Goal: Information Seeking & Learning: Find specific fact

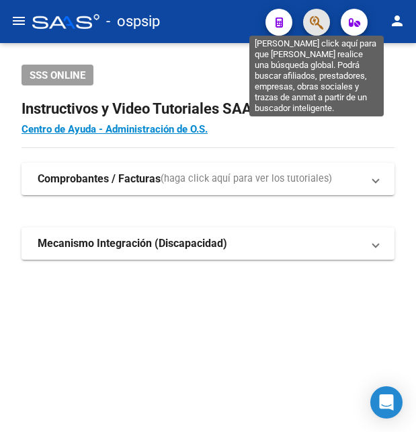
click at [315, 22] on icon "button" at bounding box center [316, 22] width 13 height 15
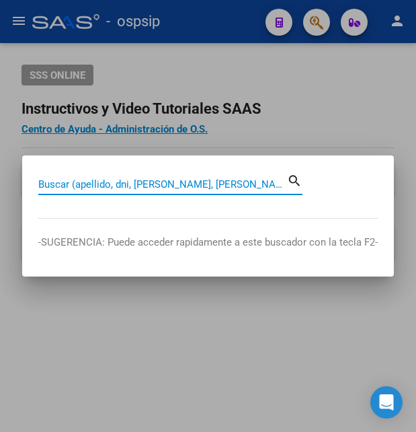
click at [159, 183] on input "Buscar (apellido, dni, [PERSON_NAME], [PERSON_NAME], cuit, obra social)" at bounding box center [162, 184] width 249 height 12
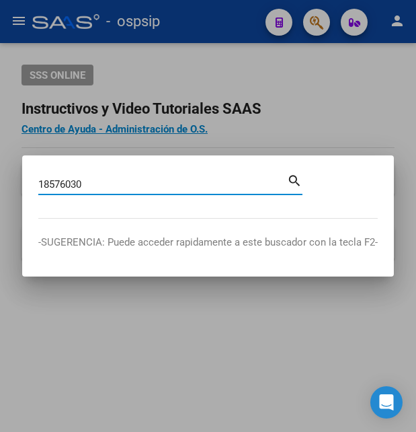
type input "18576030"
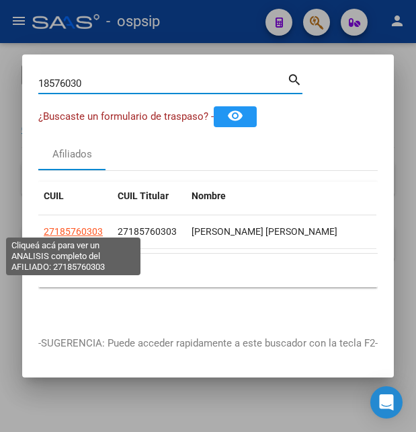
click at [83, 228] on span "27185760303" at bounding box center [73, 231] width 59 height 11
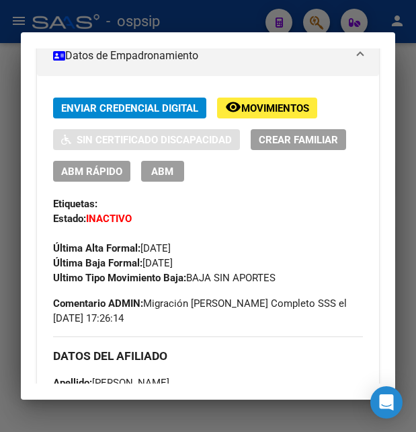
scroll to position [291, 0]
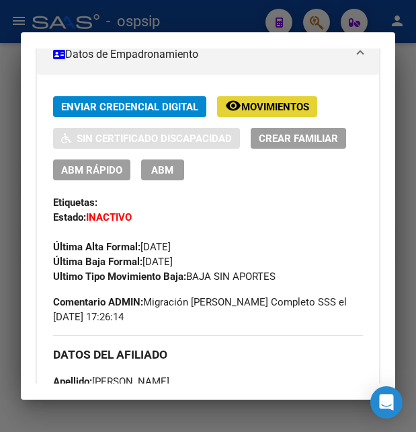
click at [282, 106] on span "Movimientos" at bounding box center [275, 107] width 68 height 12
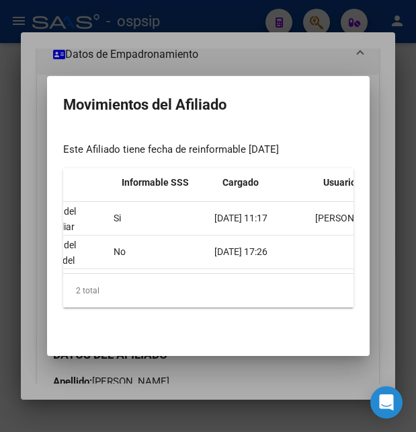
scroll to position [0, 570]
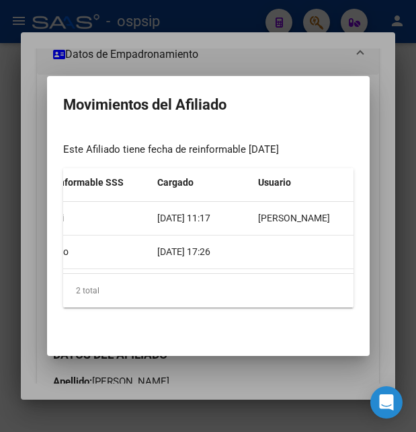
click at [245, 44] on div at bounding box center [208, 216] width 416 height 432
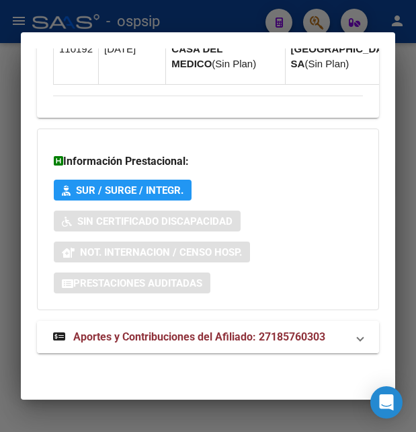
click at [156, 337] on span "Aportes y Contribuciones del Afiliado: 27185760303" at bounding box center [199, 336] width 252 height 13
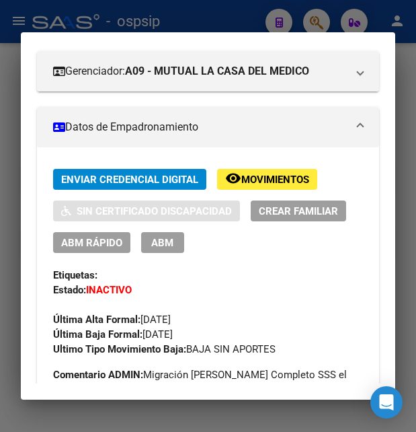
scroll to position [145, 0]
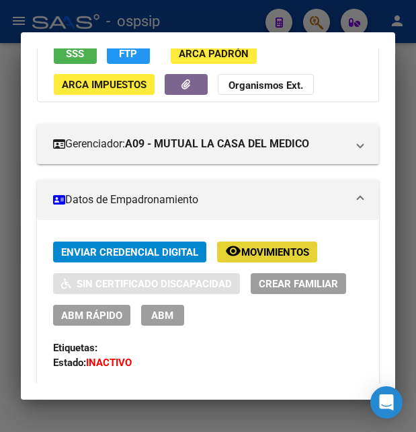
click at [272, 250] on span "Movimientos" at bounding box center [275, 252] width 68 height 12
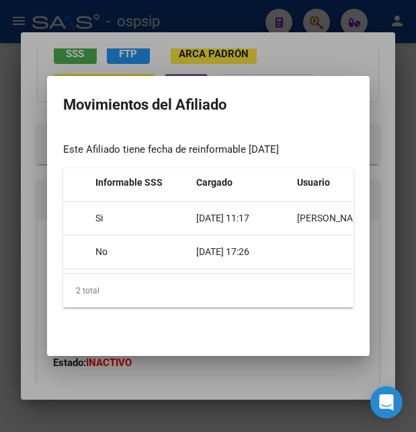
scroll to position [0, 570]
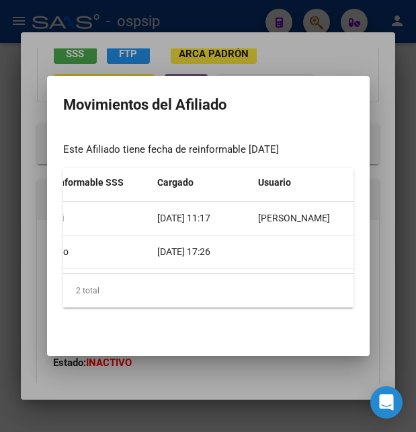
click at [364, 32] on div at bounding box center [208, 216] width 416 height 432
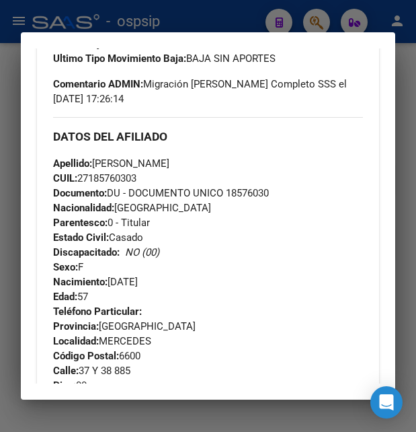
scroll to position [581, 0]
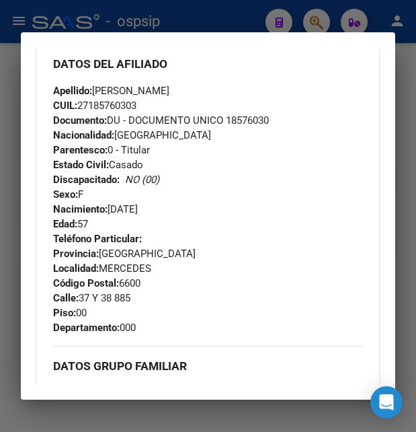
click at [234, 26] on div at bounding box center [208, 216] width 416 height 432
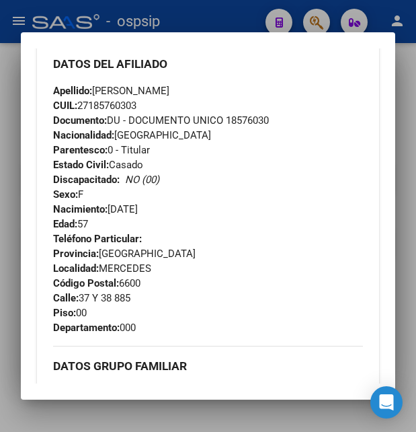
click at [234, 26] on div at bounding box center [208, 216] width 416 height 432
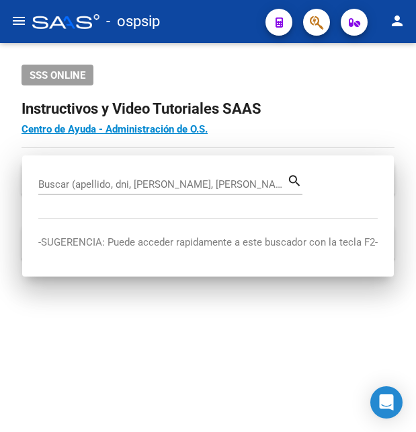
click at [234, 26] on div "- ospsip" at bounding box center [143, 22] width 223 height 30
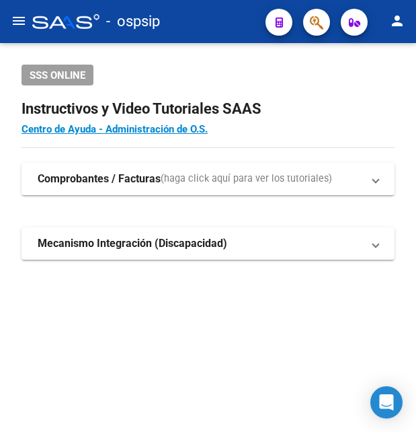
click at [309, 24] on button "button" at bounding box center [316, 22] width 27 height 27
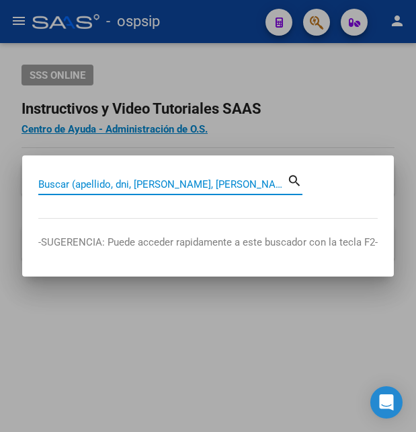
paste input "23739542"
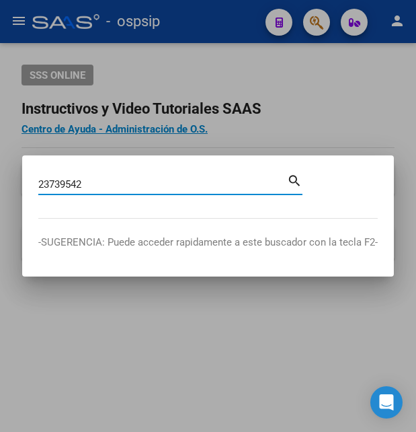
type input "23739542"
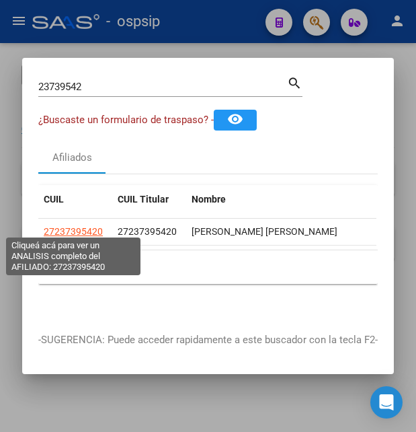
click at [84, 227] on span "27237395420" at bounding box center [73, 231] width 59 height 11
type textarea "27237395420"
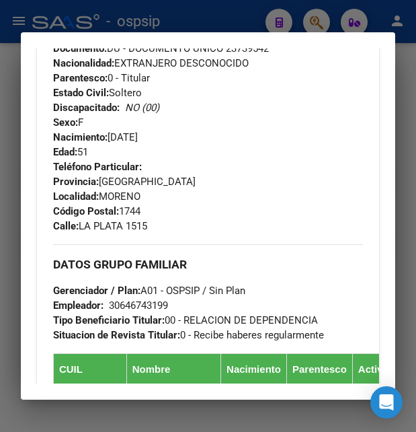
scroll to position [654, 0]
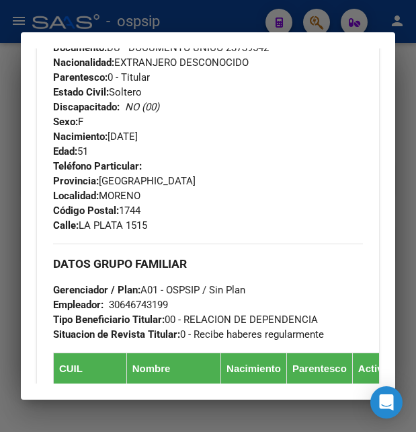
click at [254, 27] on div at bounding box center [208, 216] width 416 height 432
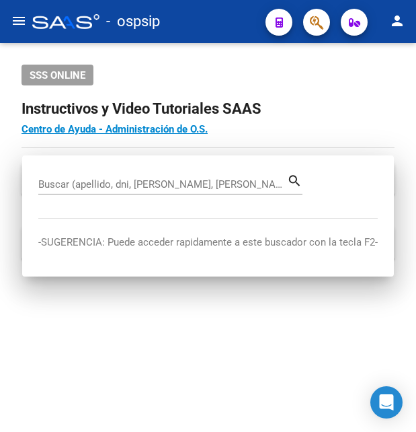
click at [254, 26] on div "- ospsip" at bounding box center [143, 22] width 223 height 30
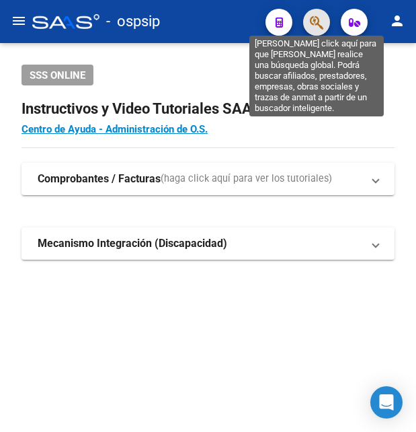
click at [315, 22] on icon "button" at bounding box center [316, 22] width 13 height 15
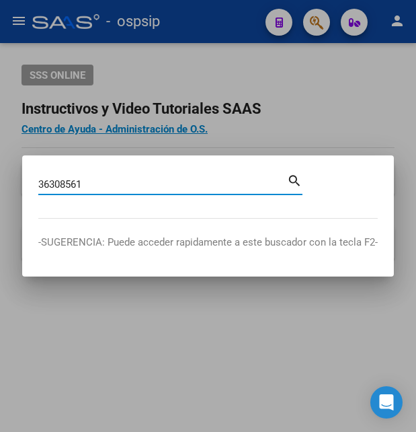
type input "36308561"
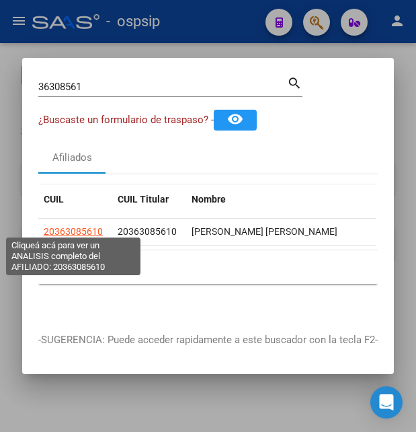
click at [78, 227] on span "20363085610" at bounding box center [73, 231] width 59 height 11
type textarea "20363085610"
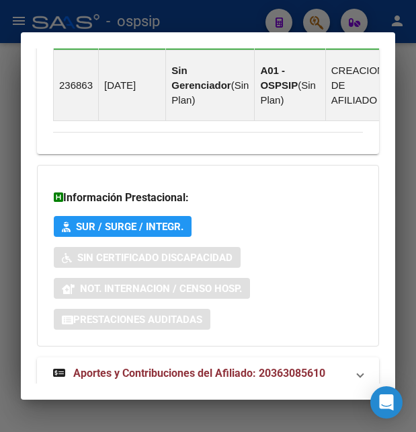
scroll to position [1069, 0]
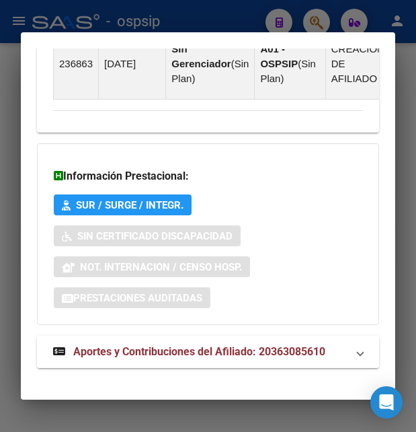
click at [169, 345] on span "Aportes y Contribuciones del Afiliado: 20363085610" at bounding box center [199, 351] width 252 height 13
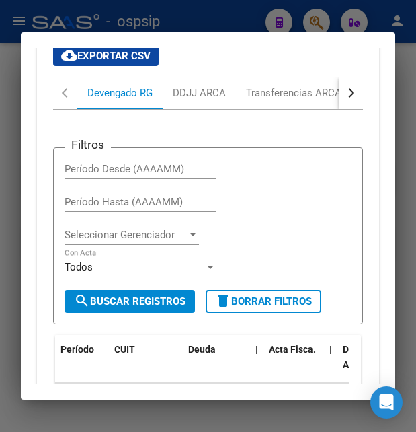
scroll to position [1511, 0]
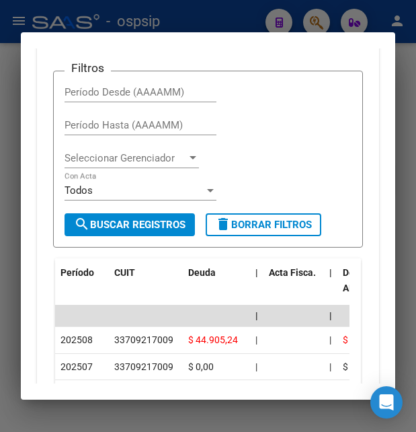
click at [226, 24] on div at bounding box center [208, 216] width 416 height 432
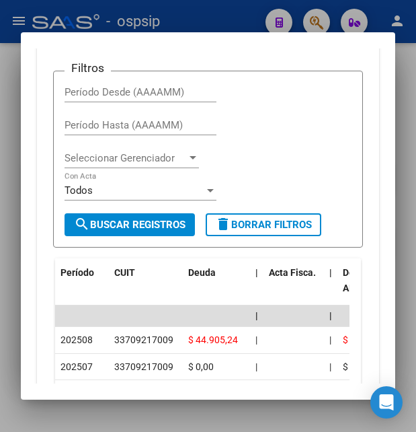
click at [226, 24] on div at bounding box center [208, 216] width 416 height 432
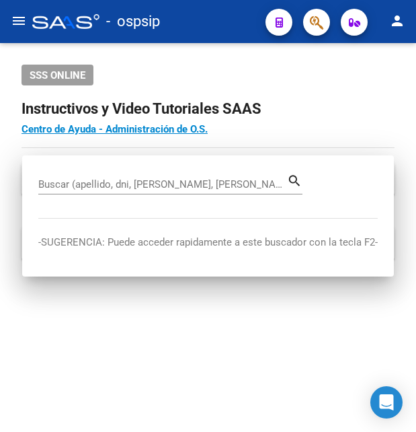
click at [226, 24] on div "- ospsip" at bounding box center [143, 22] width 223 height 30
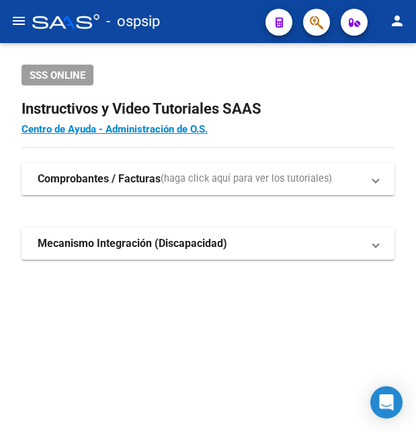
click at [324, 20] on button "button" at bounding box center [316, 22] width 27 height 27
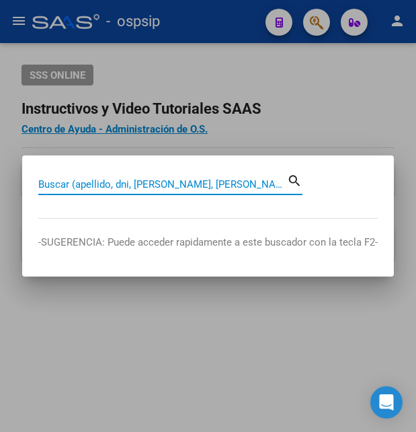
paste input "22111838"
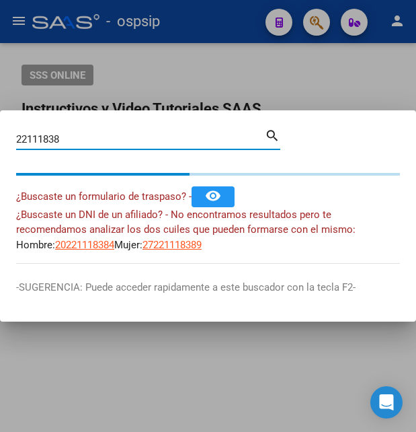
type input "22111838"
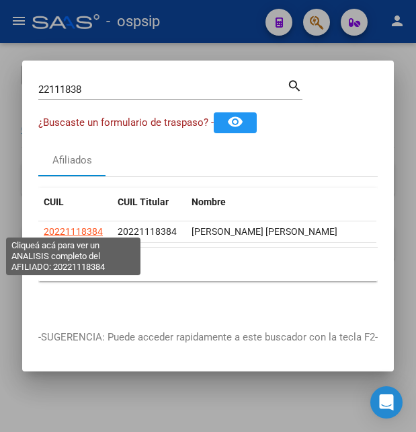
click at [80, 226] on span "20221118384" at bounding box center [73, 231] width 59 height 11
type textarea "20221118384"
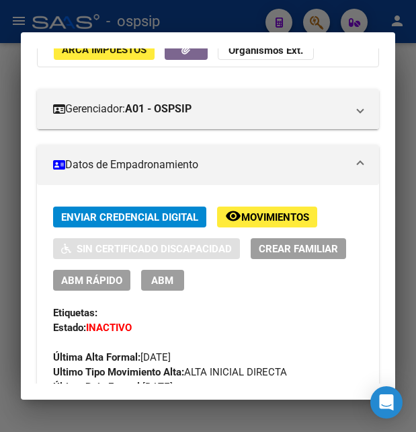
scroll to position [218, 0]
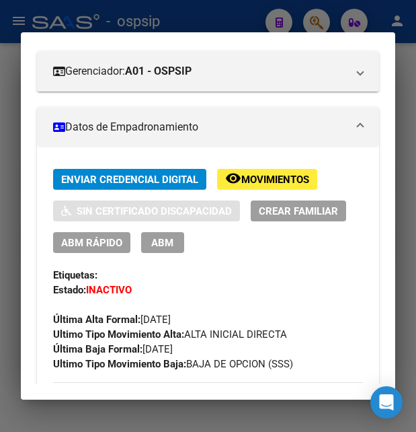
click at [261, 180] on span "Movimientos" at bounding box center [275, 180] width 68 height 12
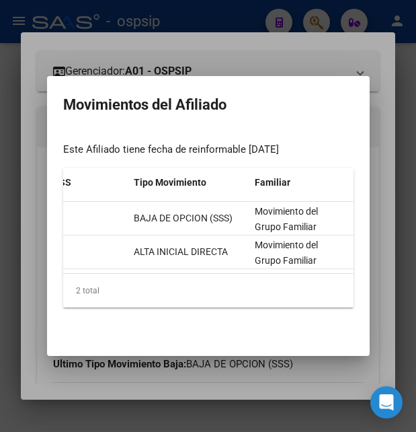
scroll to position [0, 570]
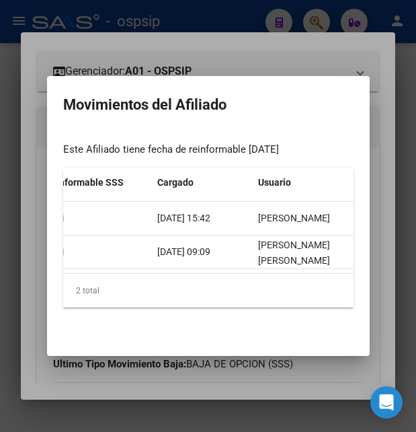
click at [245, 61] on div at bounding box center [208, 216] width 416 height 432
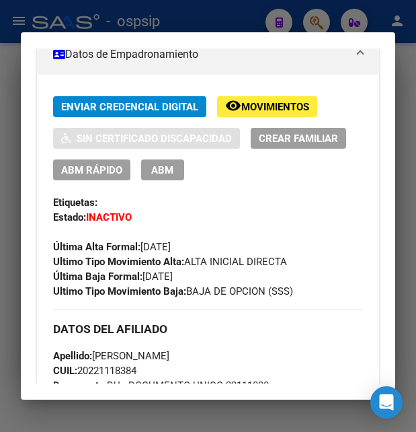
scroll to position [0, 0]
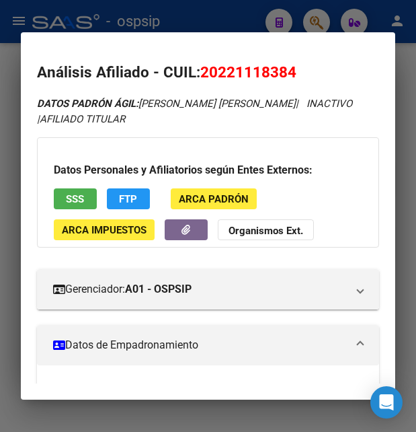
drag, startPoint x: 202, startPoint y: 70, endPoint x: 311, endPoint y: 69, distance: 109.0
click at [311, 69] on h2 "Análisis Afiliado - CUIL: 20221118384" at bounding box center [208, 72] width 342 height 23
copy span "20221118384"
click at [192, 9] on div at bounding box center [208, 216] width 416 height 432
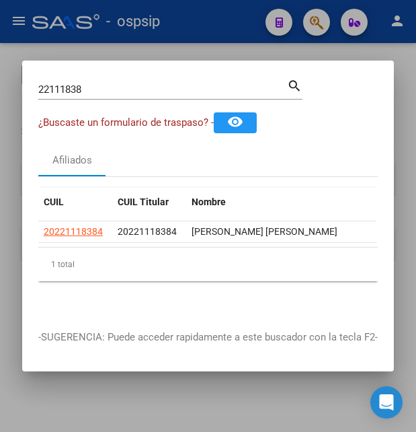
click at [192, 9] on div at bounding box center [208, 216] width 416 height 432
click at [192, 9] on div "- ospsip" at bounding box center [143, 22] width 223 height 30
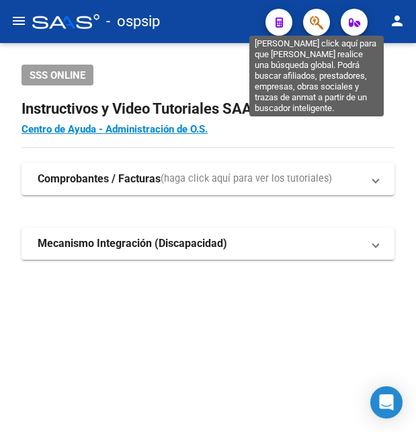
click at [319, 23] on icon "button" at bounding box center [316, 22] width 13 height 15
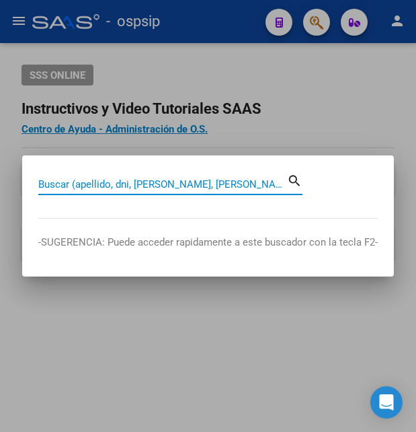
paste input "35886047"
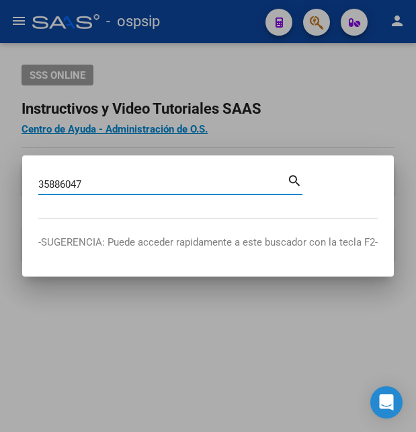
type input "35886047"
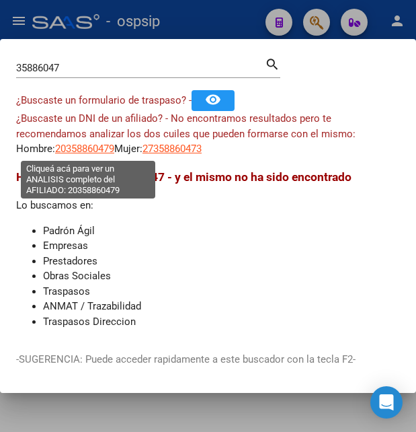
click at [89, 150] on span "20358860479" at bounding box center [84, 149] width 59 height 12
type textarea "20358860479"
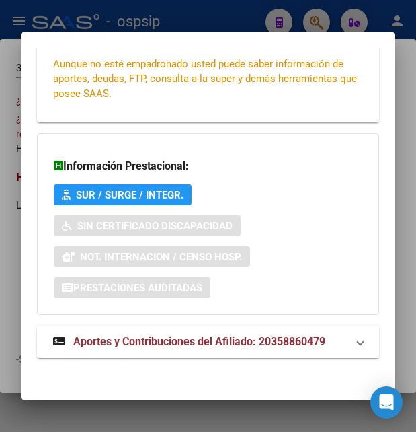
scroll to position [322, 0]
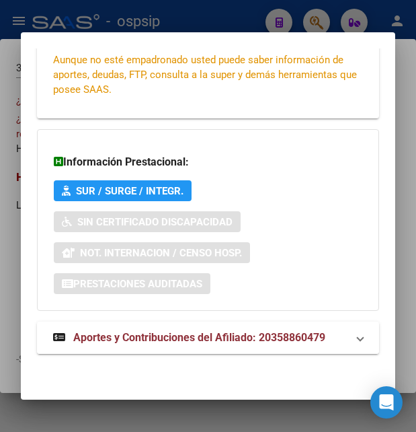
click at [203, 330] on strong "Aportes y Contribuciones del Afiliado: 20358860479" at bounding box center [189, 338] width 272 height 16
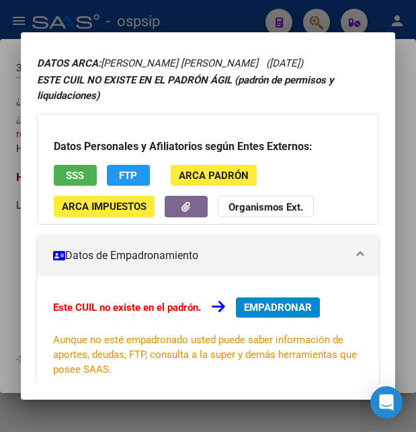
scroll to position [0, 0]
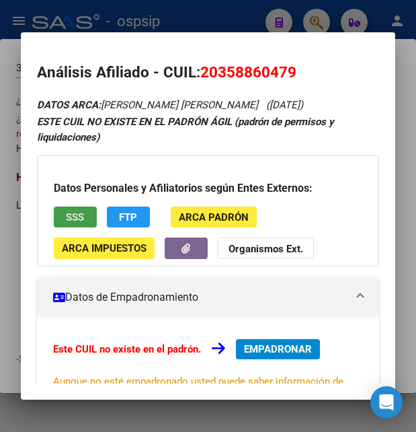
click at [81, 219] on span "SSS" at bounding box center [75, 217] width 18 height 12
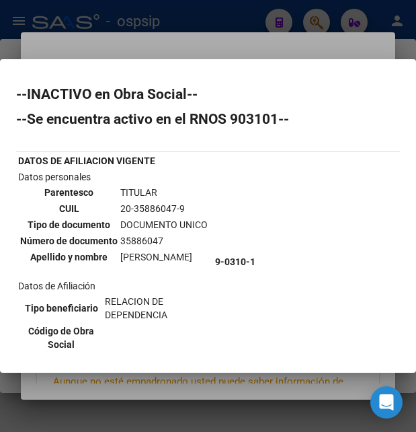
click at [260, 49] on div at bounding box center [208, 216] width 416 height 432
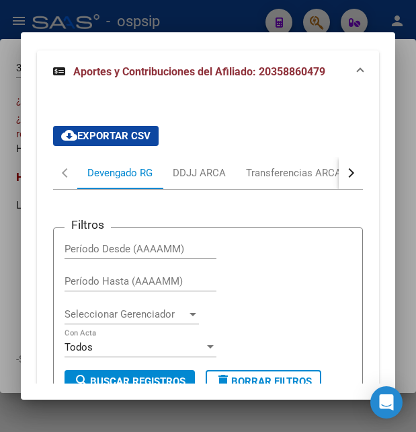
scroll to position [589, 0]
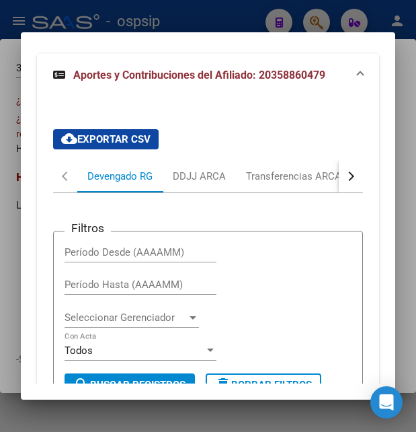
click at [339, 175] on button "button" at bounding box center [351, 176] width 24 height 32
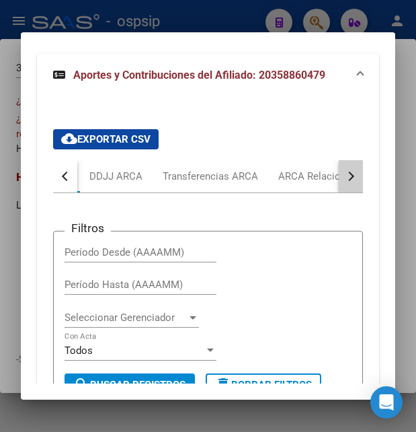
click at [339, 175] on button "button" at bounding box center [351, 176] width 24 height 32
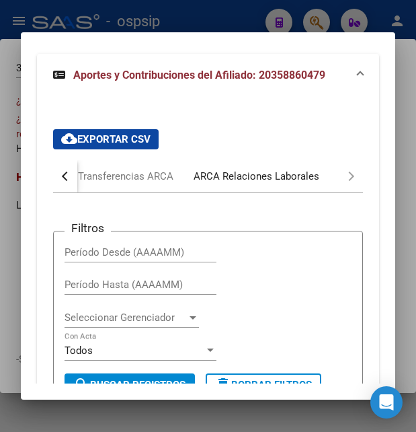
click at [285, 180] on div "ARCA Relaciones Laborales" at bounding box center [257, 176] width 126 height 15
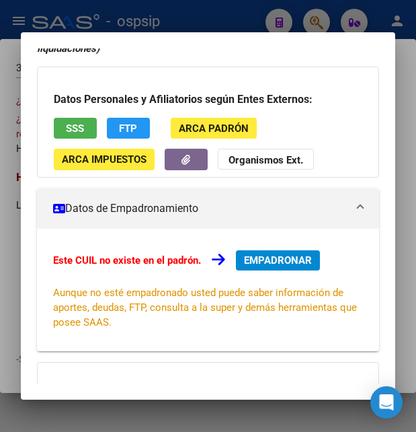
scroll to position [0, 0]
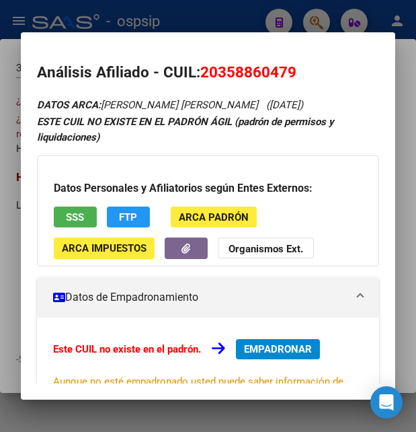
drag, startPoint x: 220, startPoint y: 69, endPoint x: 290, endPoint y: 59, distance: 70.7
click at [290, 59] on mat-dialog-content "Análisis Afiliado - CUIL: 20358860479 DATOS ARCA: GUTIERREZ DIEGO ALEJANDRO (25…" at bounding box center [208, 215] width 375 height 335
copy span "35886047"
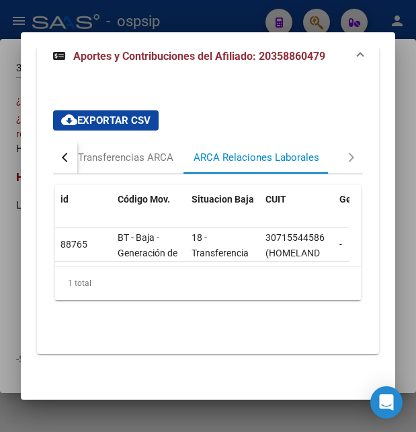
click at [168, 17] on div at bounding box center [208, 216] width 416 height 432
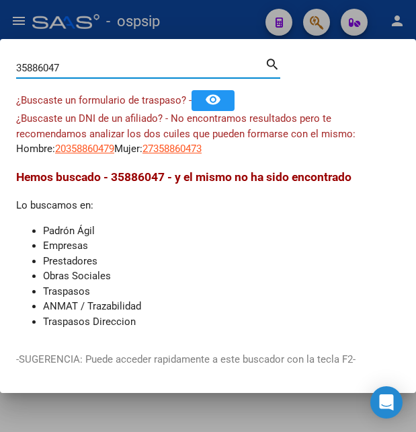
click at [104, 71] on input "35886047" at bounding box center [140, 68] width 249 height 12
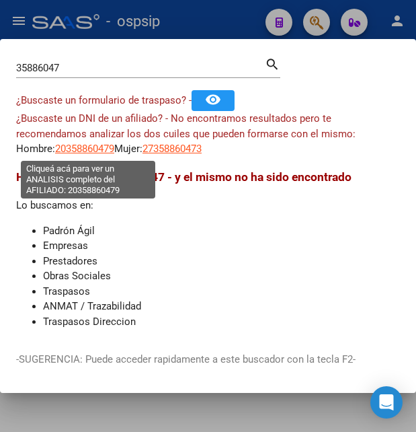
click at [77, 151] on span "20358860479" at bounding box center [84, 149] width 59 height 12
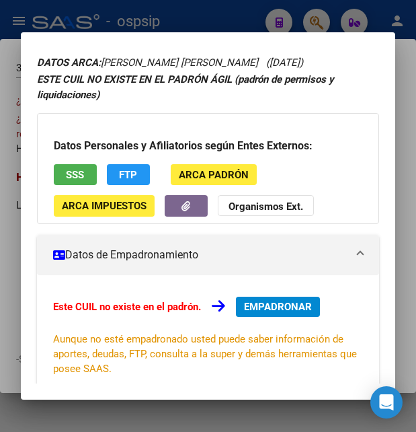
scroll to position [73, 0]
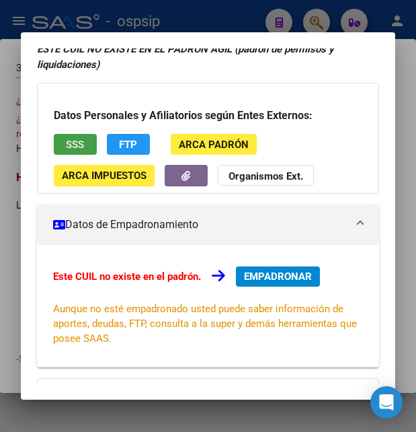
click at [75, 144] on span "SSS" at bounding box center [75, 145] width 18 height 12
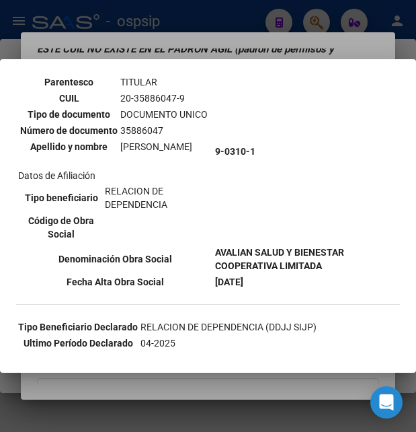
scroll to position [218, 0]
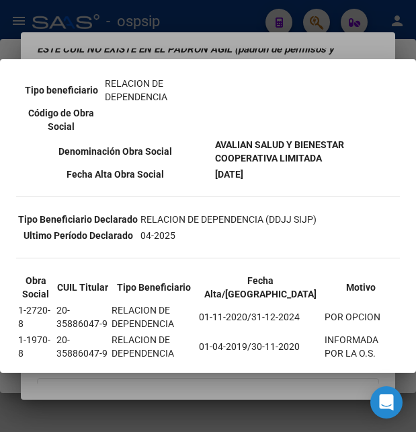
click at [221, 37] on div at bounding box center [208, 216] width 416 height 432
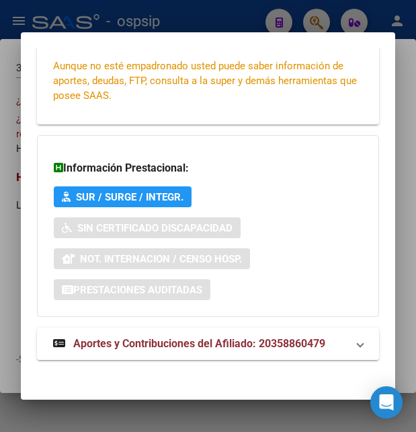
scroll to position [322, 0]
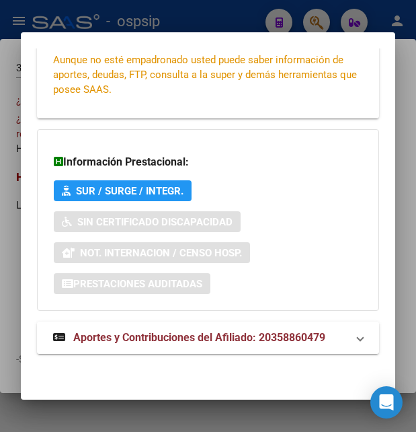
click at [157, 336] on span "Aportes y Contribuciones del Afiliado: 20358860479" at bounding box center [199, 337] width 252 height 13
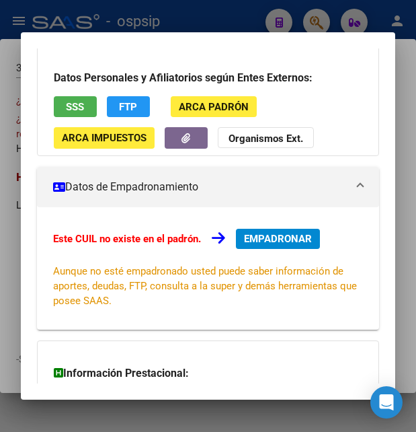
scroll to position [0, 0]
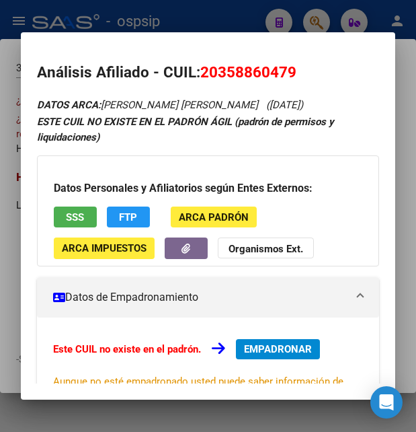
drag, startPoint x: 200, startPoint y: 73, endPoint x: 310, endPoint y: 69, distance: 110.4
click at [310, 69] on h2 "Análisis Afiliado - CUIL: 20358860479" at bounding box center [208, 72] width 342 height 23
copy h2 "Análisis Afiliado - CUIL: 20358860479"
click at [252, 29] on div at bounding box center [208, 216] width 416 height 432
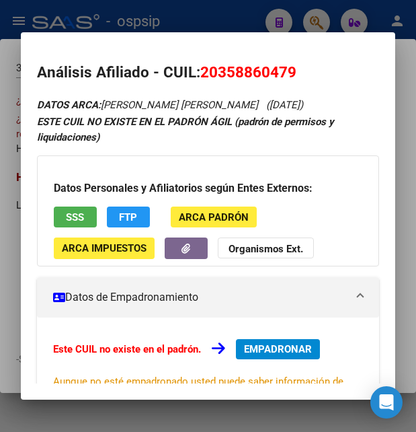
click at [252, 29] on div at bounding box center [208, 216] width 416 height 432
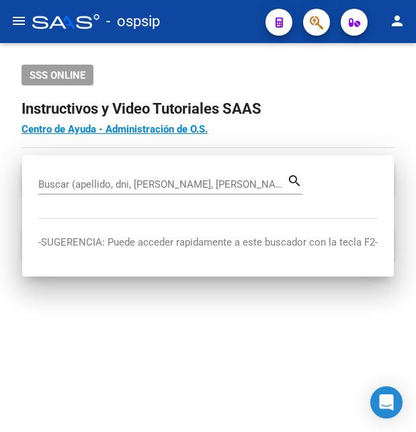
click at [254, 26] on div "- ospsip" at bounding box center [143, 22] width 223 height 30
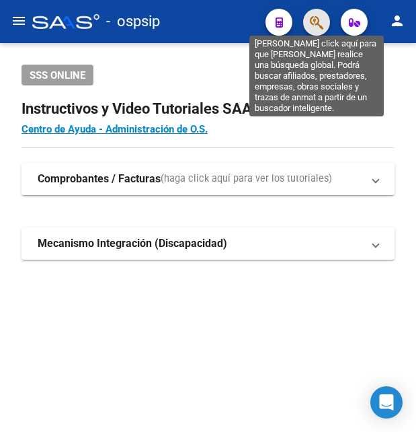
click at [315, 20] on icon "button" at bounding box center [316, 22] width 13 height 15
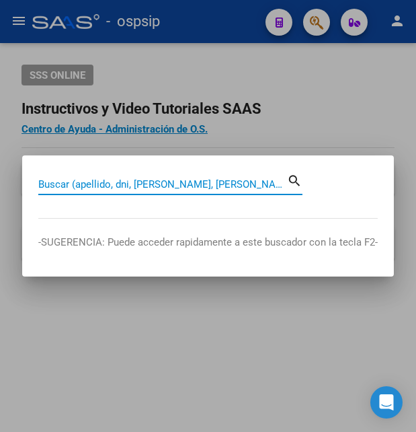
paste input "41803465"
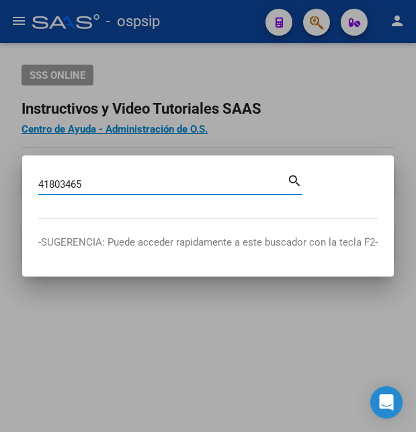
type input "41803465"
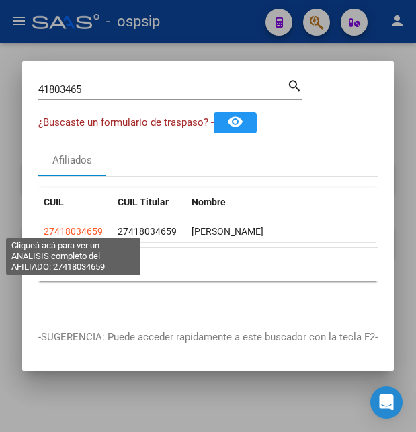
click at [84, 226] on span "27418034659" at bounding box center [73, 231] width 59 height 11
type textarea "27418034659"
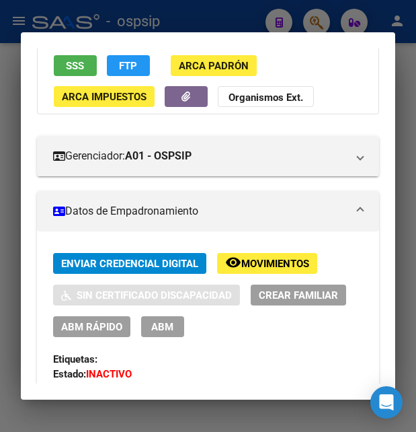
scroll to position [145, 0]
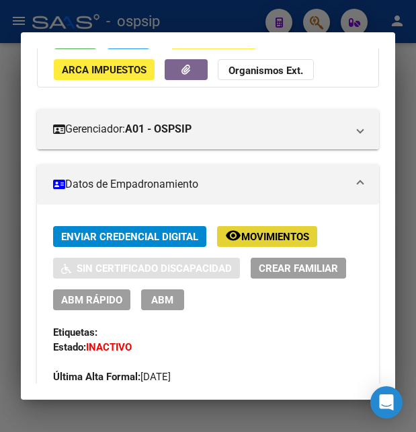
click at [245, 243] on span "Movimientos" at bounding box center [275, 237] width 68 height 12
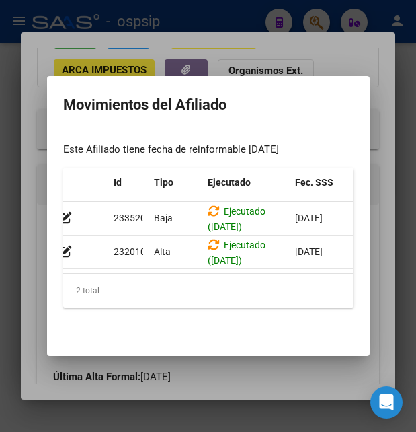
scroll to position [0, 0]
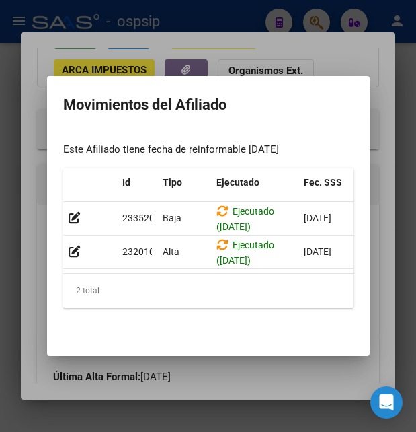
click at [194, 379] on div at bounding box center [208, 216] width 416 height 432
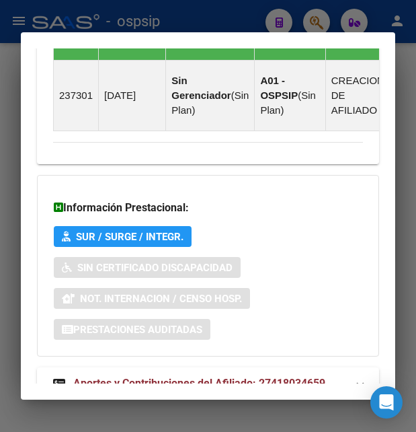
scroll to position [1069, 0]
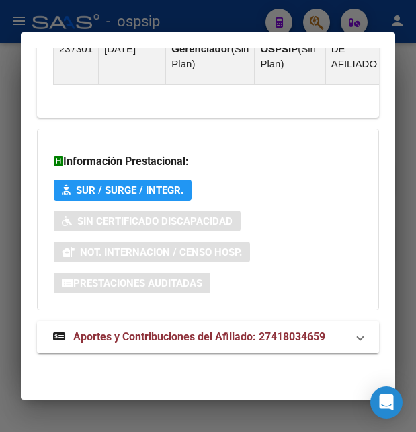
click at [165, 337] on span "Aportes y Contribuciones del Afiliado: 27418034659" at bounding box center [199, 336] width 252 height 13
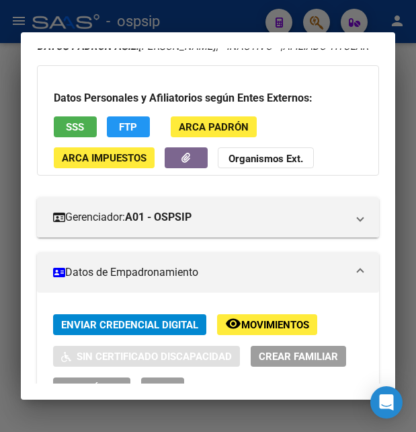
scroll to position [0, 0]
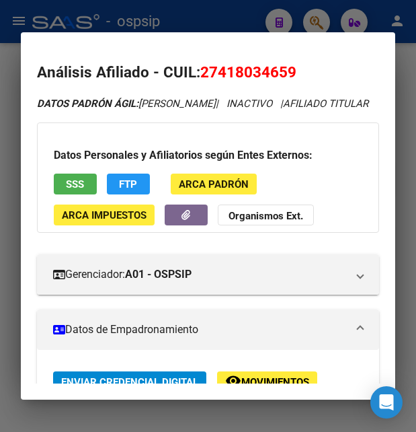
drag, startPoint x: 202, startPoint y: 73, endPoint x: 312, endPoint y: 71, distance: 110.3
click at [312, 71] on h2 "Análisis Afiliado - CUIL: 27418034659" at bounding box center [208, 72] width 342 height 23
copy span "27418034659"
click at [251, 29] on div at bounding box center [208, 216] width 416 height 432
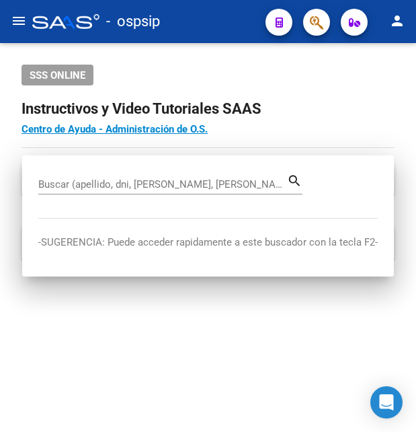
click at [251, 29] on div "- ospsip" at bounding box center [143, 22] width 223 height 30
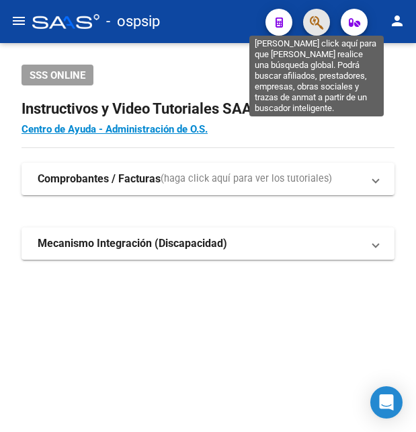
click at [317, 16] on icon "button" at bounding box center [316, 22] width 13 height 15
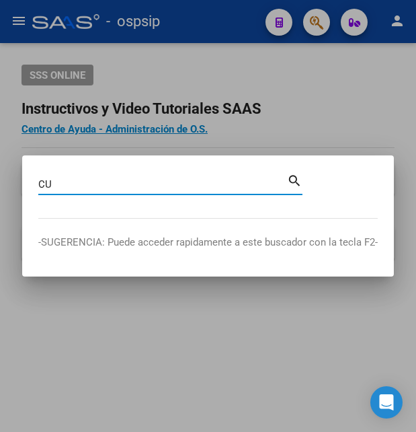
type input "C"
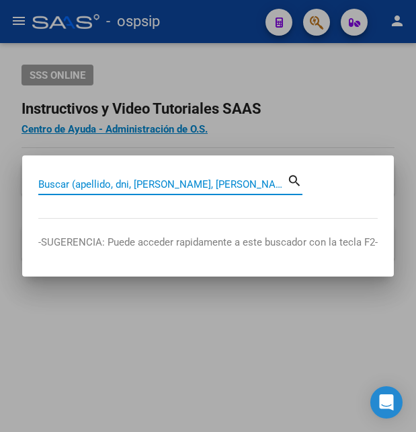
paste input "23132234"
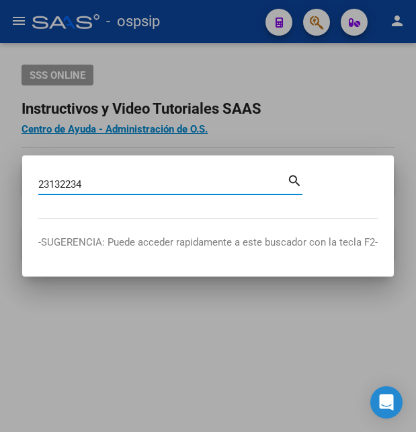
type input "23132234"
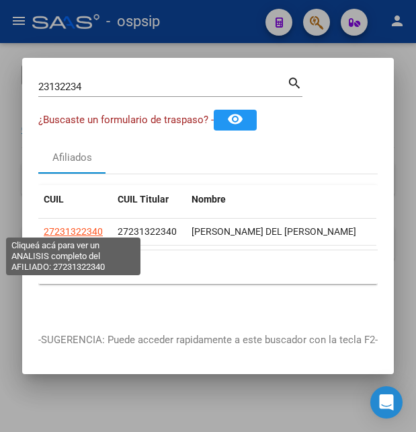
click at [83, 230] on span "27231322340" at bounding box center [73, 231] width 59 height 11
type textarea "27231322340"
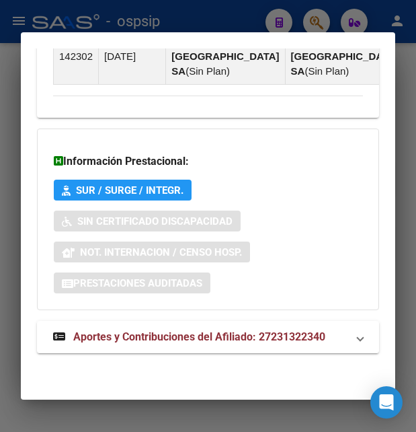
scroll to position [1284, 0]
click at [169, 330] on mat-expansion-panel-header "Aportes y Contribuciones del Afiliado: 27231322340" at bounding box center [208, 337] width 342 height 32
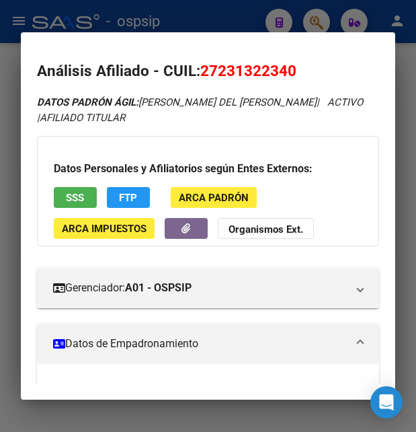
scroll to position [0, 0]
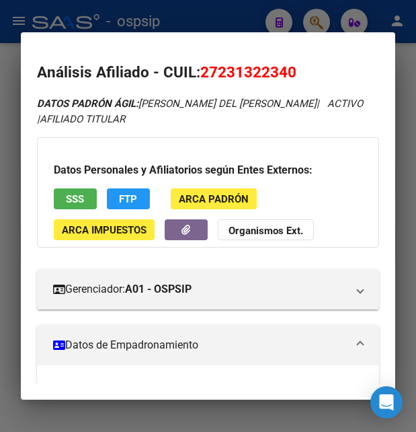
drag, startPoint x: 221, startPoint y: 67, endPoint x: 289, endPoint y: 63, distance: 67.4
click at [289, 63] on h2 "Análisis Afiliado - CUIL: 27231322340" at bounding box center [208, 72] width 342 height 23
copy span "23132234"
click at [213, 18] on div at bounding box center [208, 216] width 416 height 432
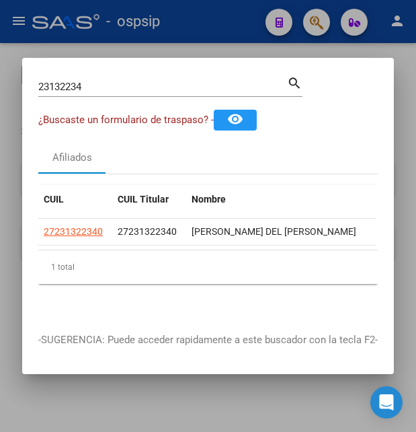
click at [214, 18] on div at bounding box center [208, 216] width 416 height 432
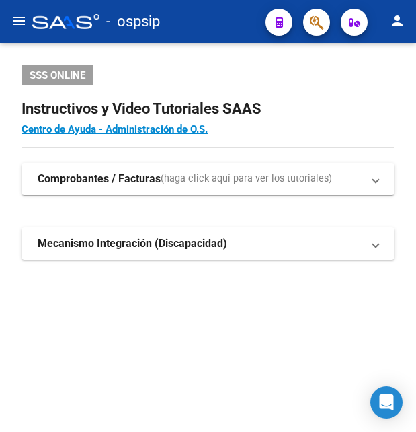
click at [214, 18] on div "- ospsip" at bounding box center [143, 22] width 223 height 30
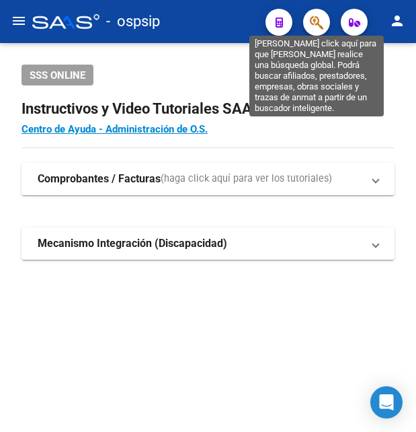
click at [322, 24] on icon "button" at bounding box center [316, 22] width 13 height 15
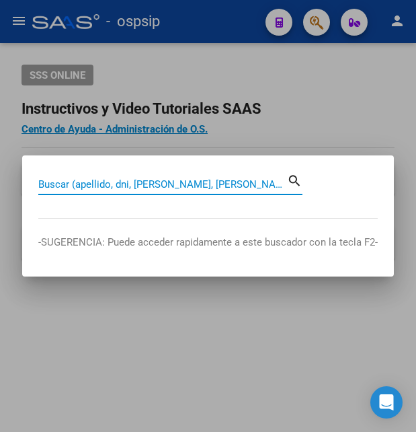
click at [102, 184] on input "Buscar (apellido, dni, [PERSON_NAME], [PERSON_NAME], cuit, obra social)" at bounding box center [162, 184] width 249 height 12
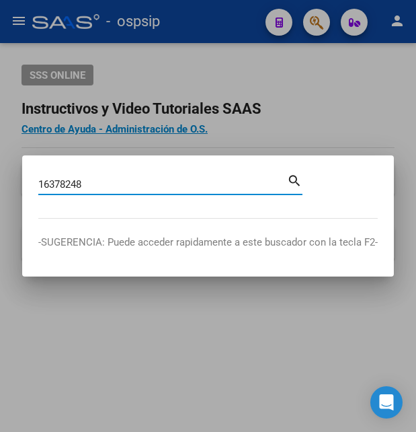
type input "16378248"
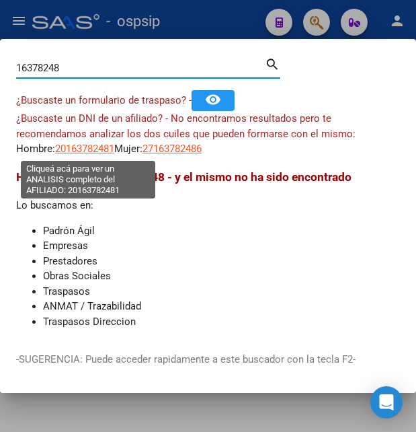
click at [96, 150] on span "20163782481" at bounding box center [84, 149] width 59 height 12
type textarea "20163782481"
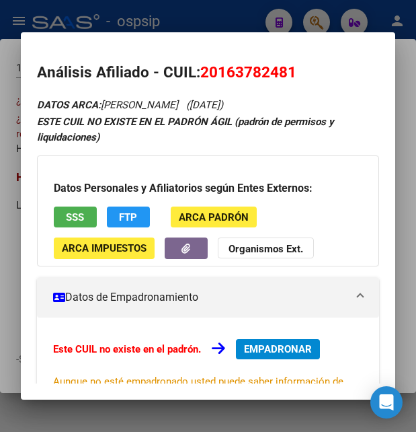
click at [235, 13] on div at bounding box center [208, 216] width 416 height 432
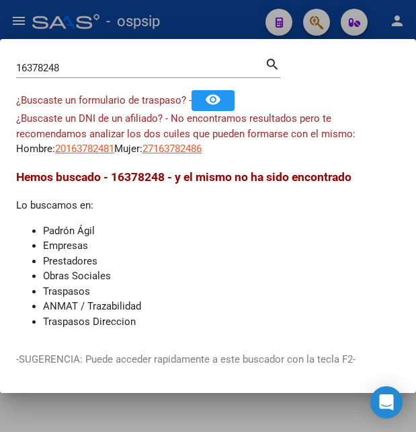
click at [236, 13] on div at bounding box center [208, 216] width 416 height 432
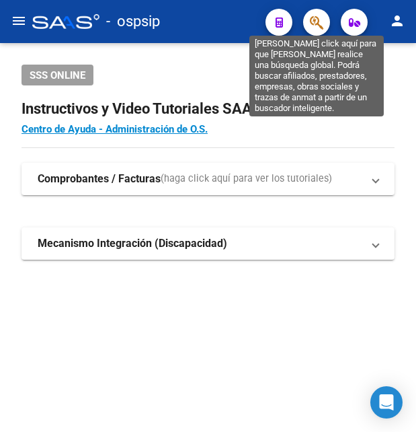
click at [324, 19] on icon "button" at bounding box center [316, 22] width 13 height 15
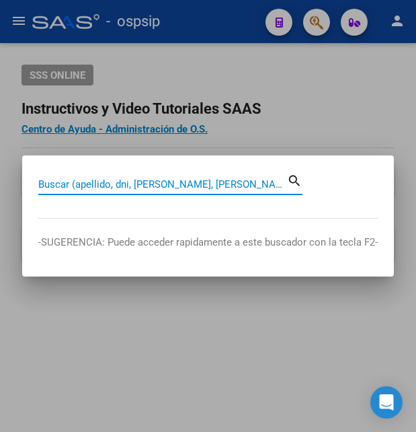
paste input "35212626"
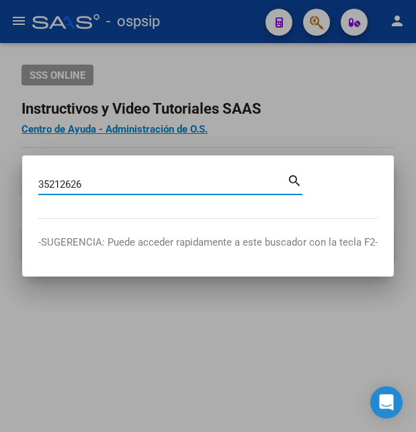
type input "35212626"
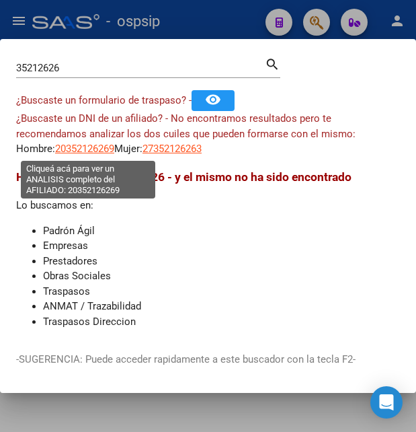
click at [94, 151] on span "20352126269" at bounding box center [84, 149] width 59 height 12
type textarea "20352126269"
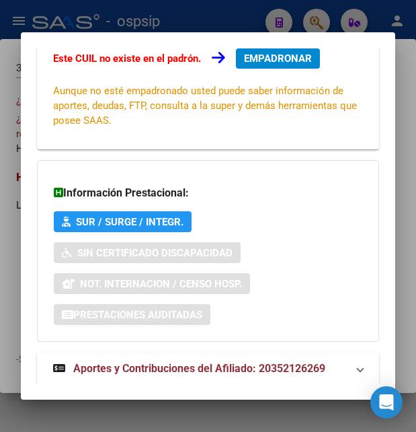
scroll to position [322, 0]
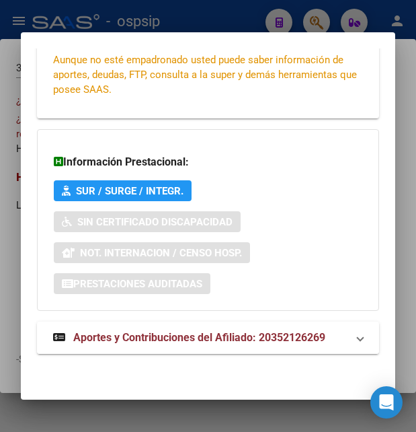
click at [161, 336] on span "Aportes y Contribuciones del Afiliado: 20352126269" at bounding box center [199, 337] width 252 height 13
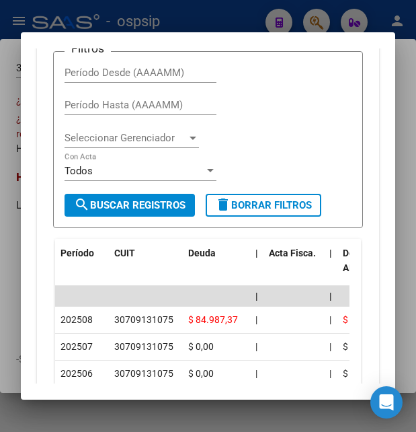
scroll to position [691, 0]
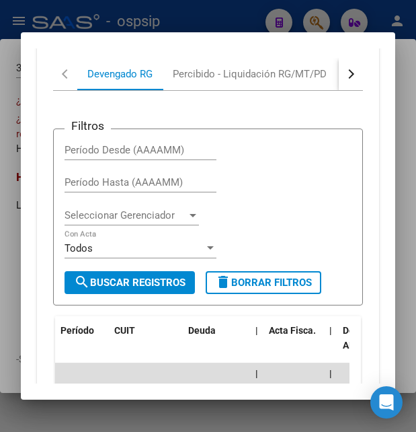
click at [342, 79] on button "button" at bounding box center [351, 74] width 24 height 32
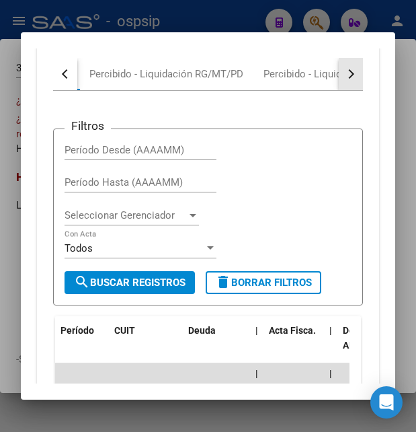
click at [342, 79] on button "button" at bounding box center [351, 74] width 24 height 32
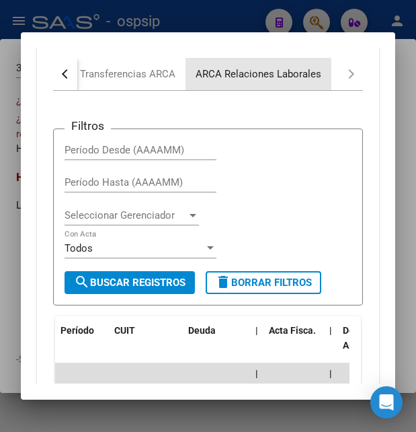
click at [306, 73] on div "ARCA Relaciones Laborales" at bounding box center [259, 74] width 126 height 15
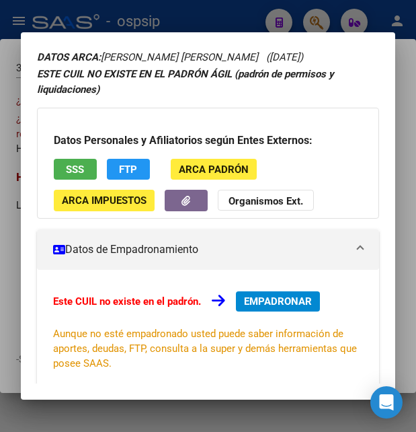
scroll to position [0, 0]
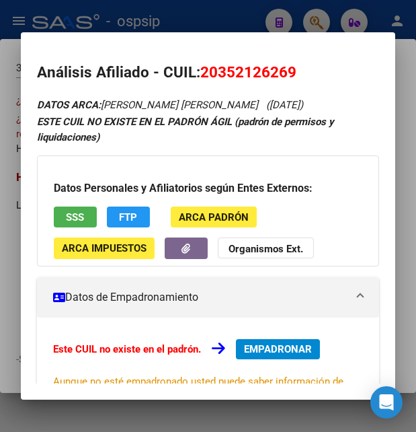
click at [80, 212] on span "SSS" at bounding box center [75, 217] width 18 height 12
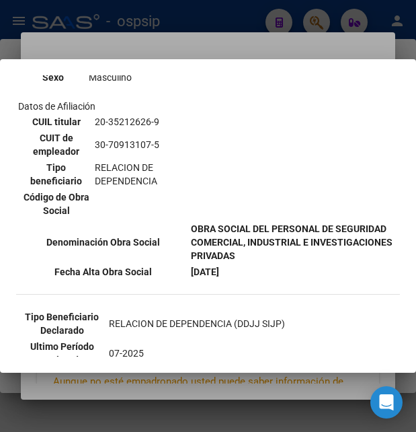
scroll to position [291, 0]
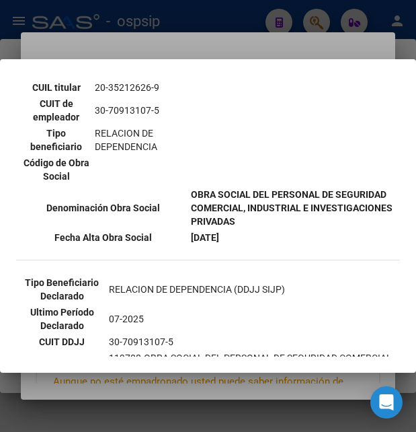
click at [274, 43] on div at bounding box center [208, 216] width 416 height 432
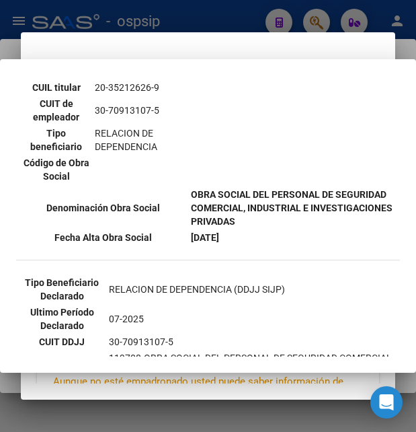
click at [274, 43] on mat-dialog-container "Análisis Afiliado - CUIL: 20352126269 DATOS ARCA: DIAZ MARCELO ALEJANDRO (11/07…" at bounding box center [208, 215] width 375 height 367
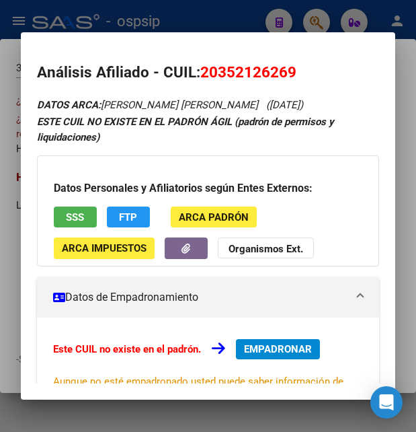
click at [258, 17] on div at bounding box center [208, 216] width 416 height 432
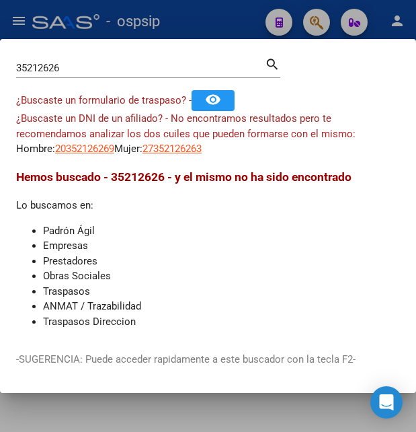
click at [258, 17] on div at bounding box center [208, 216] width 416 height 432
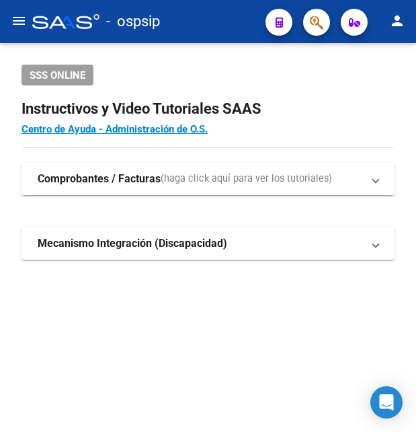
click at [258, 17] on mat-toolbar "menu - ospsip person" at bounding box center [208, 21] width 416 height 43
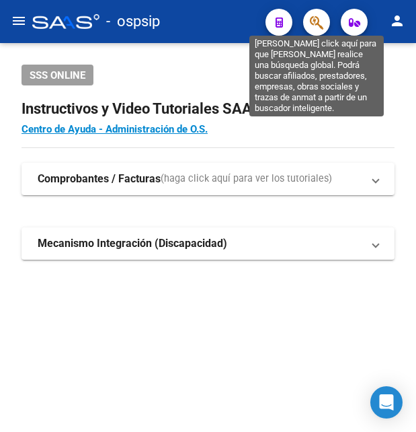
click at [317, 23] on icon "button" at bounding box center [316, 22] width 13 height 15
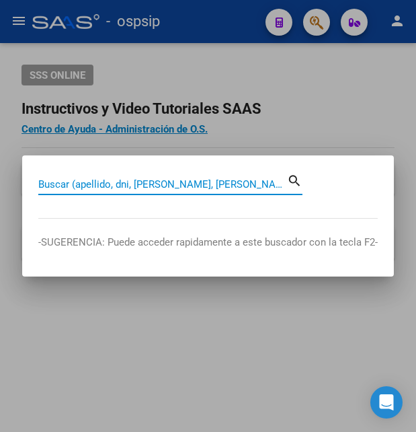
paste input "35886833"
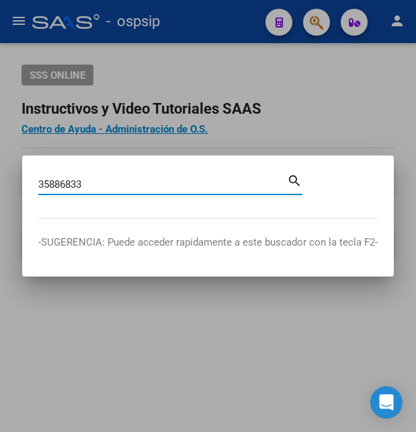
type input "35886833"
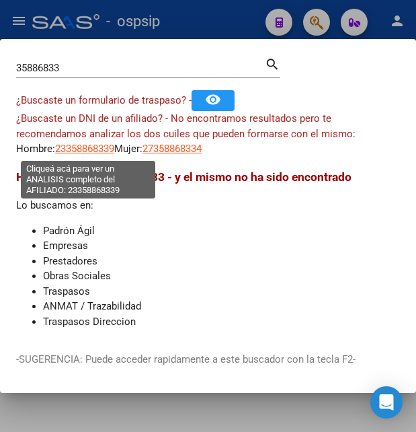
click at [88, 147] on span "23358868339" at bounding box center [84, 149] width 59 height 12
type textarea "23358868339"
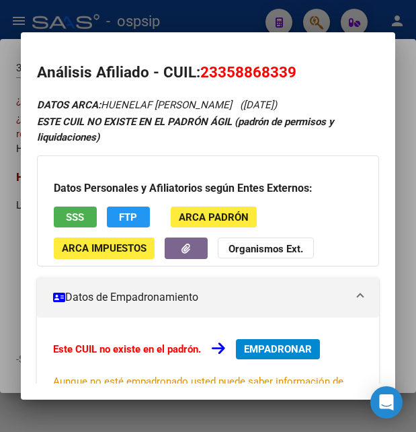
click at [89, 219] on button "SSS" at bounding box center [75, 216] width 43 height 21
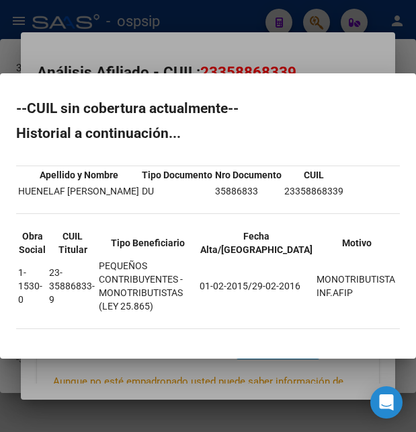
click at [190, 49] on div at bounding box center [208, 216] width 416 height 432
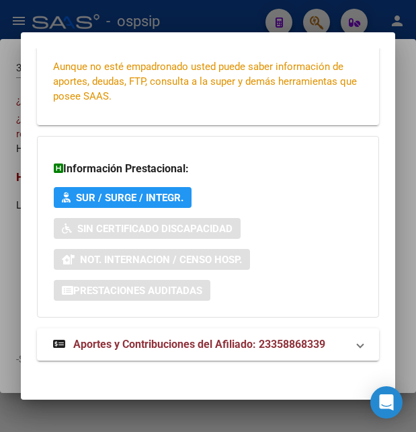
scroll to position [322, 0]
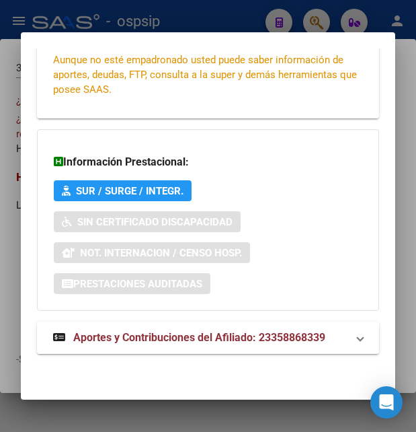
click at [159, 332] on span "Aportes y Contribuciones del Afiliado: 23358868339" at bounding box center [199, 337] width 252 height 13
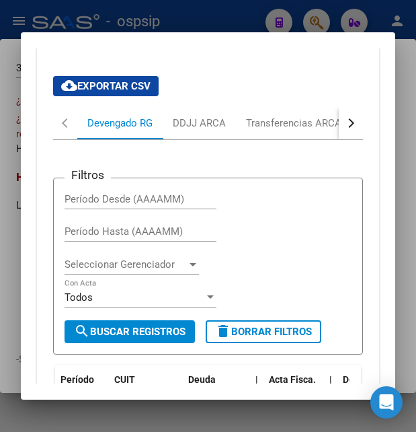
scroll to position [619, 0]
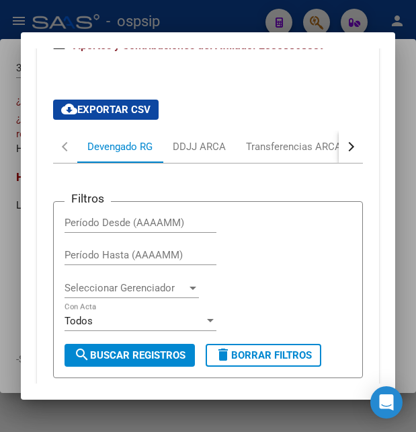
click at [339, 144] on button "button" at bounding box center [351, 146] width 24 height 32
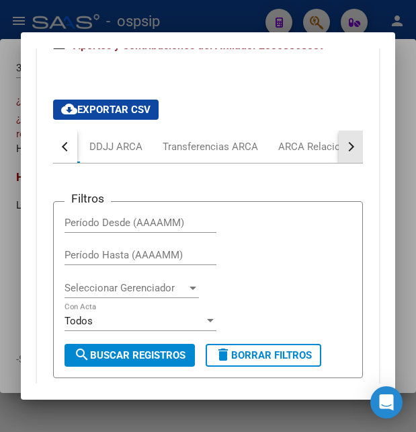
click at [339, 144] on button "button" at bounding box center [351, 146] width 24 height 32
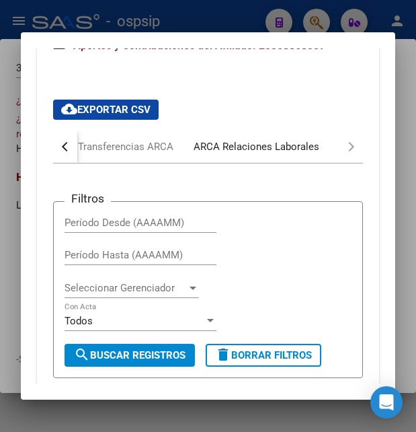
click at [290, 145] on div "ARCA Relaciones Laborales" at bounding box center [257, 146] width 126 height 15
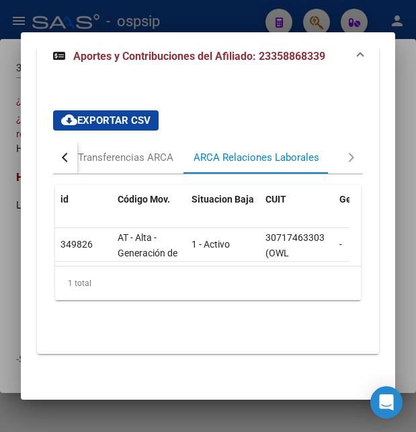
scroll to position [548, 0]
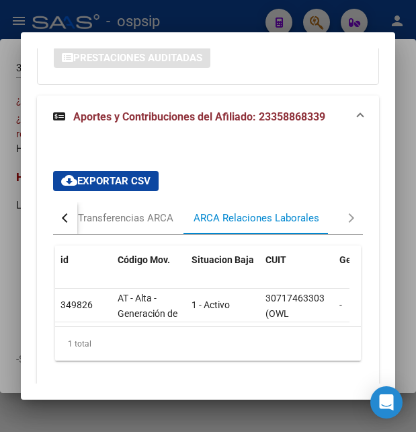
click at [74, 218] on button "button" at bounding box center [65, 218] width 24 height 32
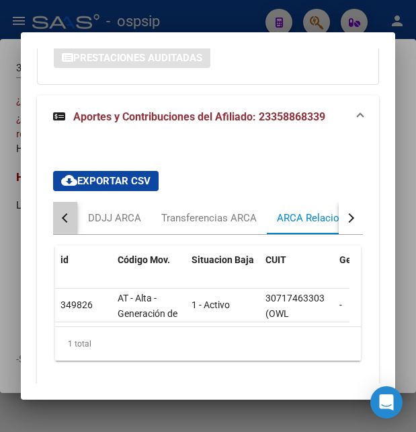
click at [74, 221] on button "button" at bounding box center [65, 218] width 24 height 32
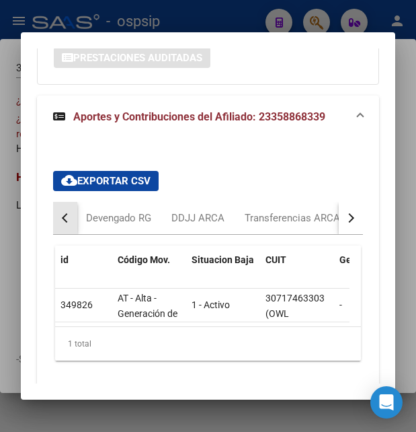
click at [74, 221] on button "button" at bounding box center [65, 218] width 24 height 32
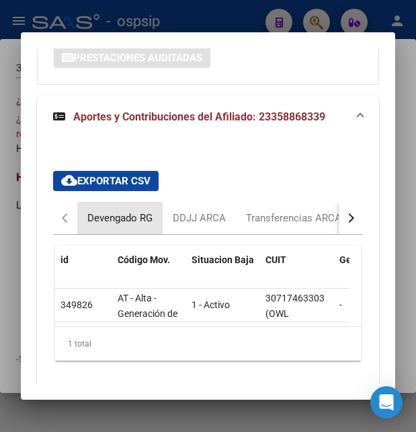
click at [145, 224] on div "Devengado RG" at bounding box center [119, 218] width 65 height 15
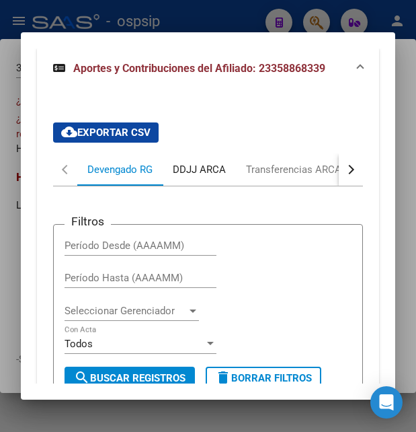
click at [210, 178] on div "DDJJ ARCA" at bounding box center [199, 169] width 73 height 32
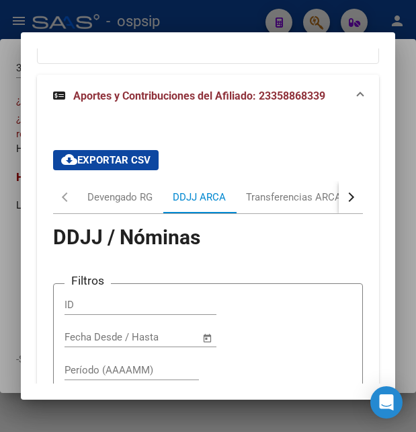
scroll to position [523, 0]
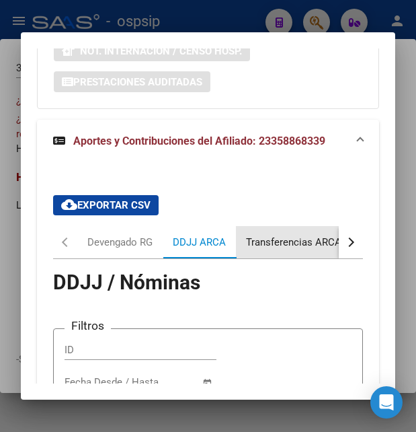
click at [291, 251] on div "Transferencias ARCA" at bounding box center [294, 242] width 116 height 32
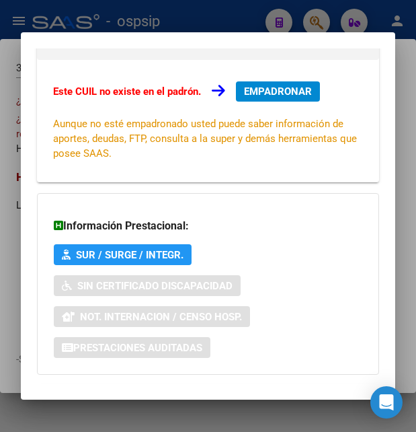
scroll to position [40, 0]
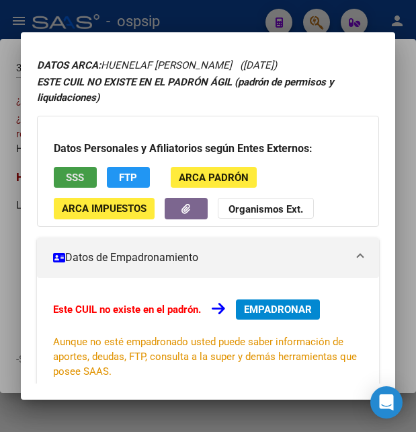
click at [79, 187] on button "SSS" at bounding box center [75, 177] width 43 height 21
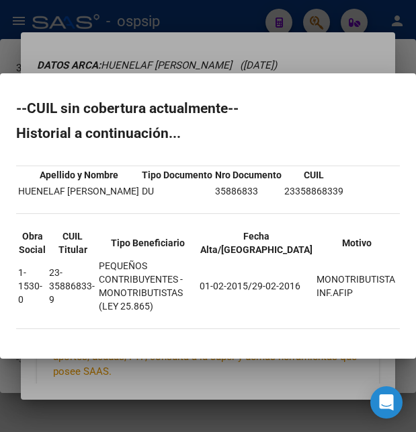
click at [308, 49] on div at bounding box center [208, 216] width 416 height 432
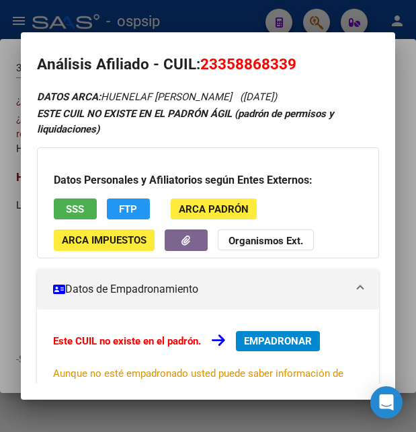
scroll to position [0, 0]
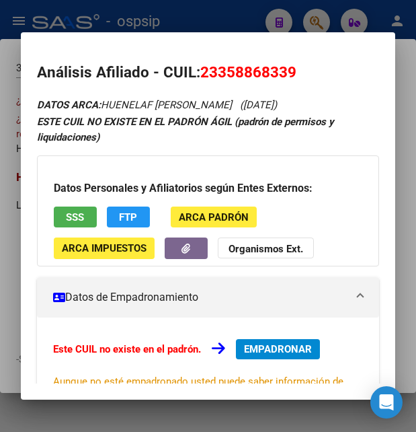
drag, startPoint x: 201, startPoint y: 69, endPoint x: 300, endPoint y: 71, distance: 98.9
click at [300, 71] on h2 "Análisis Afiliado - CUIL: 23358868339" at bounding box center [208, 72] width 342 height 23
copy h2 "Análisis Afiliado - CUIL: 23358868339"
click at [208, 12] on div at bounding box center [208, 216] width 416 height 432
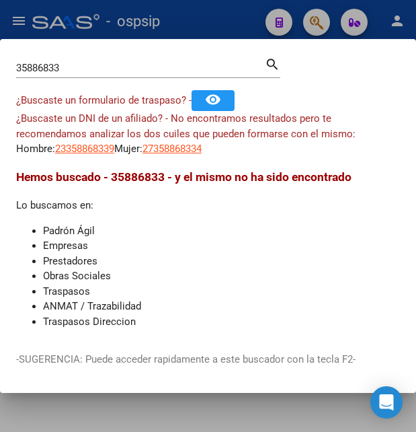
click at [201, 19] on div at bounding box center [208, 216] width 416 height 432
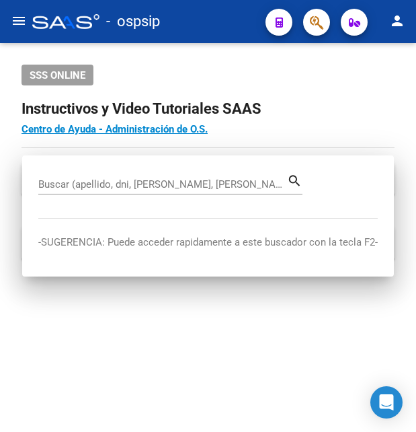
click at [201, 19] on div "- ospsip" at bounding box center [143, 22] width 223 height 30
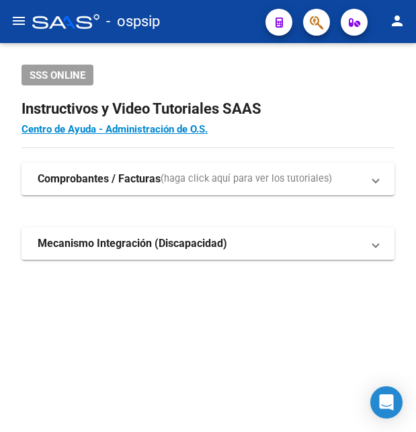
click at [201, 19] on div "- ospsip" at bounding box center [143, 22] width 223 height 30
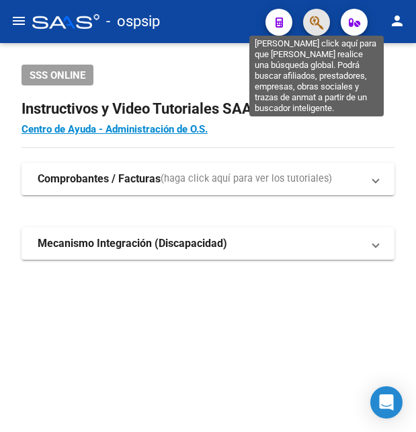
click at [318, 16] on icon "button" at bounding box center [316, 22] width 13 height 15
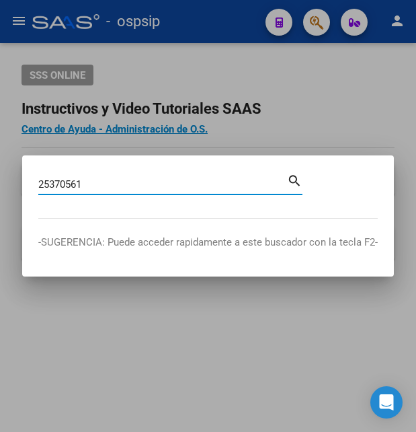
type input "25370561"
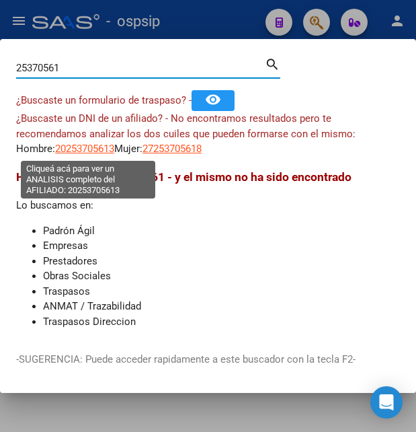
click at [89, 147] on span "20253705613" at bounding box center [84, 149] width 59 height 12
type textarea "20253705613"
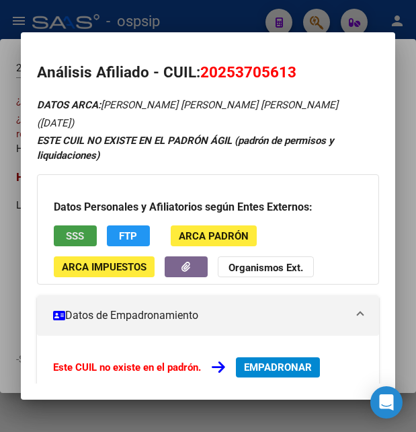
click at [83, 230] on span "SSS" at bounding box center [75, 236] width 18 height 12
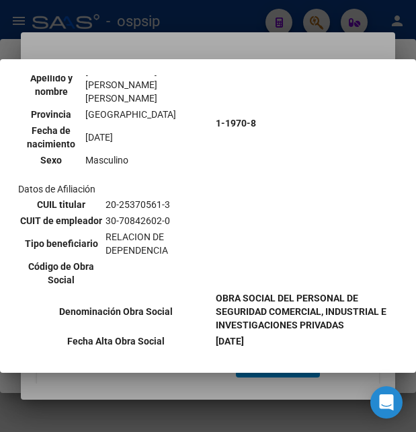
scroll to position [291, 0]
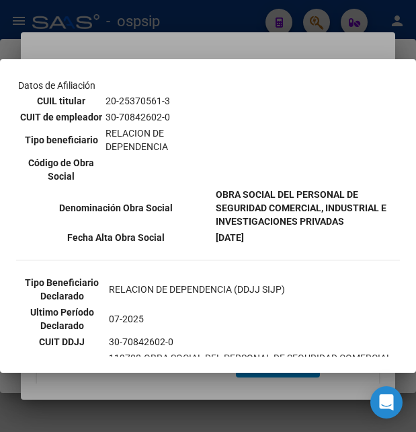
click at [203, 44] on div at bounding box center [208, 216] width 416 height 432
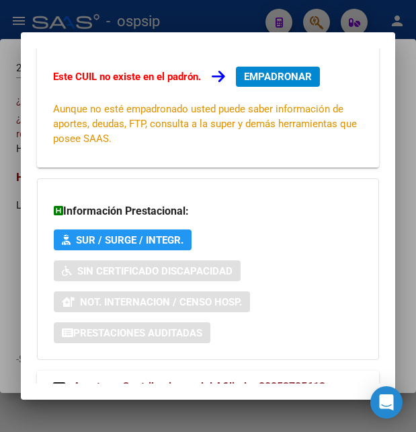
scroll to position [322, 0]
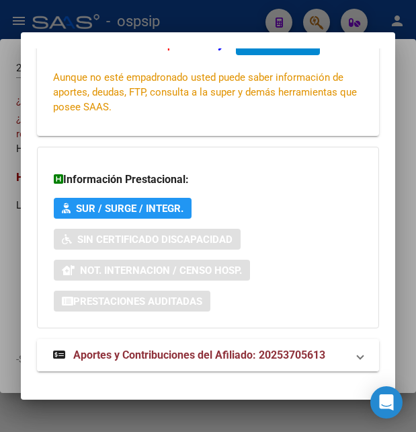
click at [180, 348] on span "Aportes y Contribuciones del Afiliado: 20253705613" at bounding box center [199, 354] width 252 height 13
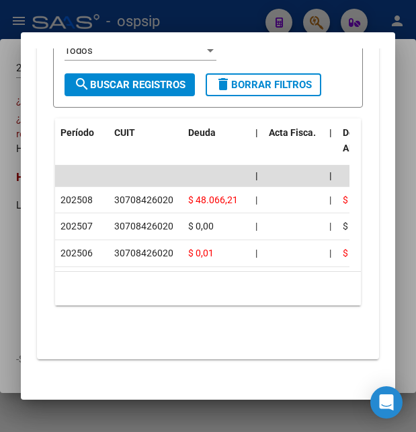
scroll to position [908, 0]
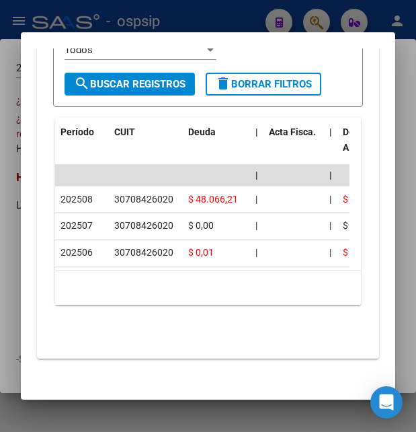
click at [206, 20] on div at bounding box center [208, 216] width 416 height 432
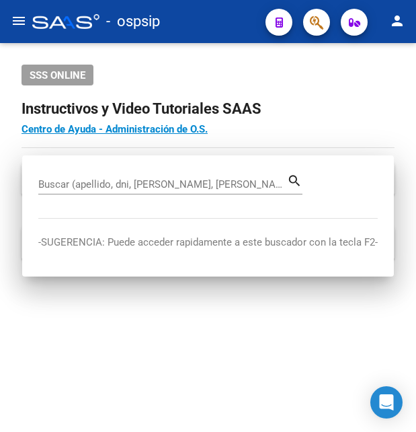
click at [206, 20] on div "- ospsip" at bounding box center [143, 22] width 223 height 30
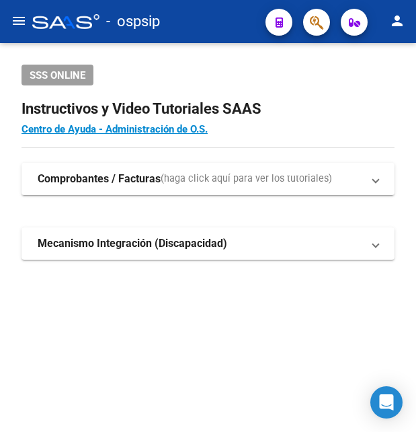
click at [206, 20] on div "- ospsip" at bounding box center [143, 22] width 223 height 30
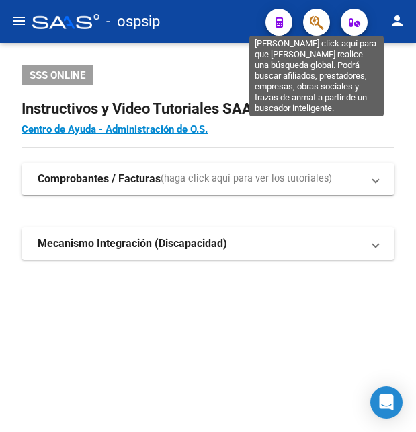
click at [315, 21] on icon "button" at bounding box center [316, 22] width 13 height 15
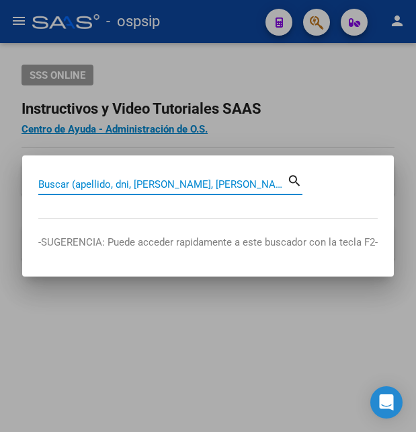
paste input "37216959"
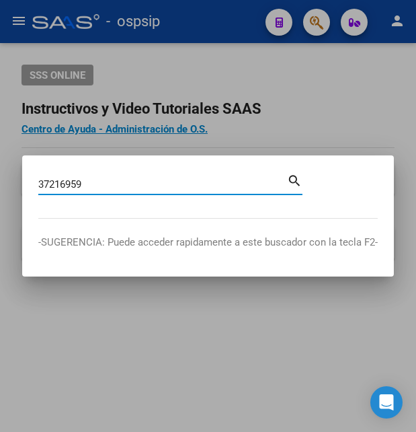
type input "37216959"
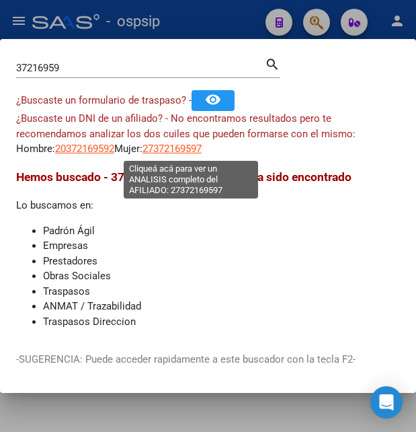
click at [198, 151] on span "27372169597" at bounding box center [172, 149] width 59 height 12
type textarea "27372169597"
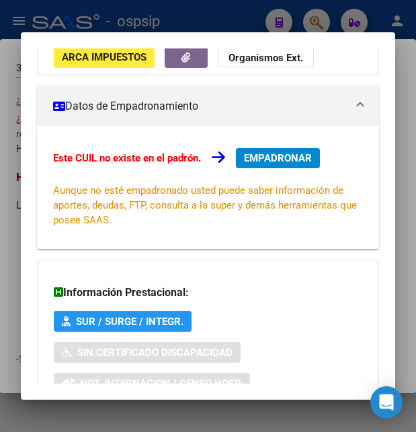
scroll to position [73, 0]
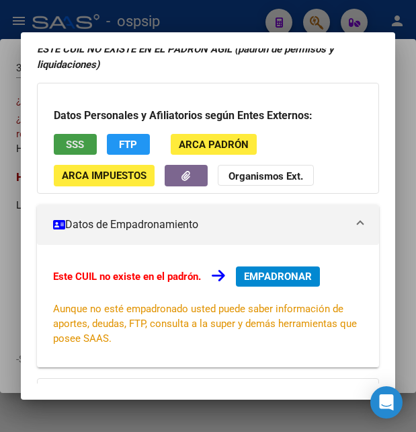
click at [88, 139] on button "SSS" at bounding box center [75, 144] width 43 height 21
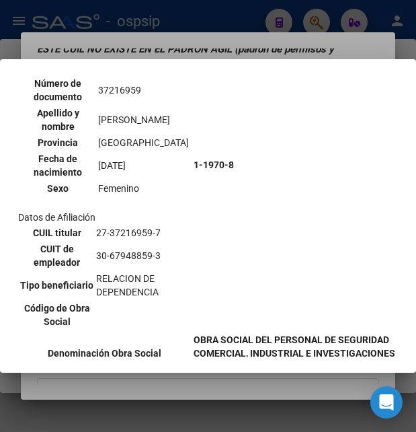
scroll to position [291, 0]
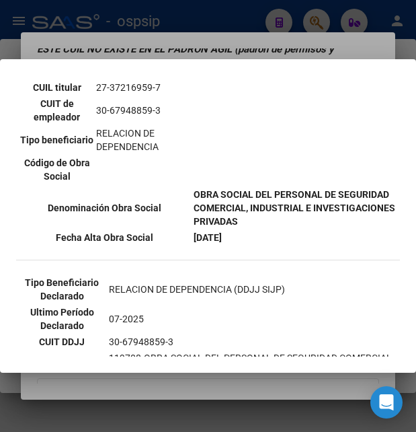
click at [241, 28] on div at bounding box center [208, 216] width 416 height 432
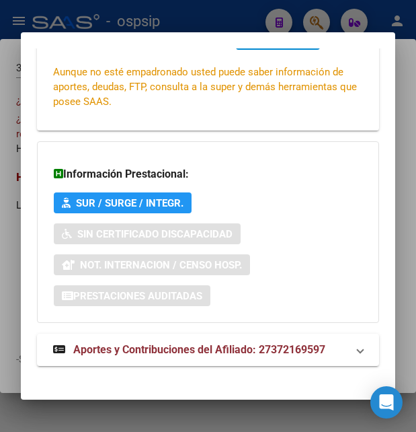
scroll to position [322, 0]
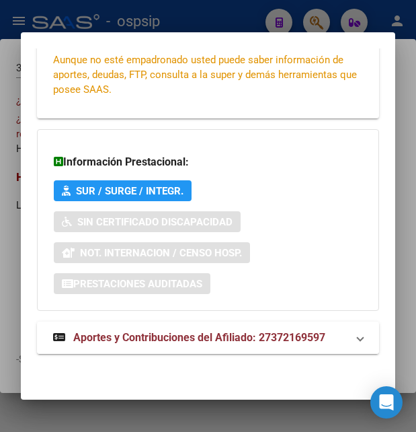
click at [181, 335] on span "Aportes y Contribuciones del Afiliado: 27372169597" at bounding box center [199, 337] width 252 height 13
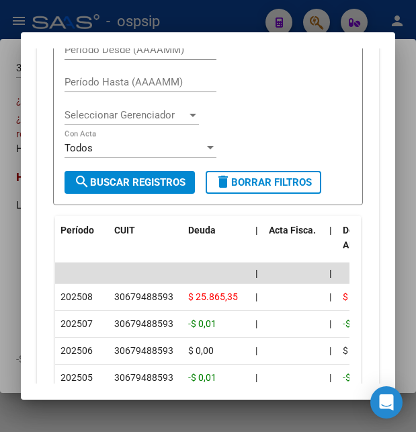
scroll to position [740, 0]
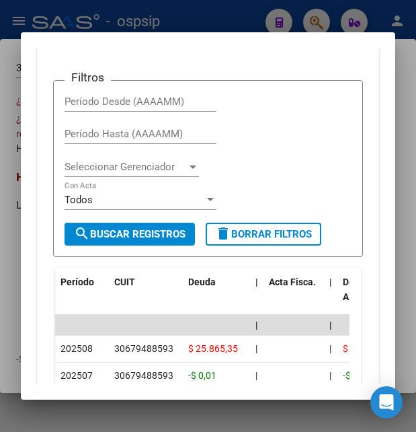
click at [252, 22] on div at bounding box center [208, 216] width 416 height 432
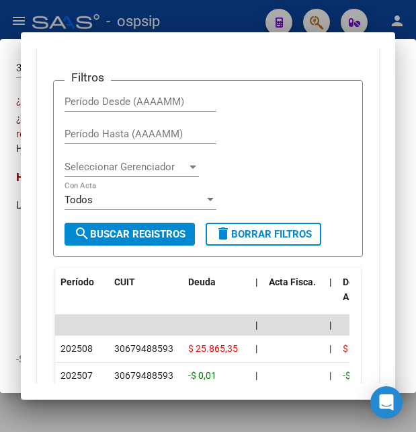
click at [252, 22] on div at bounding box center [208, 216] width 416 height 432
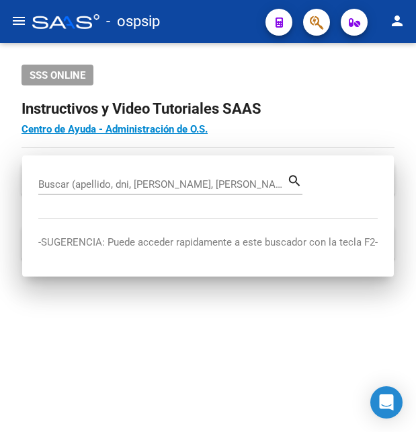
click at [252, 22] on div "- ospsip" at bounding box center [143, 22] width 223 height 30
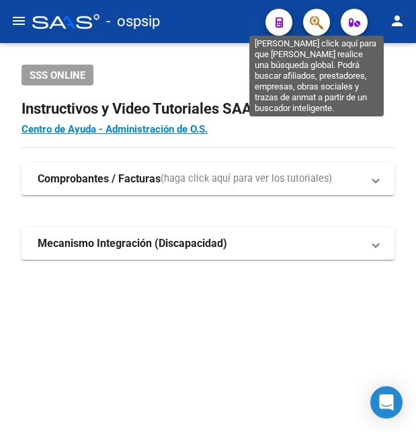
click at [320, 17] on icon "button" at bounding box center [316, 22] width 13 height 15
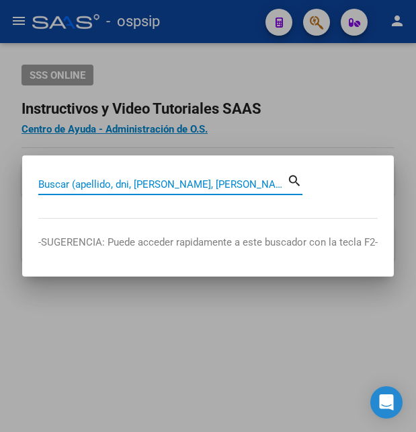
paste input "42009399"
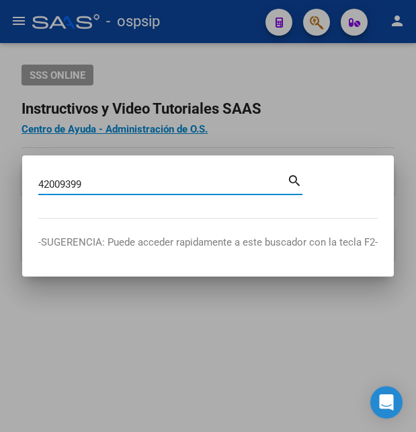
type input "42009399"
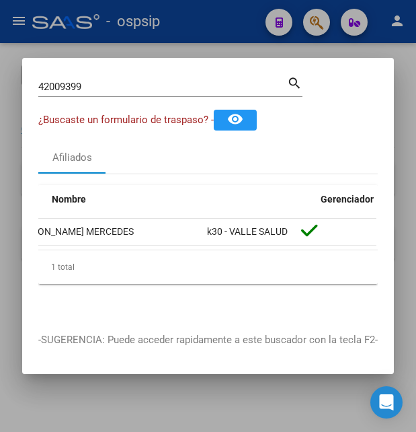
scroll to position [0, 0]
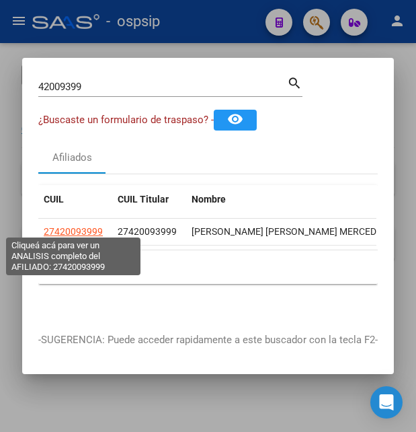
click at [97, 227] on span "27420093999" at bounding box center [73, 231] width 59 height 11
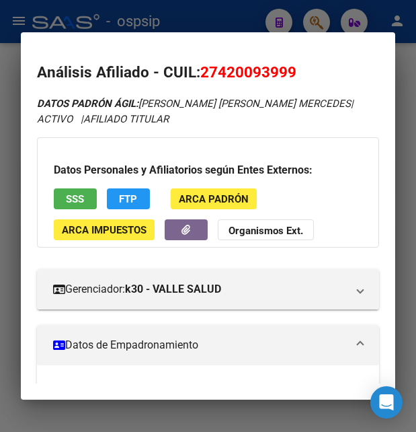
drag, startPoint x: 219, startPoint y: 72, endPoint x: 289, endPoint y: 62, distance: 70.0
click at [289, 62] on h2 "Análisis Afiliado - CUIL: 27420093999" at bounding box center [208, 72] width 342 height 23
copy span "42009399"
click at [229, 17] on div at bounding box center [208, 216] width 416 height 432
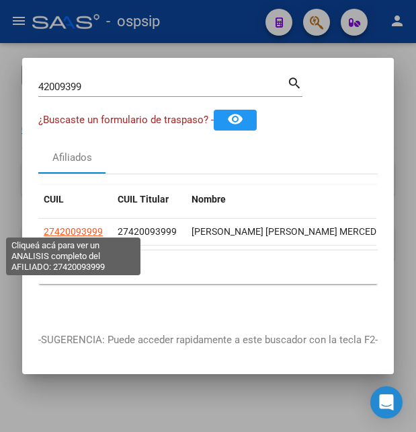
click at [80, 226] on span "27420093999" at bounding box center [73, 231] width 59 height 11
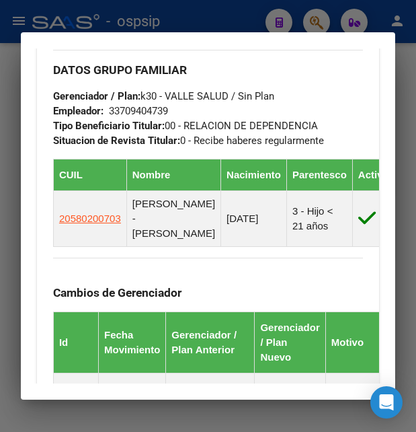
scroll to position [799, 0]
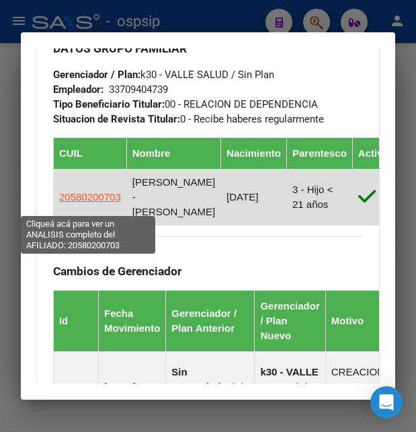
click at [98, 202] on span "20580200703" at bounding box center [90, 196] width 62 height 11
type textarea "20580200703"
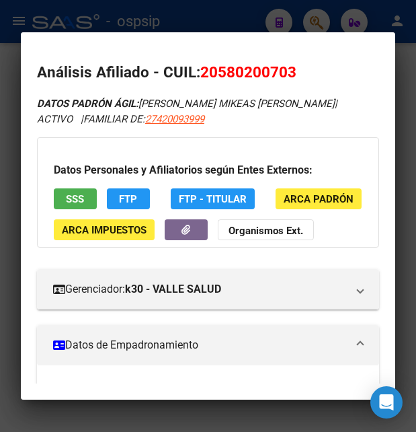
drag, startPoint x: 217, startPoint y: 67, endPoint x: 286, endPoint y: 61, distance: 68.8
click at [286, 61] on h2 "Análisis Afiliado - CUIL: 20580200703" at bounding box center [208, 72] width 342 height 23
copy span "58020070"
click at [285, 24] on div at bounding box center [208, 216] width 416 height 432
click at [284, 24] on div at bounding box center [208, 216] width 416 height 432
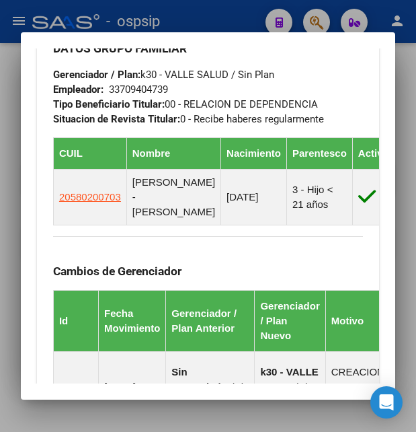
click at [284, 24] on div at bounding box center [208, 216] width 416 height 432
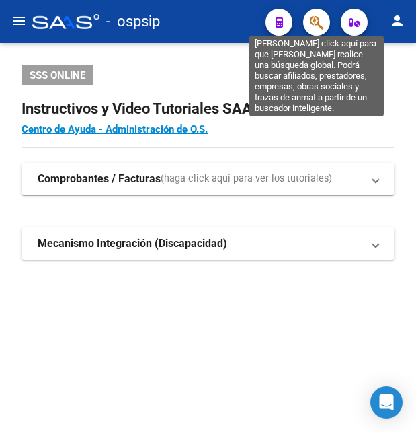
click at [324, 19] on icon "button" at bounding box center [316, 22] width 13 height 15
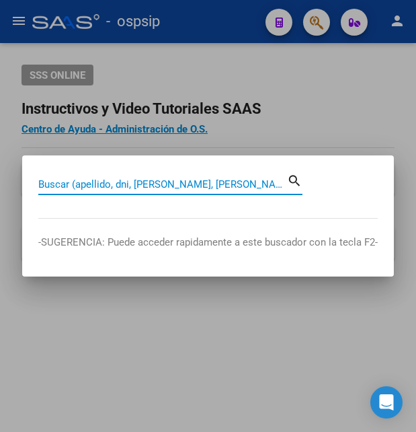
paste input "41585061"
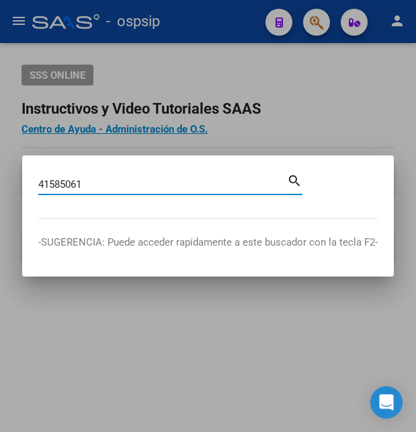
type input "41585061"
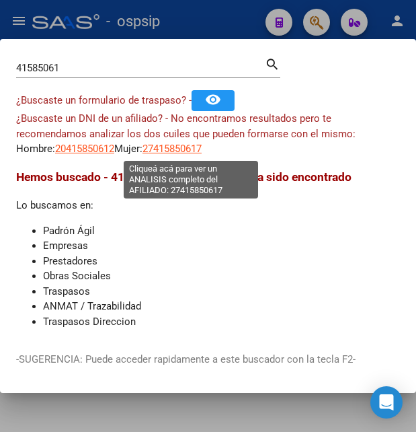
click at [184, 143] on span "27415850617" at bounding box center [172, 149] width 59 height 12
type textarea "27415850617"
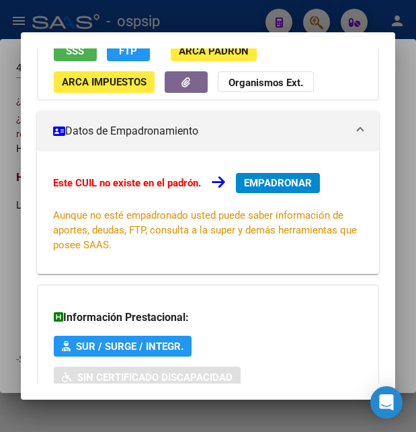
scroll to position [73, 0]
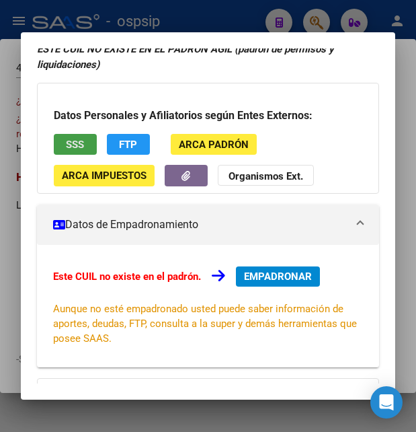
click at [85, 141] on button "SSS" at bounding box center [75, 144] width 43 height 21
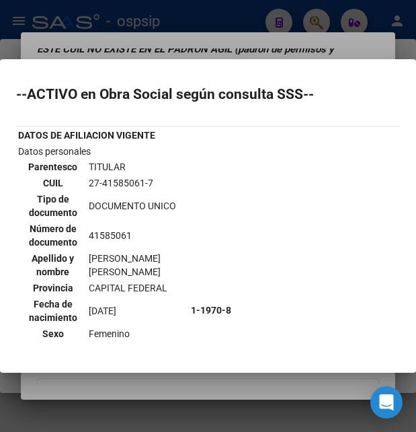
click at [186, 15] on div at bounding box center [208, 216] width 416 height 432
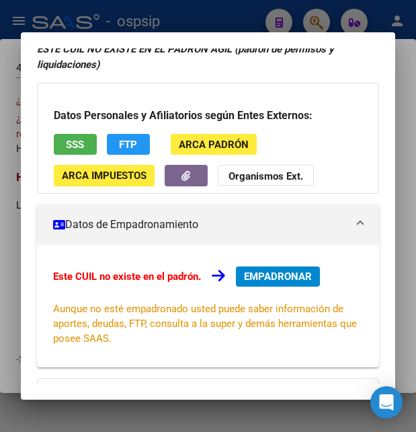
click at [187, 15] on div at bounding box center [208, 216] width 416 height 432
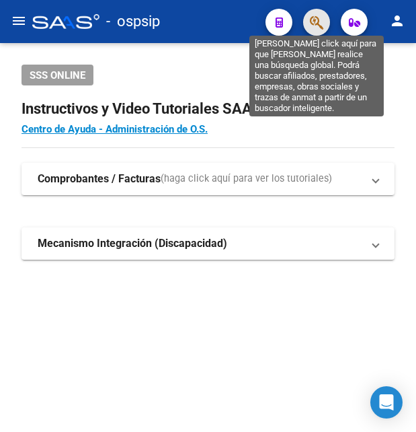
click at [320, 23] on icon "button" at bounding box center [316, 22] width 13 height 15
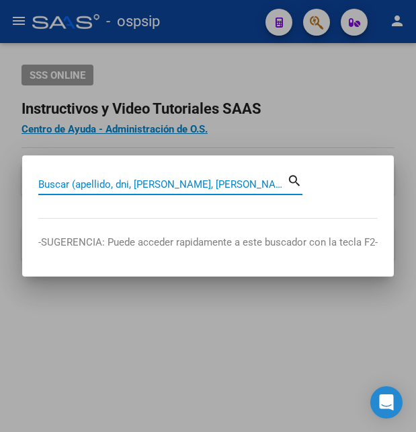
click at [87, 181] on input "Buscar (apellido, dni, [PERSON_NAME], [PERSON_NAME], cuit, obra social)" at bounding box center [162, 184] width 249 height 12
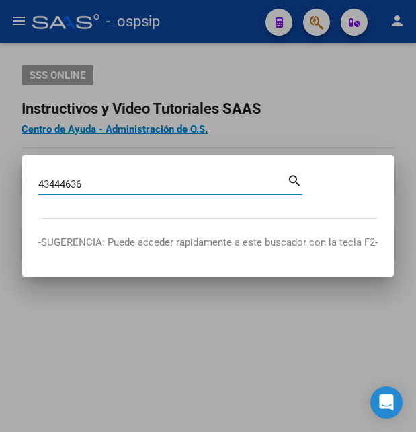
type input "43444636"
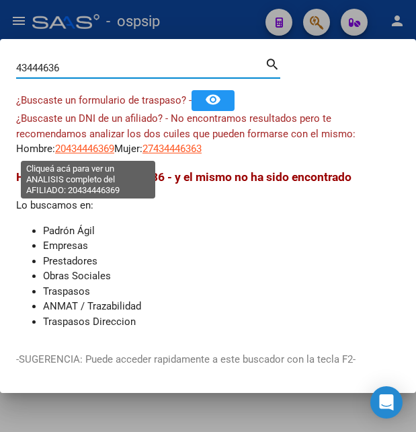
click at [91, 145] on span "20434446369" at bounding box center [84, 149] width 59 height 12
type textarea "20434446369"
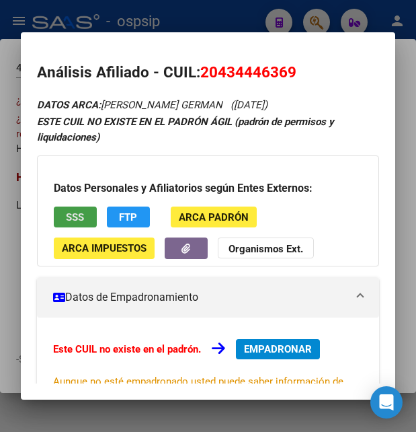
click at [80, 215] on span "SSS" at bounding box center [75, 217] width 18 height 12
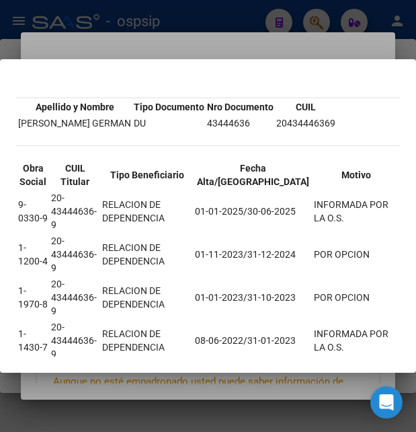
scroll to position [0, 0]
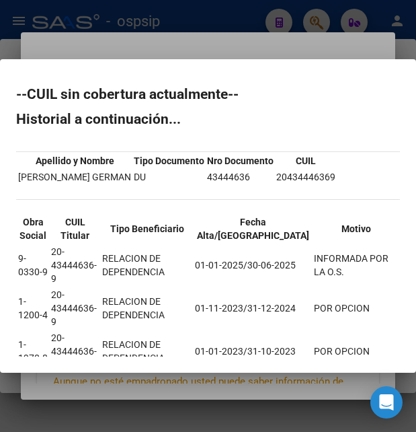
click at [264, 46] on div at bounding box center [208, 216] width 416 height 432
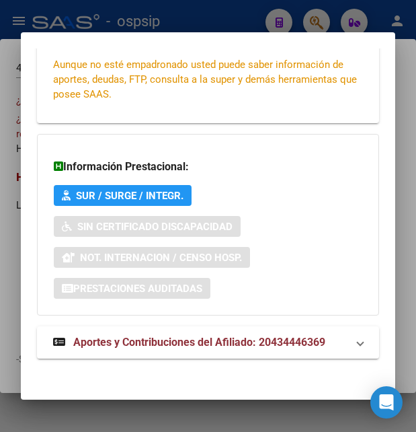
scroll to position [322, 0]
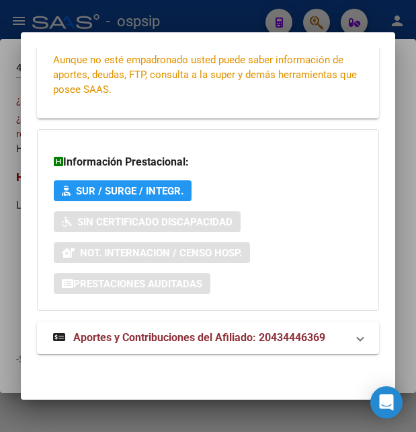
click at [194, 332] on span "Aportes y Contribuciones del Afiliado: 20434446369" at bounding box center [199, 337] width 252 height 13
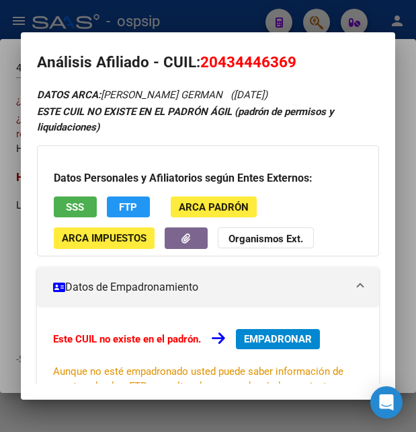
scroll to position [0, 0]
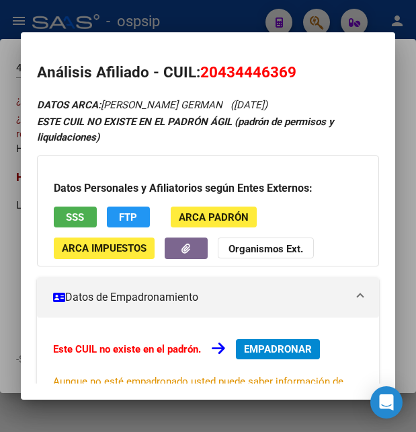
drag, startPoint x: 201, startPoint y: 71, endPoint x: 326, endPoint y: 75, distance: 125.2
click at [326, 75] on h2 "Análisis Afiliado - CUIL: 20434446369" at bounding box center [208, 72] width 342 height 23
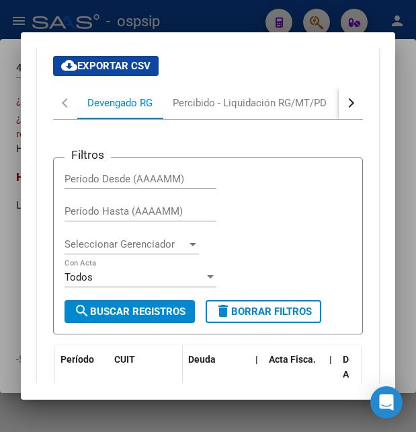
scroll to position [654, 0]
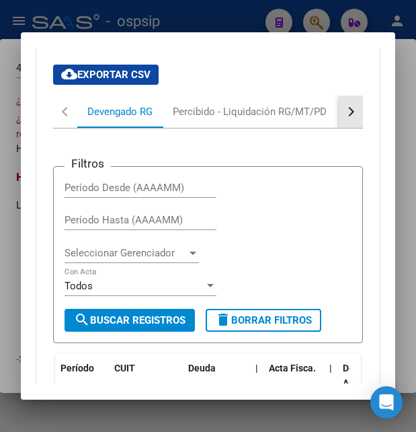
click at [345, 113] on div "button" at bounding box center [349, 111] width 9 height 9
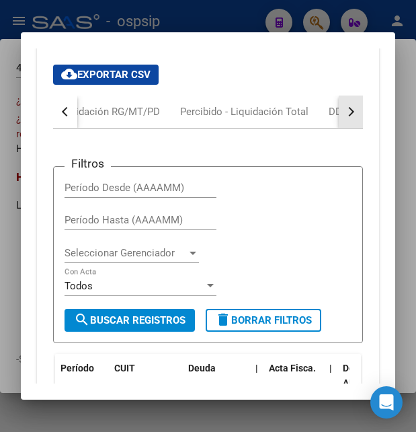
click at [345, 113] on div "button" at bounding box center [349, 111] width 9 height 9
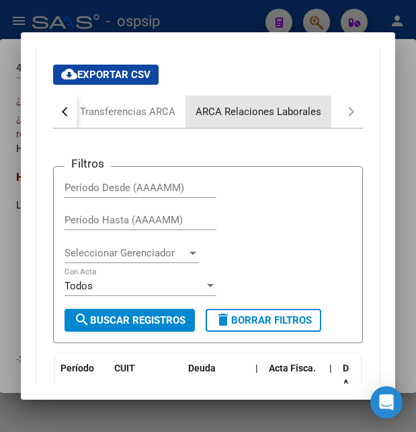
click at [273, 112] on div "ARCA Relaciones Laborales" at bounding box center [259, 111] width 126 height 15
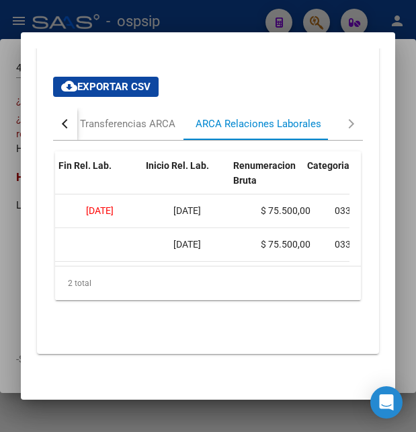
scroll to position [0, 443]
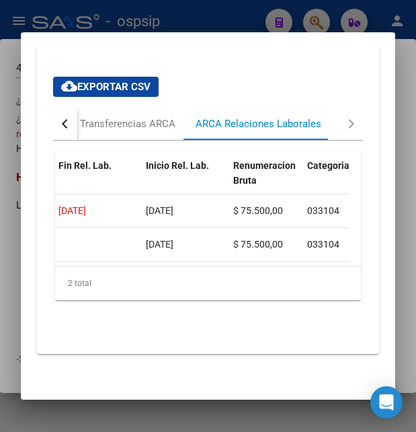
click at [203, 24] on div at bounding box center [208, 216] width 416 height 432
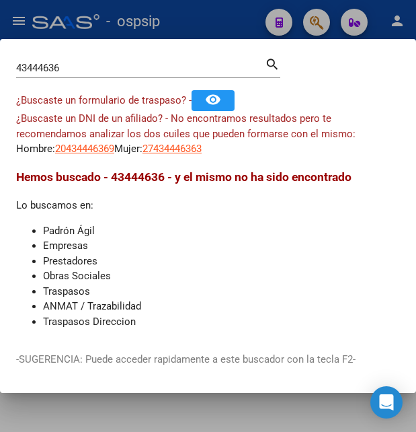
click at [203, 24] on div at bounding box center [208, 216] width 416 height 432
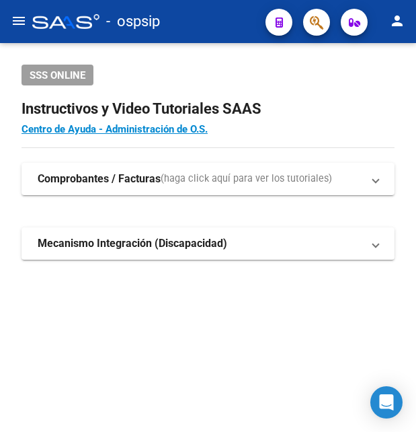
click at [310, 21] on button "button" at bounding box center [316, 22] width 27 height 27
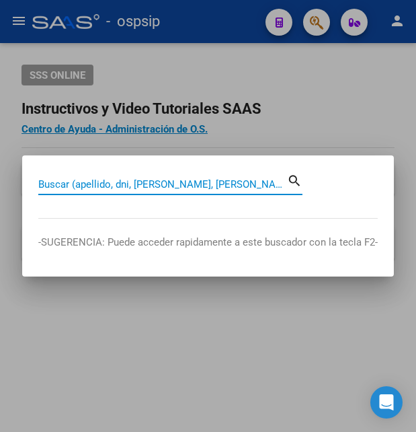
paste input "41585061"
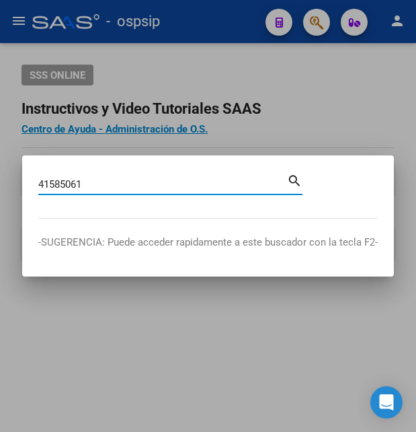
type input "41585061"
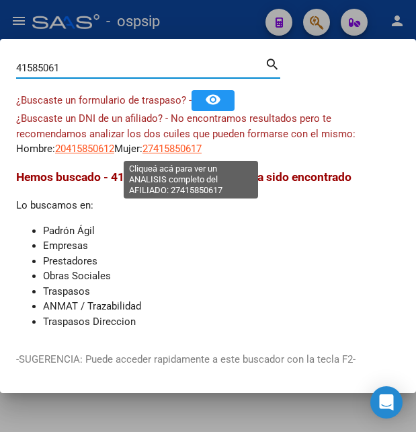
click at [202, 153] on span "27415850617" at bounding box center [172, 149] width 59 height 12
type textarea "27415850617"
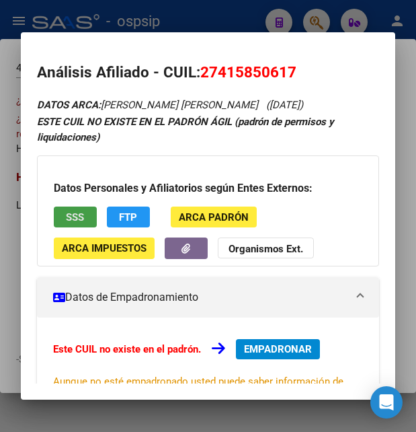
click at [76, 221] on span "SSS" at bounding box center [75, 217] width 18 height 12
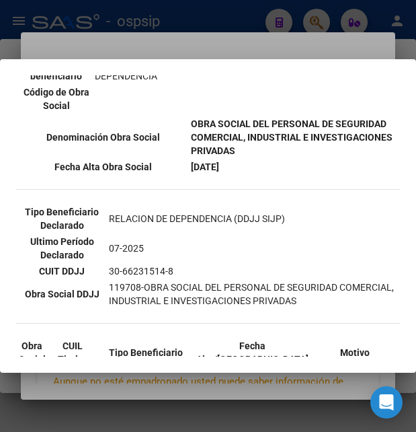
scroll to position [363, 0]
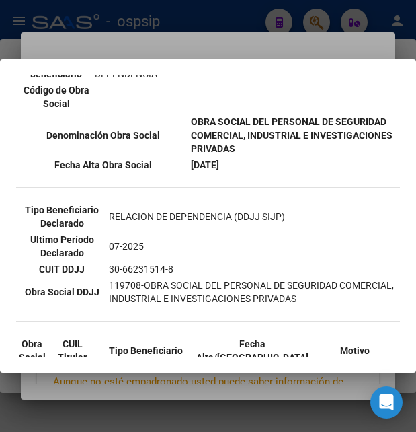
click at [194, 39] on div at bounding box center [208, 216] width 416 height 432
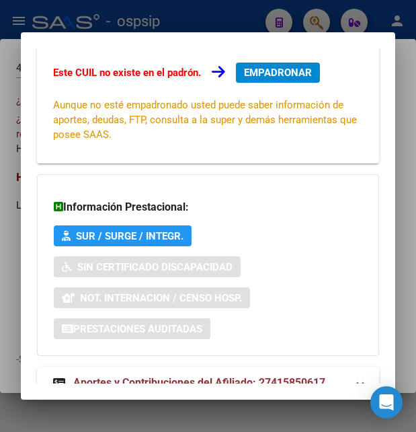
scroll to position [322, 0]
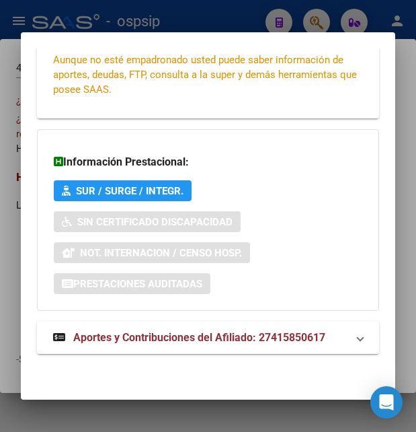
click at [169, 338] on span "Aportes y Contribuciones del Afiliado: 27415850617" at bounding box center [199, 337] width 252 height 13
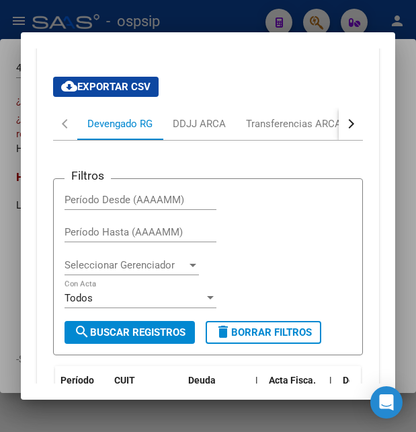
scroll to position [619, 0]
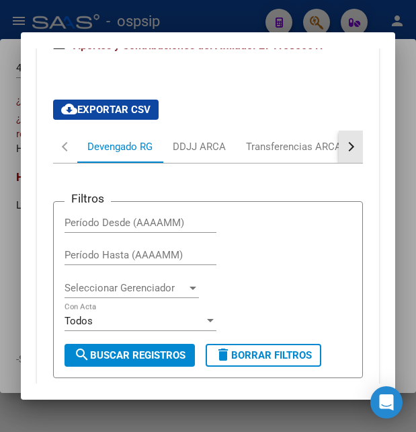
click at [339, 146] on button "button" at bounding box center [351, 146] width 24 height 32
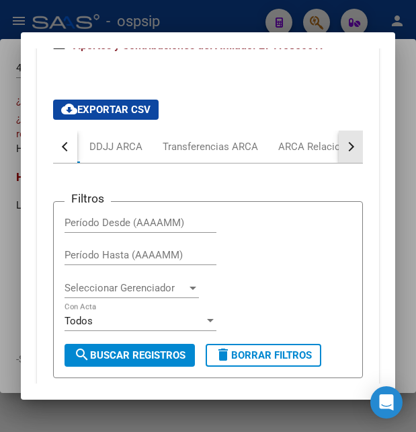
click at [339, 146] on button "button" at bounding box center [351, 146] width 24 height 32
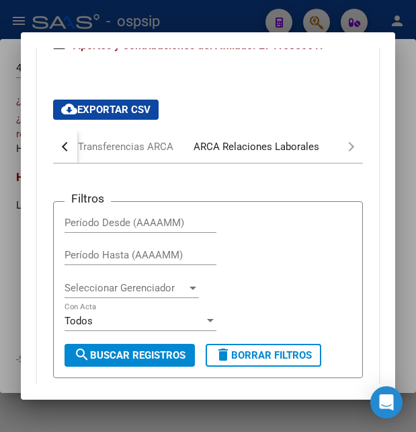
click at [310, 147] on div "ARCA Relaciones Laborales" at bounding box center [257, 146] width 126 height 15
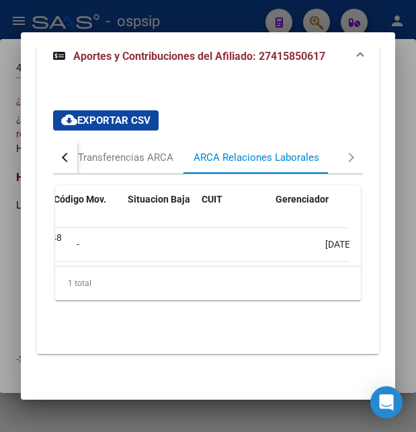
scroll to position [0, 0]
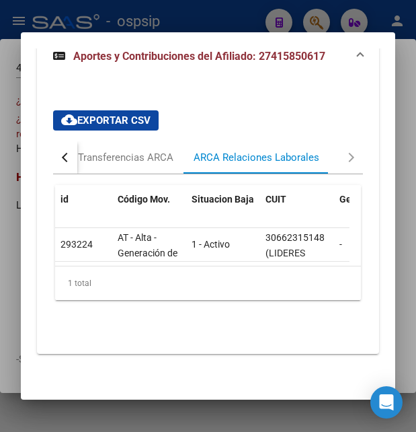
click at [217, 20] on div at bounding box center [208, 216] width 416 height 432
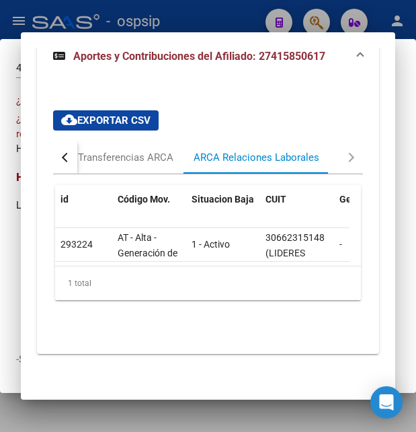
click at [217, 20] on div at bounding box center [208, 216] width 416 height 432
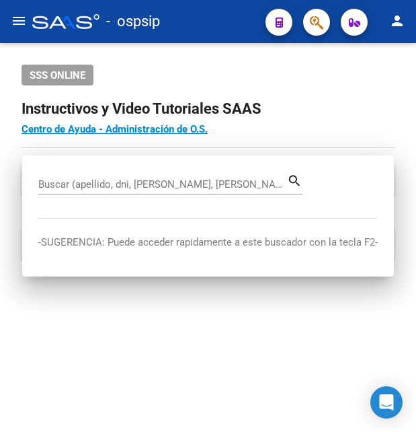
click at [217, 20] on div "- ospsip" at bounding box center [143, 22] width 223 height 30
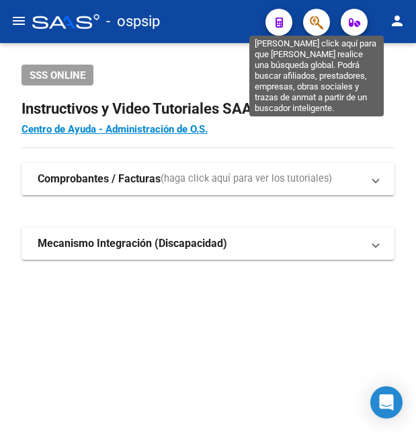
click at [319, 22] on icon "button" at bounding box center [316, 22] width 13 height 15
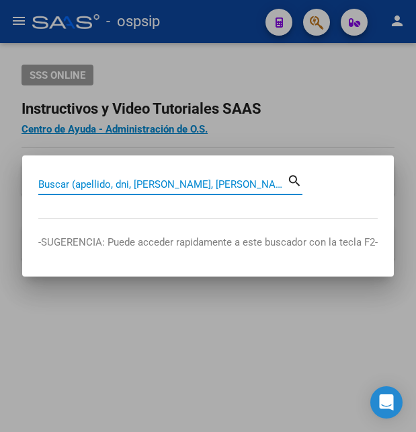
paste input "42378013"
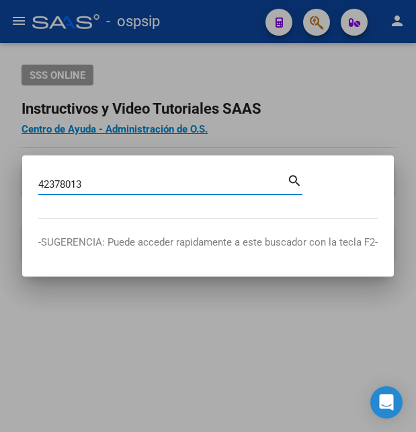
type input "42378013"
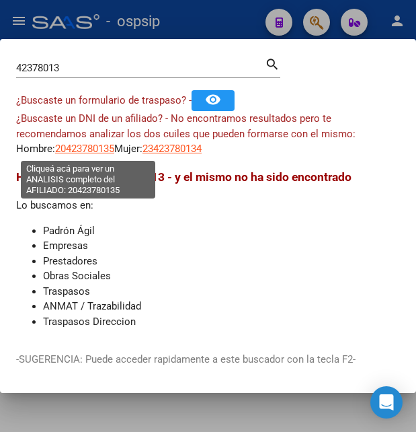
click at [94, 151] on span "20423780135" at bounding box center [84, 149] width 59 height 12
type textarea "20423780135"
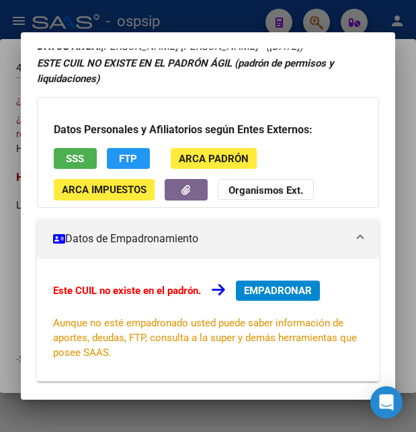
scroll to position [73, 0]
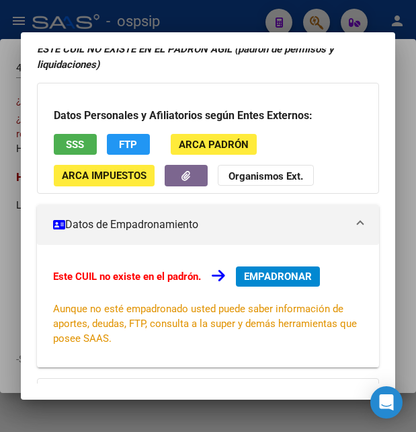
click at [91, 150] on button "SSS" at bounding box center [75, 144] width 43 height 21
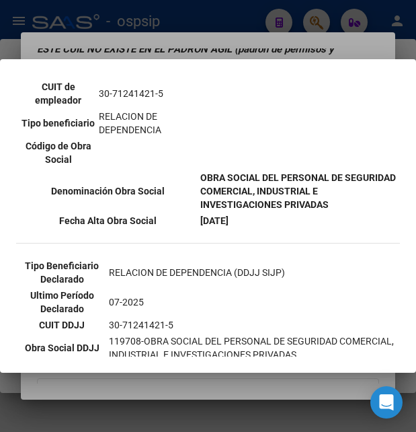
scroll to position [291, 0]
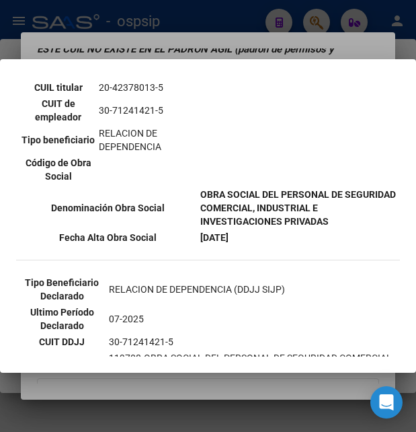
click at [237, 34] on div at bounding box center [208, 216] width 416 height 432
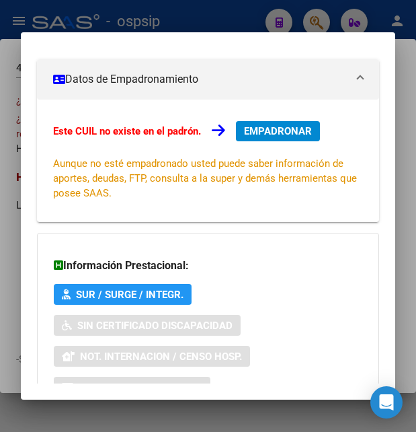
scroll to position [322, 0]
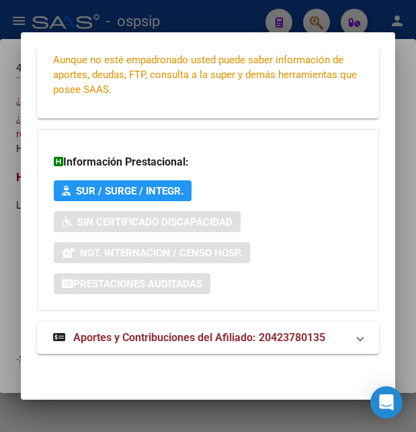
click at [152, 335] on span "Aportes y Contribuciones del Afiliado: 20423780135" at bounding box center [199, 337] width 252 height 13
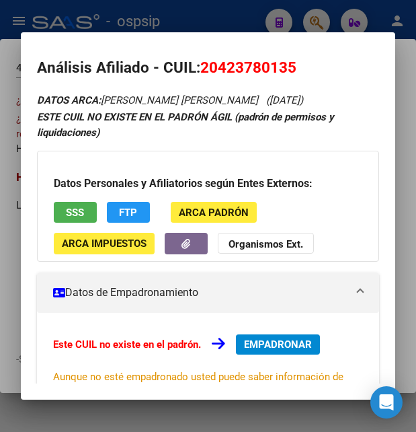
scroll to position [0, 0]
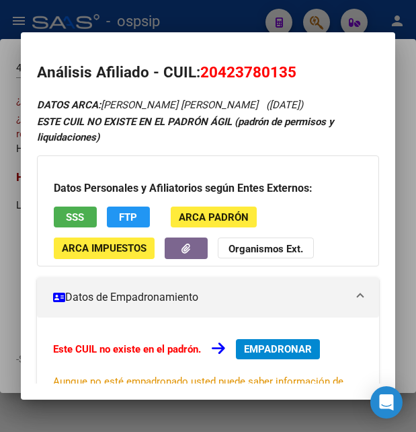
click at [259, 15] on div at bounding box center [208, 216] width 416 height 432
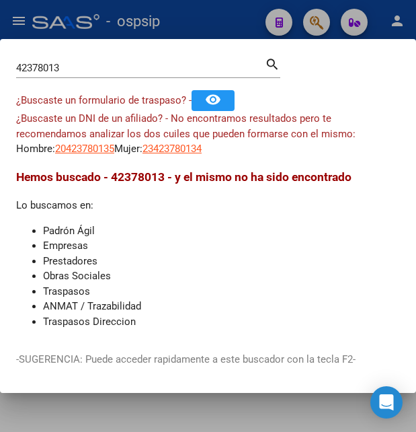
click at [259, 15] on div at bounding box center [208, 216] width 416 height 432
click at [259, 15] on mat-toolbar "menu - ospsip person" at bounding box center [208, 21] width 416 height 43
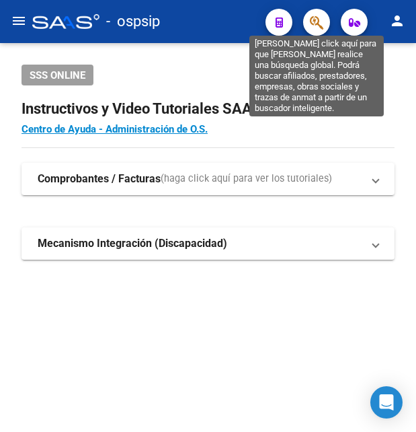
click at [312, 18] on icon "button" at bounding box center [316, 22] width 13 height 15
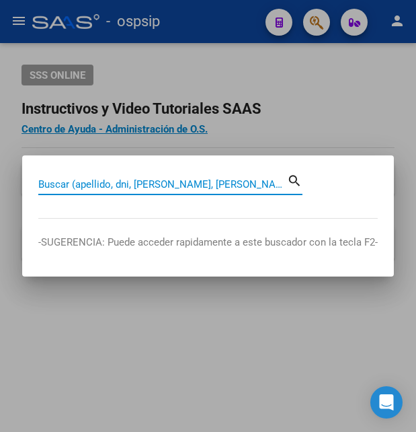
paste input "fabrilandaburu2@gmail.com"
type input "f"
paste input "43388744"
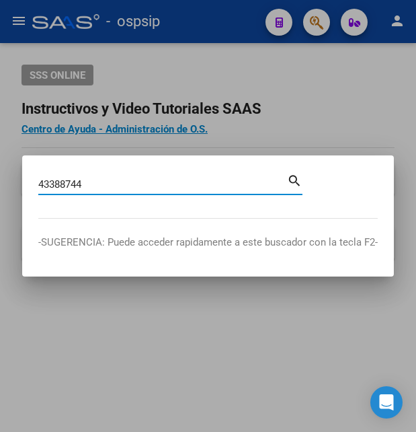
type input "43388744"
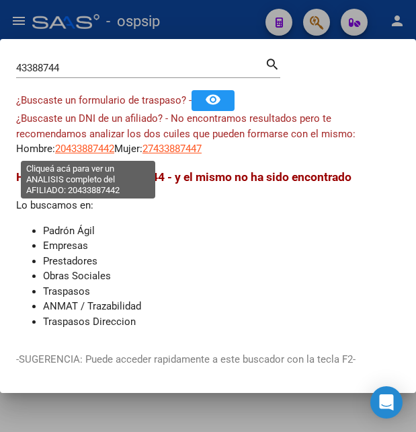
click at [89, 149] on span "20433887442" at bounding box center [84, 149] width 59 height 12
type textarea "20433887442"
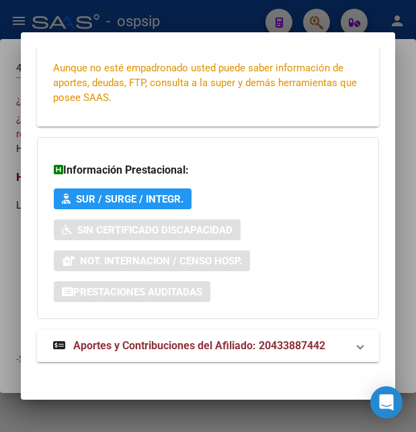
scroll to position [322, 0]
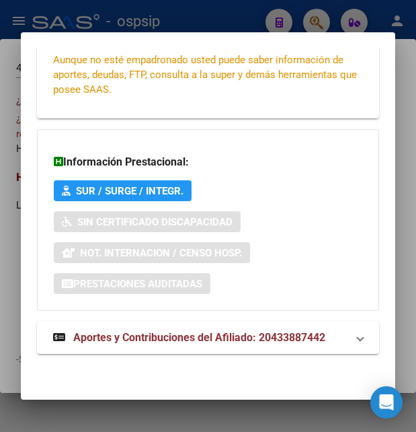
click at [147, 335] on span "Aportes y Contribuciones del Afiliado: 20433887442" at bounding box center [199, 337] width 252 height 13
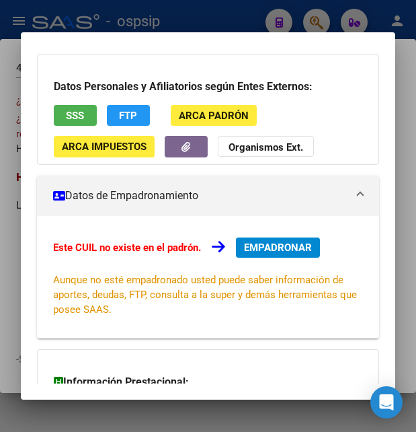
scroll to position [38, 0]
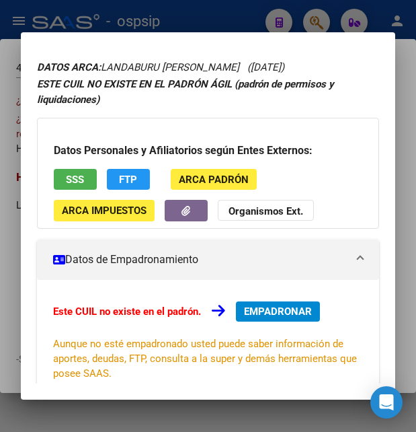
click at [83, 182] on span "SSS" at bounding box center [75, 180] width 18 height 12
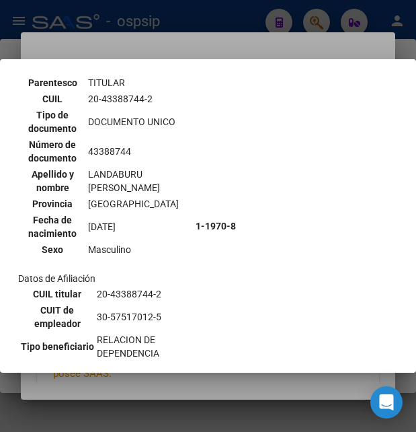
scroll to position [73, 0]
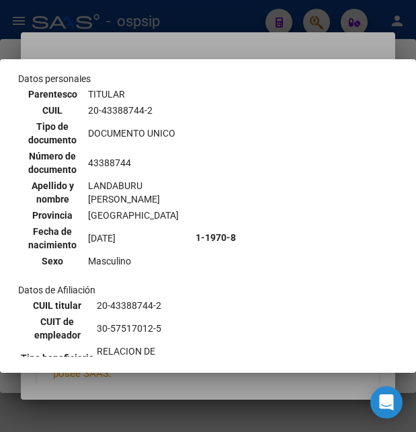
click at [218, 18] on div at bounding box center [208, 216] width 416 height 432
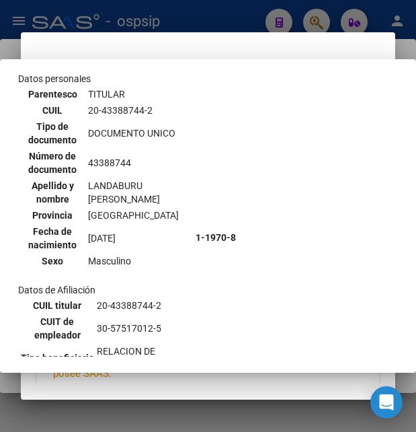
click at [218, 18] on div at bounding box center [208, 216] width 416 height 432
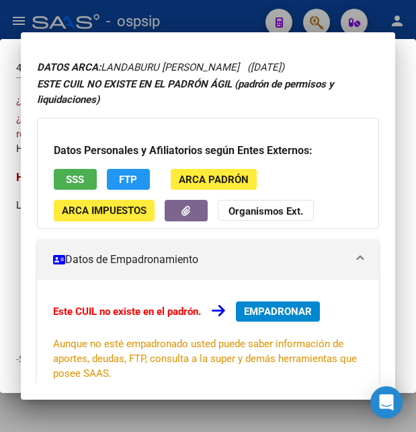
click at [218, 18] on div at bounding box center [208, 216] width 416 height 432
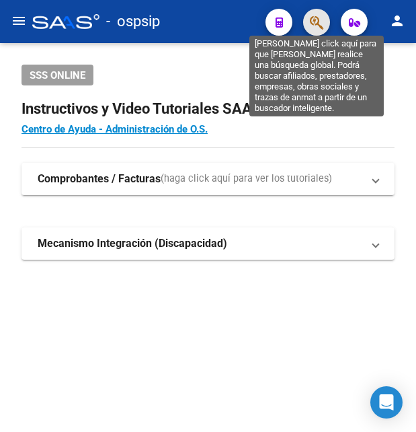
click at [314, 20] on icon "button" at bounding box center [316, 22] width 13 height 15
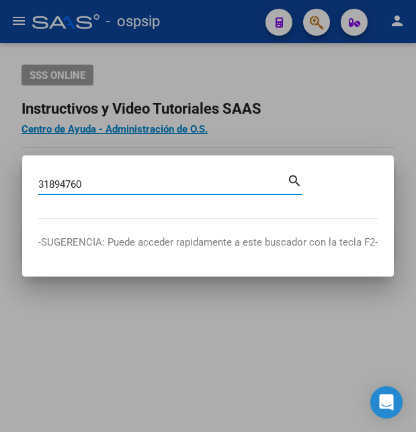
type input "31894760"
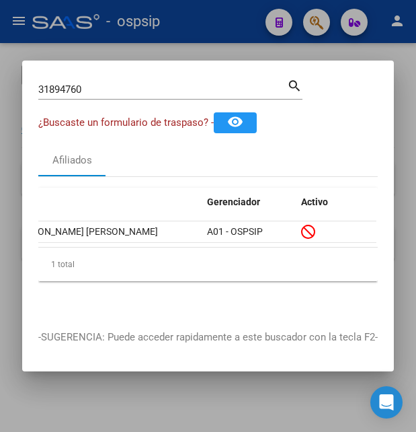
scroll to position [0, 0]
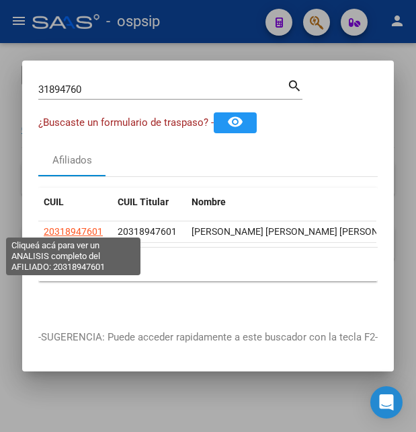
click at [79, 227] on span "20318947601" at bounding box center [73, 231] width 59 height 11
type textarea "20318947601"
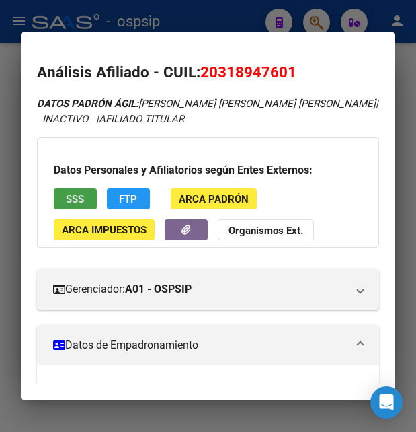
click at [93, 196] on button "SSS" at bounding box center [75, 198] width 43 height 21
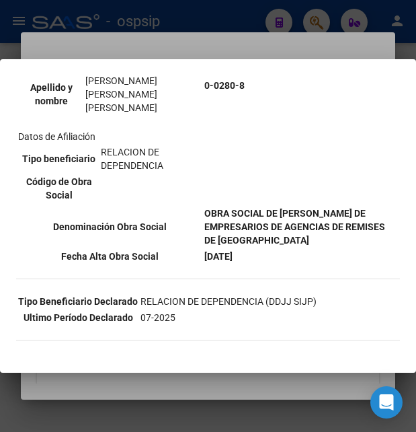
scroll to position [218, 0]
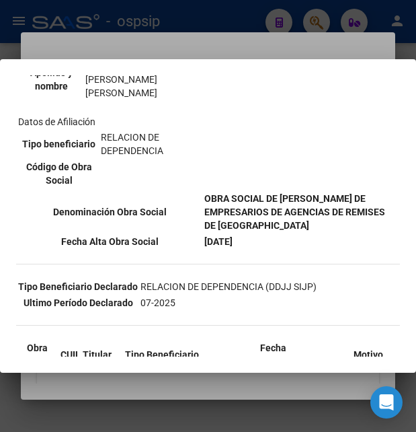
click at [209, 48] on div at bounding box center [208, 216] width 416 height 432
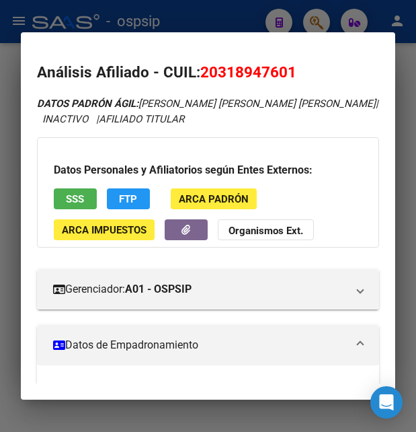
click at [231, 24] on div at bounding box center [208, 216] width 416 height 432
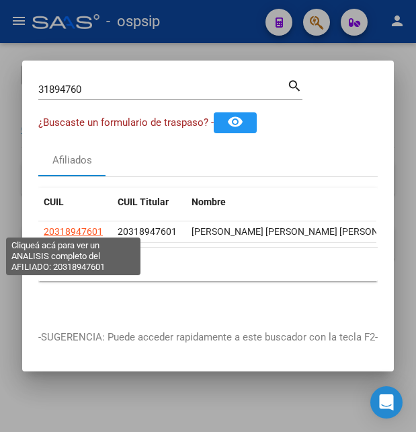
click at [75, 230] on span "20318947601" at bounding box center [73, 231] width 59 height 11
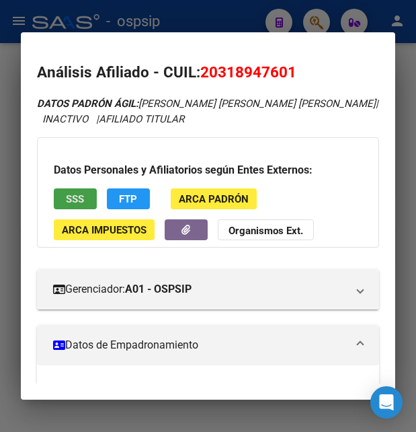
click at [79, 198] on span "SSS" at bounding box center [75, 199] width 18 height 12
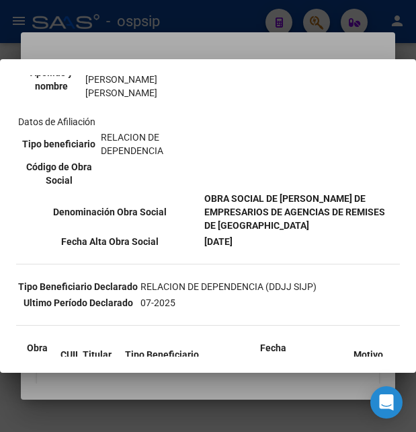
click at [228, 26] on div at bounding box center [208, 216] width 416 height 432
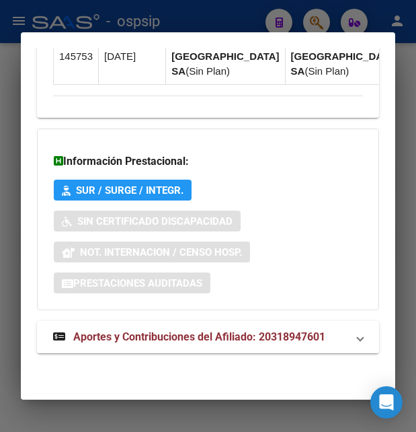
scroll to position [1605, 0]
click at [163, 336] on span "Aportes y Contribuciones del Afiliado: 20318947601" at bounding box center [199, 336] width 252 height 13
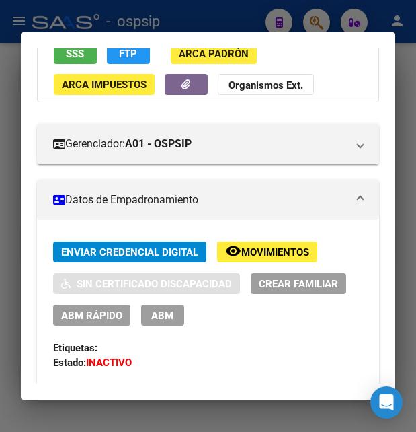
scroll to position [0, 0]
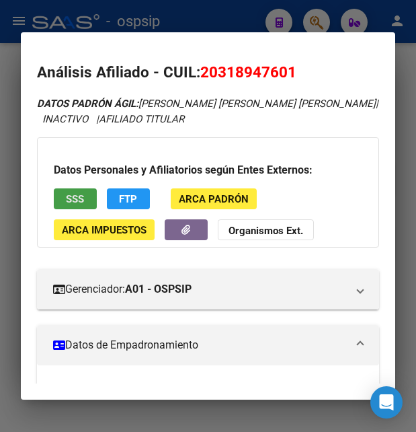
click at [69, 196] on span "SSS" at bounding box center [75, 199] width 18 height 12
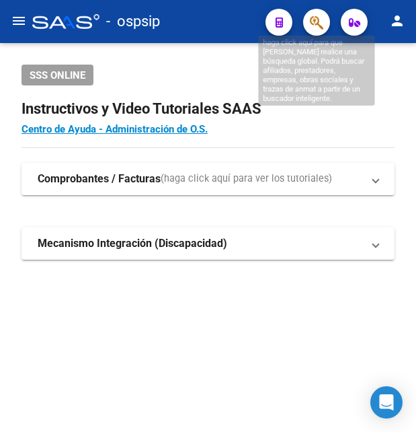
click at [312, 24] on icon "button" at bounding box center [316, 22] width 13 height 15
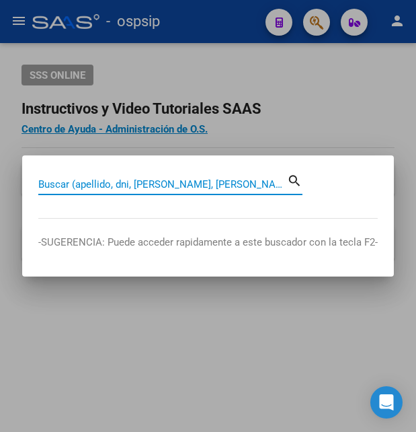
click at [132, 184] on input "Buscar (apellido, dni, [PERSON_NAME], [PERSON_NAME], cuit, obra social)" at bounding box center [162, 184] width 249 height 12
click at [133, 182] on input "Buscar (apellido, dni, [PERSON_NAME], [PERSON_NAME], cuit, obra social)" at bounding box center [162, 184] width 249 height 12
click at [77, 184] on input "Buscar (apellido, dni, [PERSON_NAME], [PERSON_NAME], cuit, obra social)" at bounding box center [162, 184] width 249 height 12
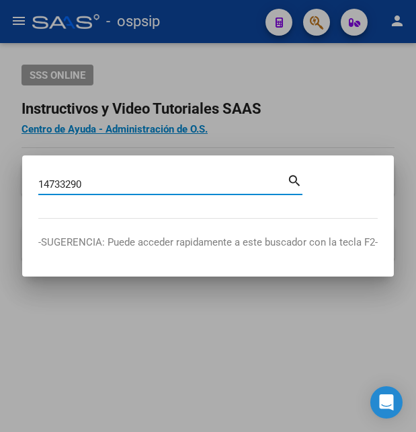
type input "14733290"
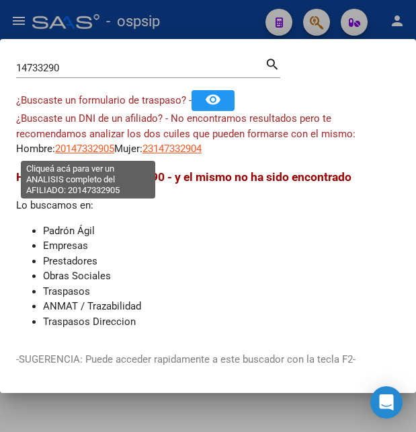
click at [98, 155] on span "20147332905" at bounding box center [84, 149] width 59 height 12
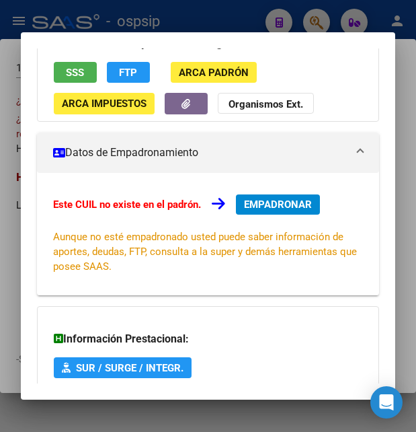
scroll to position [145, 0]
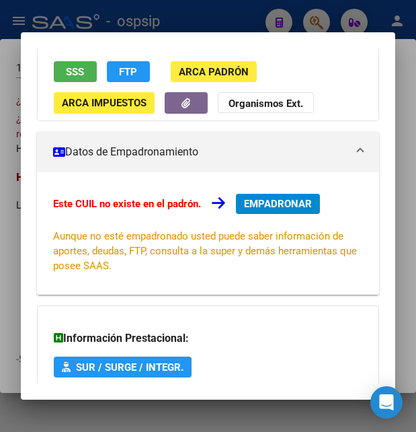
click at [68, 67] on span "SSS" at bounding box center [75, 72] width 18 height 12
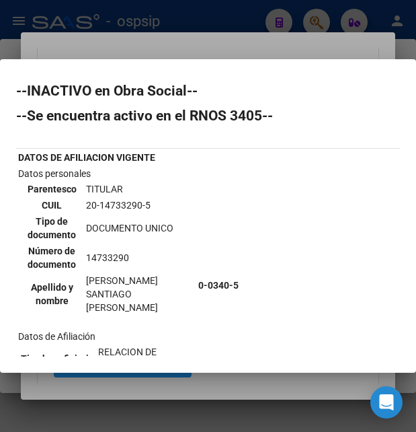
scroll to position [0, 0]
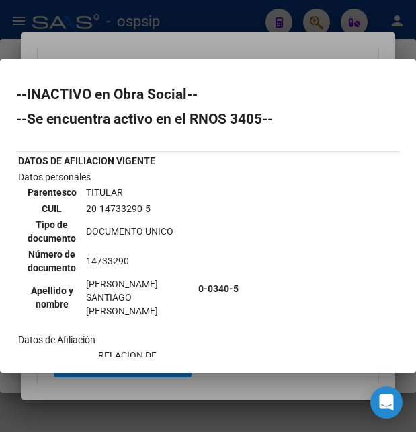
click at [120, 210] on td "20-14733290-5" at bounding box center [139, 208] width 109 height 15
copy td "14733290"
drag, startPoint x: 93, startPoint y: 204, endPoint x: 161, endPoint y: 208, distance: 68.7
click at [161, 208] on td "20-14733290-5" at bounding box center [139, 208] width 109 height 15
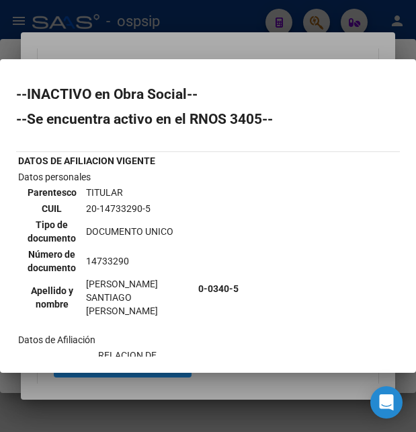
copy td "20-14733290-5"
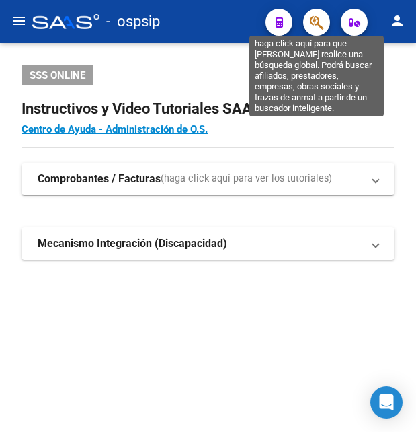
click at [321, 19] on icon "button" at bounding box center [316, 22] width 13 height 15
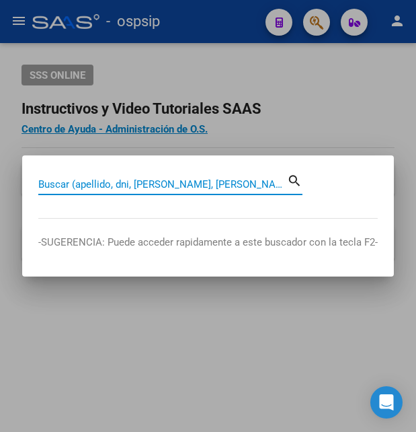
click at [152, 185] on input "Buscar (apellido, dni, [PERSON_NAME], [PERSON_NAME], cuit, obra social)" at bounding box center [162, 184] width 249 height 12
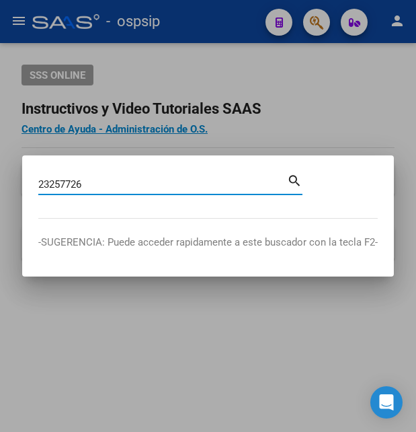
type input "23257726"
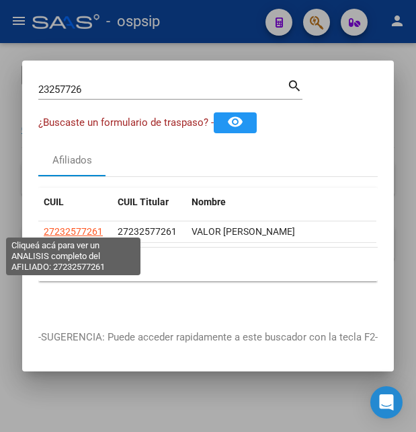
click at [86, 227] on span "27232577261" at bounding box center [73, 231] width 59 height 11
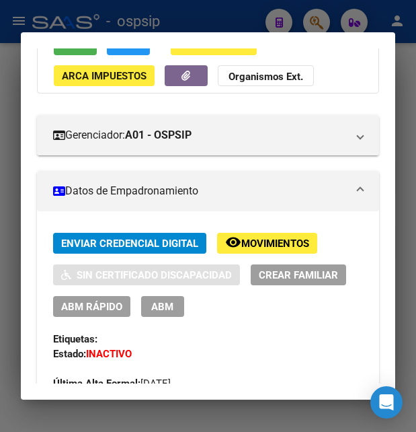
scroll to position [145, 0]
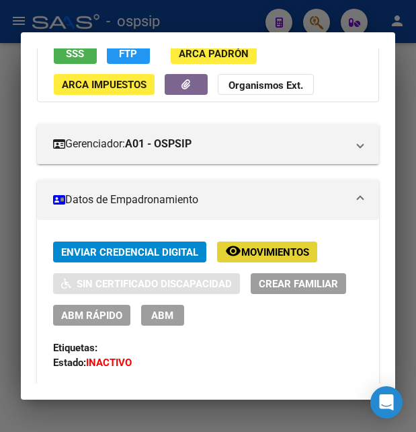
click at [257, 249] on span "Movimientos" at bounding box center [275, 252] width 68 height 12
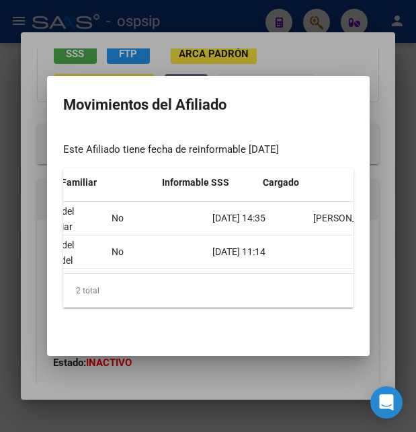
scroll to position [0, 570]
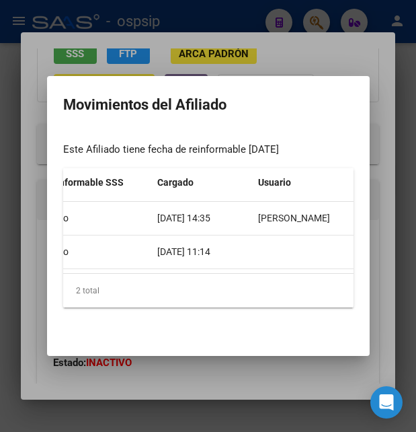
click at [313, 58] on div at bounding box center [208, 216] width 416 height 432
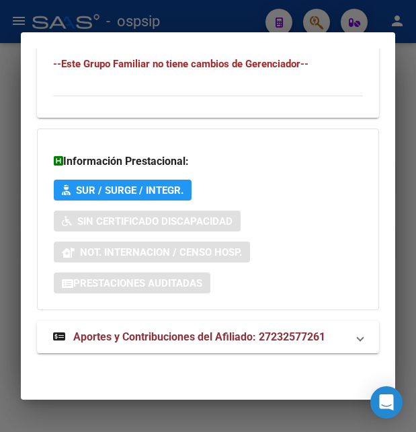
scroll to position [1040, 0]
click at [178, 336] on span "Aportes y Contribuciones del Afiliado: 27232577261" at bounding box center [199, 336] width 252 height 13
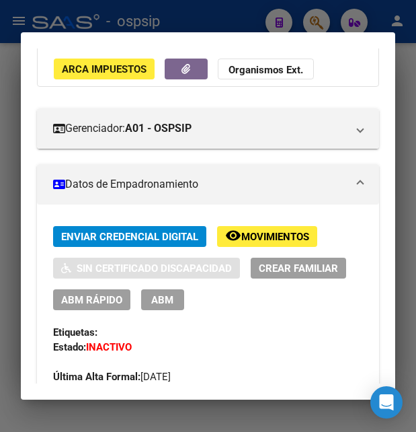
scroll to position [0, 0]
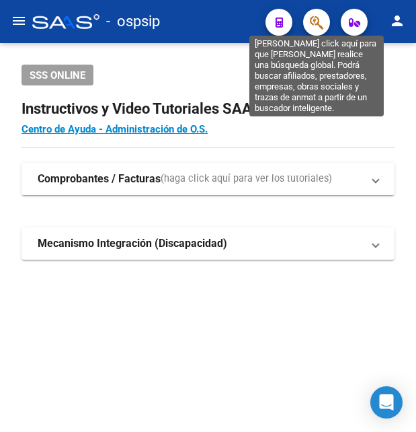
click at [318, 23] on icon "button" at bounding box center [316, 22] width 13 height 15
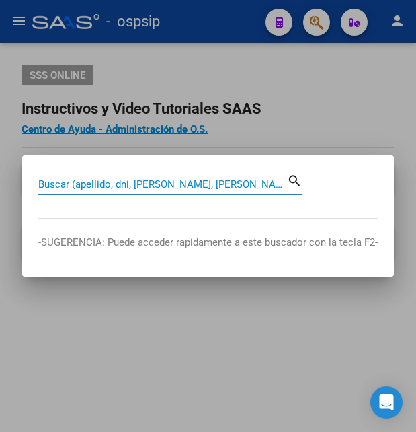
paste input "27232577261"
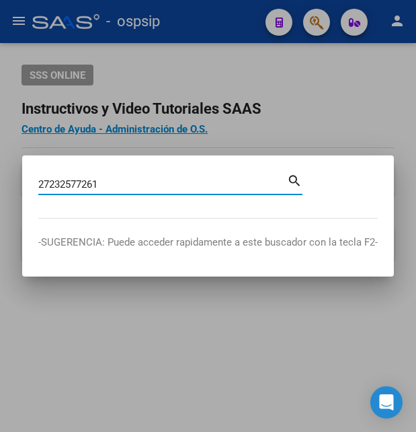
type input "27232577261"
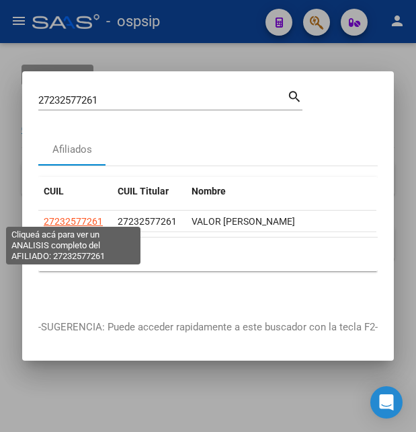
click at [91, 217] on span "27232577261" at bounding box center [73, 221] width 59 height 11
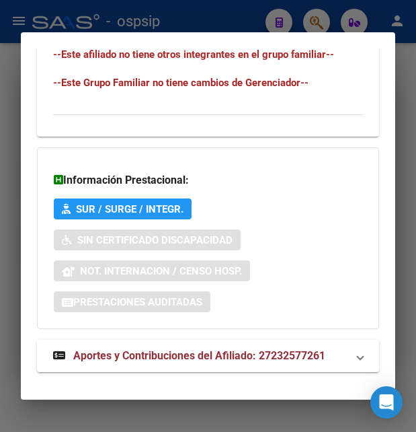
scroll to position [1040, 0]
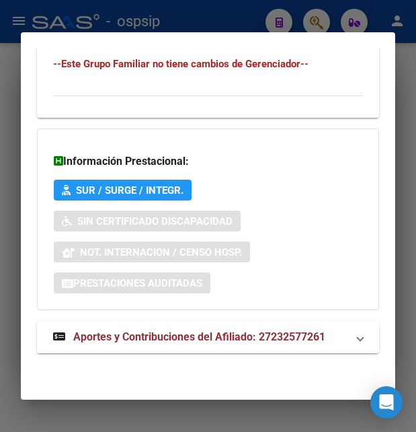
click at [146, 345] on span "Aportes y Contribuciones del Afiliado: 27232577261" at bounding box center [205, 337] width 305 height 16
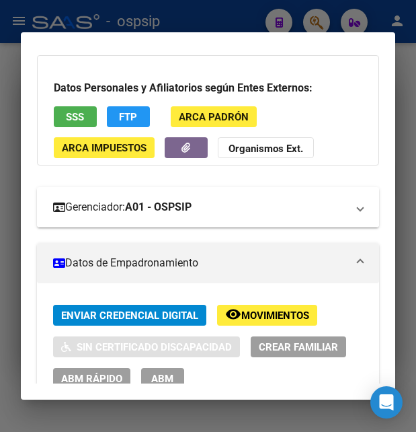
scroll to position [145, 0]
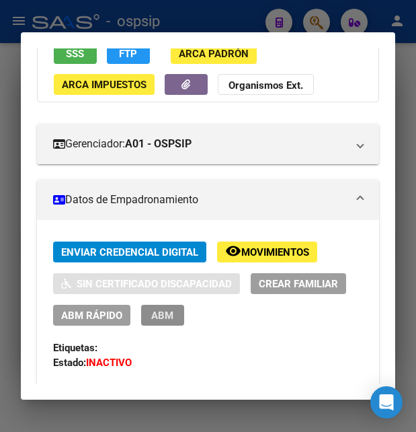
click at [155, 319] on span "ABM" at bounding box center [162, 315] width 22 height 12
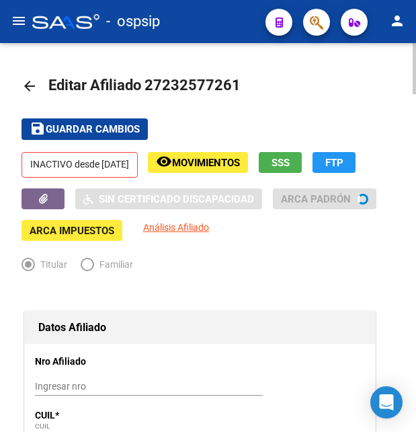
radio input "true"
type input "27-23257726-1"
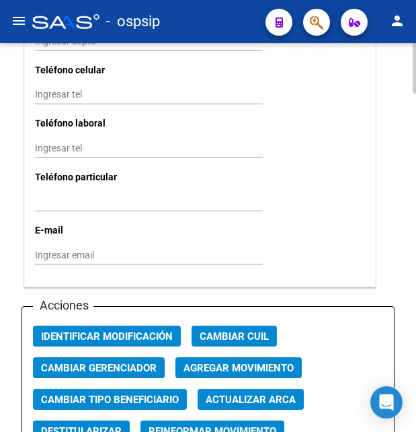
scroll to position [1509, 0]
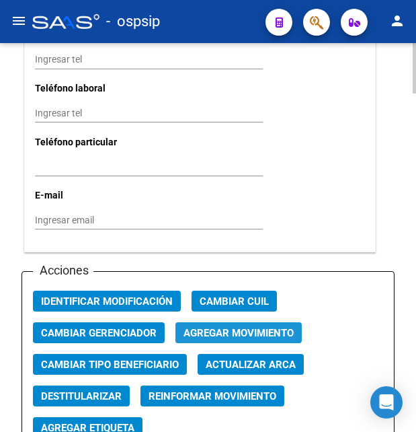
click at [227, 327] on span "Agregar Movimiento" at bounding box center [239, 333] width 110 height 12
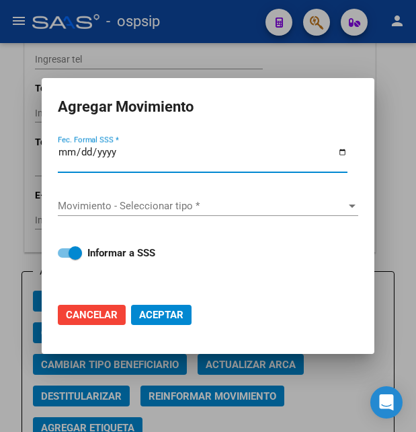
type input "2025-09-15"
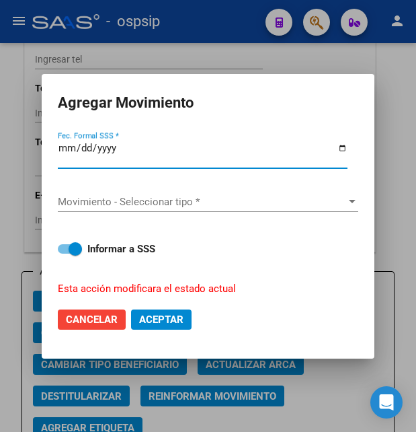
click at [194, 205] on div "Movimiento - Seleccionar tipo * Movimiento - Seleccionar tipo *" at bounding box center [208, 202] width 301 height 20
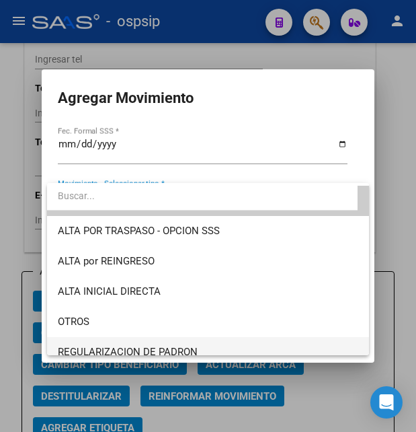
scroll to position [0, 0]
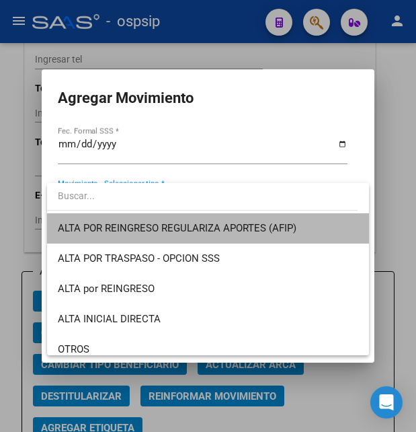
click at [220, 236] on span "ALTA POR REINGRESO REGULARIZA APORTES (AFIP)" at bounding box center [208, 228] width 301 height 30
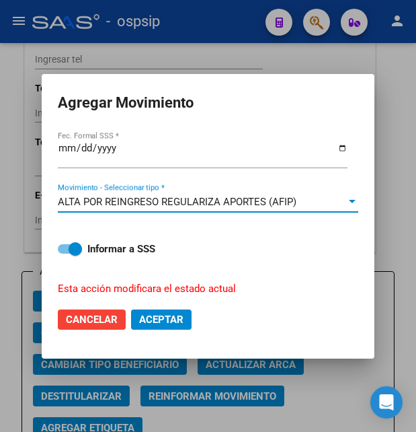
click at [177, 317] on span "Aceptar" at bounding box center [161, 319] width 44 height 12
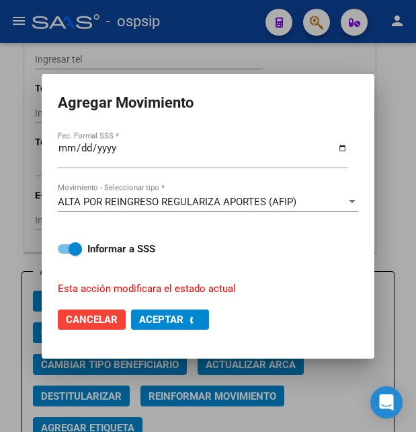
checkbox input "false"
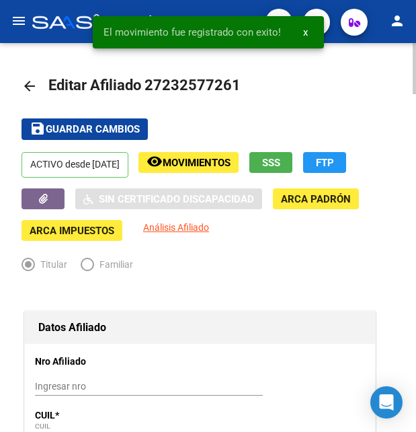
click at [93, 122] on button "save Guardar cambios" at bounding box center [85, 128] width 126 height 21
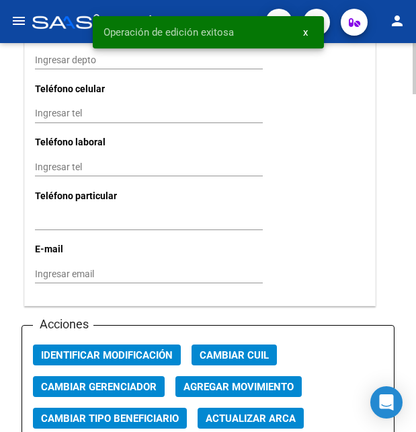
scroll to position [1578, 0]
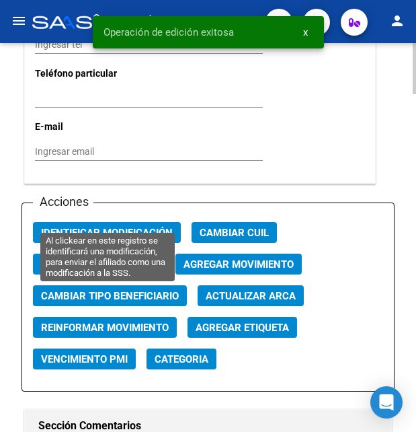
click at [127, 227] on span "Identificar Modificación" at bounding box center [107, 233] width 132 height 12
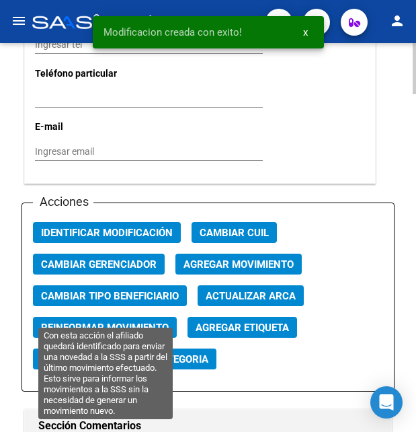
click at [126, 322] on span "Reinformar Movimiento" at bounding box center [105, 328] width 128 height 12
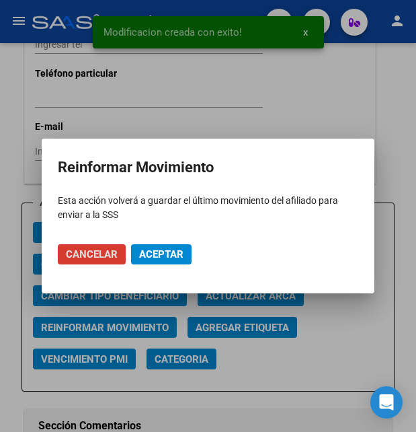
click at [159, 252] on span "Aceptar" at bounding box center [161, 254] width 44 height 12
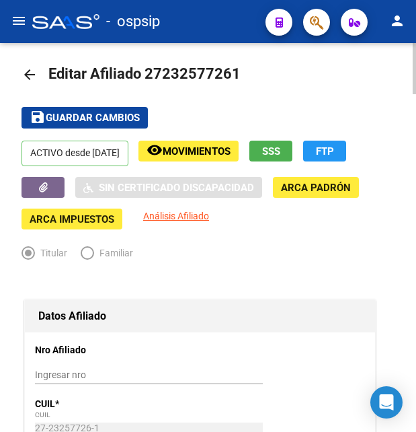
scroll to position [0, 0]
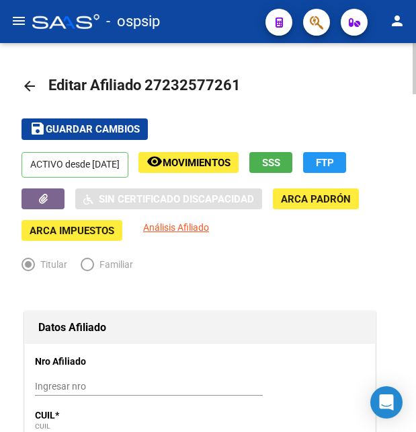
drag, startPoint x: 164, startPoint y: 83, endPoint x: 232, endPoint y: 87, distance: 68.1
click at [232, 87] on span "Editar Afiliado 27232577261" at bounding box center [144, 85] width 192 height 17
copy span "23257726"
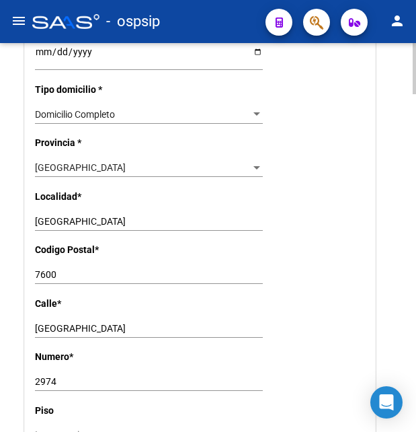
scroll to position [1029, 0]
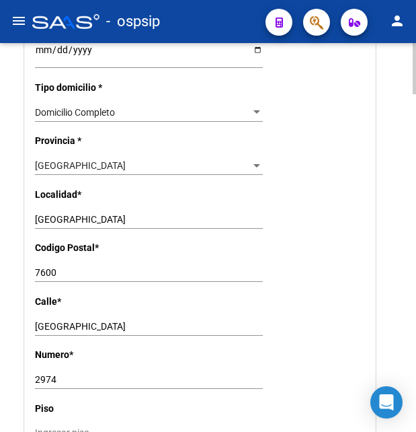
click at [74, 317] on div "ISLA DE LOS ESTADOS Ingresar calle" at bounding box center [149, 326] width 228 height 19
click at [74, 321] on input "ISLA DE LOS ESTADOS" at bounding box center [149, 326] width 228 height 11
click at [38, 374] on input "2974" at bounding box center [149, 379] width 228 height 11
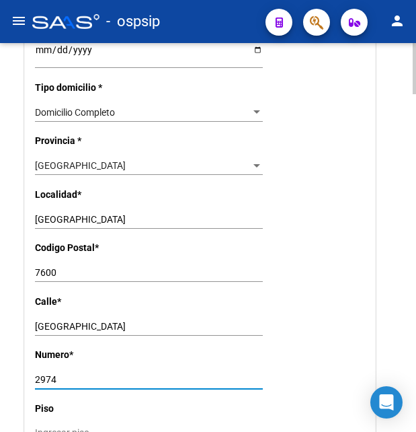
click at [38, 374] on input "2974" at bounding box center [149, 379] width 228 height 11
click at [54, 267] on input "7600" at bounding box center [149, 272] width 228 height 11
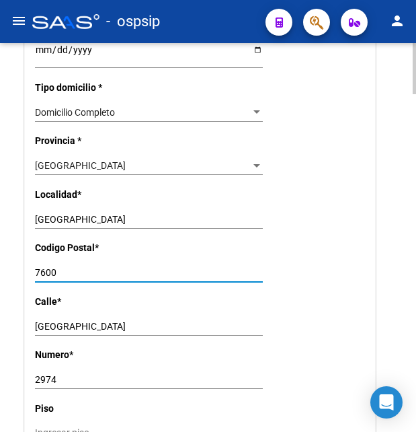
click at [54, 267] on input "7600" at bounding box center [149, 272] width 228 height 11
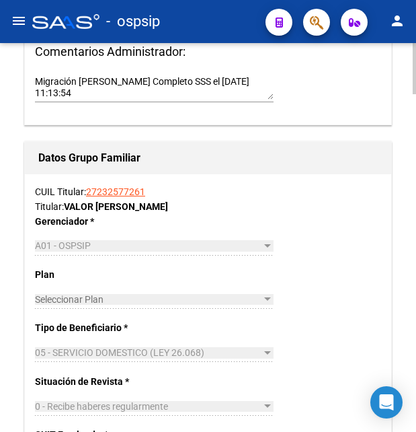
scroll to position [2058, 0]
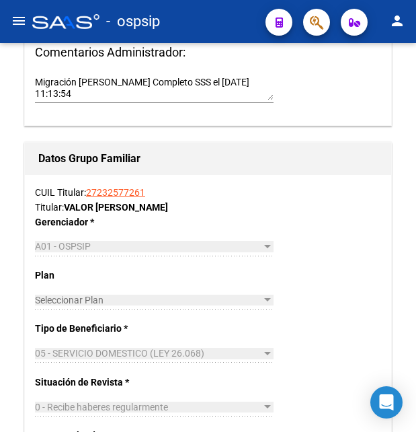
click at [227, 22] on div "- ospsip" at bounding box center [143, 22] width 223 height 30
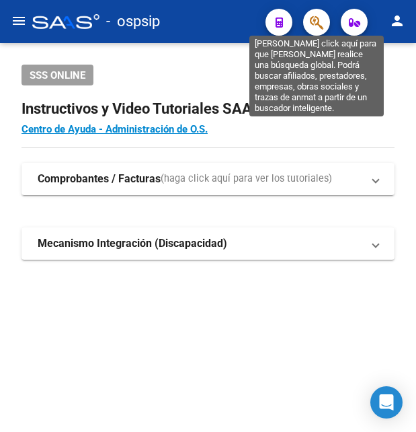
click at [315, 18] on icon "button" at bounding box center [316, 22] width 13 height 15
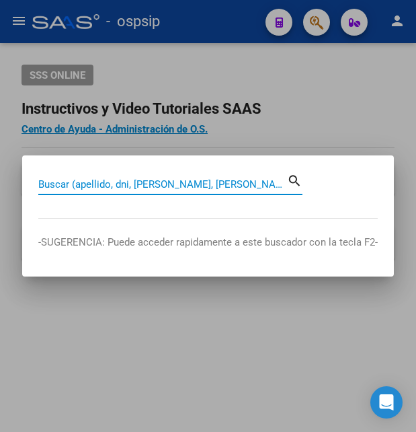
paste input "37888201"
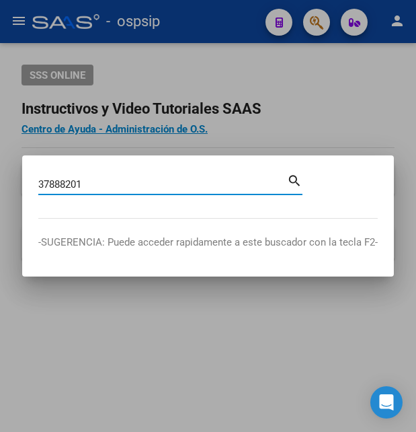
type input "37888201"
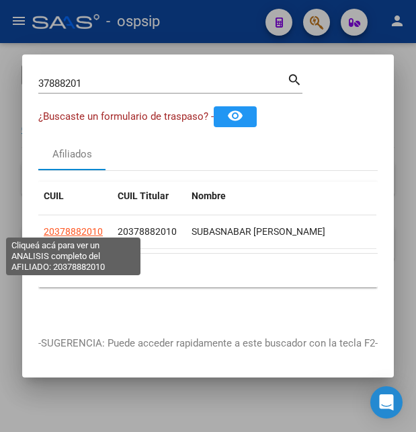
click at [71, 226] on span "20378882010" at bounding box center [73, 231] width 59 height 11
type textarea "20378882010"
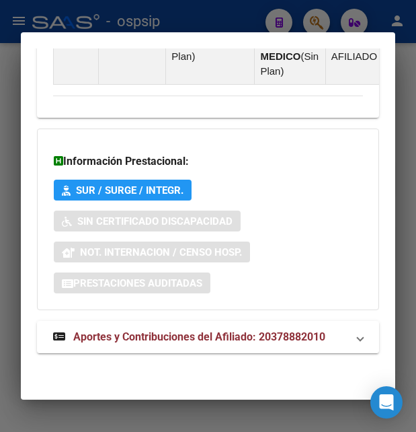
scroll to position [1128, 0]
click at [167, 333] on span "Aportes y Contribuciones del Afiliado: 20378882010" at bounding box center [199, 336] width 252 height 13
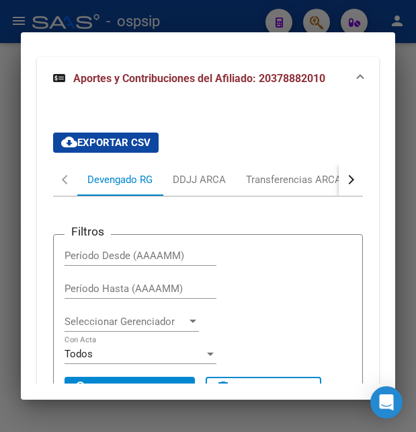
scroll to position [1352, 0]
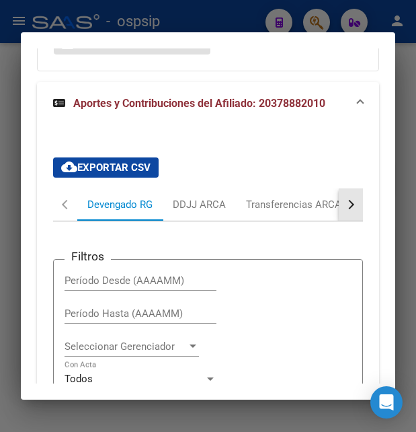
click at [339, 221] on button "button" at bounding box center [351, 204] width 24 height 32
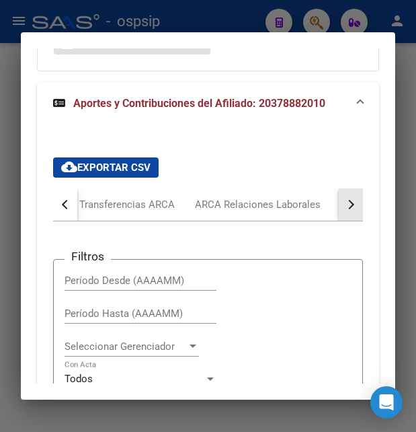
click at [339, 221] on button "button" at bounding box center [351, 204] width 24 height 32
click at [289, 221] on div "ARCA Relaciones Laborales" at bounding box center [257, 204] width 146 height 32
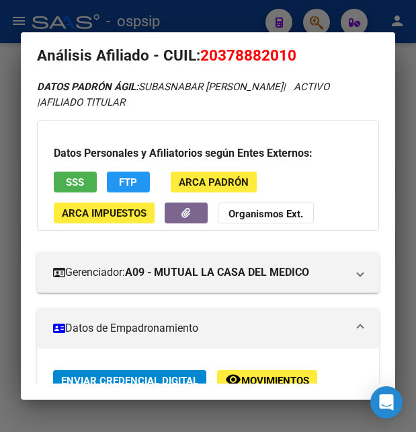
scroll to position [0, 0]
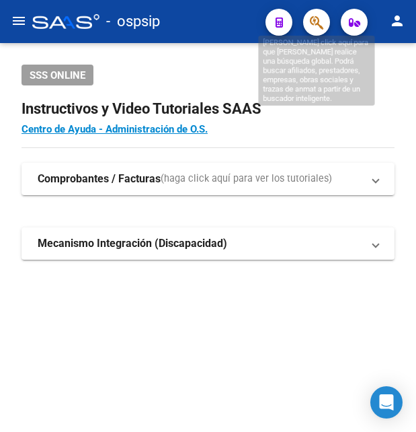
click at [314, 20] on icon "button" at bounding box center [316, 22] width 13 height 15
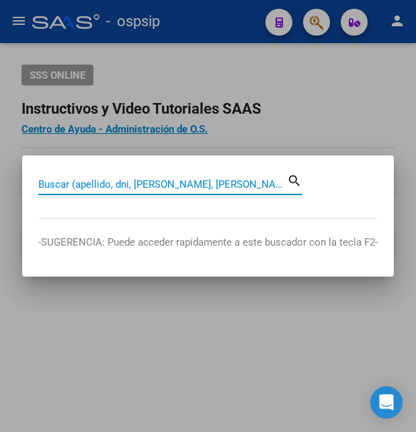
click at [133, 182] on input "Buscar (apellido, dni, [PERSON_NAME], [PERSON_NAME], cuit, obra social)" at bounding box center [162, 184] width 249 height 12
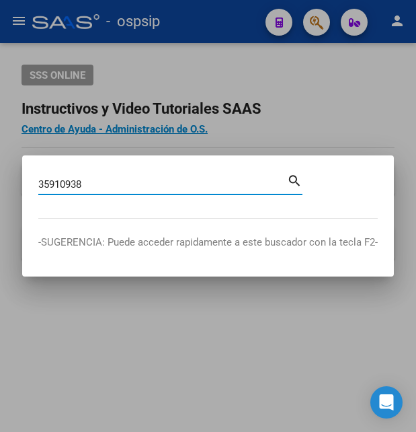
type input "35910938"
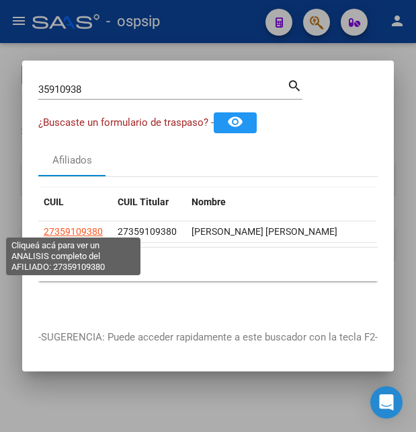
click at [88, 226] on span "27359109380" at bounding box center [73, 231] width 59 height 11
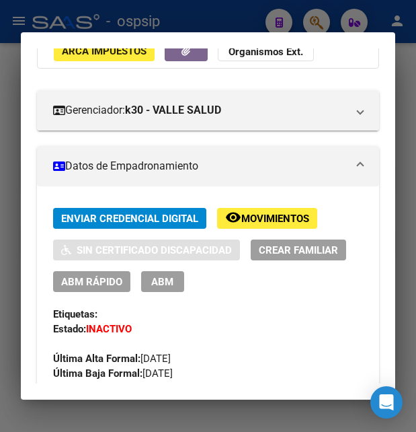
scroll to position [218, 0]
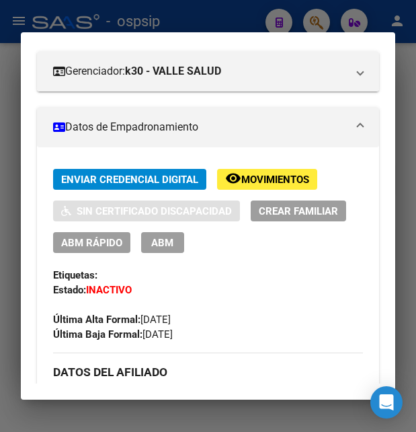
click at [159, 250] on button "ABM" at bounding box center [162, 242] width 43 height 21
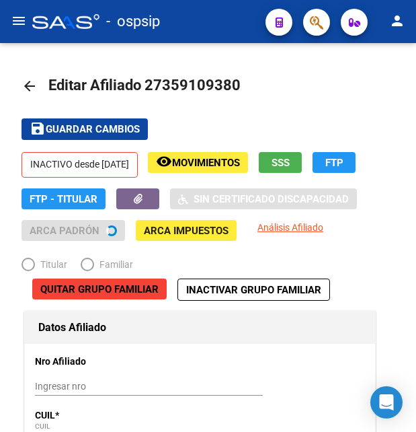
scroll to position [69, 0]
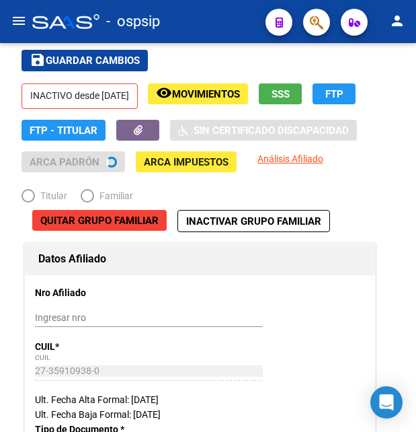
radio input "true"
type input "30-71577200-7"
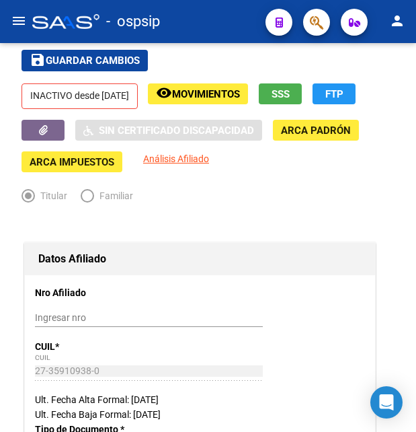
scroll to position [0, 0]
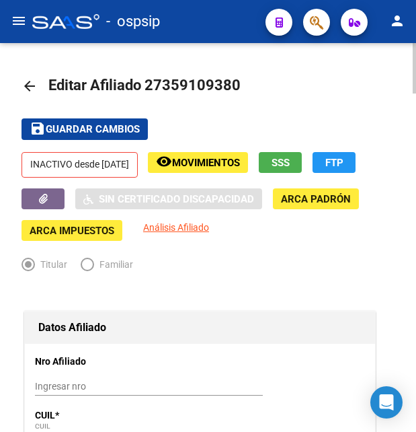
click at [240, 168] on span "Movimientos" at bounding box center [206, 163] width 68 height 12
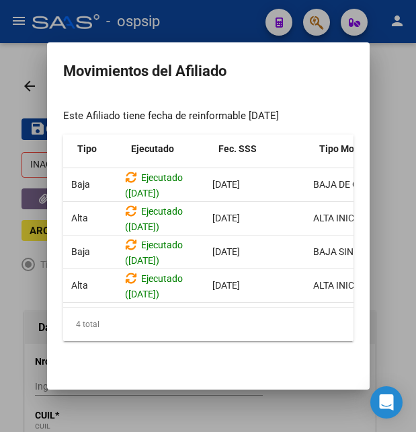
scroll to position [0, 65]
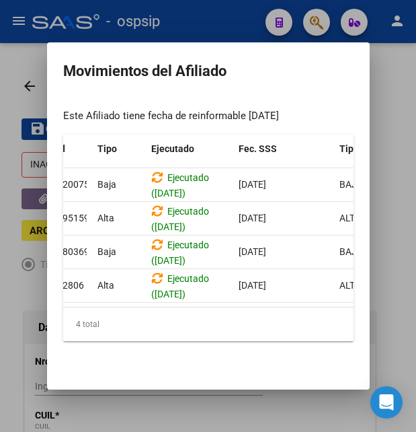
click at [239, 22] on div at bounding box center [208, 216] width 416 height 432
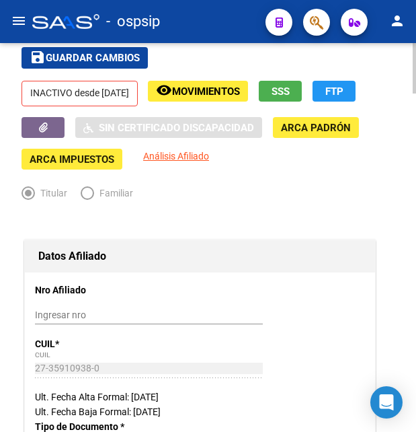
scroll to position [206, 0]
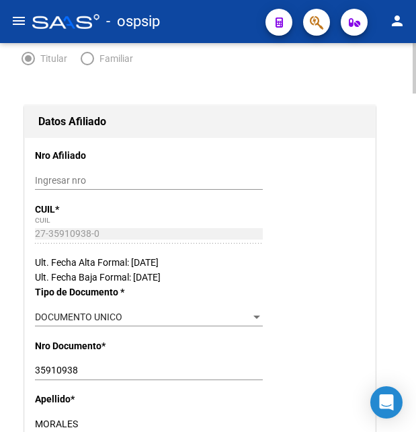
drag, startPoint x: 34, startPoint y: 232, endPoint x: 85, endPoint y: 241, distance: 51.9
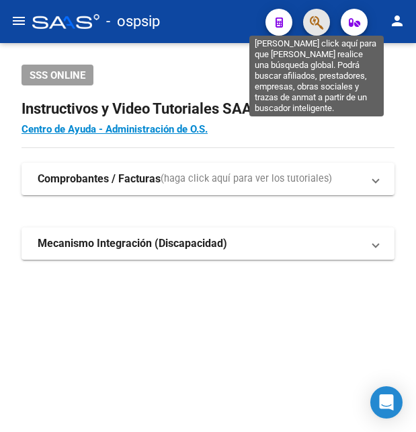
click at [315, 18] on icon "button" at bounding box center [316, 22] width 13 height 15
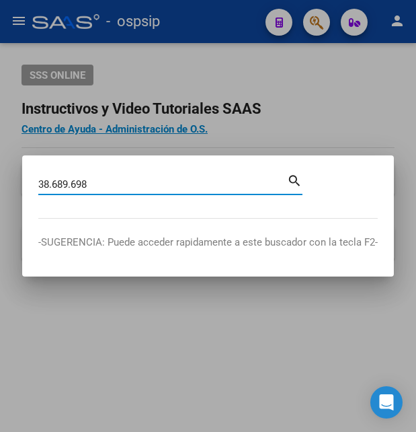
click at [72, 184] on input "38.689.698" at bounding box center [162, 184] width 249 height 12
click at [56, 184] on input "38.689698" at bounding box center [162, 184] width 249 height 12
type input "38.89698"
drag, startPoint x: 89, startPoint y: 184, endPoint x: 18, endPoint y: 198, distance: 72.7
click at [38, 190] on input "38.89698" at bounding box center [162, 184] width 249 height 12
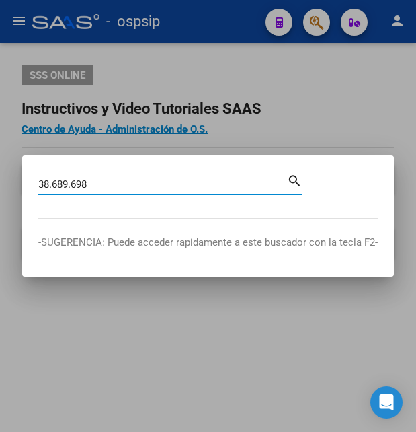
click at [75, 180] on input "38.689.698" at bounding box center [162, 184] width 249 height 12
click at [55, 183] on input "38.689698" at bounding box center [162, 184] width 249 height 12
type input "38689698"
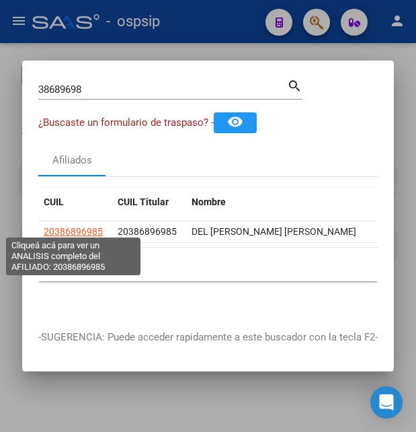
click at [94, 226] on span "20386896985" at bounding box center [73, 231] width 59 height 11
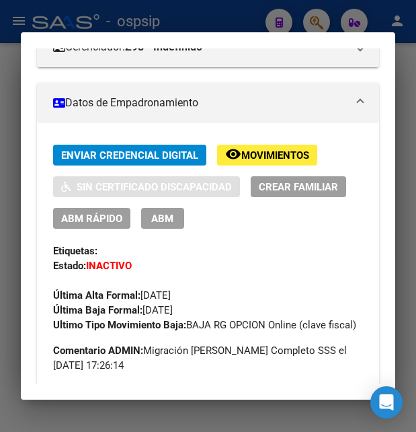
scroll to position [218, 0]
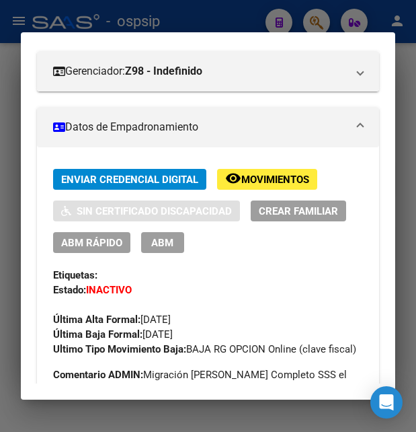
click at [162, 245] on span "ABM" at bounding box center [162, 243] width 22 height 12
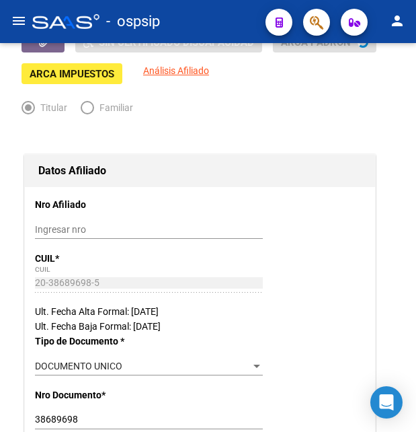
radio input "true"
type input "30-69079256-3"
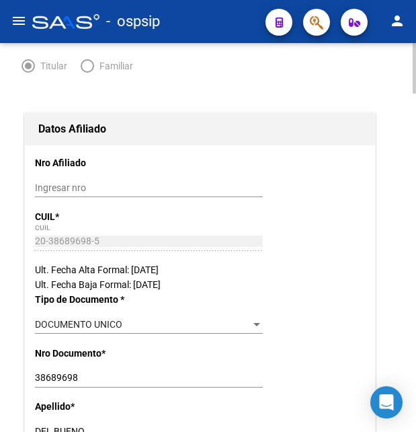
scroll to position [63, 0]
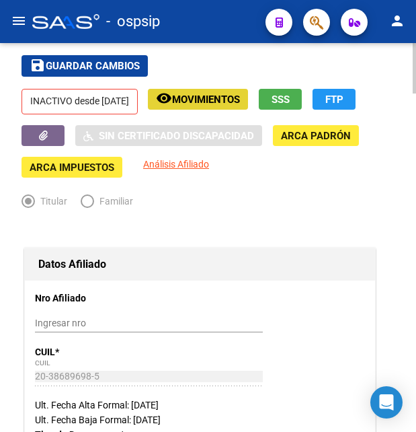
click at [240, 104] on span "Movimientos" at bounding box center [206, 99] width 68 height 12
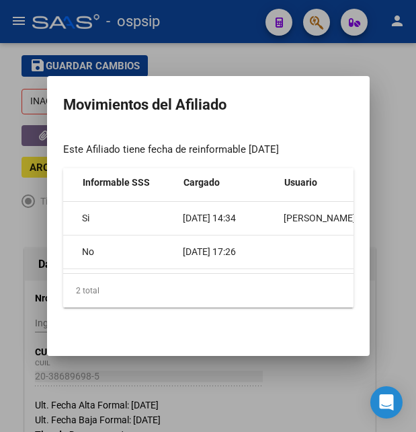
scroll to position [0, 544]
drag, startPoint x: 66, startPoint y: 268, endPoint x: 381, endPoint y: 274, distance: 314.8
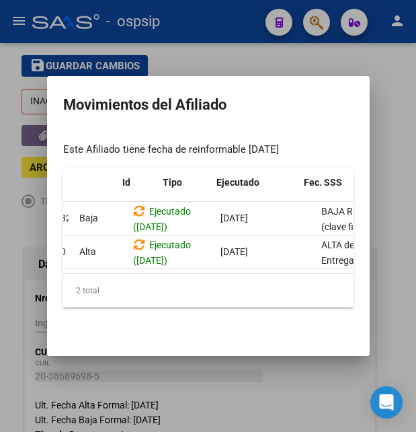
scroll to position [0, 0]
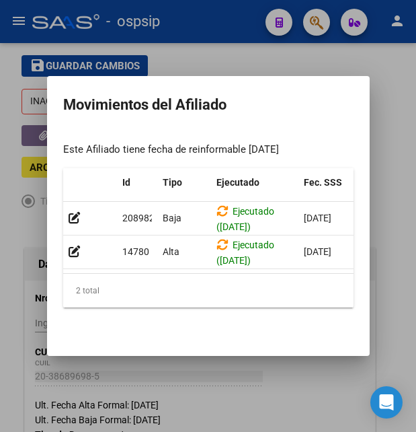
click at [153, 57] on div at bounding box center [208, 216] width 416 height 432
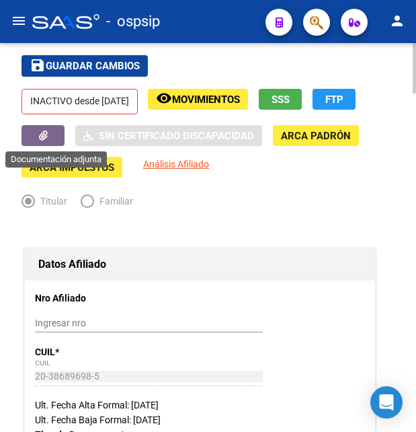
click at [29, 139] on button "button" at bounding box center [43, 135] width 43 height 21
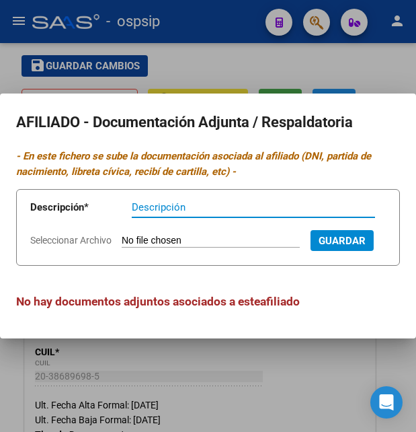
click at [215, 49] on div at bounding box center [208, 216] width 416 height 432
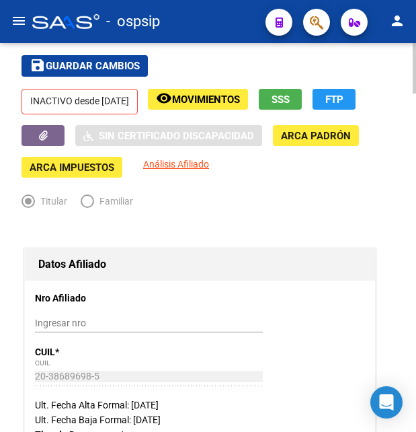
click at [302, 99] on button "SSS" at bounding box center [280, 99] width 43 height 21
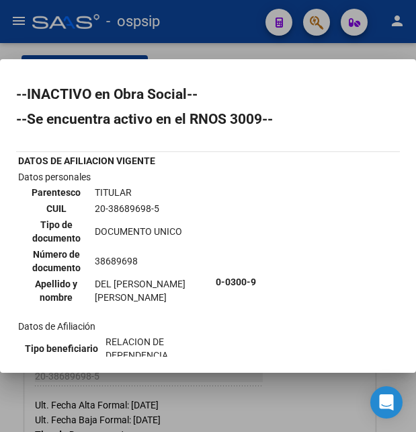
click at [114, 204] on td "20-38689698-5" at bounding box center [152, 208] width 117 height 15
click at [213, 16] on div at bounding box center [208, 216] width 416 height 432
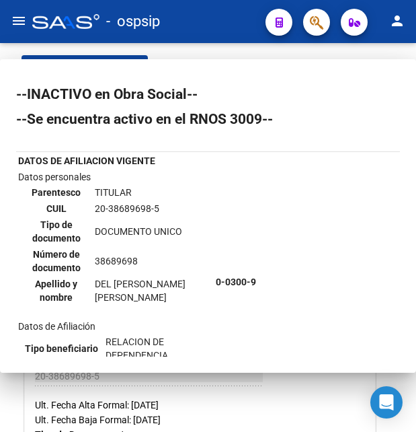
click at [213, 19] on div "- ospsip" at bounding box center [143, 22] width 223 height 30
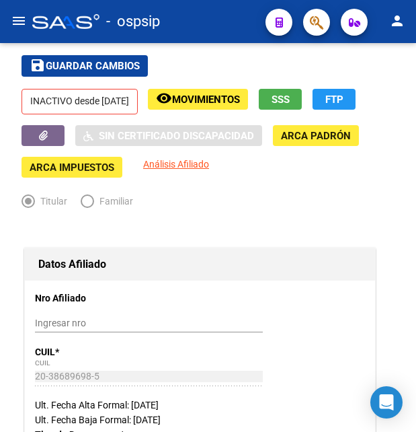
click at [217, 25] on div "- ospsip" at bounding box center [143, 22] width 223 height 30
click at [217, 26] on div "- ospsip" at bounding box center [143, 22] width 223 height 30
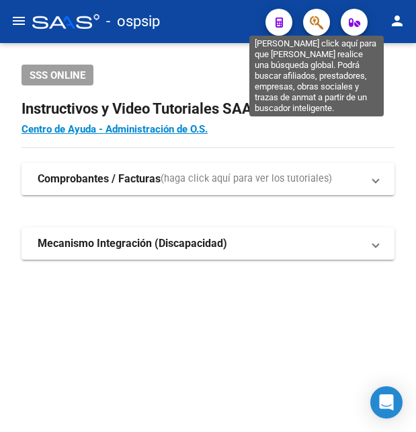
click at [316, 26] on icon "button" at bounding box center [316, 22] width 13 height 15
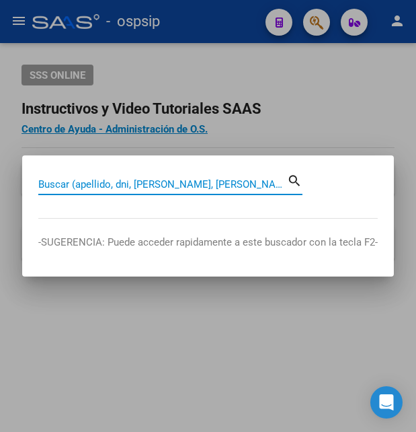
paste input "33442901"
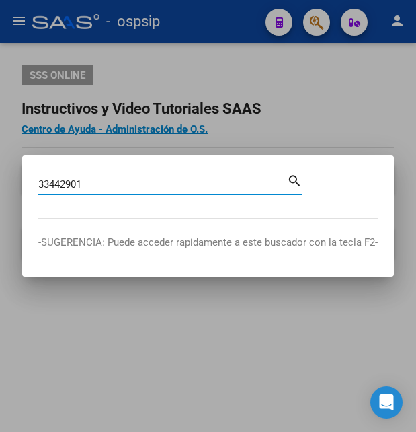
type input "33442901"
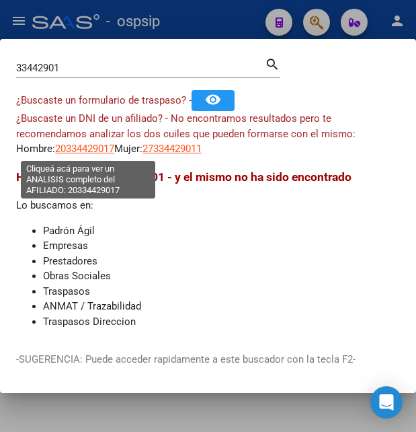
click at [87, 147] on span "20334429017" at bounding box center [84, 149] width 59 height 12
type textarea "20334429017"
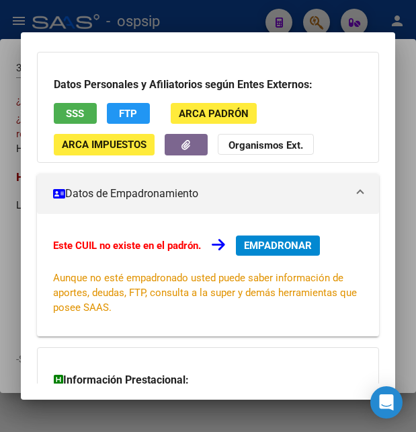
scroll to position [73, 0]
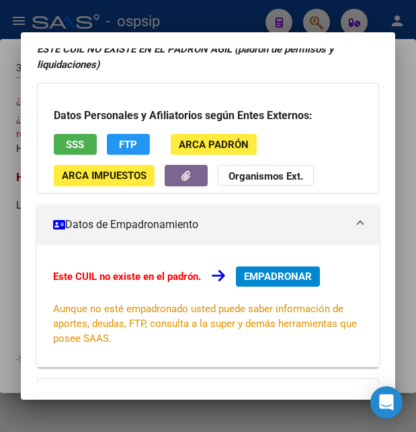
click at [71, 149] on span "SSS" at bounding box center [75, 145] width 18 height 12
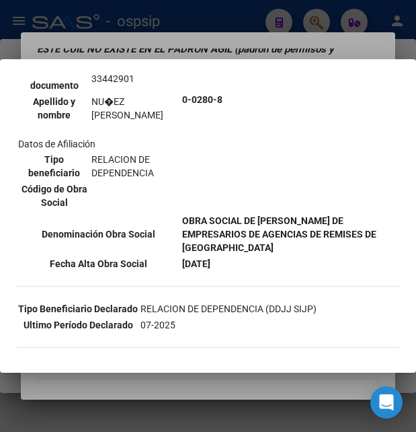
scroll to position [145, 0]
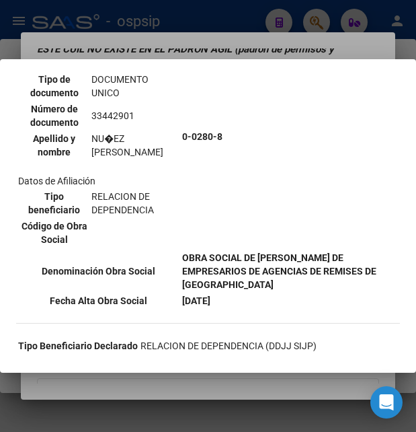
click at [239, 43] on div at bounding box center [208, 216] width 416 height 432
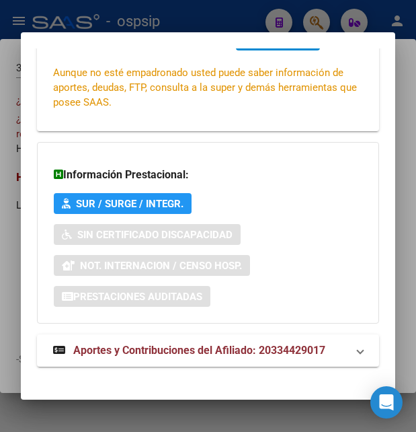
scroll to position [322, 0]
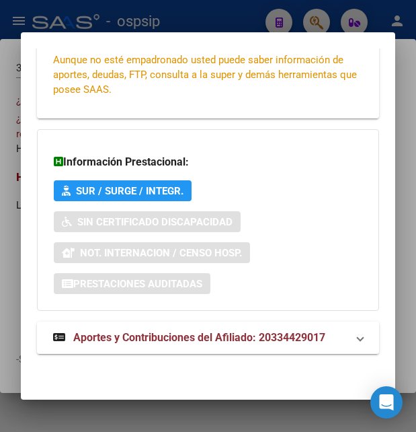
click at [169, 337] on span "Aportes y Contribuciones del Afiliado: 20334429017" at bounding box center [199, 337] width 252 height 13
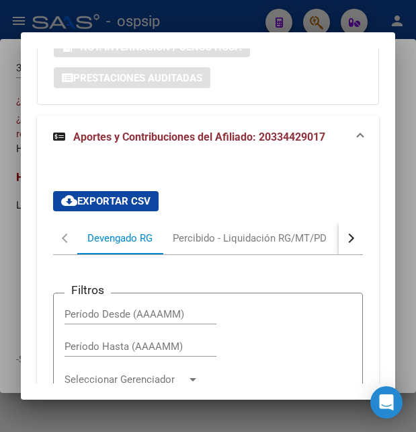
scroll to position [474, 0]
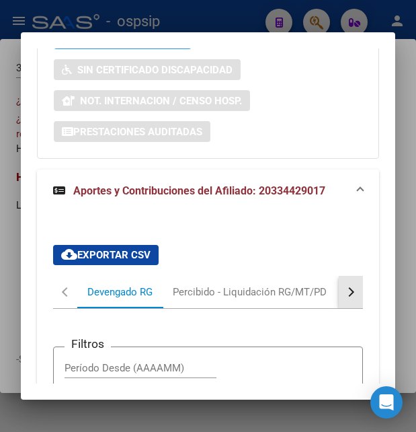
click at [345, 291] on div "button" at bounding box center [349, 291] width 9 height 9
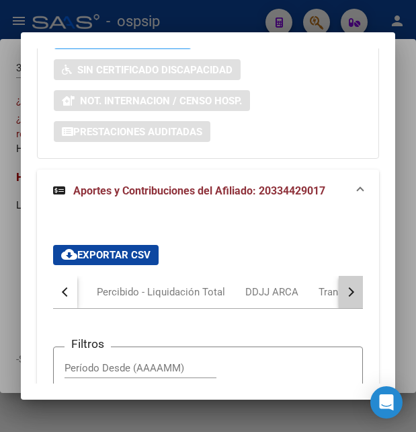
click at [345, 291] on div "button" at bounding box center [349, 291] width 9 height 9
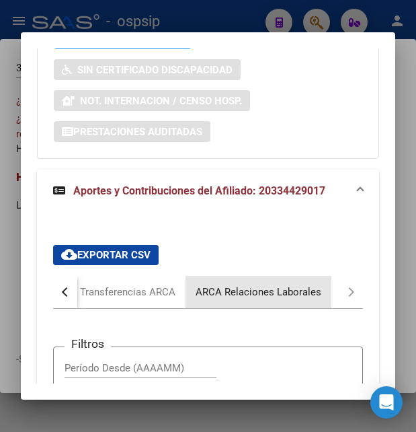
click at [295, 291] on div "ARCA Relaciones Laborales" at bounding box center [259, 292] width 126 height 15
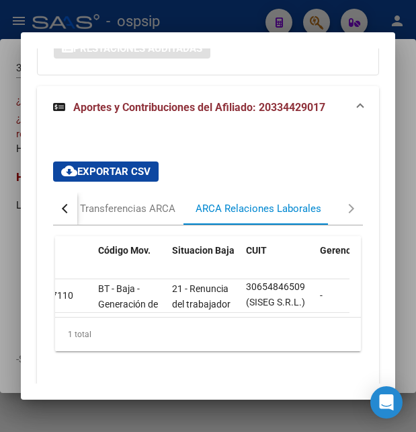
scroll to position [0, 0]
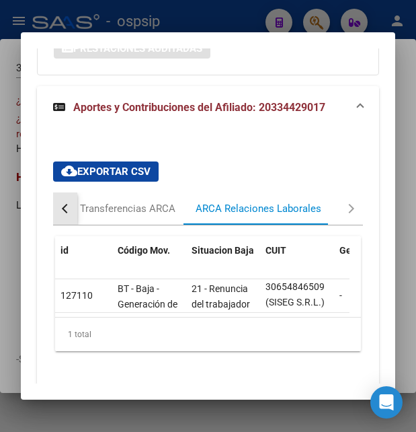
click at [67, 208] on div "button" at bounding box center [66, 208] width 9 height 9
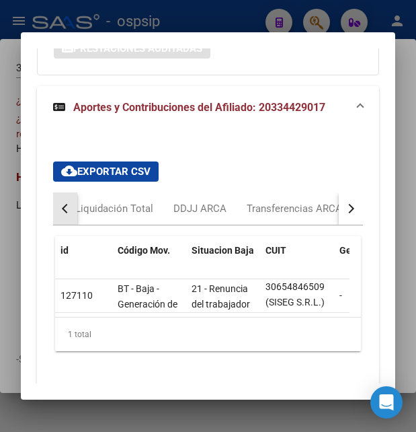
click at [67, 208] on div "button" at bounding box center [66, 208] width 9 height 9
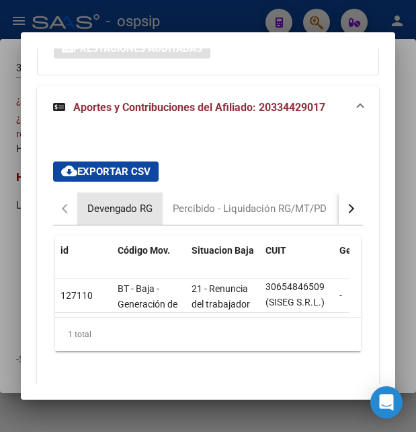
click at [126, 208] on div "Devengado RG" at bounding box center [119, 208] width 65 height 15
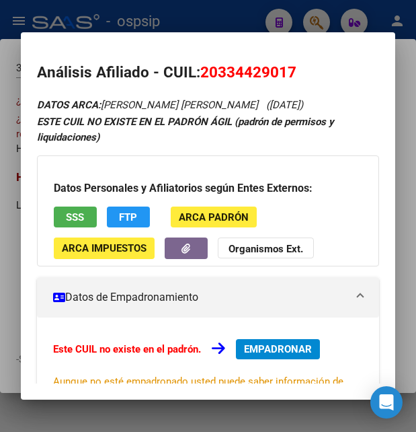
click at [190, 21] on div at bounding box center [208, 216] width 416 height 432
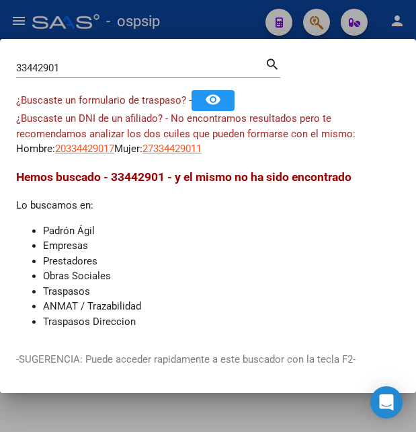
click at [226, 29] on div at bounding box center [208, 216] width 416 height 432
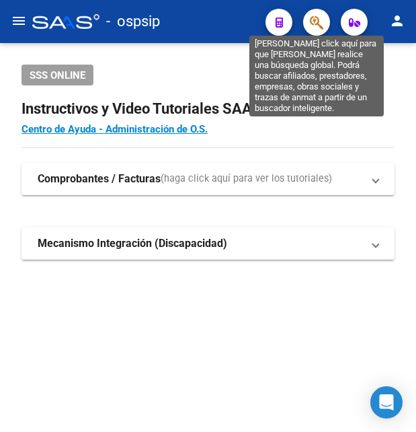
click at [317, 17] on icon "button" at bounding box center [316, 22] width 13 height 15
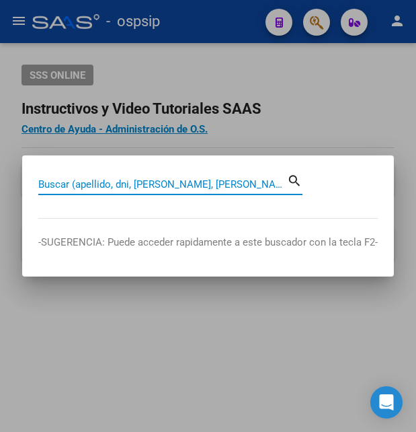
paste input "24922135"
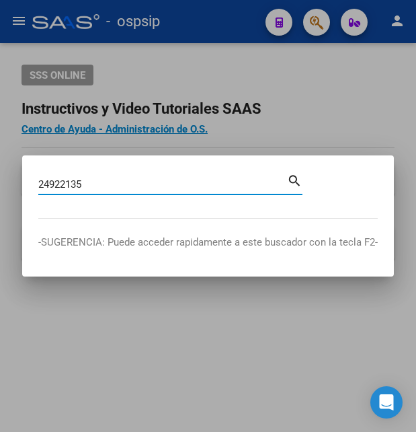
type input "24922135"
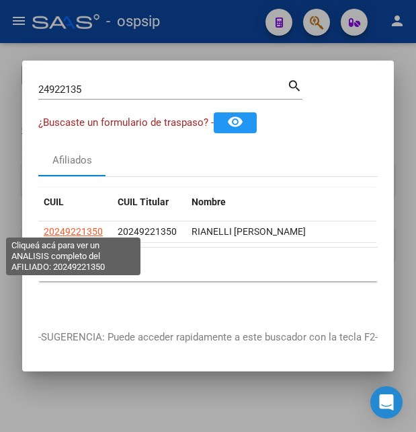
click at [79, 226] on span "20249221350" at bounding box center [73, 231] width 59 height 11
type textarea "20249221350"
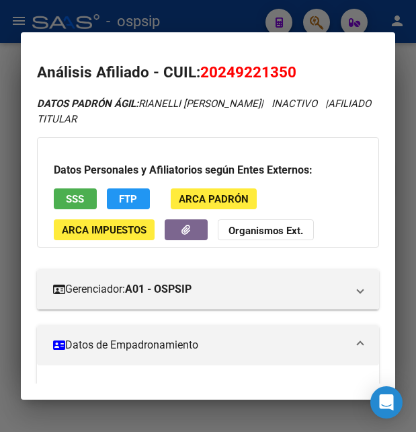
click at [76, 196] on span "SSS" at bounding box center [75, 199] width 18 height 12
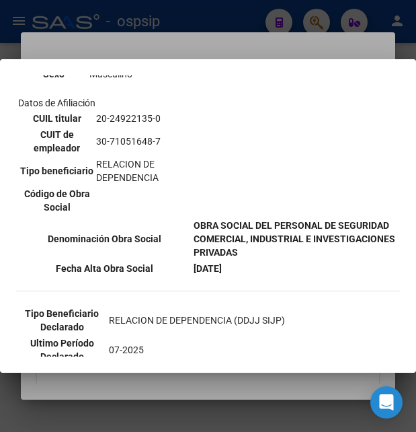
scroll to position [291, 0]
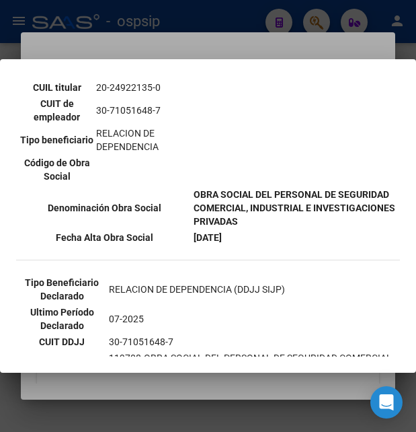
click at [229, 32] on div at bounding box center [208, 216] width 416 height 432
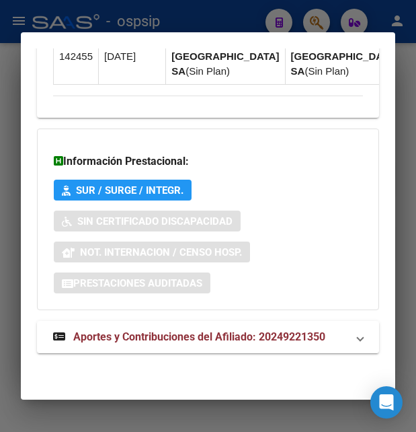
scroll to position [1661, 0]
click at [166, 336] on span "Aportes y Contribuciones del Afiliado: 20249221350" at bounding box center [199, 336] width 252 height 13
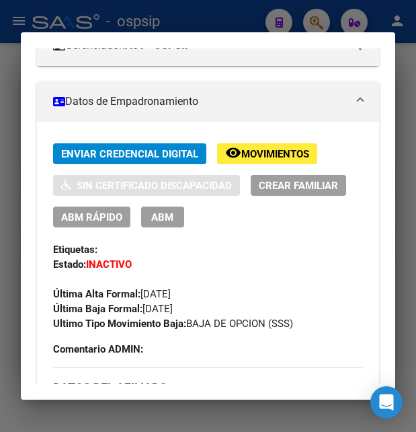
scroll to position [190, 0]
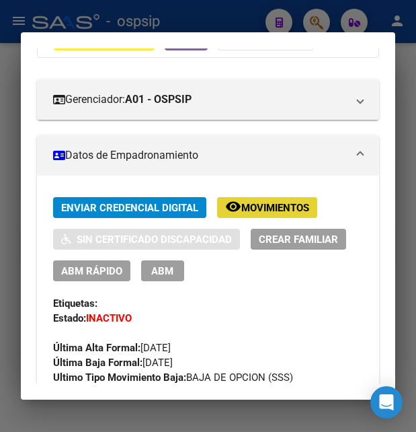
click at [267, 211] on span "Movimientos" at bounding box center [275, 208] width 68 height 12
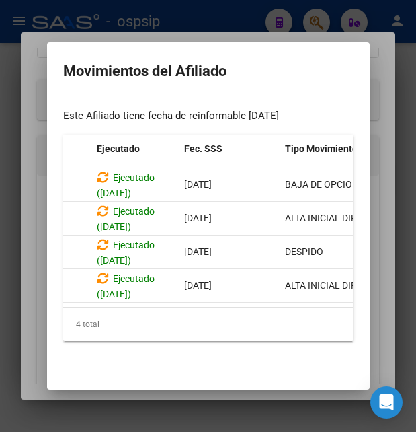
scroll to position [0, 0]
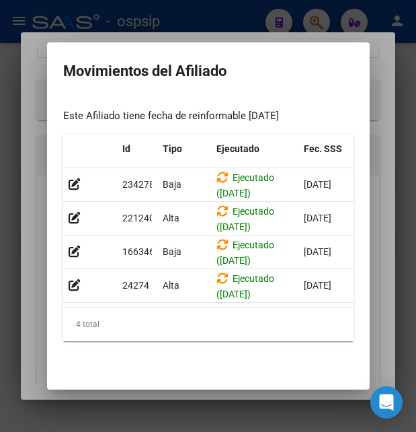
click at [219, 11] on div at bounding box center [208, 216] width 416 height 432
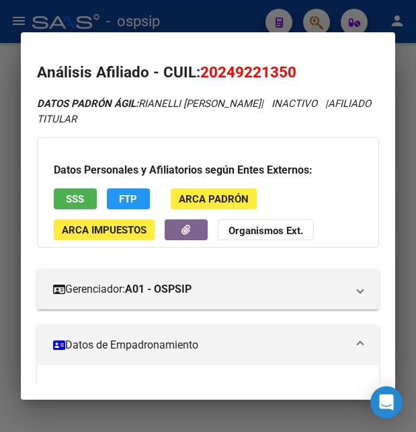
drag, startPoint x: 203, startPoint y: 69, endPoint x: 303, endPoint y: 67, distance: 99.6
click at [303, 67] on h2 "Análisis Afiliado - CUIL: 20249221350" at bounding box center [208, 72] width 342 height 23
copy span "20249221350"
click at [203, 16] on div at bounding box center [208, 216] width 416 height 432
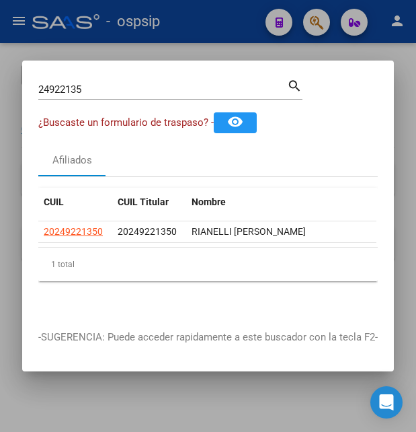
click at [203, 16] on div at bounding box center [208, 216] width 416 height 432
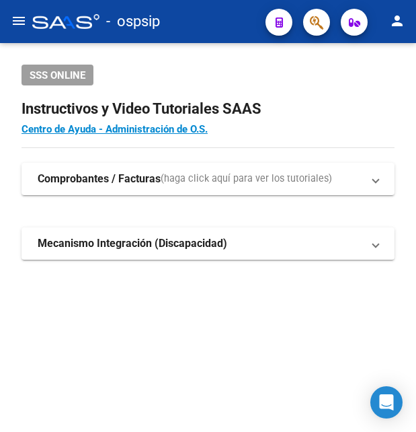
click at [203, 16] on div "- ospsip" at bounding box center [143, 22] width 223 height 30
click at [326, 19] on button "button" at bounding box center [316, 22] width 27 height 27
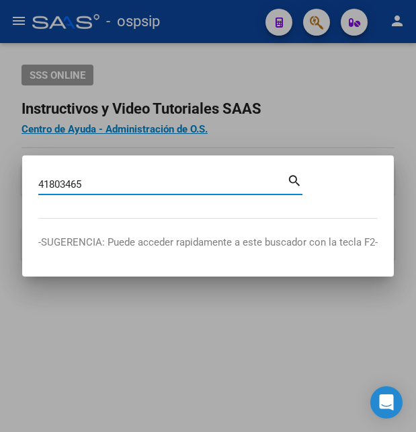
type input "41803465"
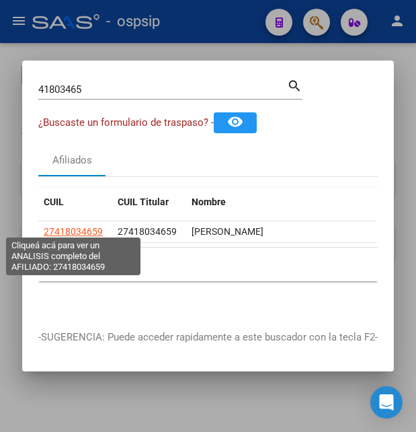
click at [83, 226] on span "27418034659" at bounding box center [73, 231] width 59 height 11
type textarea "27418034659"
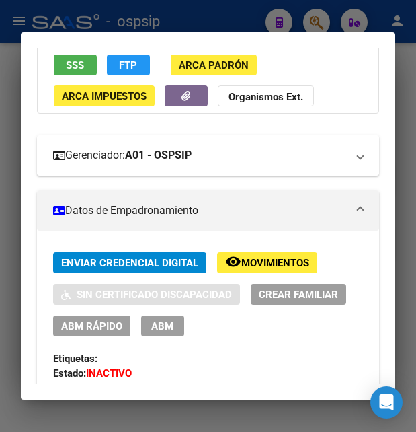
scroll to position [145, 0]
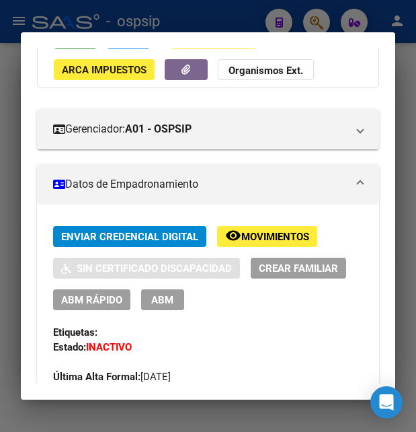
click at [79, 45] on span "SSS" at bounding box center [75, 39] width 18 height 12
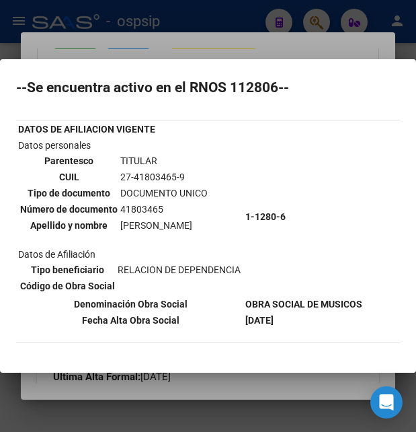
scroll to position [0, 0]
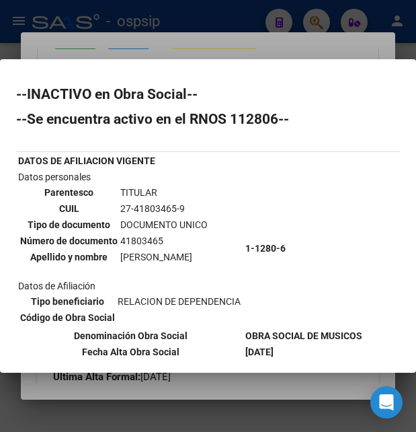
click at [286, 46] on div at bounding box center [208, 216] width 416 height 432
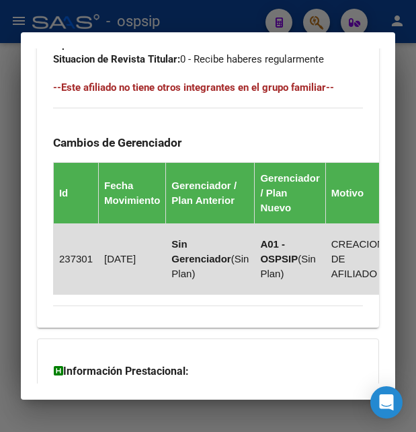
scroll to position [1069, 0]
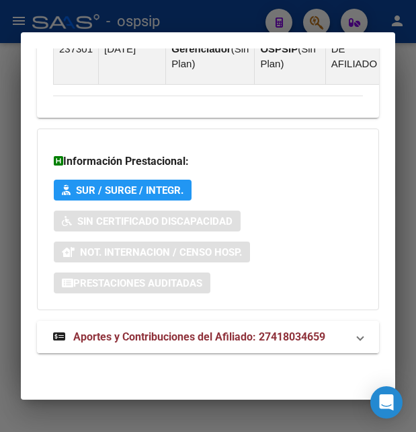
click at [158, 333] on span "Aportes y Contribuciones del Afiliado: 27418034659" at bounding box center [199, 336] width 252 height 13
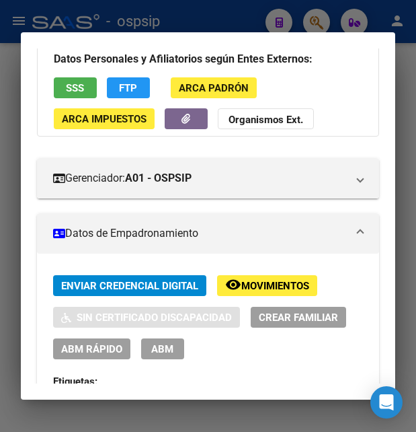
scroll to position [0, 0]
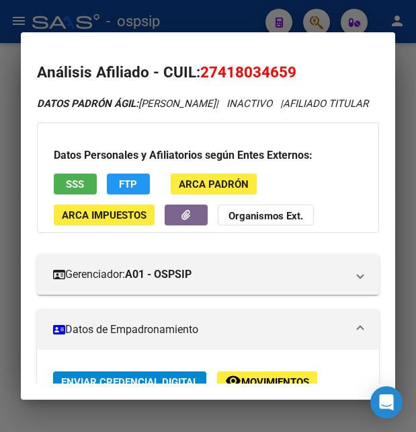
drag, startPoint x: 200, startPoint y: 75, endPoint x: 312, endPoint y: 65, distance: 112.8
click at [312, 65] on h2 "Análisis Afiliado - CUIL: 27418034659" at bounding box center [208, 72] width 342 height 23
copy h2 "Análisis Afiliado - CUIL: 27418034659"
click at [78, 192] on button "SSS" at bounding box center [75, 184] width 43 height 21
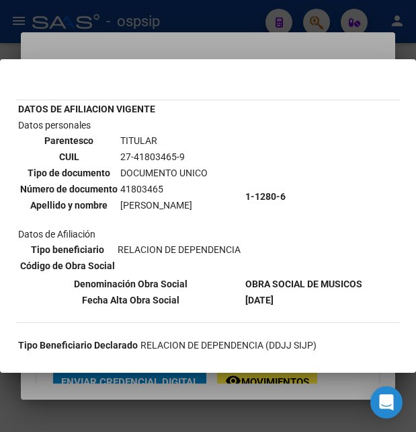
scroll to position [73, 0]
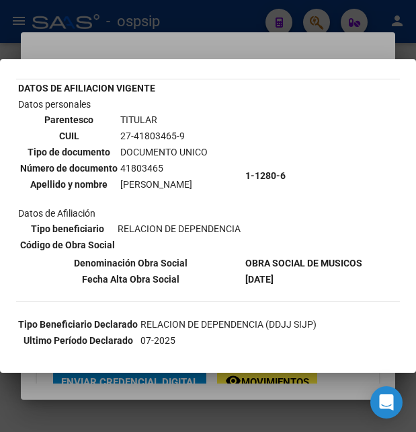
click at [240, 37] on div at bounding box center [208, 216] width 416 height 432
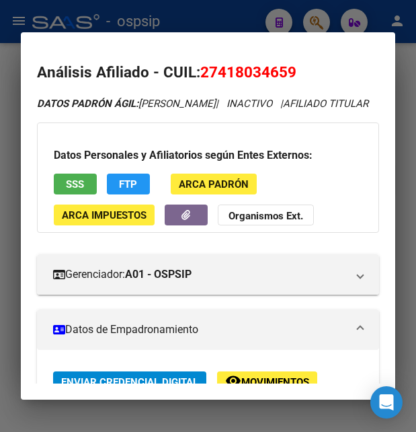
click at [244, 18] on div at bounding box center [208, 216] width 416 height 432
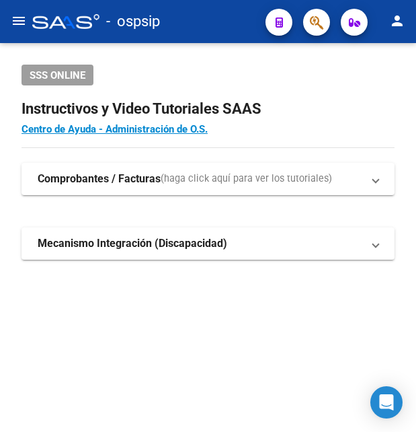
click at [244, 17] on div "- ospsip" at bounding box center [143, 22] width 223 height 30
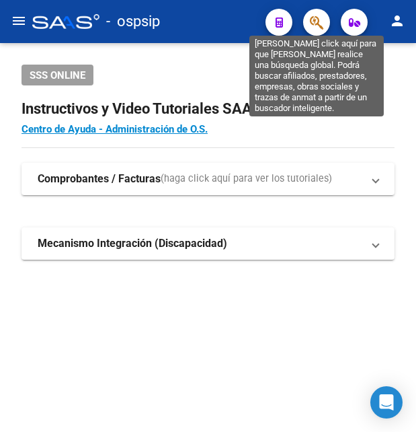
click at [317, 23] on icon "button" at bounding box center [316, 22] width 13 height 15
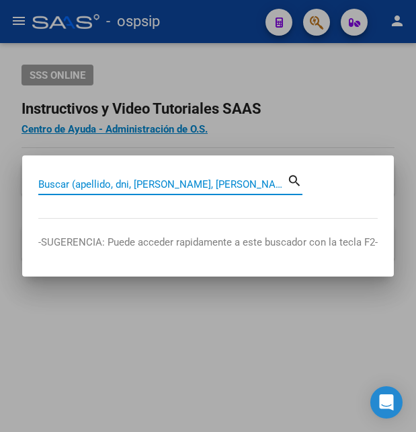
paste input "32855658"
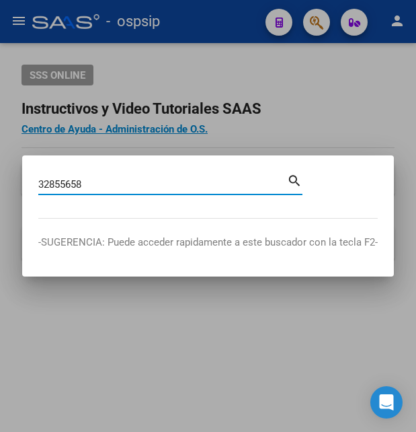
type input "32855658"
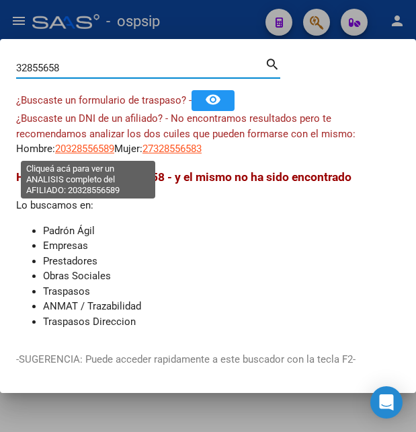
click at [91, 147] on span "20328556589" at bounding box center [84, 149] width 59 height 12
type textarea "20328556589"
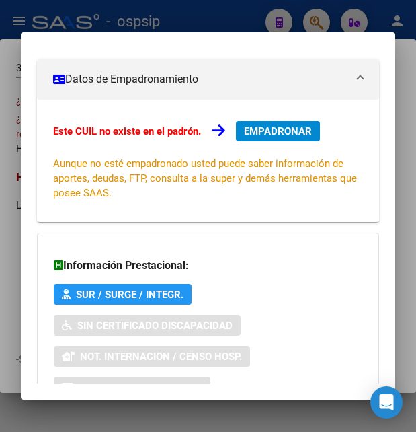
scroll to position [322, 0]
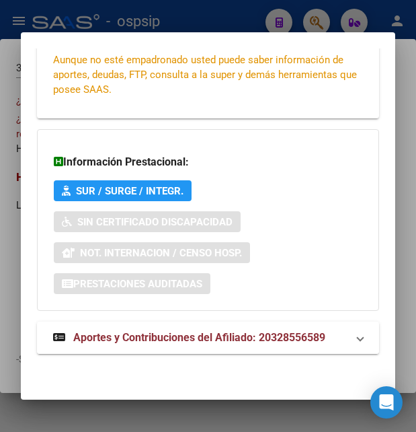
click at [145, 335] on span "Aportes y Contribuciones del Afiliado: 20328556589" at bounding box center [199, 337] width 252 height 13
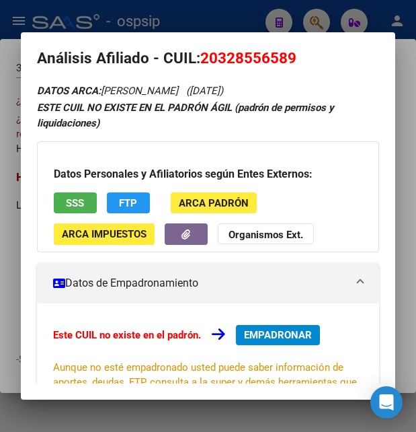
scroll to position [0, 0]
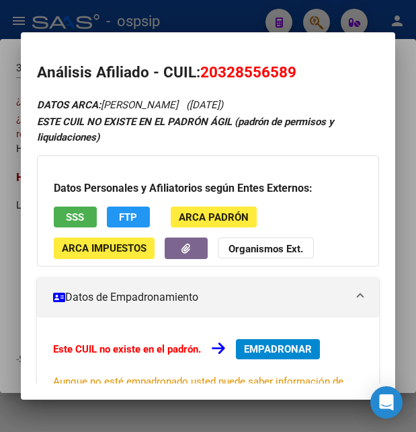
click at [241, 22] on div at bounding box center [208, 216] width 416 height 432
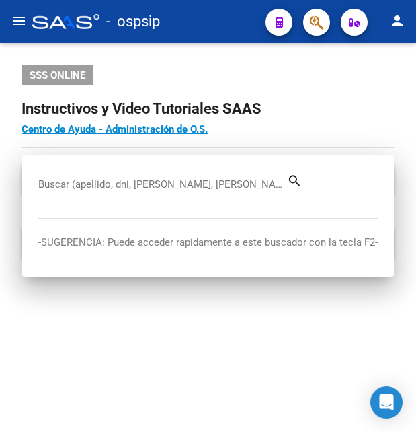
click at [241, 22] on div "- ospsip" at bounding box center [143, 22] width 223 height 30
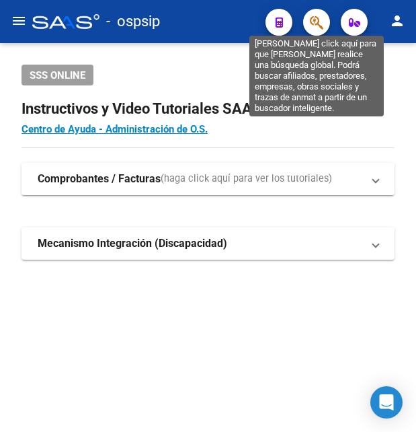
click at [311, 22] on icon "button" at bounding box center [316, 22] width 13 height 15
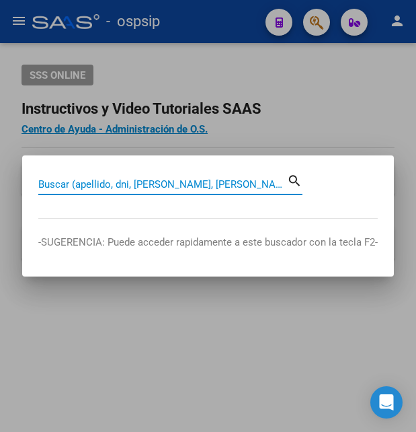
paste input "39111636"
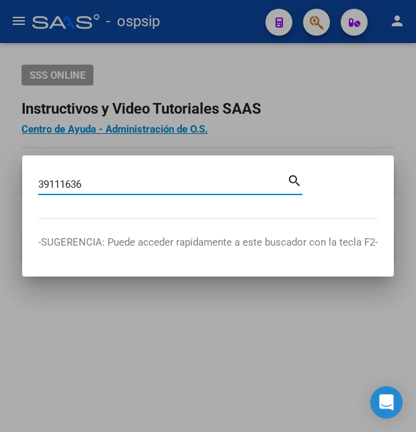
type input "39111636"
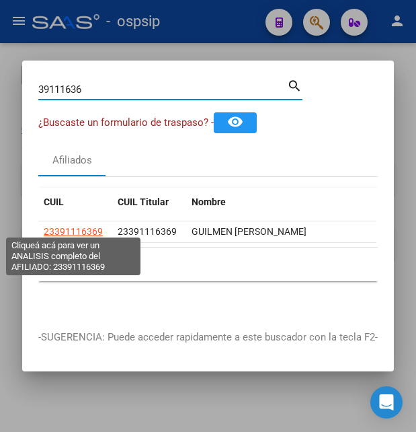
click at [68, 226] on span "23391116369" at bounding box center [73, 231] width 59 height 11
type textarea "23391116369"
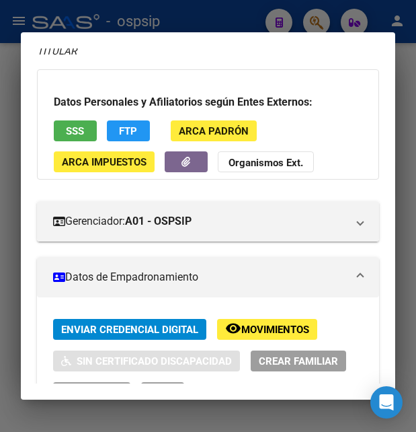
scroll to position [291, 0]
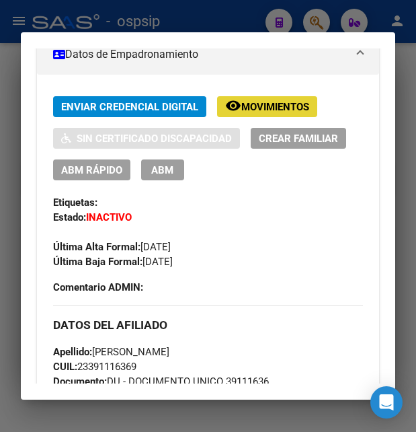
click at [272, 100] on span "remove_red_eye Movimientos" at bounding box center [267, 106] width 84 height 12
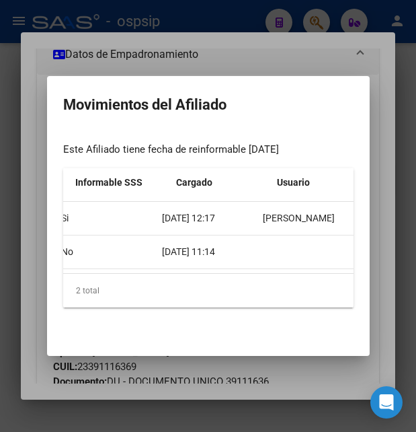
scroll to position [0, 570]
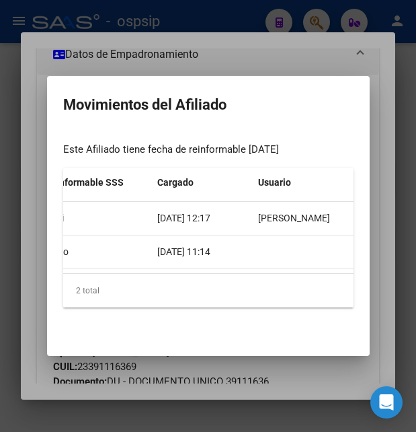
click at [239, 35] on div at bounding box center [208, 216] width 416 height 432
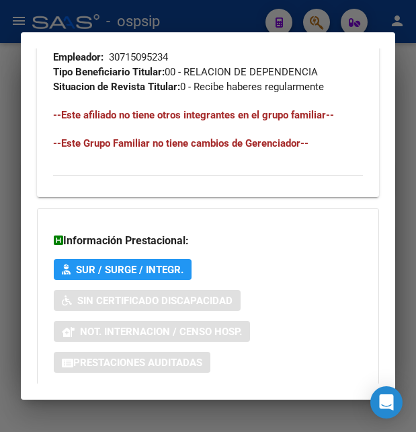
scroll to position [951, 0]
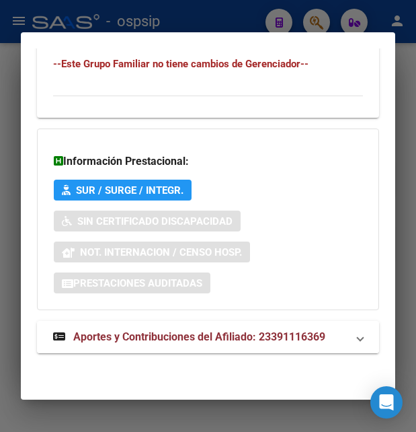
click at [128, 334] on span "Aportes y Contribuciones del Afiliado: 23391116369" at bounding box center [199, 336] width 252 height 13
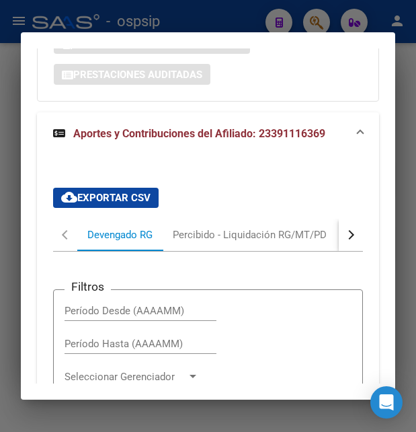
scroll to position [1151, 0]
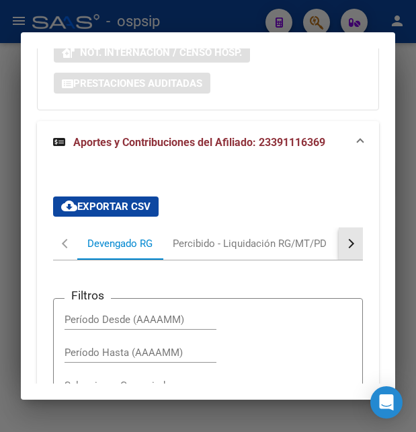
click at [339, 237] on button "button" at bounding box center [351, 243] width 24 height 32
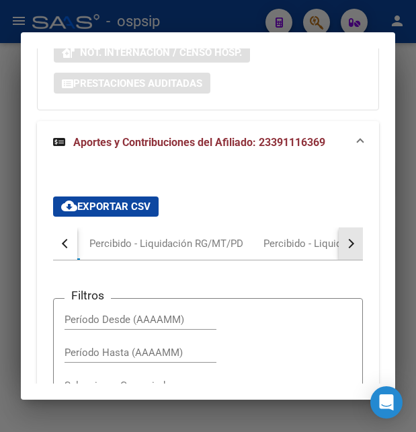
click at [339, 237] on button "button" at bounding box center [351, 243] width 24 height 32
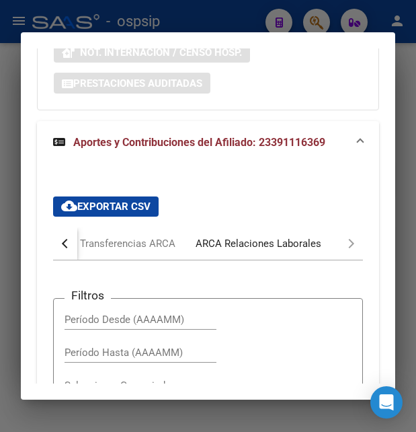
click at [266, 244] on div "ARCA Relaciones Laborales" at bounding box center [259, 243] width 126 height 15
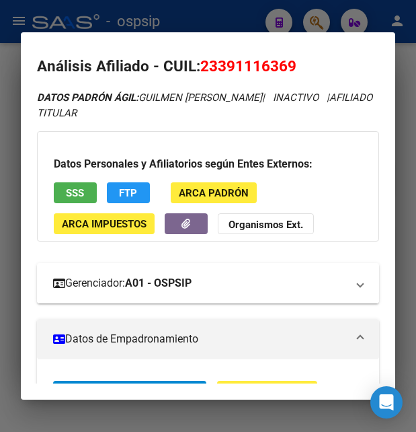
scroll to position [0, 0]
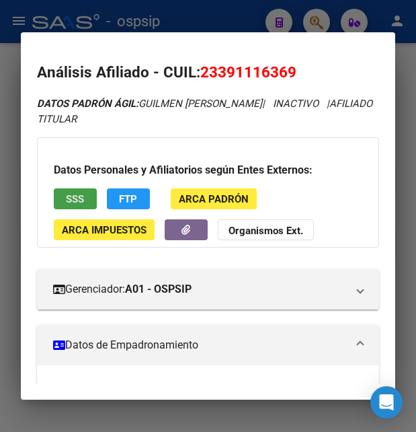
click at [61, 196] on button "SSS" at bounding box center [75, 198] width 43 height 21
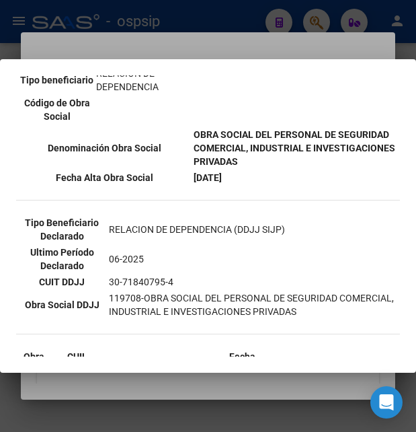
scroll to position [363, 0]
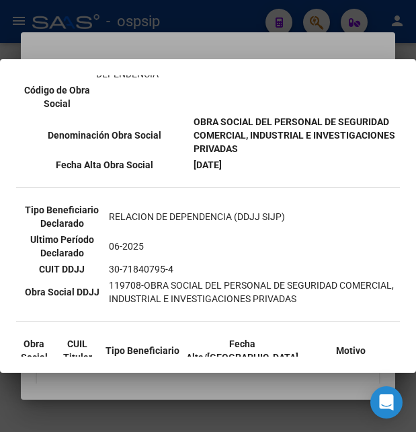
click at [119, 265] on td "30-71840795-4" at bounding box center [253, 269] width 291 height 15
click at [120, 266] on td "30-71840795-4" at bounding box center [253, 269] width 291 height 15
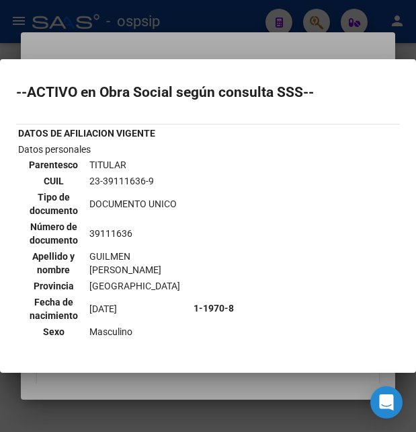
scroll to position [0, 0]
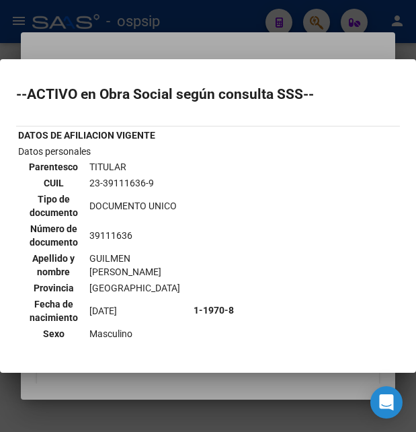
click at [178, 48] on div at bounding box center [208, 216] width 416 height 432
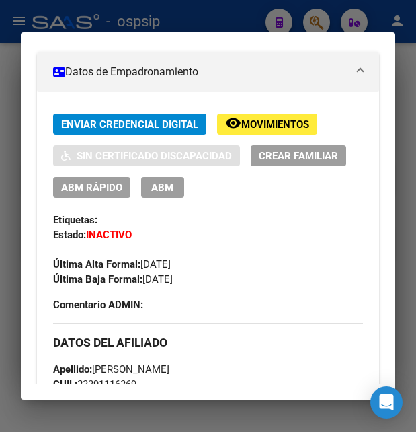
scroll to position [218, 0]
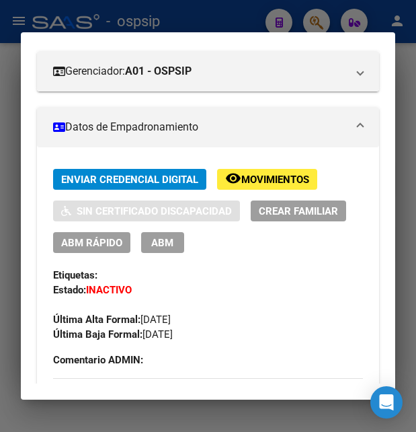
click at [255, 12] on div at bounding box center [208, 216] width 416 height 432
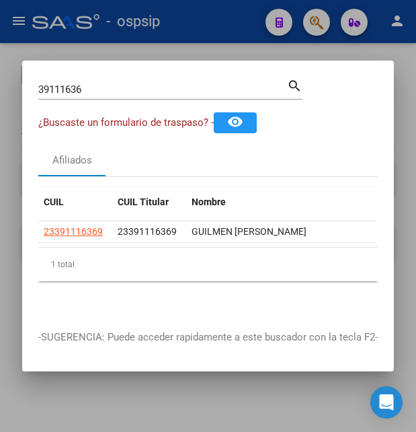
click at [203, 34] on div at bounding box center [208, 216] width 416 height 432
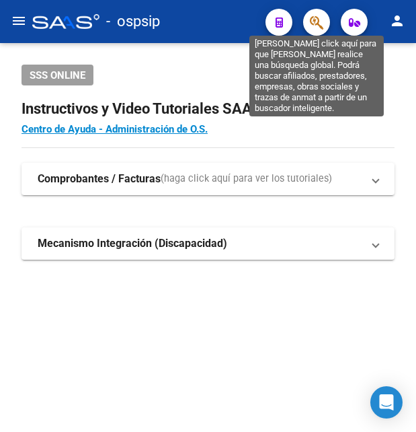
click at [322, 24] on icon "button" at bounding box center [316, 22] width 13 height 15
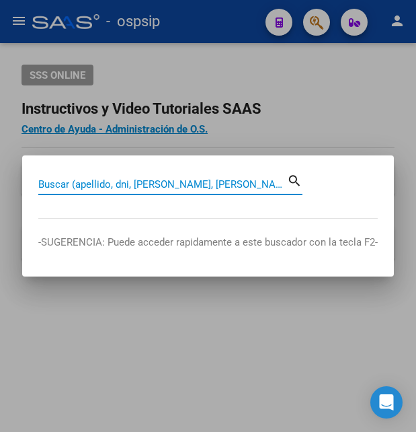
paste input "42356313"
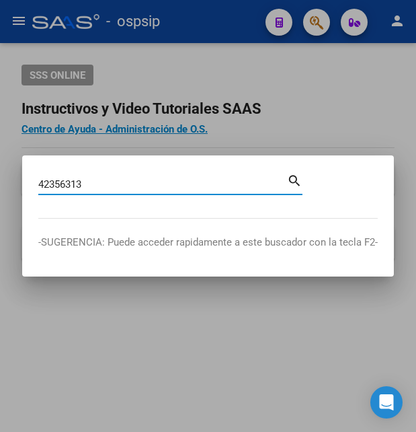
type input "42356313"
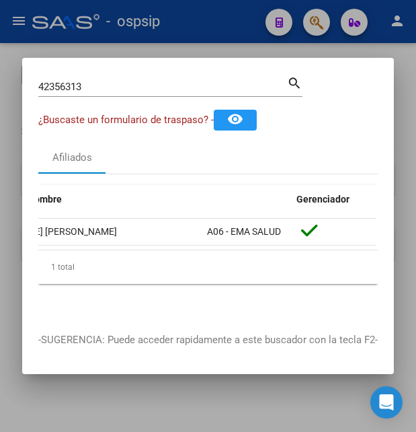
scroll to position [0, 0]
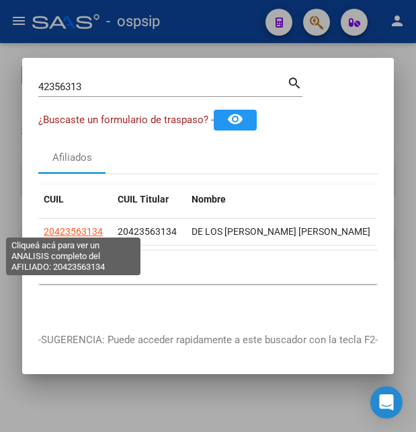
click at [85, 226] on span "20423563134" at bounding box center [73, 231] width 59 height 11
type textarea "20423563134"
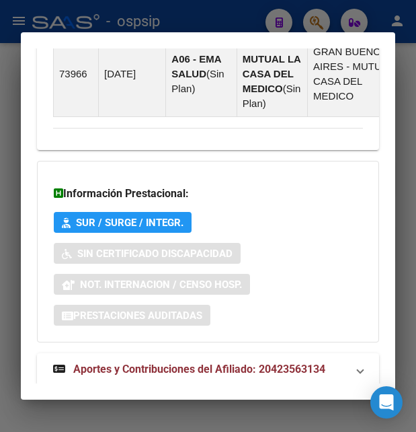
scroll to position [1490, 0]
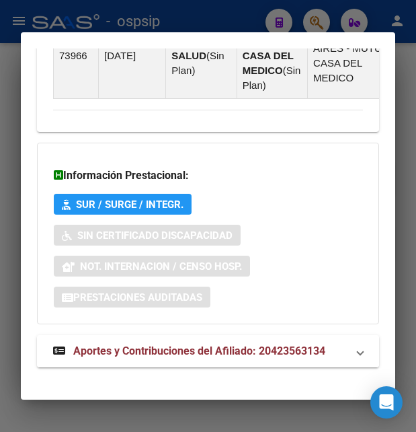
click at [157, 344] on span "Aportes y Contribuciones del Afiliado: 20423563134" at bounding box center [199, 350] width 252 height 13
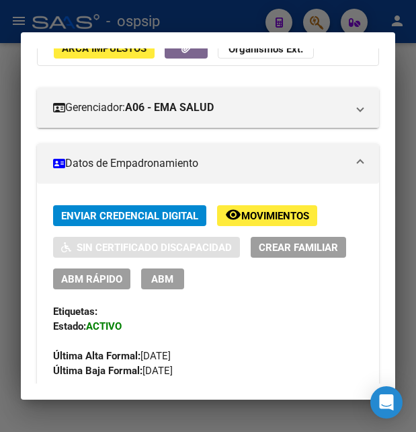
scroll to position [0, 0]
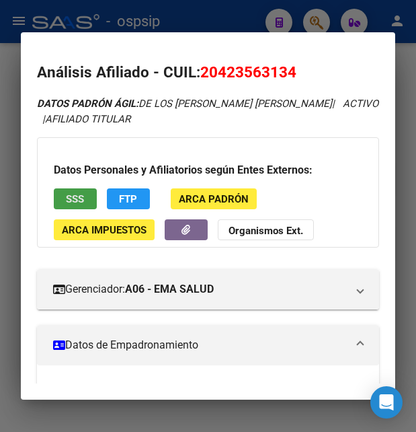
click at [77, 196] on span "SSS" at bounding box center [75, 199] width 18 height 12
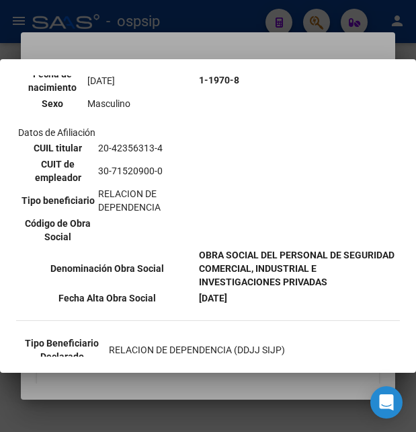
scroll to position [218, 0]
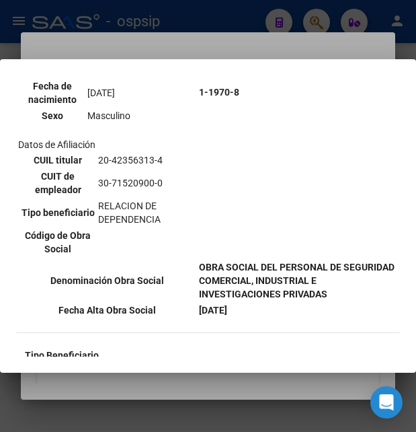
click at [239, 33] on div at bounding box center [208, 216] width 416 height 432
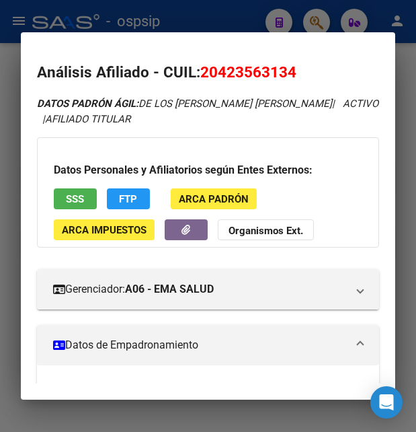
click at [233, 20] on div at bounding box center [208, 216] width 416 height 432
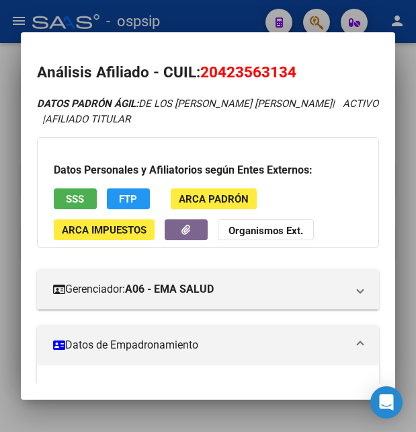
click at [233, 20] on div at bounding box center [208, 216] width 416 height 432
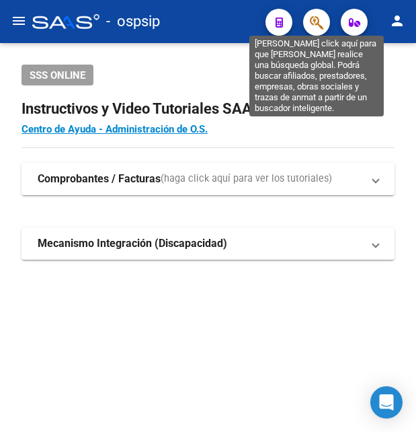
click at [313, 18] on icon "button" at bounding box center [316, 22] width 13 height 15
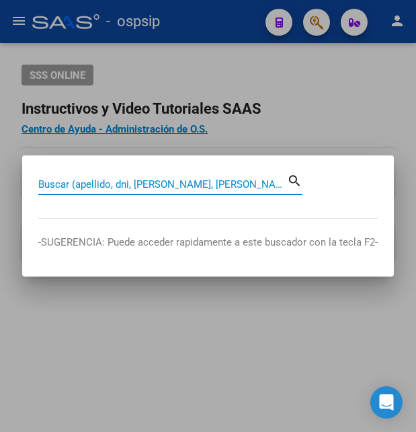
paste input "23412432754"
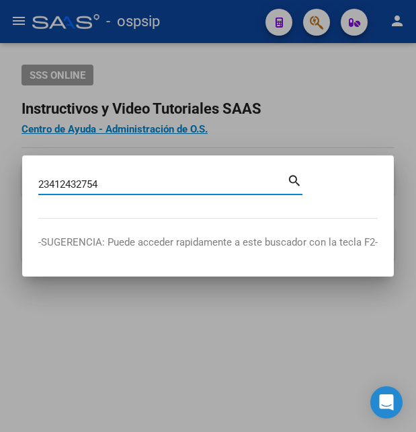
click at [48, 185] on input "23412432754" at bounding box center [162, 184] width 249 height 12
click at [102, 181] on input "412432754" at bounding box center [162, 184] width 249 height 12
type input "41243275"
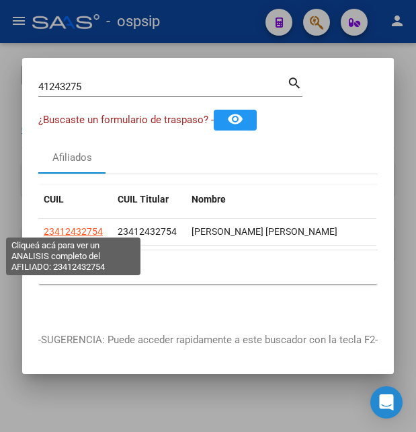
click at [86, 226] on span "23412432754" at bounding box center [73, 231] width 59 height 11
type textarea "23412432754"
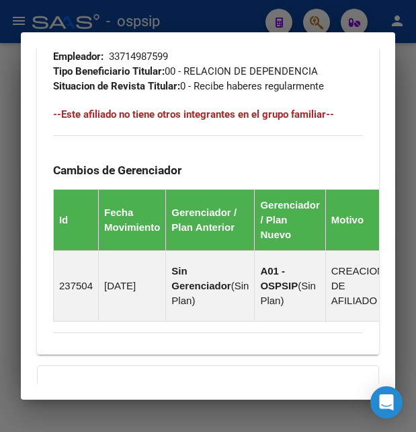
scroll to position [1084, 0]
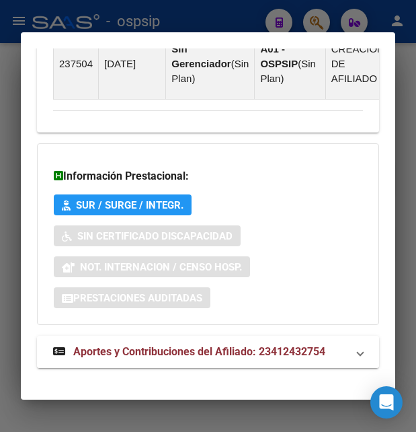
click at [161, 345] on span "Aportes y Contribuciones del Afiliado: 23412432754" at bounding box center [199, 351] width 252 height 13
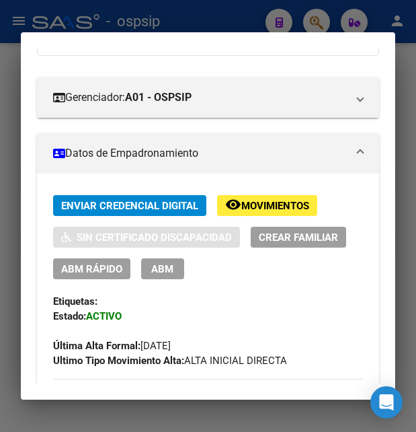
scroll to position [190, 0]
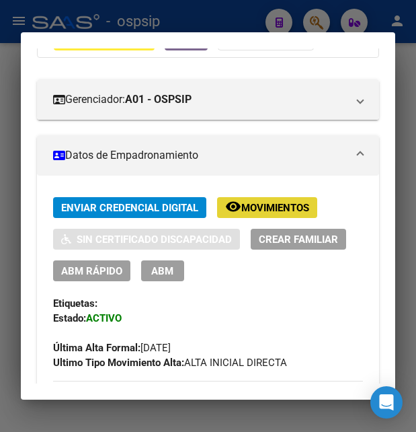
click at [262, 209] on span "Movimientos" at bounding box center [275, 208] width 68 height 12
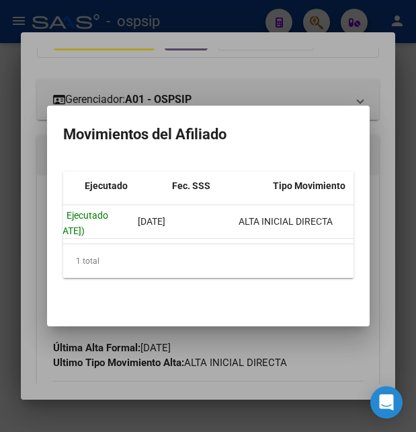
scroll to position [0, 0]
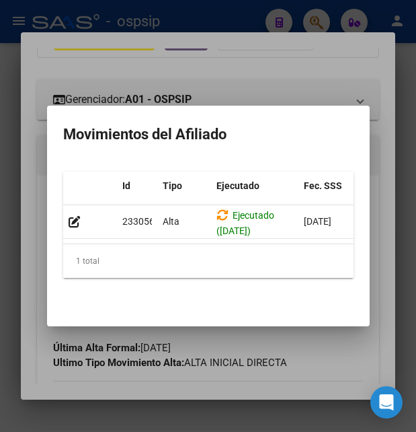
click at [225, 65] on div at bounding box center [208, 216] width 416 height 432
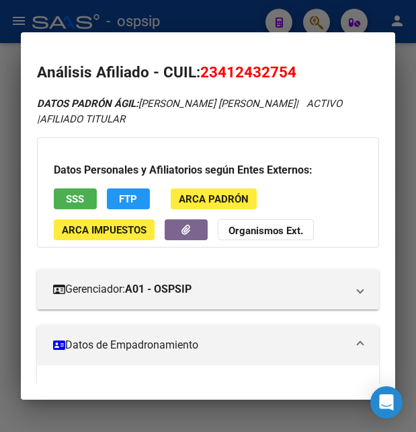
click at [189, 17] on div at bounding box center [208, 216] width 416 height 432
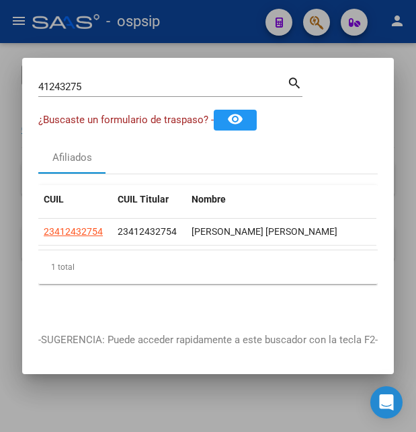
drag, startPoint x: 191, startPoint y: 17, endPoint x: 203, endPoint y: 20, distance: 12.6
click at [192, 17] on div at bounding box center [208, 216] width 416 height 432
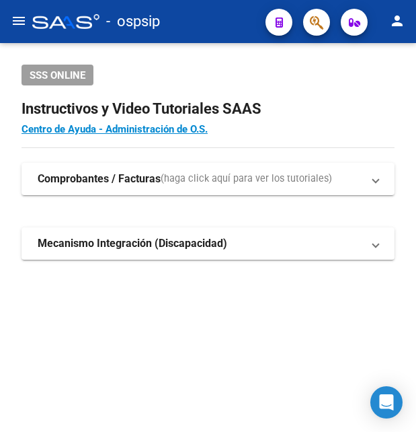
drag, startPoint x: 204, startPoint y: 21, endPoint x: 236, endPoint y: 22, distance: 32.3
click at [205, 22] on div "- ospsip" at bounding box center [143, 22] width 223 height 30
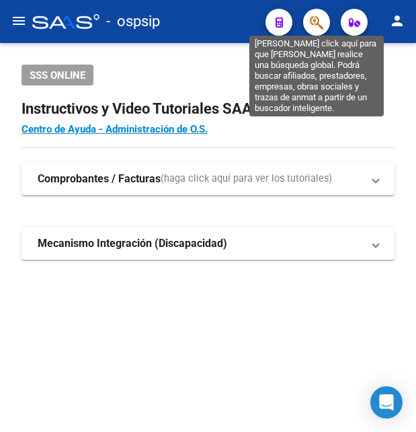
click at [314, 15] on icon "button" at bounding box center [316, 22] width 13 height 15
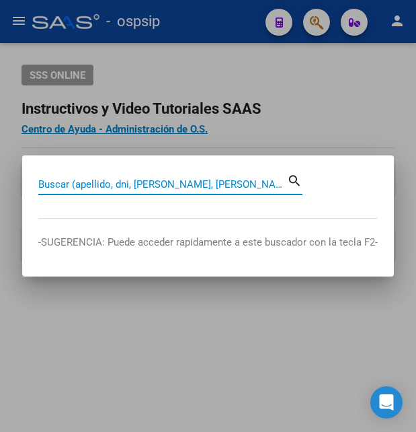
paste input "41550733"
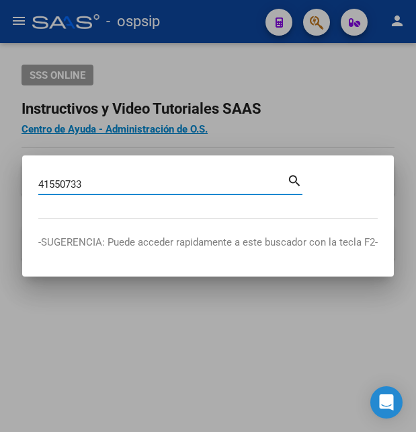
type input "41550733"
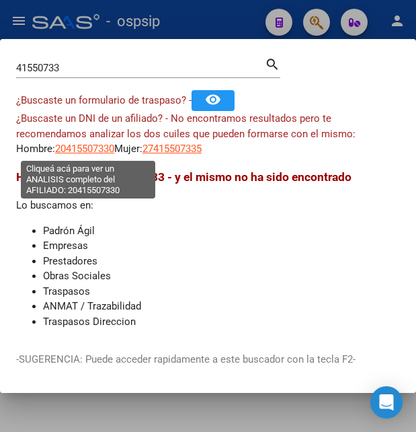
click at [104, 153] on span "20415507330" at bounding box center [84, 149] width 59 height 12
type textarea "20415507330"
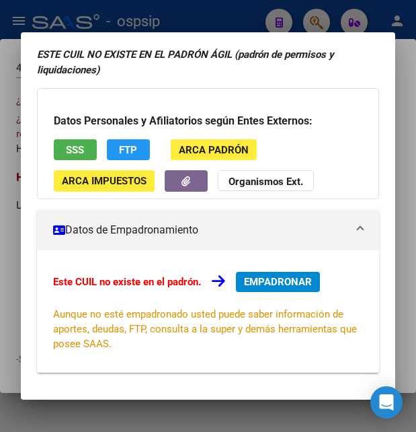
scroll to position [145, 0]
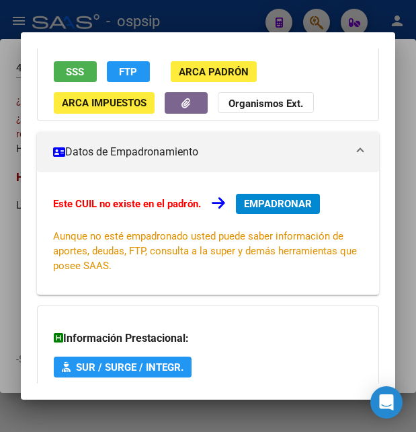
click at [85, 78] on button "SSS" at bounding box center [75, 71] width 43 height 21
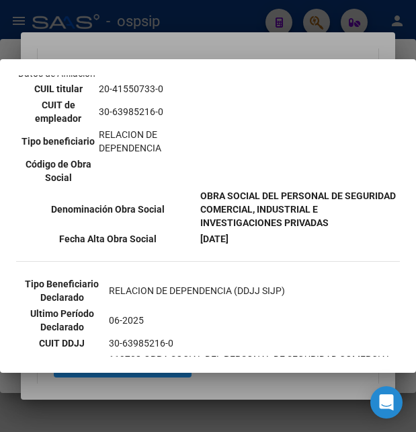
scroll to position [291, 0]
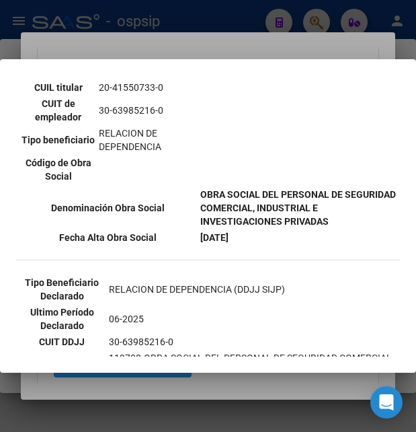
click at [211, 42] on div at bounding box center [208, 216] width 416 height 432
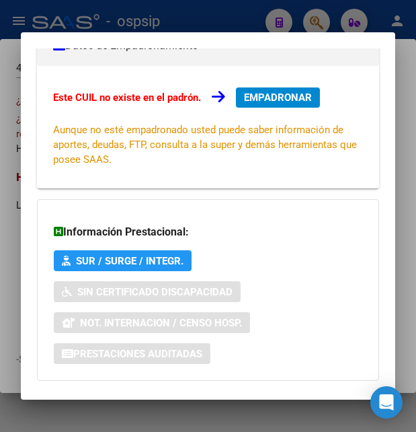
scroll to position [322, 0]
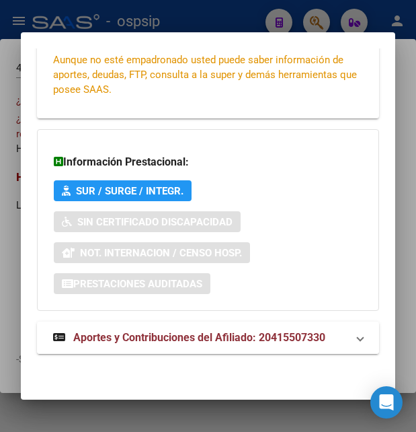
click at [185, 338] on span "Aportes y Contribuciones del Afiliado: 20415507330" at bounding box center [199, 337] width 252 height 13
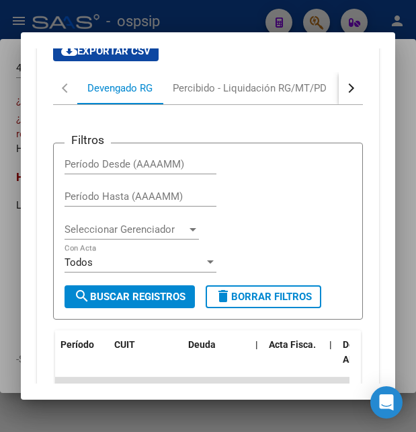
scroll to position [667, 0]
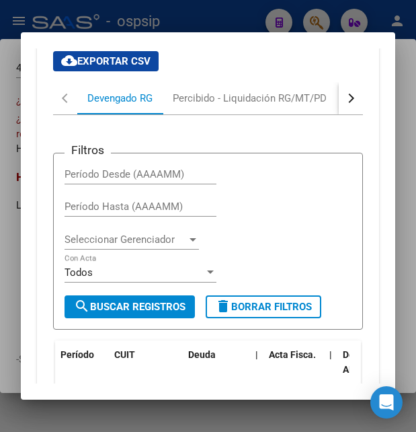
click at [345, 98] on div "button" at bounding box center [349, 97] width 9 height 9
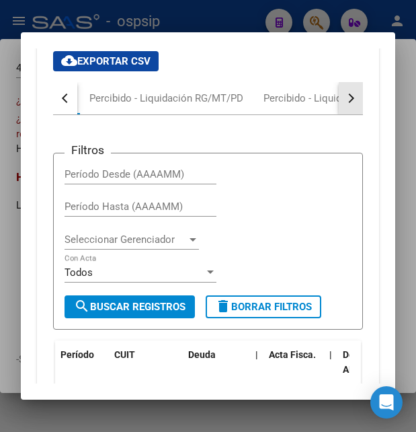
click at [345, 97] on div "button" at bounding box center [349, 97] width 9 height 9
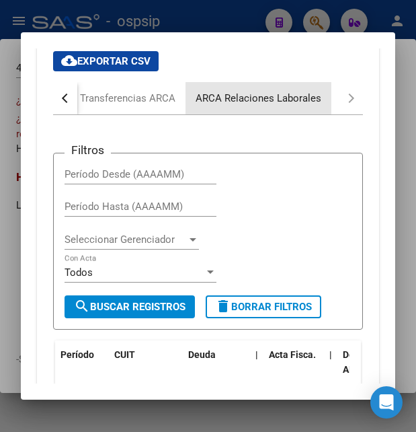
click at [289, 103] on div "ARCA Relaciones Laborales" at bounding box center [259, 98] width 126 height 15
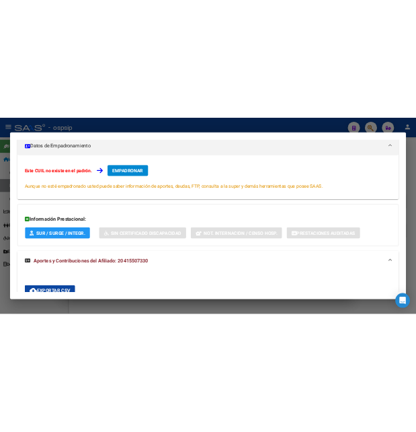
scroll to position [157, 0]
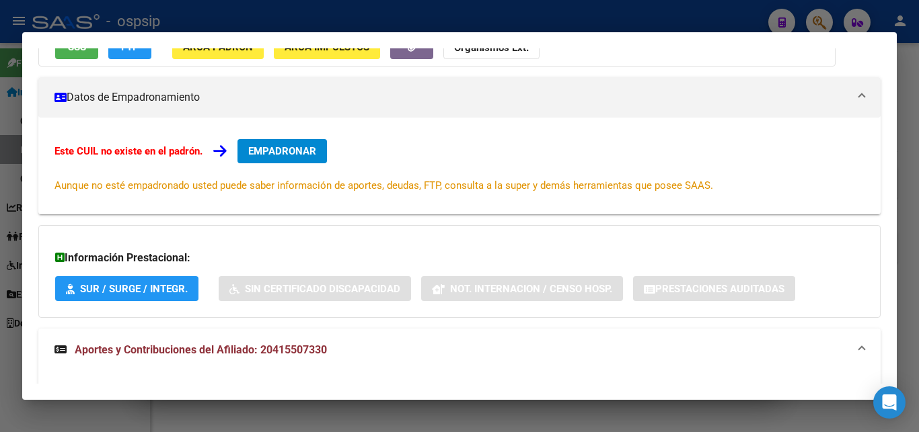
click at [416, 15] on div at bounding box center [459, 216] width 919 height 432
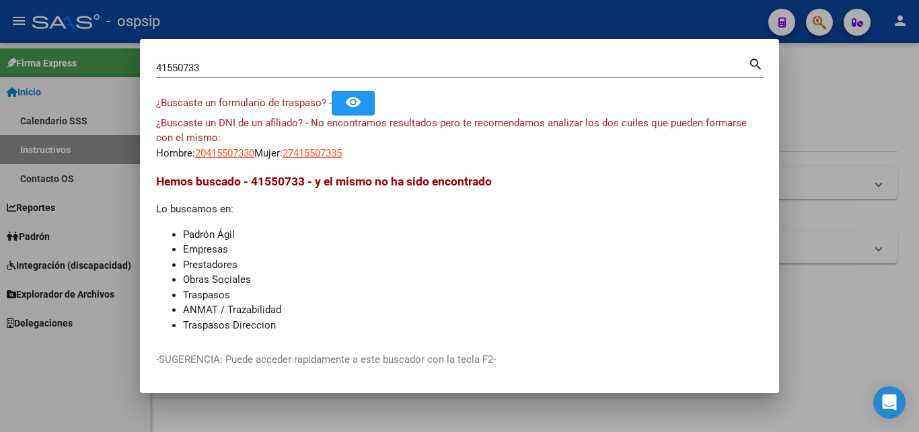
click at [416, 15] on div at bounding box center [459, 216] width 919 height 432
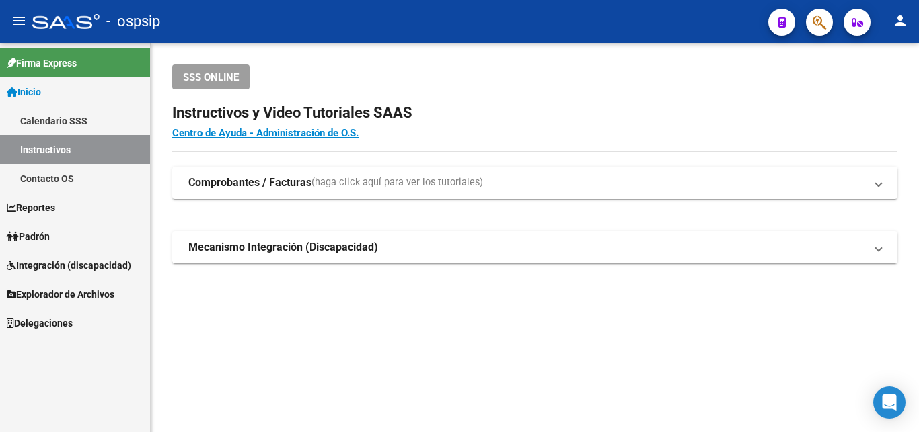
click at [416, 15] on div "- ospsip" at bounding box center [394, 22] width 725 height 30
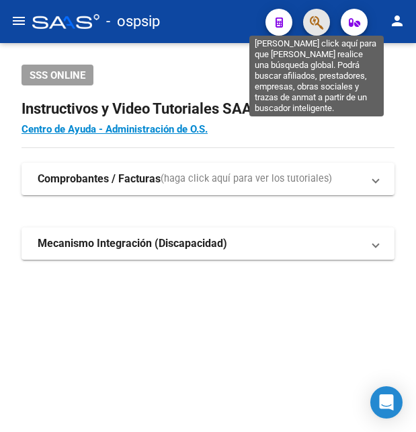
click at [315, 18] on icon "button" at bounding box center [316, 22] width 13 height 15
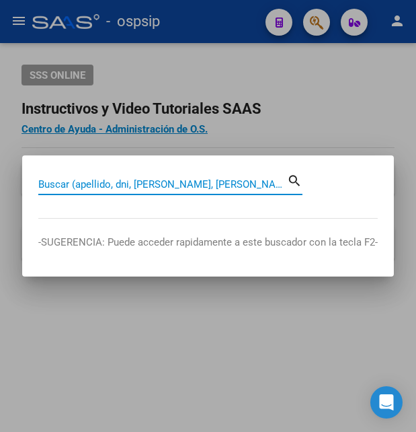
paste input "41550733"
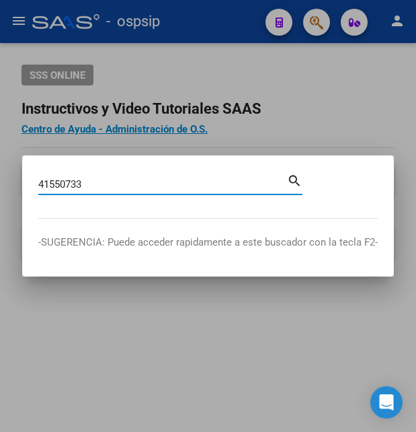
type input "41550733"
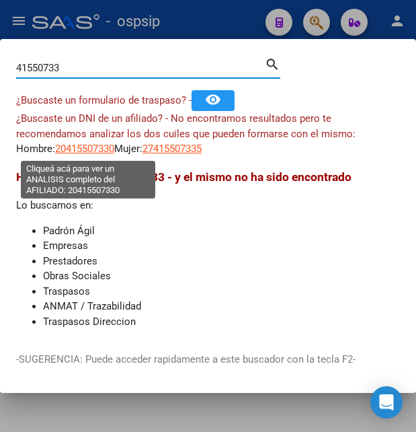
click at [89, 146] on span "20415507330" at bounding box center [84, 149] width 59 height 12
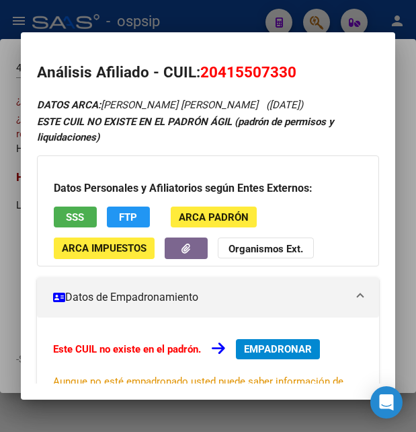
click at [66, 221] on button "SSS" at bounding box center [75, 216] width 43 height 21
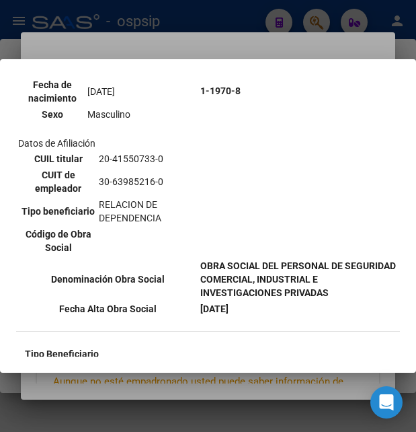
scroll to position [218, 0]
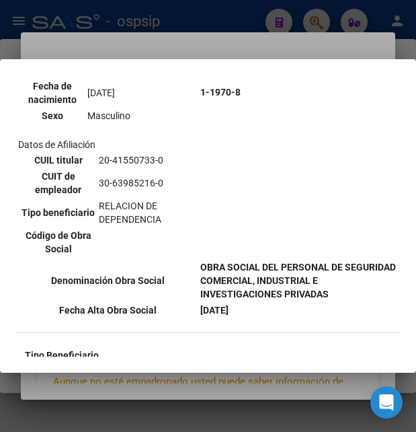
click at [241, 47] on div at bounding box center [208, 216] width 416 height 432
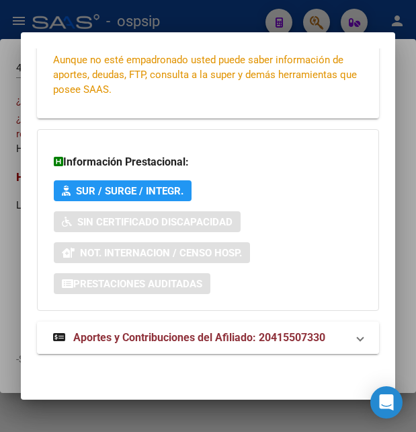
click at [166, 336] on strong "Aportes y Contribuciones del Afiliado: 20415507330" at bounding box center [189, 338] width 272 height 16
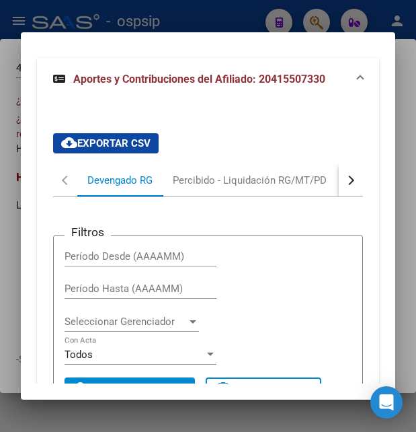
scroll to position [546, 0]
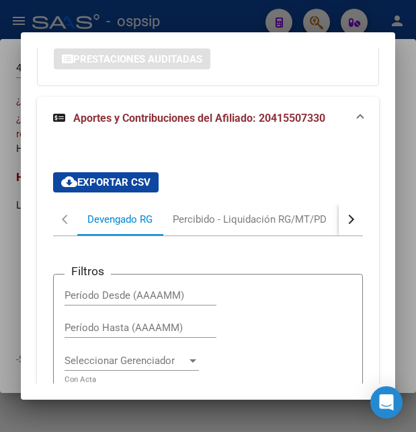
click at [240, 32] on div at bounding box center [208, 216] width 416 height 432
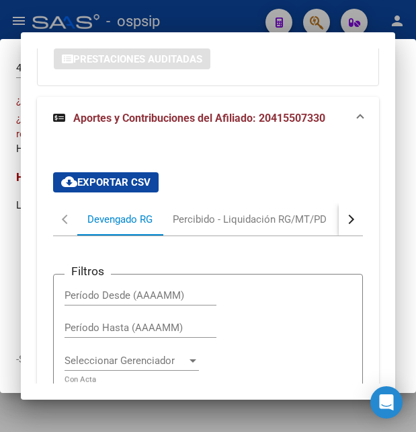
click at [239, 24] on div at bounding box center [208, 216] width 416 height 432
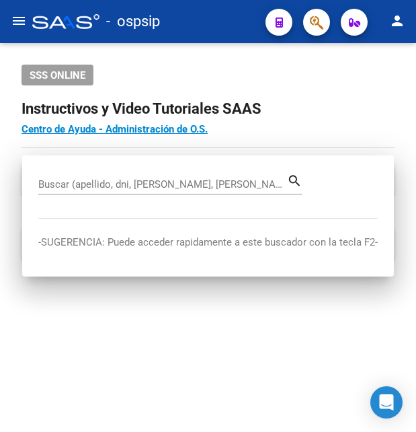
click at [239, 24] on div "- ospsip" at bounding box center [143, 22] width 223 height 30
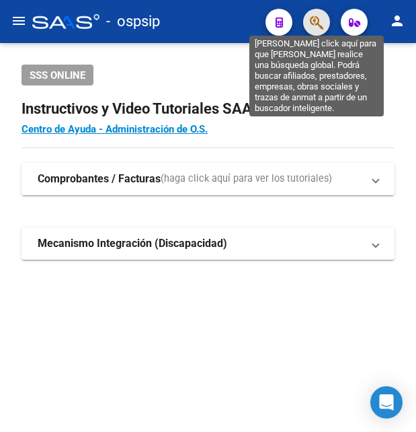
click at [314, 24] on icon "button" at bounding box center [316, 22] width 13 height 15
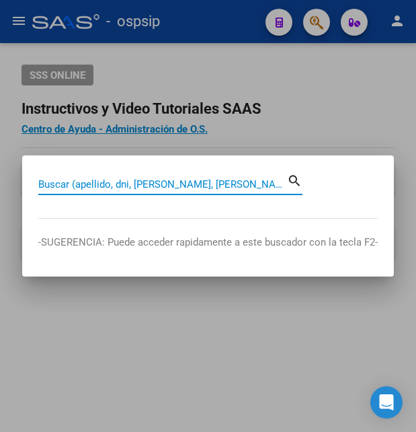
paste input "37558007"
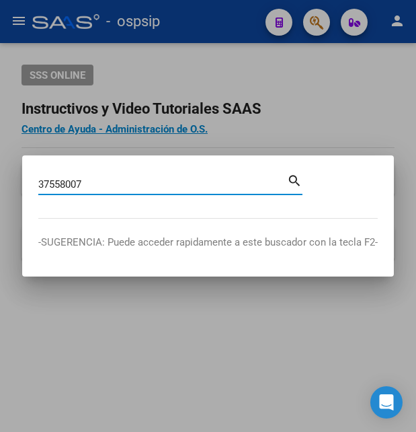
type input "37558007"
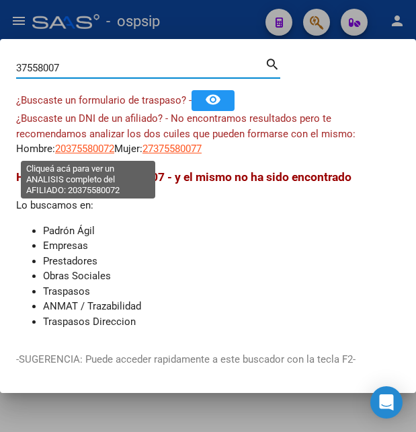
click at [76, 147] on span "20375580072" at bounding box center [84, 149] width 59 height 12
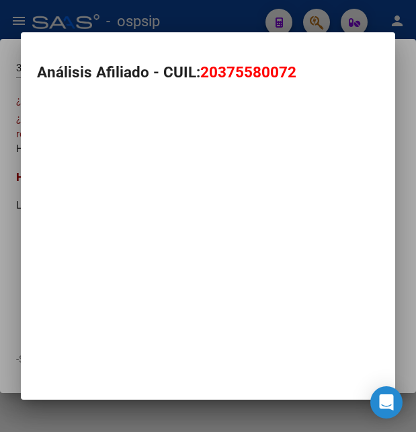
type textarea "20375580072"
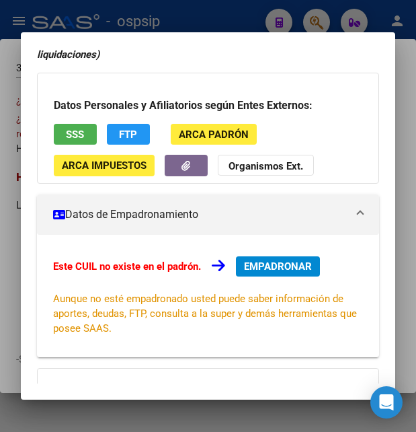
scroll to position [32, 0]
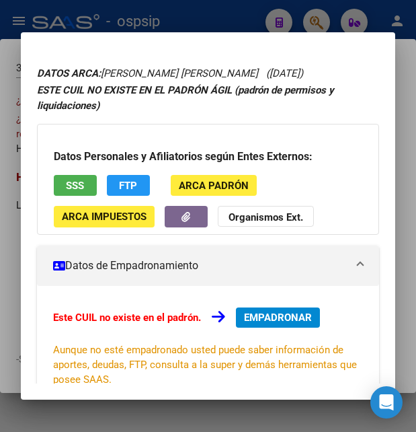
click at [71, 181] on span "SSS" at bounding box center [75, 186] width 18 height 12
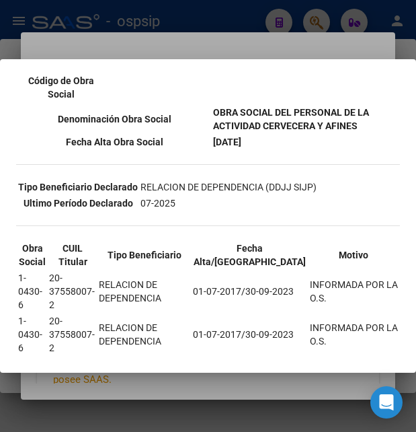
scroll to position [218, 0]
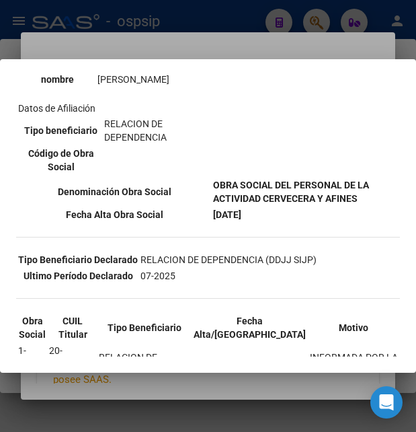
click at [246, 45] on div at bounding box center [208, 216] width 416 height 432
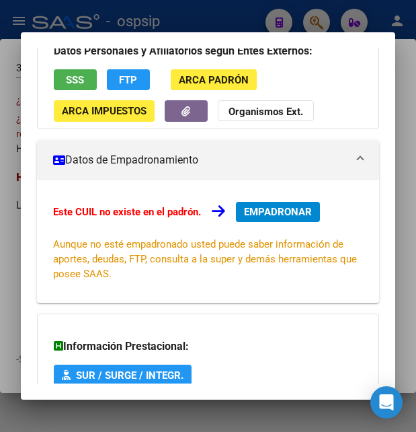
scroll to position [322, 0]
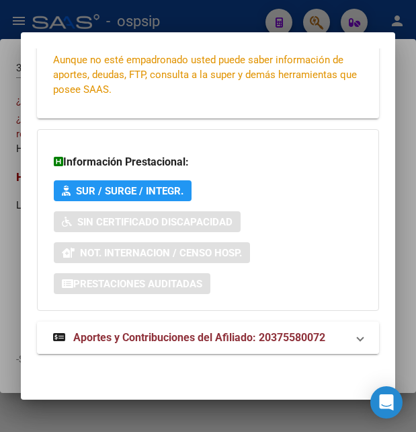
click at [133, 336] on span "Aportes y Contribuciones del Afiliado: 20375580072" at bounding box center [199, 337] width 252 height 13
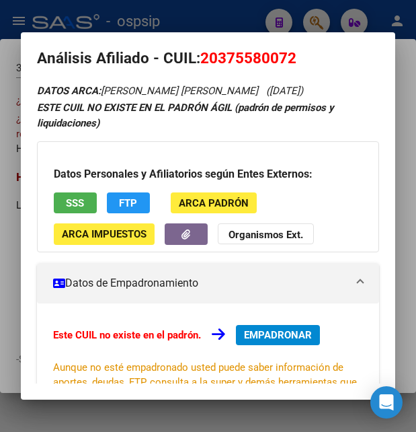
scroll to position [0, 0]
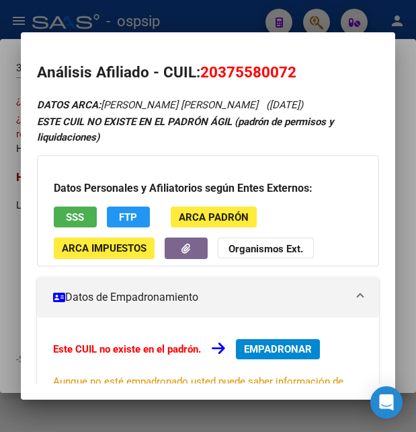
drag, startPoint x: 200, startPoint y: 70, endPoint x: 324, endPoint y: 73, distance: 123.8
click at [324, 73] on h2 "Análisis Afiliado - CUIL: 20375580072" at bounding box center [208, 72] width 342 height 23
copy h2 "Análisis Afiliado - CUIL: 20375580072"
click at [206, 22] on div at bounding box center [208, 216] width 416 height 432
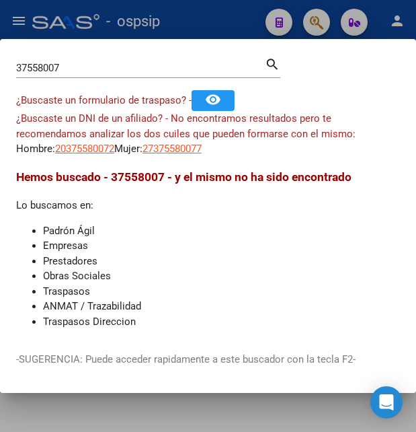
click at [206, 22] on div at bounding box center [208, 216] width 416 height 432
click at [206, 22] on div "- ospsip" at bounding box center [143, 22] width 223 height 30
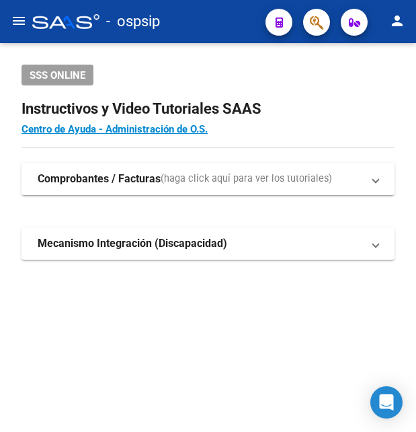
click at [206, 22] on div "- ospsip" at bounding box center [143, 22] width 223 height 30
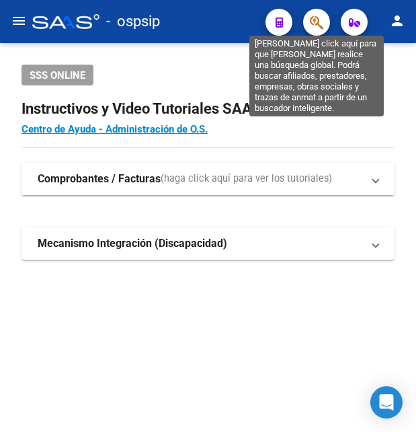
click at [319, 23] on icon "button" at bounding box center [316, 22] width 13 height 15
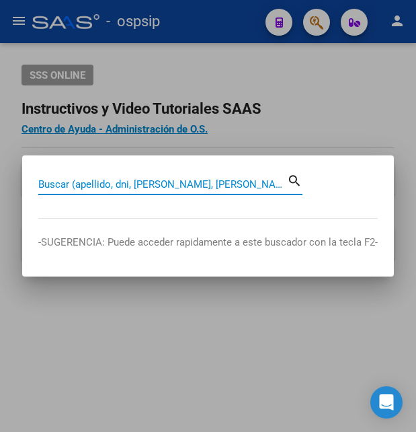
paste input "37558007"
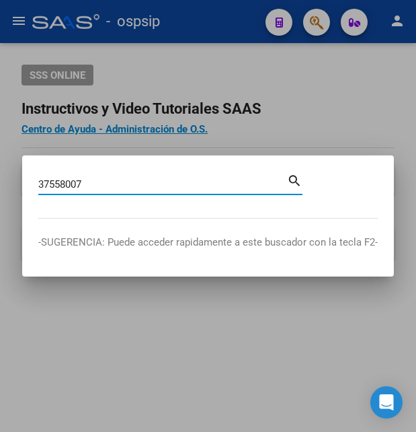
type input "37558007"
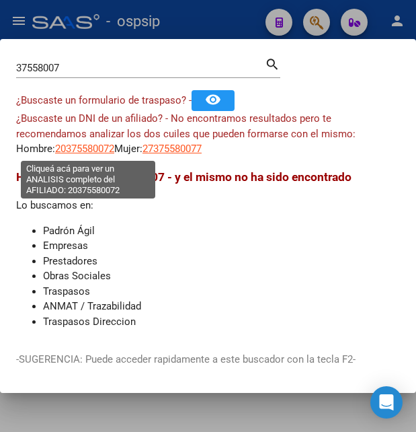
click at [81, 148] on span "20375580072" at bounding box center [84, 149] width 59 height 12
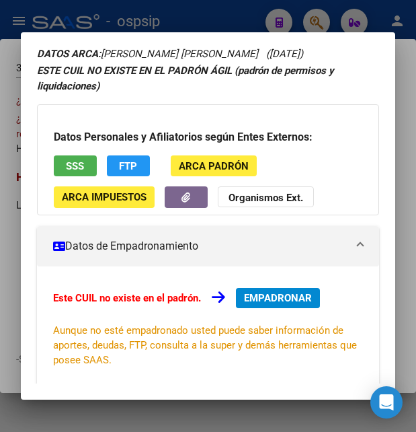
scroll to position [73, 0]
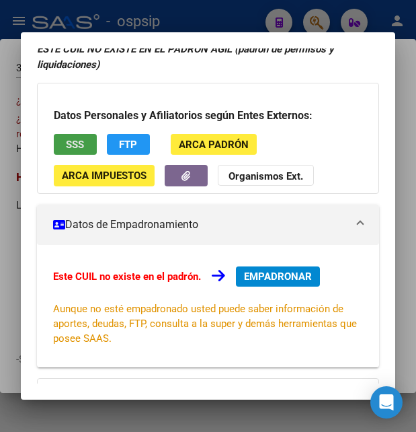
click at [83, 139] on span "SSS" at bounding box center [75, 144] width 18 height 12
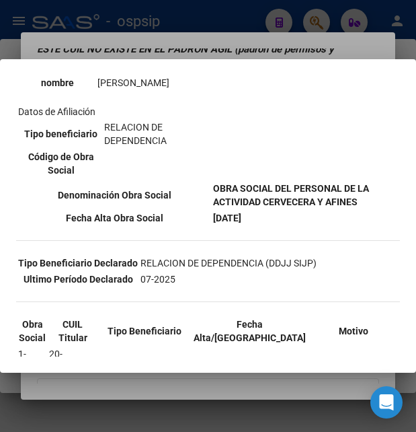
scroll to position [218, 0]
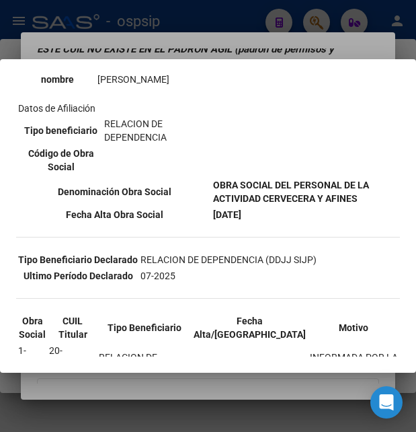
click at [201, 15] on div at bounding box center [208, 216] width 416 height 432
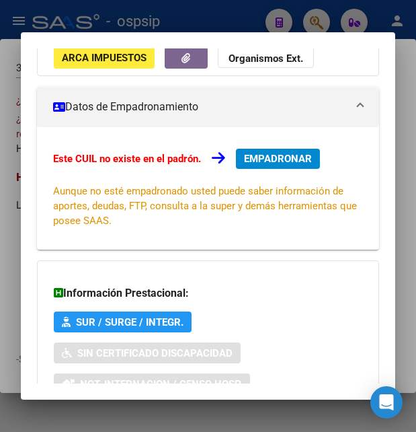
scroll to position [322, 0]
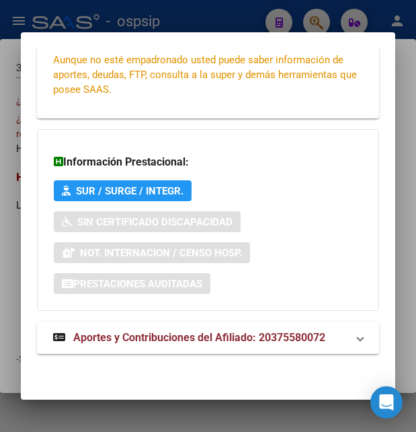
click at [161, 340] on span "Aportes y Contribuciones del Afiliado: 20375580072" at bounding box center [199, 337] width 252 height 13
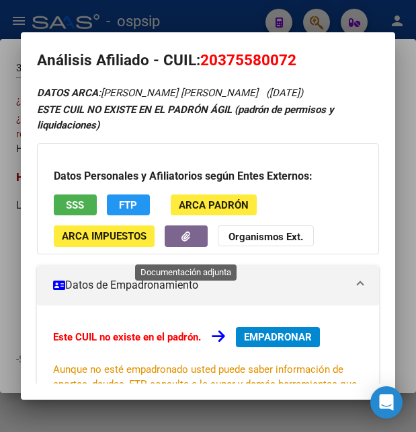
scroll to position [0, 0]
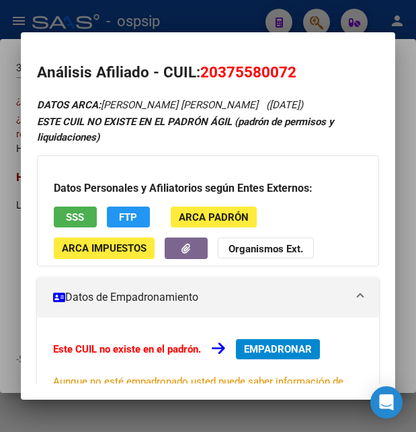
click at [191, 13] on div at bounding box center [208, 216] width 416 height 432
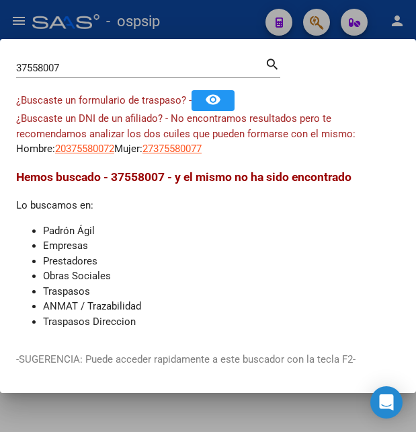
click at [191, 13] on div at bounding box center [208, 216] width 416 height 432
click at [191, 13] on div "- ospsip" at bounding box center [143, 22] width 223 height 30
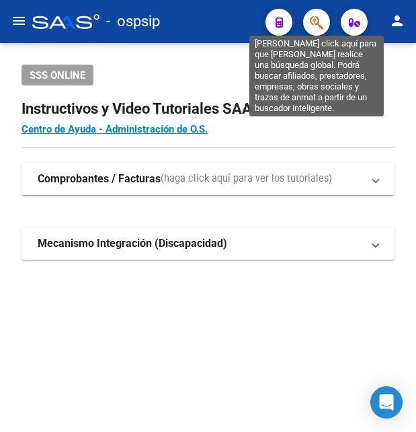
click at [315, 20] on icon "button" at bounding box center [316, 22] width 13 height 15
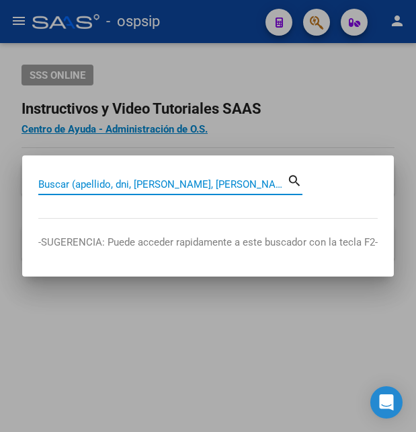
paste input "43653837"
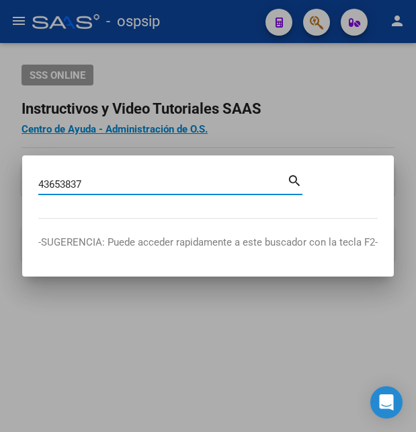
type input "43653837"
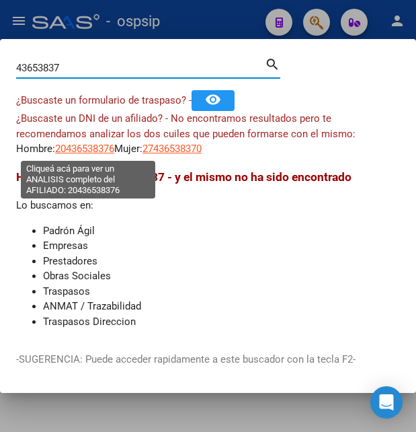
click at [104, 143] on span "20436538376" at bounding box center [84, 149] width 59 height 12
type textarea "20436538376"
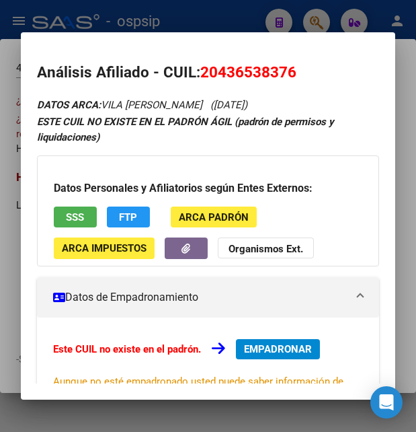
click at [82, 210] on button "SSS" at bounding box center [75, 216] width 43 height 21
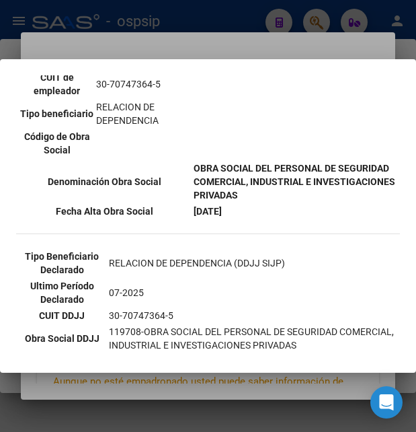
scroll to position [342, 0]
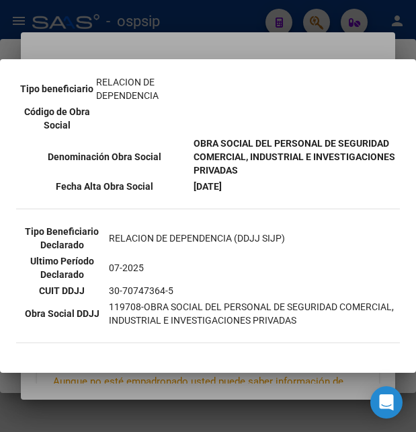
click at [251, 37] on div at bounding box center [208, 216] width 416 height 432
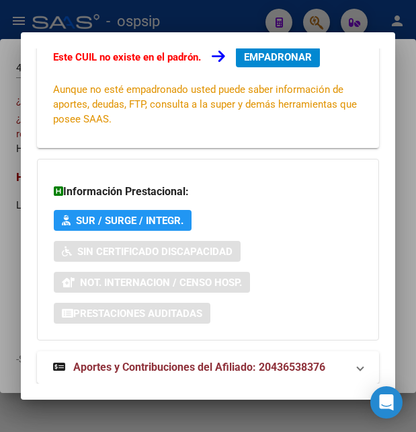
scroll to position [322, 0]
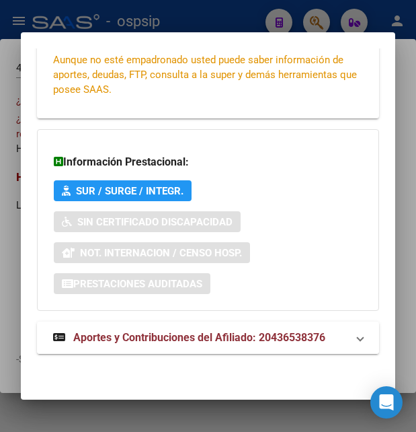
click at [189, 336] on span "Aportes y Contribuciones del Afiliado: 20436538376" at bounding box center [199, 337] width 252 height 13
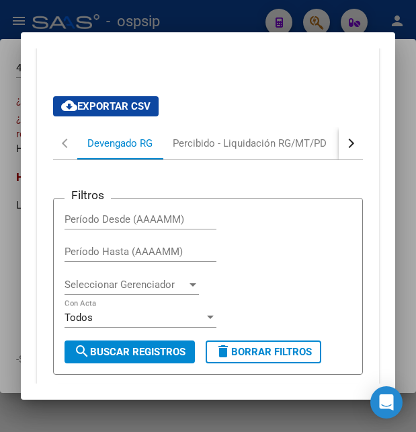
scroll to position [619, 0]
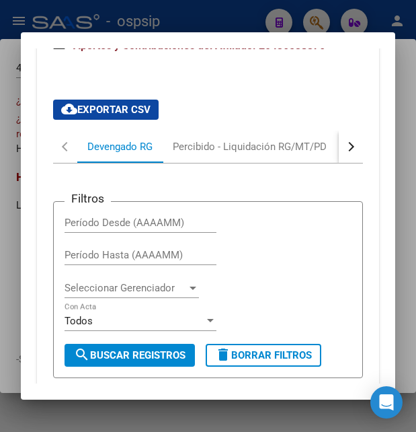
click at [341, 159] on button "button" at bounding box center [351, 146] width 24 height 32
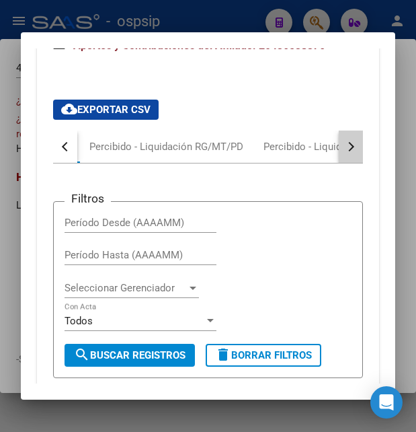
click at [341, 159] on button "button" at bounding box center [351, 146] width 24 height 32
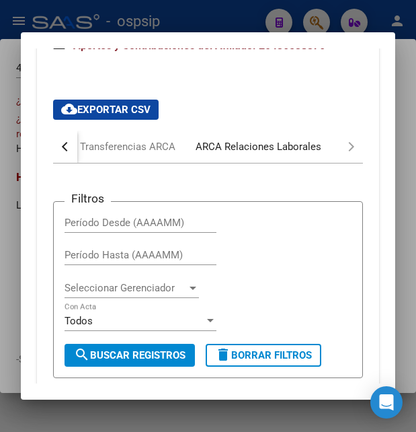
click at [287, 154] on div "ARCA Relaciones Laborales" at bounding box center [259, 146] width 146 height 32
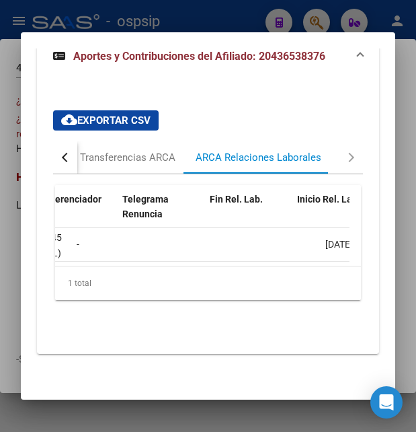
scroll to position [0, 339]
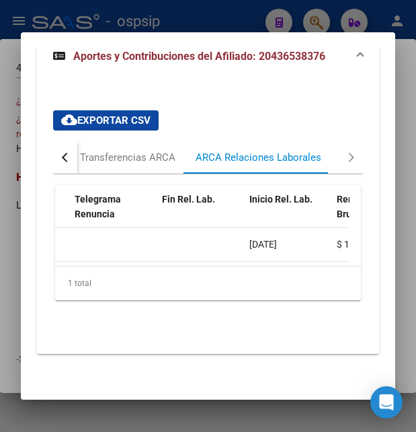
click at [207, 16] on div at bounding box center [208, 216] width 416 height 432
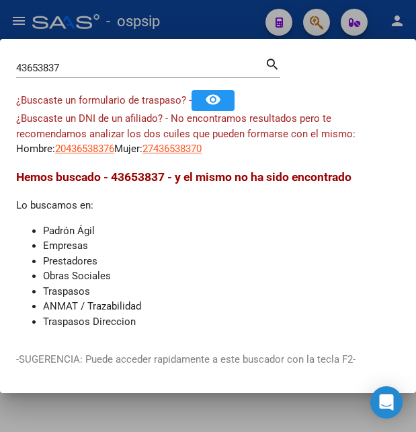
click at [207, 16] on div at bounding box center [208, 216] width 416 height 432
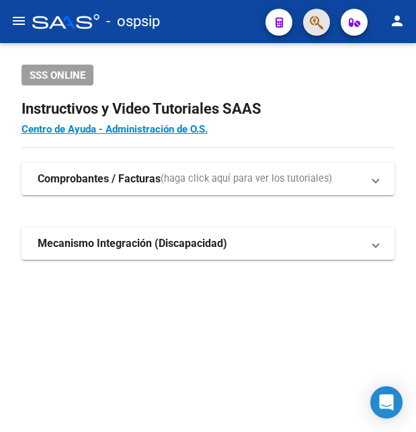
click at [325, 24] on button "button" at bounding box center [316, 22] width 27 height 27
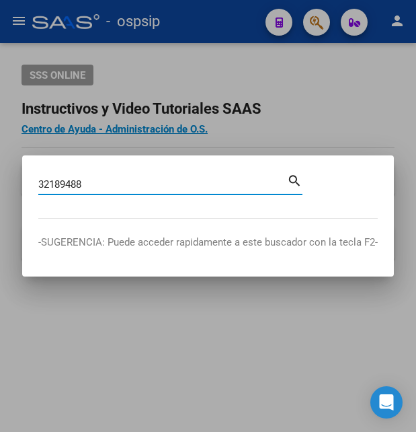
type input "32189488"
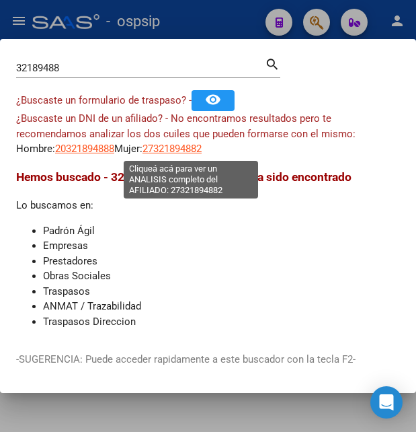
click at [202, 148] on span "27321894882" at bounding box center [172, 149] width 59 height 12
type textarea "27321894882"
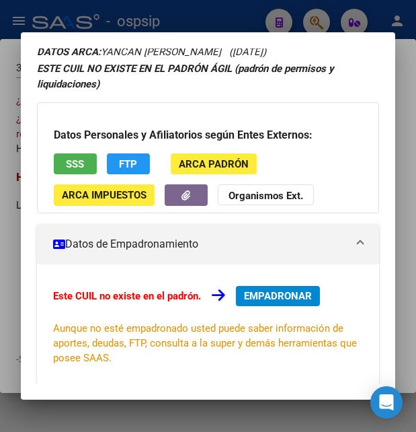
scroll to position [73, 0]
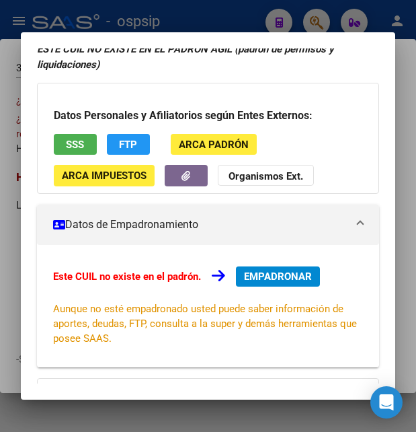
click at [66, 151] on button "SSS" at bounding box center [75, 144] width 43 height 21
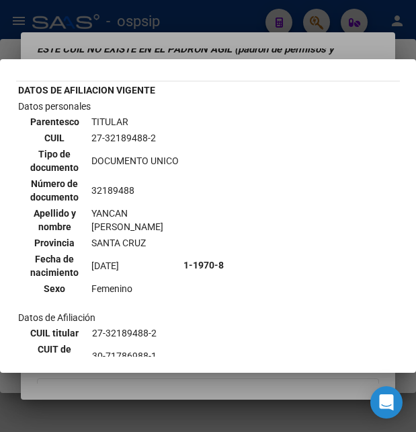
scroll to position [0, 0]
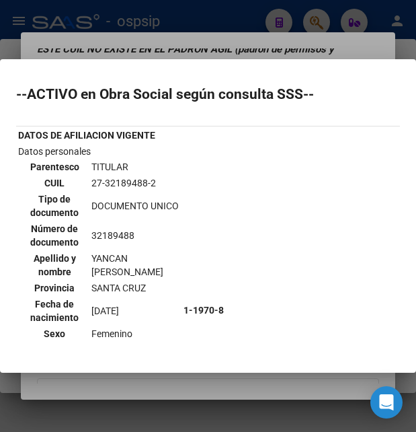
click at [262, 14] on div at bounding box center [208, 216] width 416 height 432
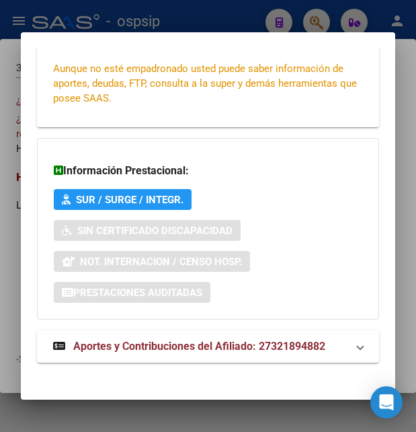
scroll to position [322, 0]
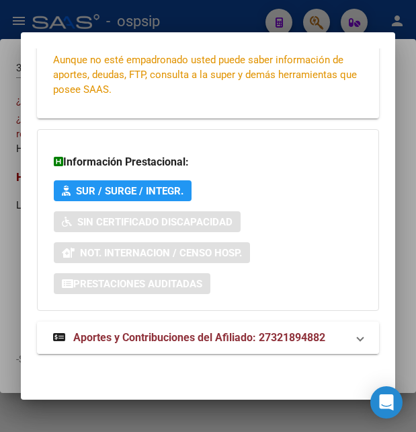
click at [135, 338] on span "Aportes y Contribuciones del Afiliado: 27321894882" at bounding box center [199, 337] width 252 height 13
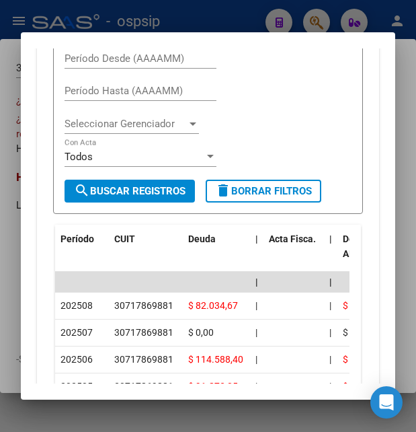
scroll to position [764, 0]
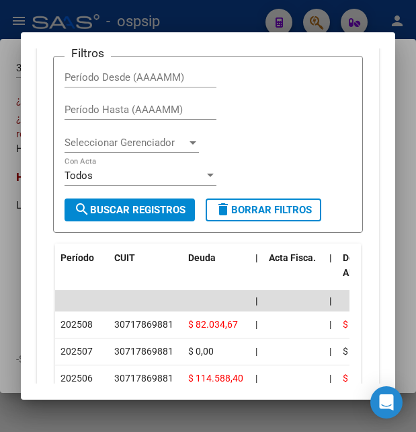
click at [213, 11] on div at bounding box center [208, 216] width 416 height 432
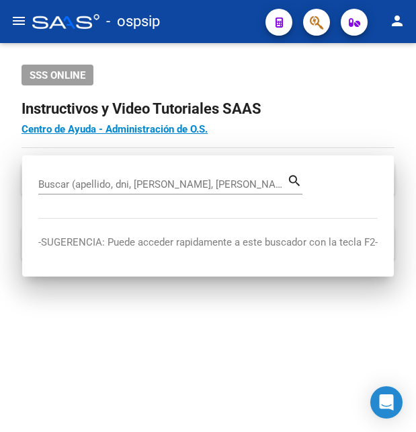
click at [213, 11] on div "- ospsip" at bounding box center [143, 22] width 223 height 30
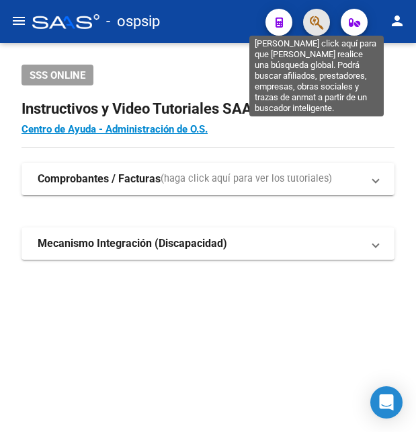
click at [318, 22] on icon "button" at bounding box center [316, 22] width 13 height 15
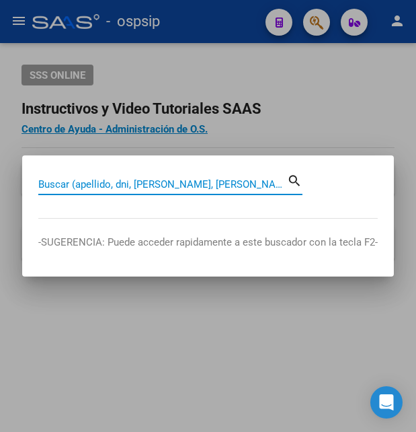
paste input "41330490"
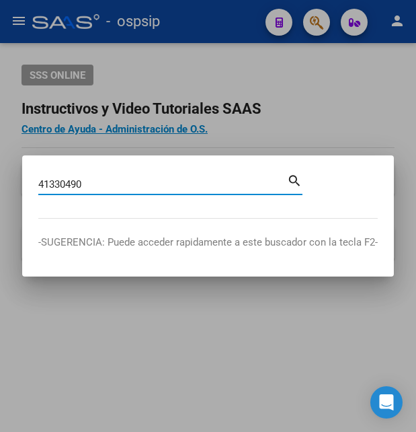
type input "41330490"
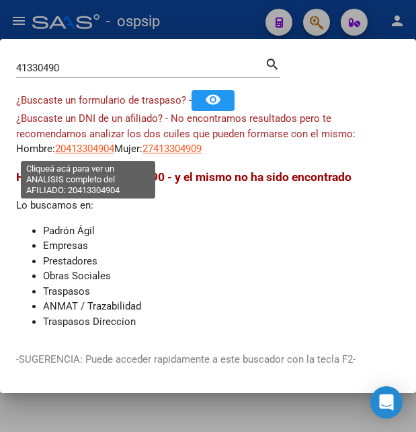
click at [81, 151] on span "20413304904" at bounding box center [84, 149] width 59 height 12
type textarea "20413304904"
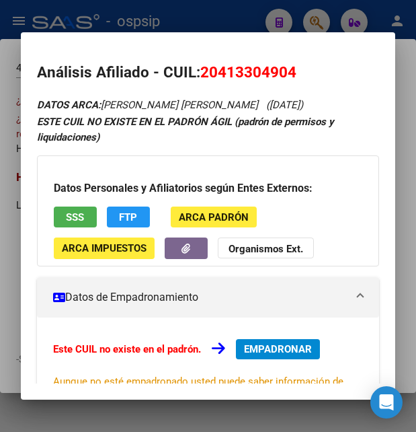
click at [87, 221] on button "SSS" at bounding box center [75, 216] width 43 height 21
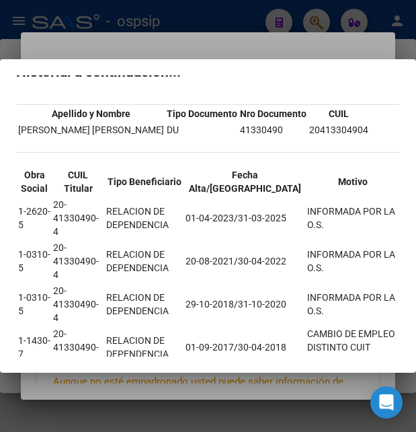
scroll to position [0, 0]
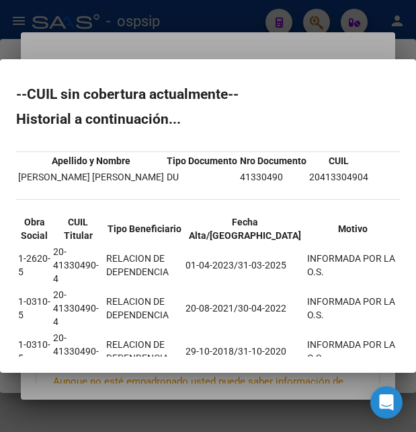
click at [274, 38] on div at bounding box center [208, 216] width 416 height 432
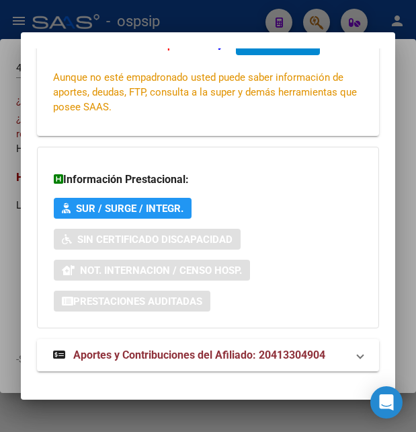
scroll to position [322, 0]
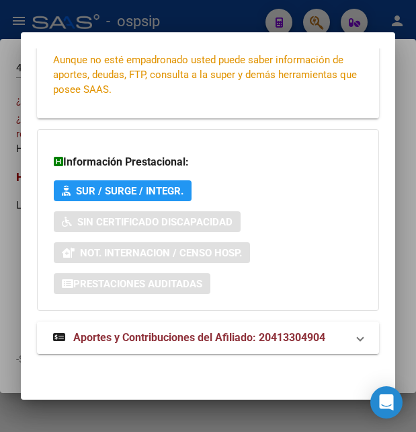
click at [171, 339] on span "Aportes y Contribuciones del Afiliado: 20413304904" at bounding box center [199, 337] width 252 height 13
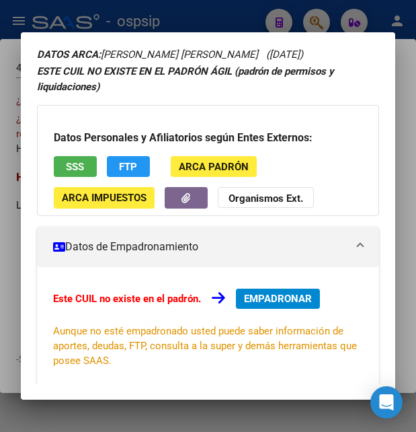
scroll to position [0, 0]
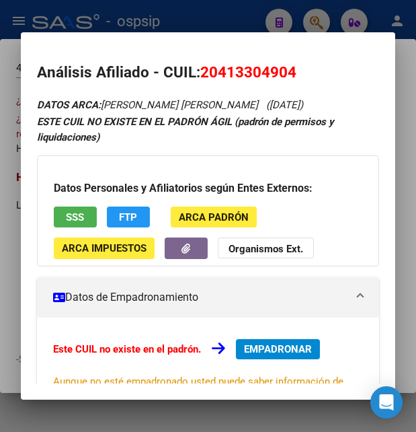
drag, startPoint x: 202, startPoint y: 71, endPoint x: 314, endPoint y: 78, distance: 112.5
click at [314, 78] on h2 "Análisis Afiliado - CUIL: 20413304904" at bounding box center [208, 72] width 342 height 23
copy span "20413304904"
click at [209, 68] on span "20413304904" at bounding box center [248, 71] width 96 height 17
click at [217, 69] on span "20413304904" at bounding box center [248, 71] width 96 height 17
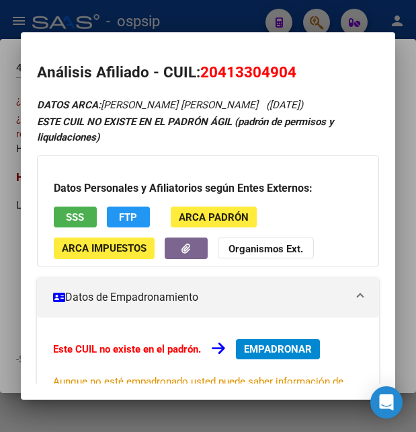
click at [225, 75] on span "20413304904" at bounding box center [248, 71] width 96 height 17
drag, startPoint x: 220, startPoint y: 69, endPoint x: 287, endPoint y: 60, distance: 67.3
click at [287, 60] on mat-dialog-content "Análisis Afiliado - CUIL: 20413304904 DATOS ARCA: BENITEZ MATIAS ARIEL (12/08/1…" at bounding box center [208, 215] width 375 height 335
copy span "41330490"
drag, startPoint x: 193, startPoint y: 29, endPoint x: 200, endPoint y: 21, distance: 10.9
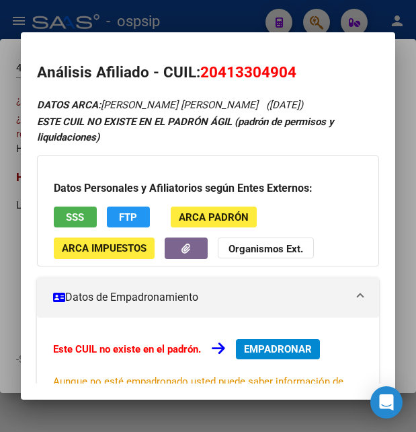
click at [193, 28] on div at bounding box center [208, 216] width 416 height 432
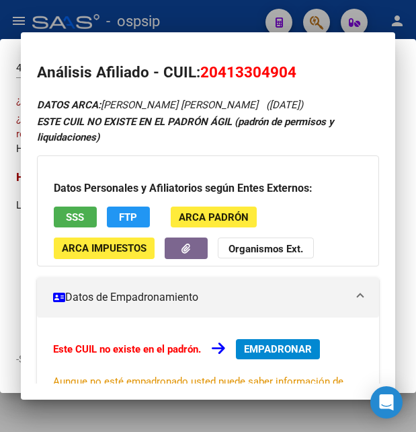
click at [201, 20] on div at bounding box center [208, 216] width 416 height 432
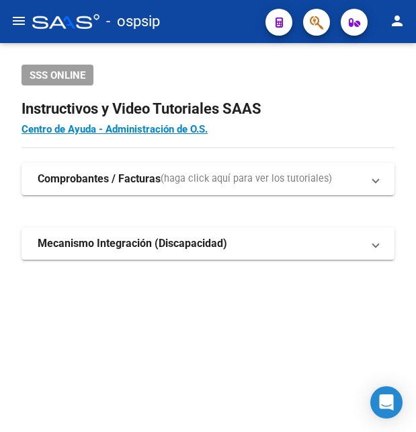
click at [201, 20] on div "- ospsip" at bounding box center [143, 22] width 223 height 30
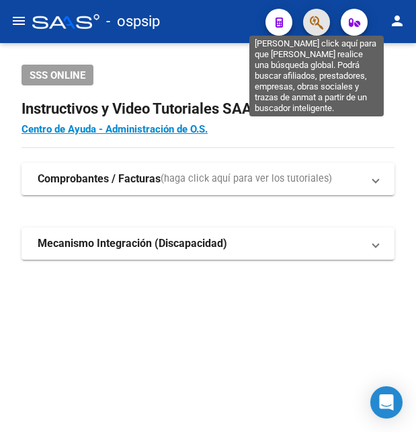
click at [320, 25] on icon "button" at bounding box center [316, 22] width 13 height 15
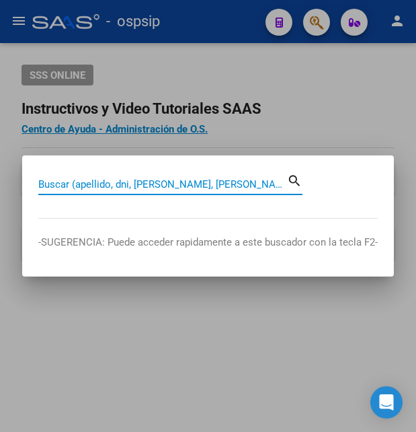
paste input "41330490"
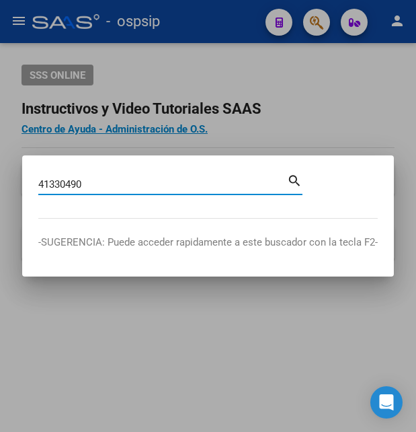
type input "41330490"
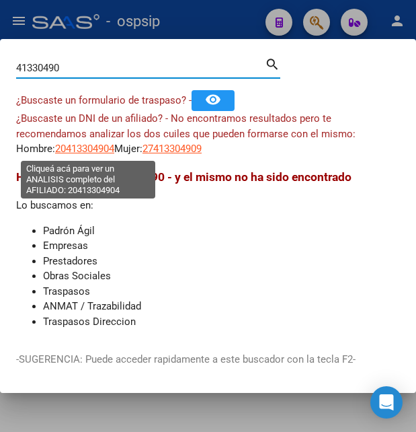
click at [80, 145] on span "20413304904" at bounding box center [84, 149] width 59 height 12
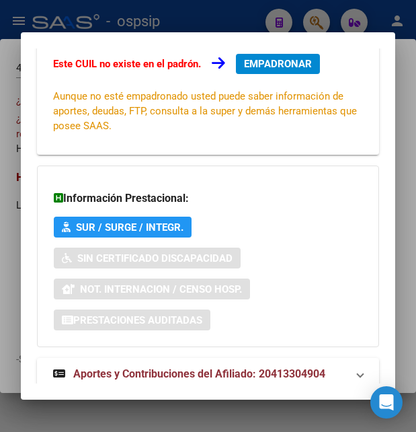
scroll to position [322, 0]
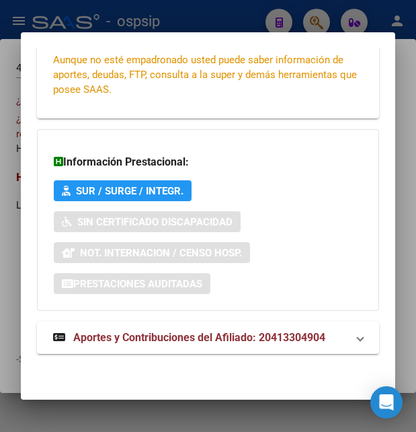
click at [125, 342] on span "Aportes y Contribuciones del Afiliado: 20413304904" at bounding box center [199, 337] width 252 height 13
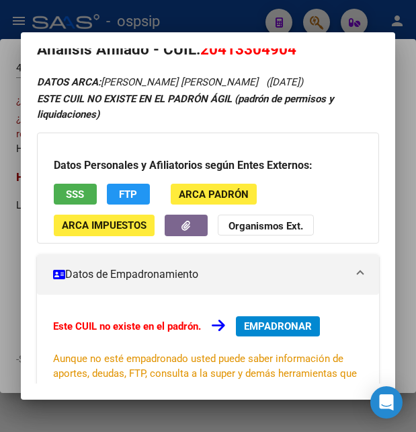
scroll to position [0, 0]
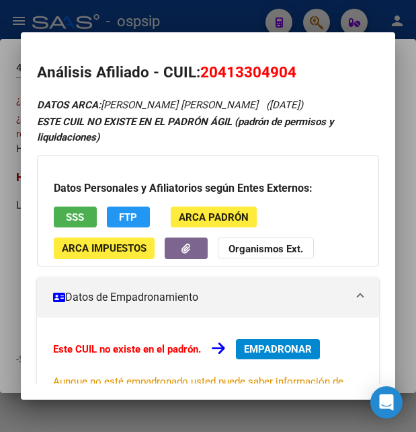
click at [74, 219] on span "SSS" at bounding box center [75, 217] width 18 height 12
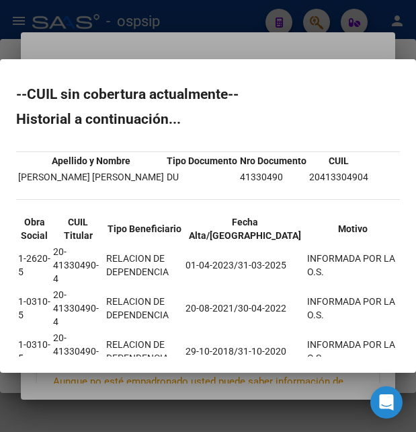
click at [221, 38] on div at bounding box center [208, 216] width 416 height 432
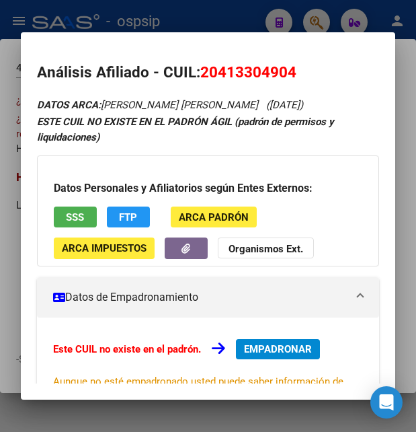
drag, startPoint x: 221, startPoint y: 73, endPoint x: 287, endPoint y: 67, distance: 66.9
click at [287, 67] on span "20413304904" at bounding box center [248, 71] width 96 height 17
copy span "41330490"
drag, startPoint x: 201, startPoint y: 70, endPoint x: 336, endPoint y: 64, distance: 134.7
click at [336, 64] on h2 "Análisis Afiliado - CUIL: 20413304904" at bounding box center [208, 72] width 342 height 23
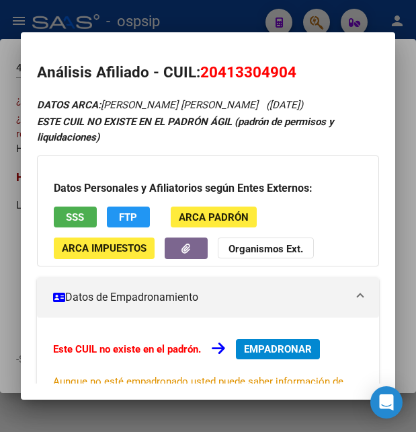
copy h2 "Análisis Afiliado - CUIL: 20413304904"
click at [218, 20] on div at bounding box center [208, 216] width 416 height 432
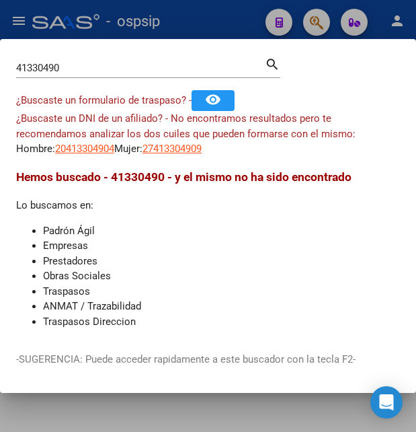
click at [219, 20] on div at bounding box center [208, 216] width 416 height 432
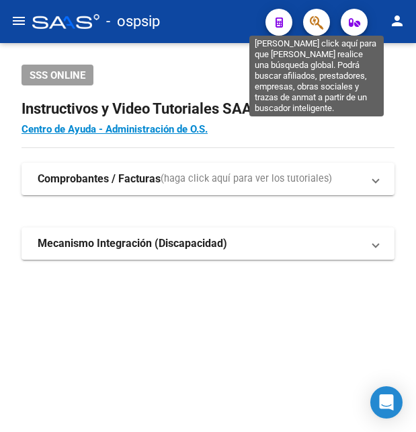
click at [322, 20] on icon "button" at bounding box center [316, 22] width 13 height 15
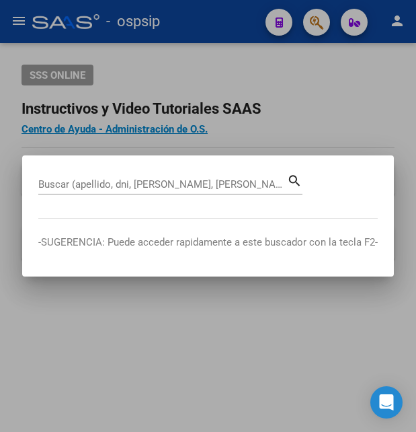
click at [61, 184] on input "Buscar (apellido, dni, [PERSON_NAME], [PERSON_NAME], cuit, obra social)" at bounding box center [162, 184] width 249 height 12
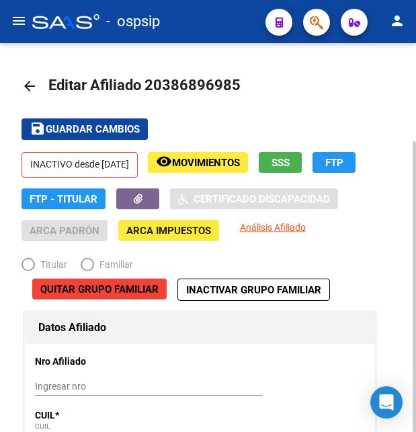
radio input "true"
type input "30-69079256-3"
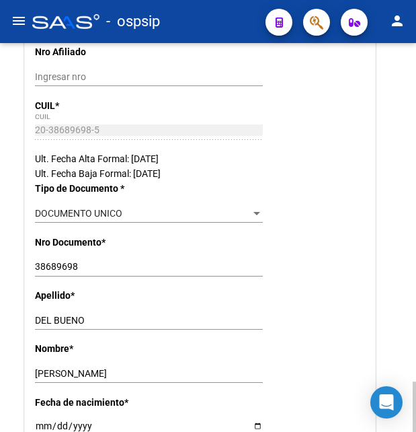
scroll to position [274, 0]
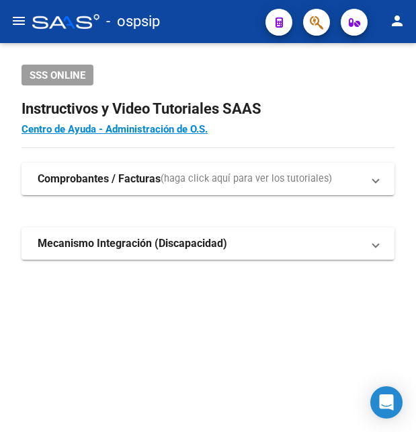
click at [307, 26] on button "button" at bounding box center [316, 22] width 27 height 27
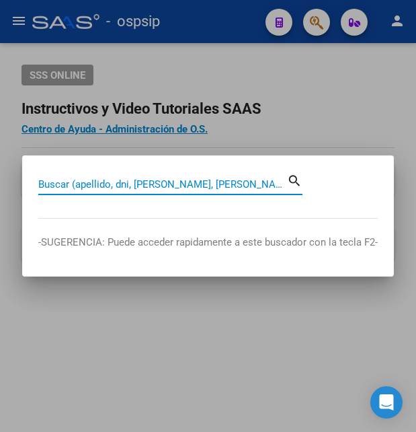
paste input "20413304904"
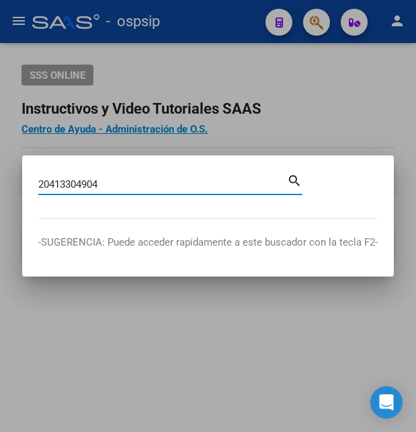
type input "20413304904"
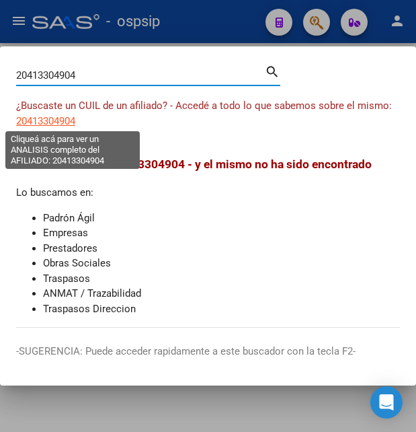
click at [53, 120] on span "20413304904" at bounding box center [45, 121] width 59 height 12
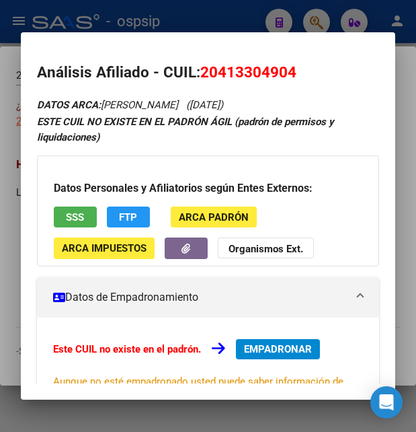
drag, startPoint x: 220, startPoint y: 69, endPoint x: 289, endPoint y: 71, distance: 69.3
click at [289, 71] on span "20413304904" at bounding box center [248, 71] width 96 height 17
copy span "41330490"
drag, startPoint x: 203, startPoint y: 68, endPoint x: 315, endPoint y: 67, distance: 111.7
click at [315, 67] on h2 "Análisis Afiliado - CUIL: 20413304904" at bounding box center [208, 72] width 342 height 23
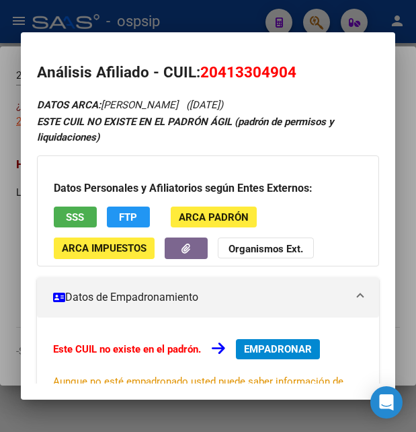
copy span "20413304904"
click at [192, 12] on div at bounding box center [208, 216] width 416 height 432
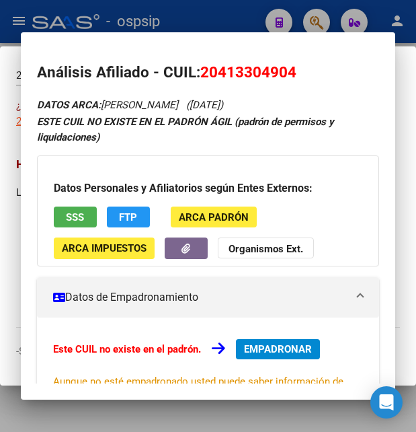
click at [192, 12] on div at bounding box center [208, 216] width 416 height 432
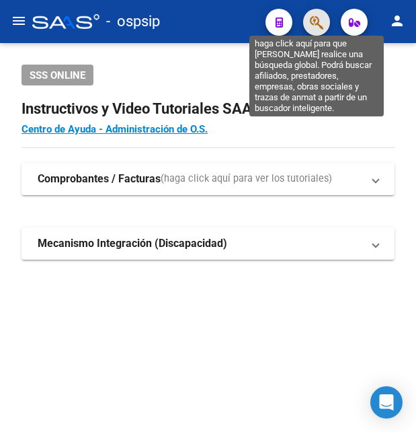
click at [314, 20] on icon "button" at bounding box center [316, 22] width 13 height 15
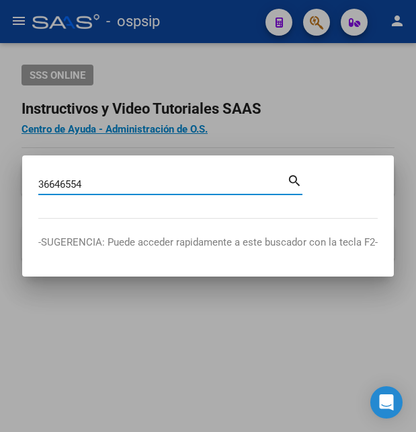
type input "36646554"
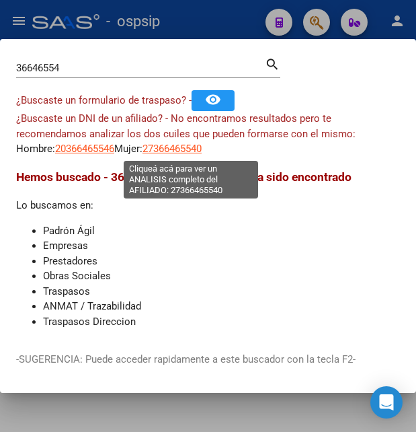
click at [193, 149] on span "27366465540" at bounding box center [172, 149] width 59 height 12
type textarea "27366465540"
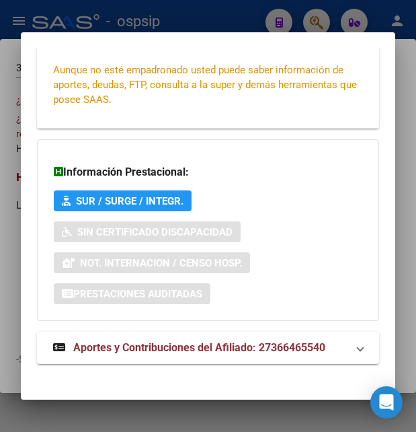
scroll to position [322, 0]
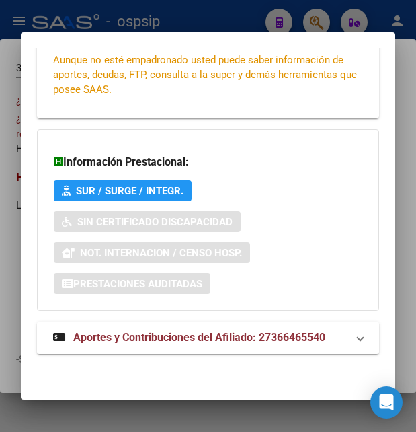
click at [141, 337] on span "Aportes y Contribuciones del Afiliado: 27366465540" at bounding box center [199, 337] width 252 height 13
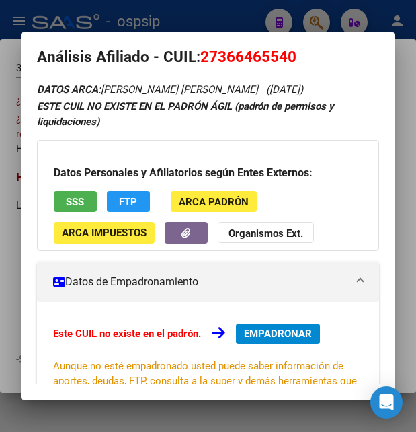
scroll to position [0, 0]
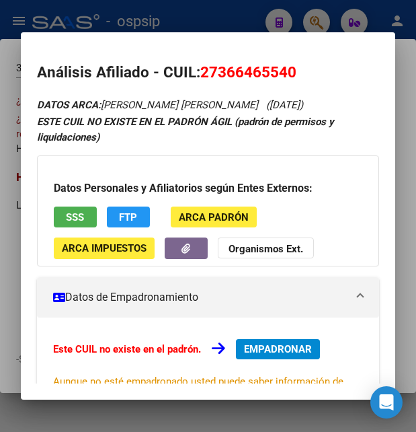
click at [81, 216] on span "SSS" at bounding box center [75, 217] width 18 height 12
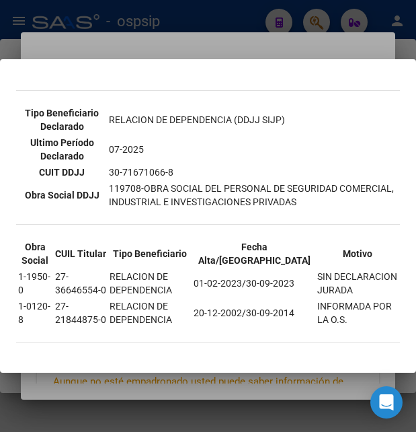
scroll to position [473, 0]
click at [219, 51] on div at bounding box center [208, 216] width 416 height 432
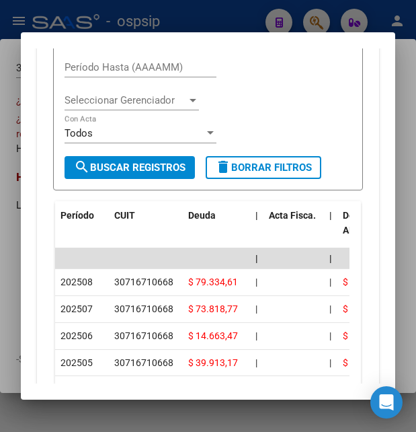
scroll to position [654, 0]
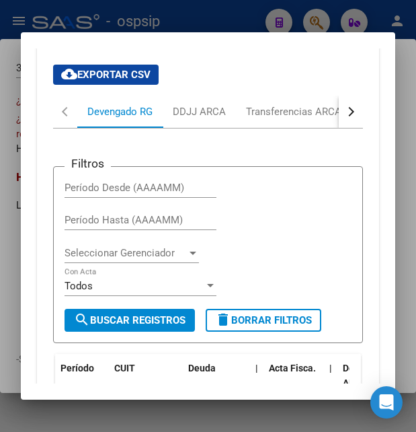
click at [238, 26] on div at bounding box center [208, 216] width 416 height 432
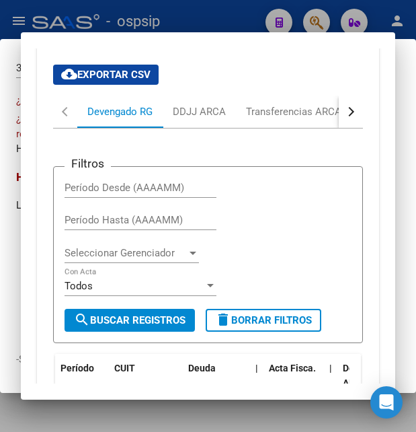
click at [238, 26] on div at bounding box center [208, 216] width 416 height 432
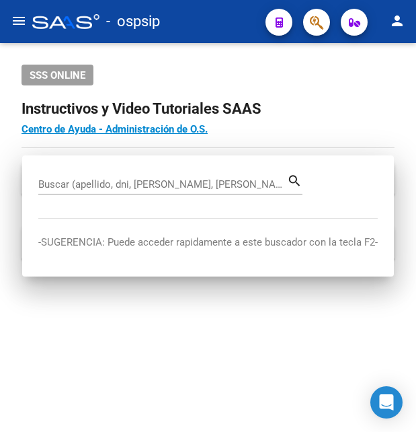
click at [238, 26] on div "- ospsip" at bounding box center [143, 22] width 223 height 30
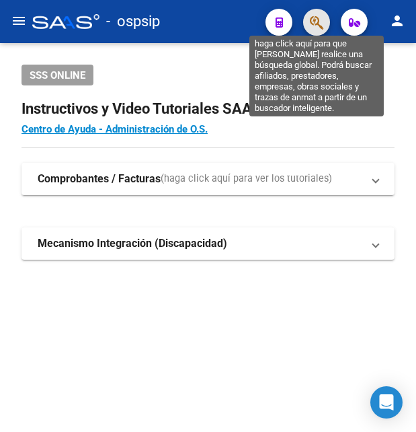
click at [322, 22] on icon "button" at bounding box center [316, 22] width 13 height 15
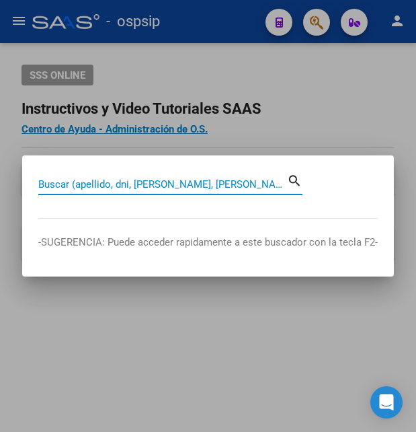
click at [144, 184] on input "Buscar (apellido, dni, [PERSON_NAME], [PERSON_NAME], cuit, obra social)" at bounding box center [162, 184] width 249 height 12
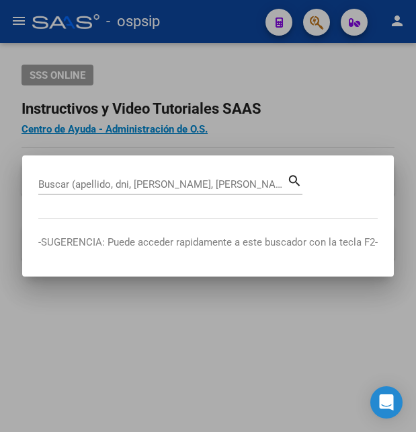
click at [230, 97] on div at bounding box center [208, 216] width 416 height 432
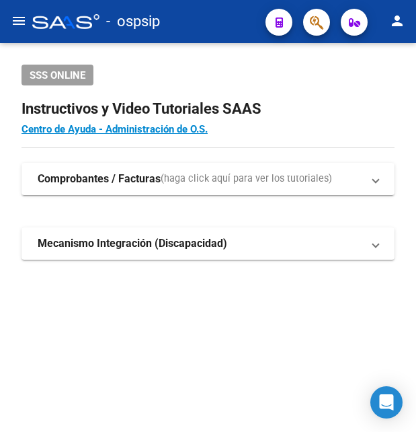
click at [319, 29] on icon "button" at bounding box center [316, 22] width 13 height 15
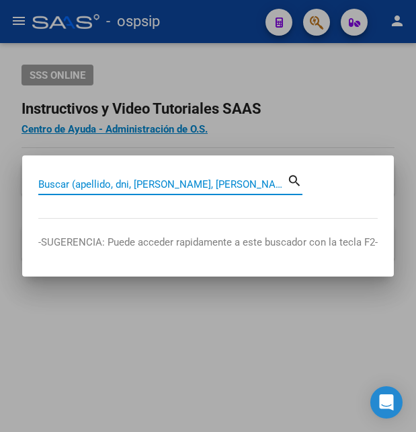
click at [115, 183] on input "Buscar (apellido, dni, [PERSON_NAME], [PERSON_NAME], cuit, obra social)" at bounding box center [162, 184] width 249 height 12
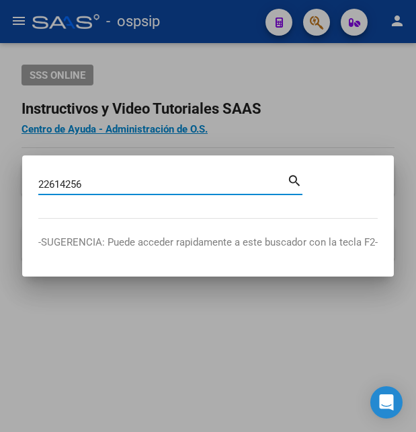
type input "22614256"
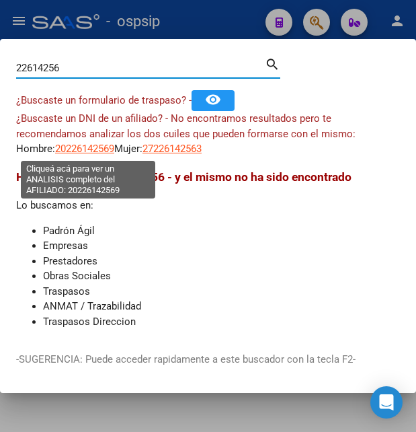
click at [108, 146] on span "20226142569" at bounding box center [84, 149] width 59 height 12
type textarea "20226142569"
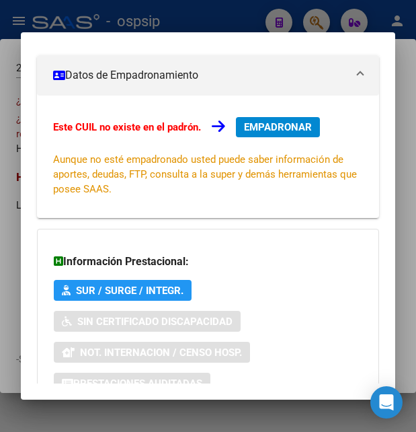
scroll to position [322, 0]
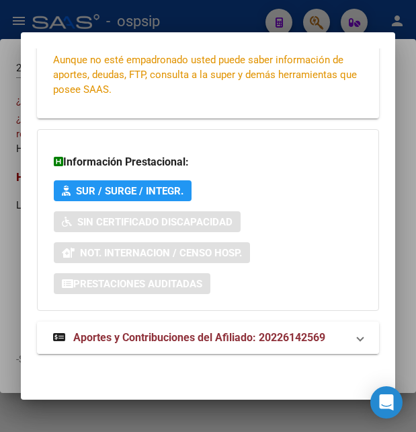
click at [169, 338] on span "Aportes y Contribuciones del Afiliado: 20226142569" at bounding box center [199, 337] width 252 height 13
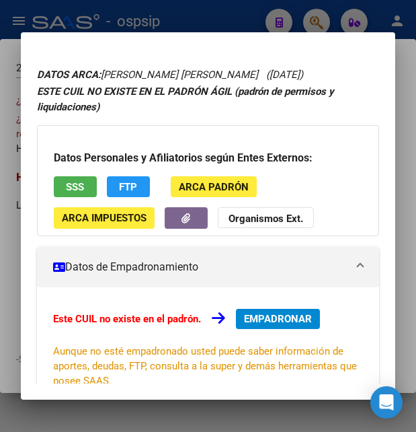
scroll to position [0, 0]
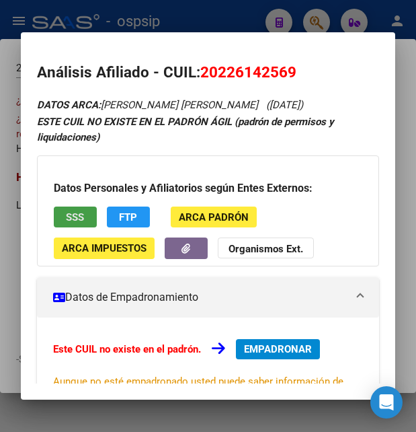
click at [82, 223] on span "SSS" at bounding box center [75, 217] width 18 height 12
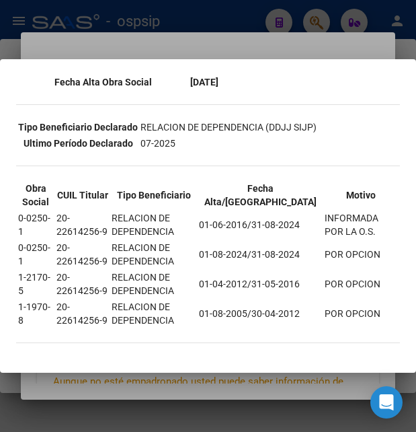
scroll to position [73, 0]
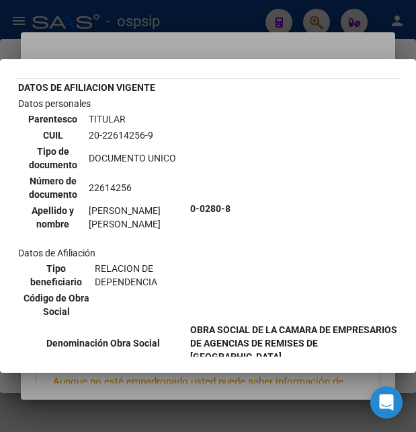
click at [120, 133] on td "20-22614256-9" at bounding box center [137, 135] width 99 height 15
click at [126, 136] on td "20-22614256-9" at bounding box center [137, 135] width 99 height 15
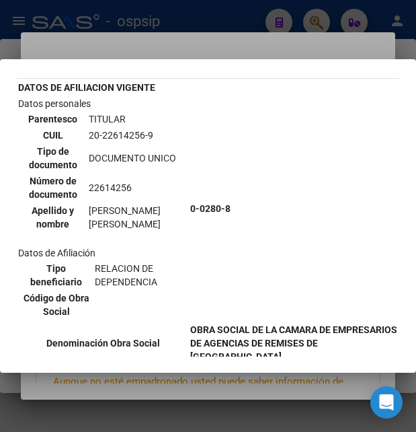
copy td "22614256"
click at [256, 32] on div at bounding box center [208, 216] width 416 height 432
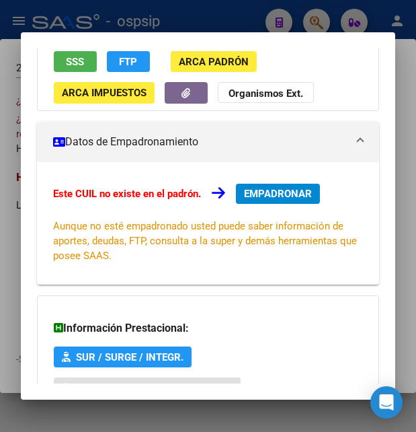
scroll to position [137, 0]
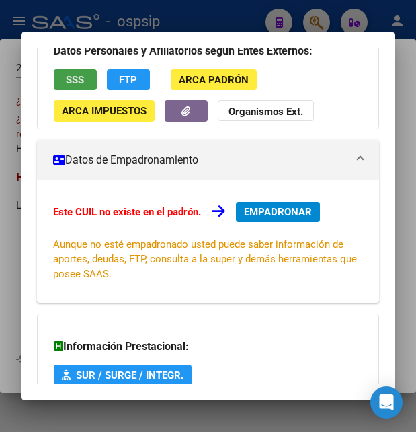
click at [85, 85] on button "SSS" at bounding box center [75, 79] width 43 height 21
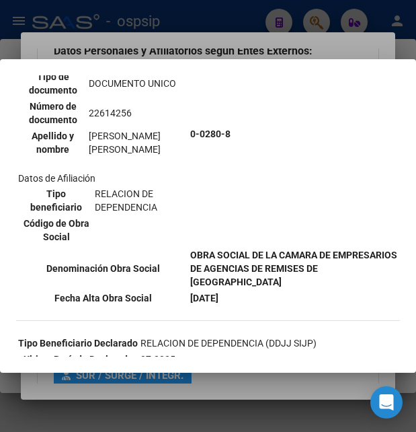
scroll to position [218, 0]
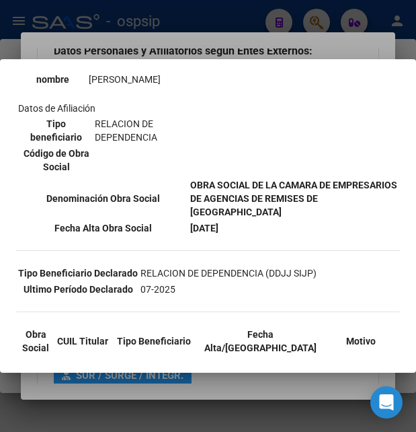
click at [255, 24] on div at bounding box center [208, 216] width 416 height 432
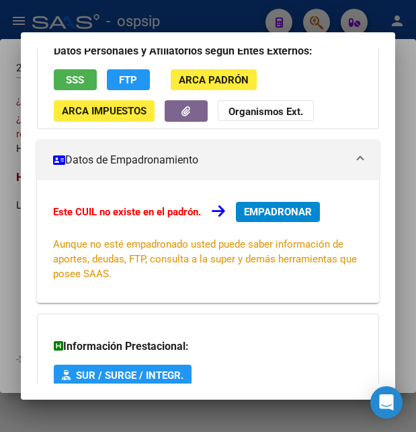
click at [255, 24] on div at bounding box center [208, 216] width 416 height 432
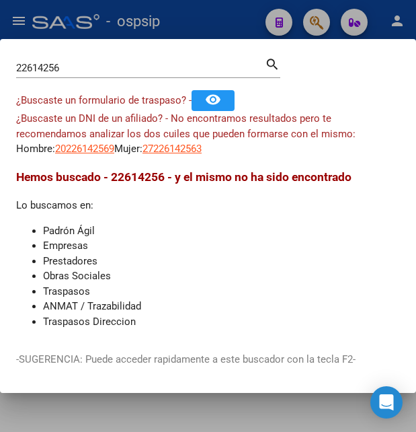
click at [219, 15] on div at bounding box center [208, 216] width 416 height 432
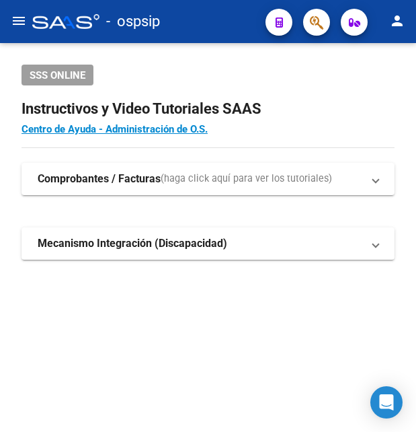
click at [219, 15] on div "- ospsip" at bounding box center [143, 22] width 223 height 30
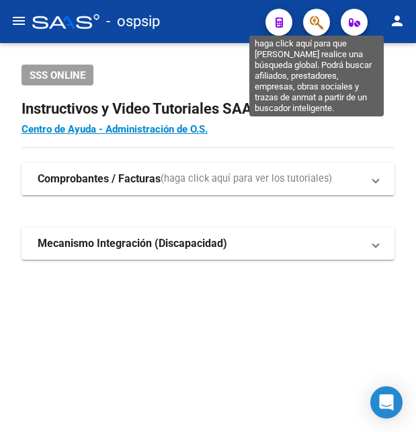
click at [321, 20] on icon "button" at bounding box center [316, 22] width 13 height 15
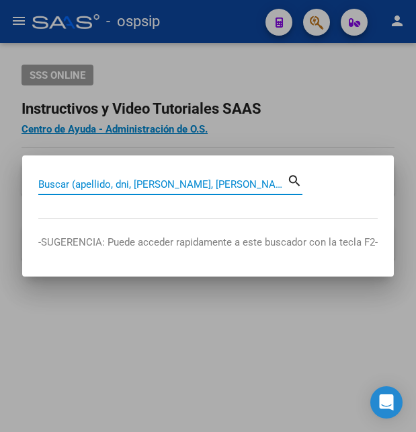
paste input "27133663"
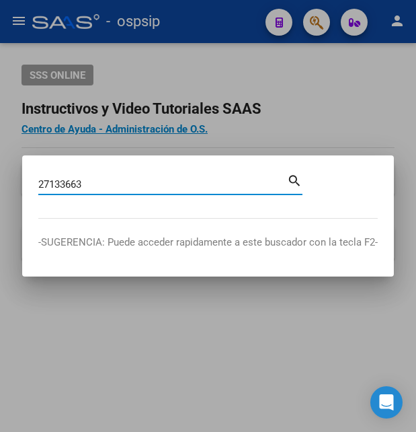
type input "27133663"
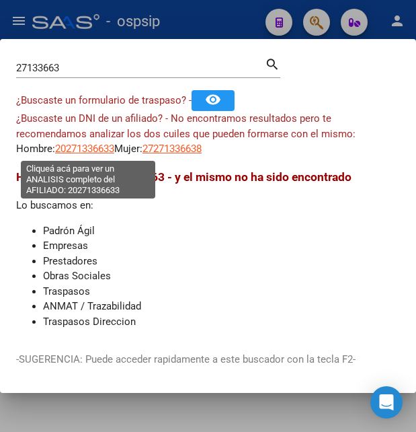
click at [80, 150] on span "20271336633" at bounding box center [84, 149] width 59 height 12
type textarea "20271336633"
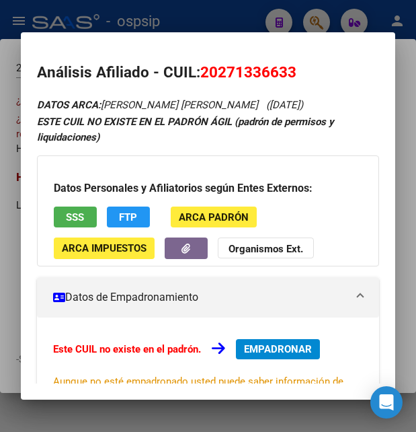
click at [223, 73] on span "20271336633" at bounding box center [248, 71] width 96 height 17
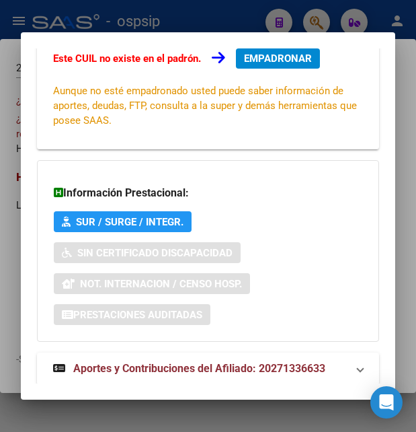
scroll to position [322, 0]
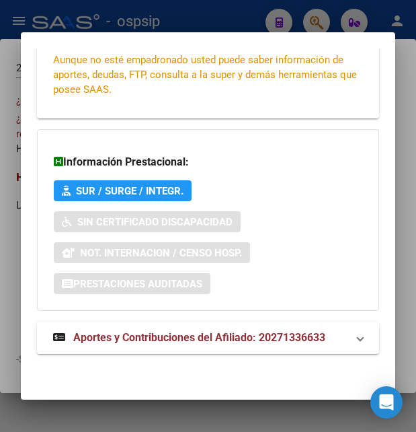
click at [170, 336] on span "Aportes y Contribuciones del Afiliado: 20271336633" at bounding box center [199, 337] width 252 height 13
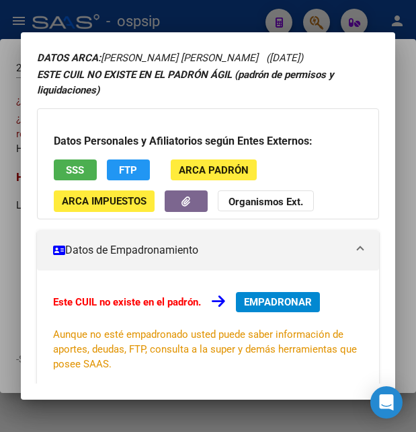
scroll to position [38, 0]
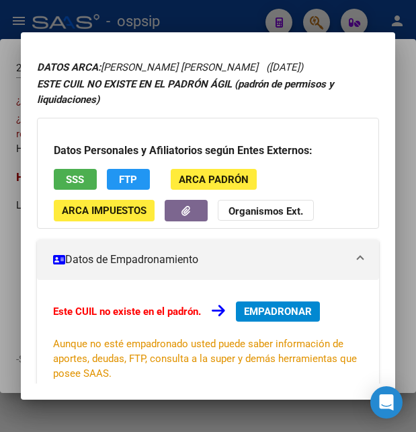
click at [81, 169] on button "SSS" at bounding box center [75, 179] width 43 height 21
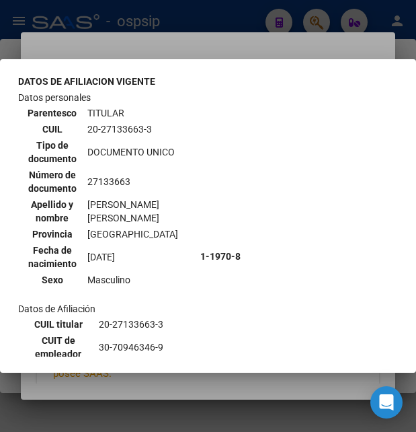
scroll to position [0, 0]
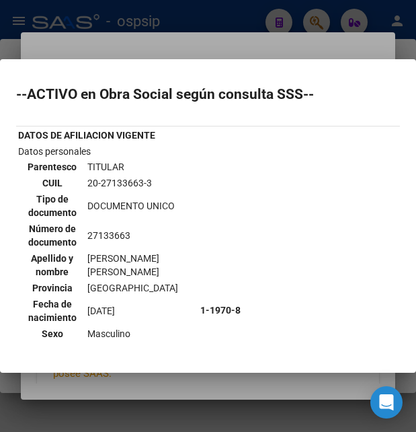
click at [118, 184] on td "20-27133663-3" at bounding box center [142, 183] width 110 height 15
copy td "27133663"
click at [311, 371] on mat-dialog-container "--ACTIVO en Obra Social según consulta SSS-- DATOS DE AFILIACION VIGENTE Datos …" at bounding box center [208, 215] width 416 height 313
click at [163, 38] on div at bounding box center [208, 216] width 416 height 432
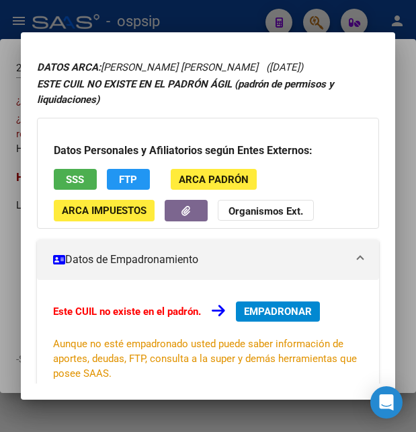
click at [186, 32] on div at bounding box center [208, 216] width 416 height 432
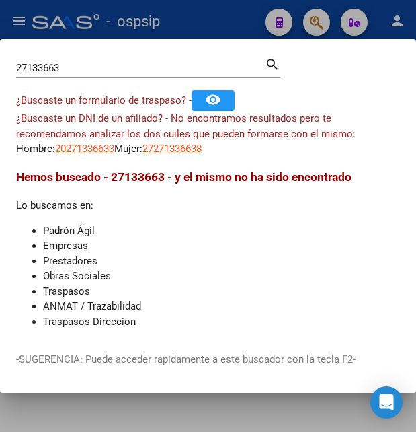
click at [198, 28] on div at bounding box center [208, 216] width 416 height 432
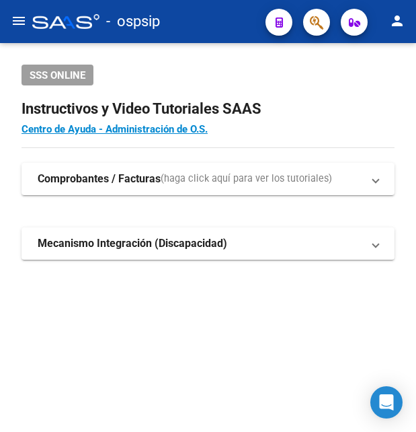
click at [328, 23] on button "button" at bounding box center [316, 22] width 27 height 27
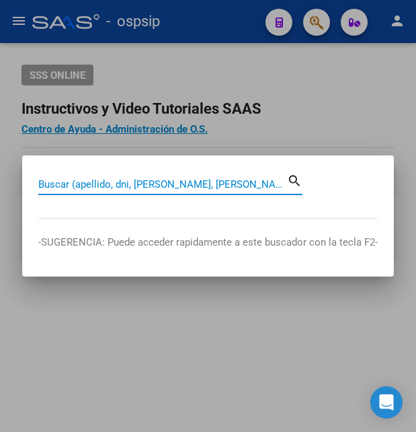
paste input "36646635"
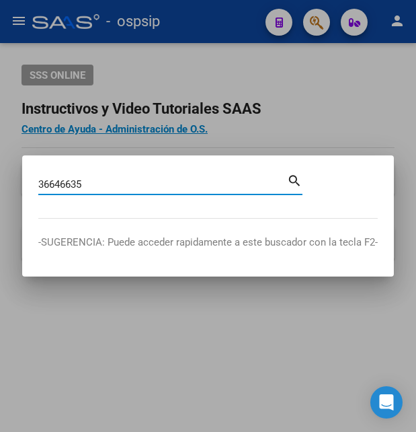
type input "36646635"
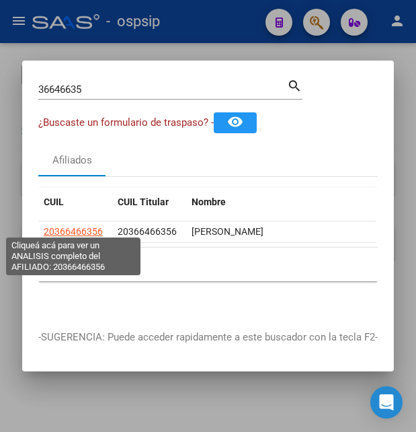
click at [73, 226] on span "20366466356" at bounding box center [73, 231] width 59 height 11
type textarea "20366466356"
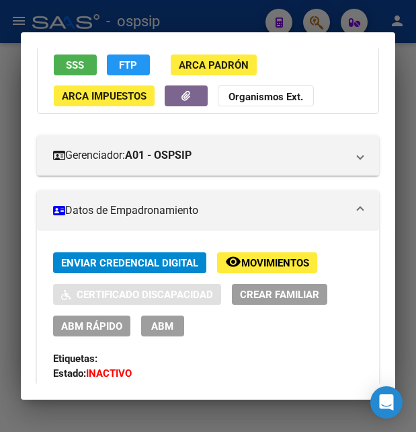
scroll to position [218, 0]
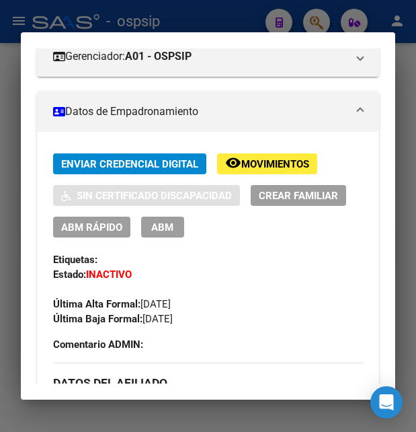
click at [260, 170] on span "Movimientos" at bounding box center [275, 164] width 68 height 12
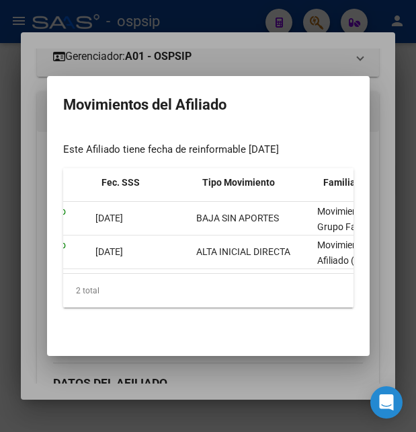
scroll to position [0, 192]
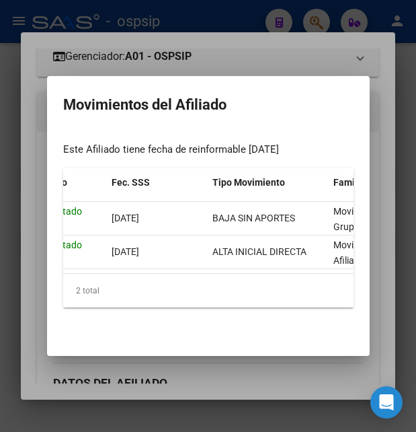
click at [250, 64] on div at bounding box center [208, 216] width 416 height 432
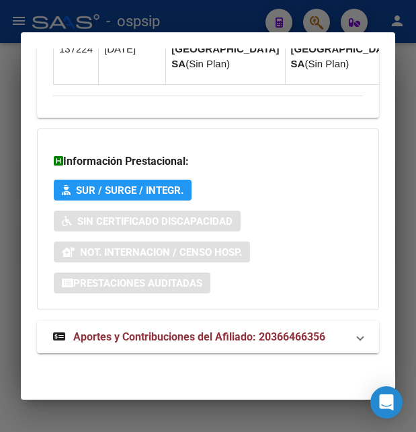
scroll to position [1395, 0]
click at [155, 337] on span "Aportes y Contribuciones del Afiliado: 20366466356" at bounding box center [199, 336] width 252 height 13
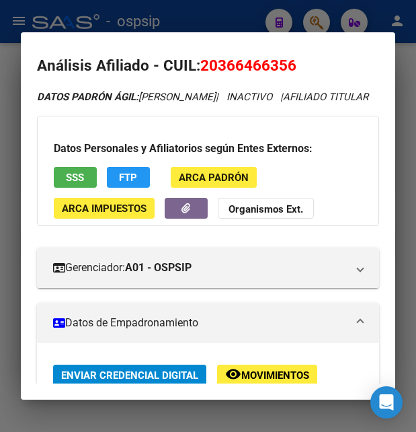
scroll to position [0, 0]
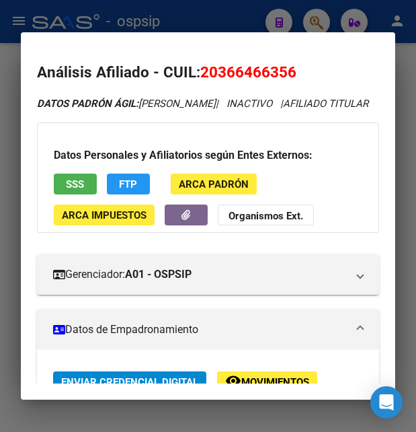
click at [89, 194] on button "SSS" at bounding box center [75, 184] width 43 height 21
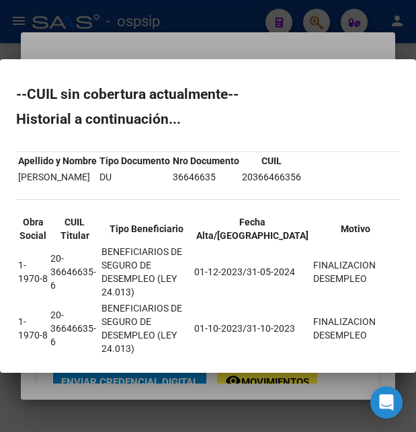
click at [229, 44] on div at bounding box center [208, 216] width 416 height 432
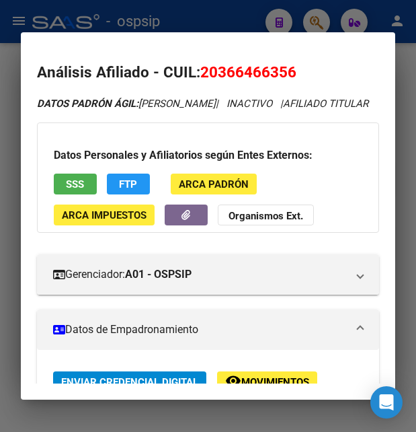
drag, startPoint x: 204, startPoint y: 73, endPoint x: 299, endPoint y: 71, distance: 95.5
click at [299, 71] on h2 "Análisis Afiliado - CUIL: 20366466356" at bounding box center [208, 72] width 342 height 23
copy span "20366466356"
click at [221, 73] on span "20366466356" at bounding box center [248, 71] width 96 height 17
drag, startPoint x: 221, startPoint y: 73, endPoint x: 288, endPoint y: 71, distance: 67.3
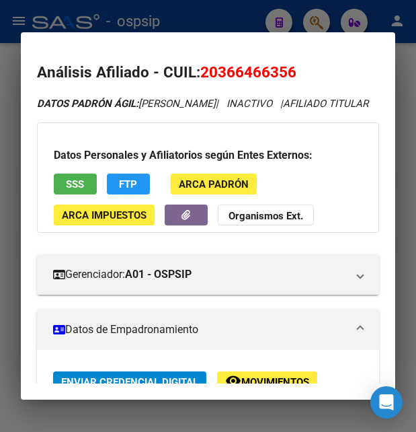
click at [288, 71] on span "20366466356" at bounding box center [248, 71] width 96 height 17
copy span "36646635"
drag, startPoint x: 200, startPoint y: 72, endPoint x: 299, endPoint y: 69, distance: 99.6
click at [299, 69] on h2 "Análisis Afiliado - CUIL: 20366466356" at bounding box center [208, 72] width 342 height 23
copy h2 "Análisis Afiliado - CUIL: 20366466356"
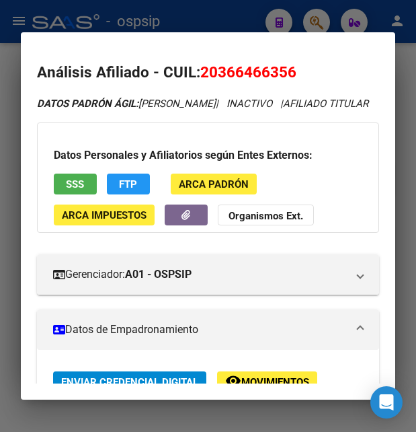
click at [194, 20] on div at bounding box center [208, 216] width 416 height 432
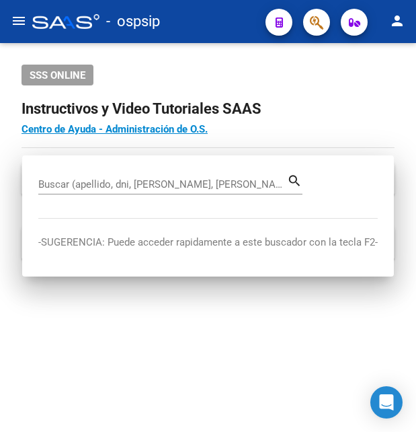
click at [194, 20] on div "- ospsip" at bounding box center [143, 22] width 223 height 30
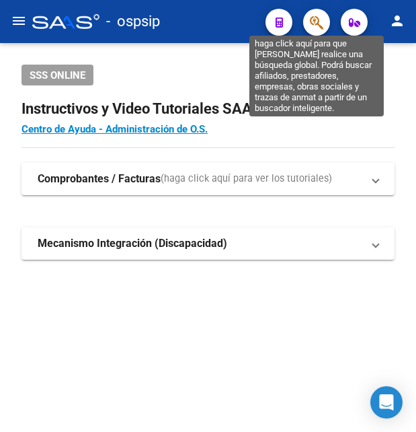
click at [318, 27] on icon "button" at bounding box center [316, 22] width 13 height 15
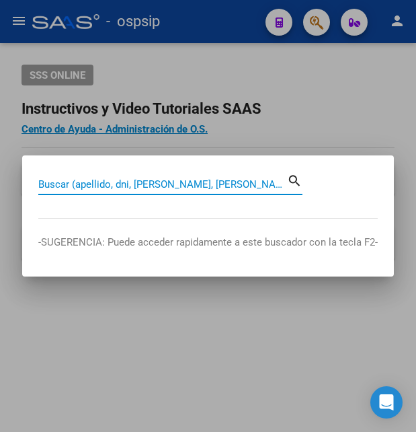
paste input "32855658"
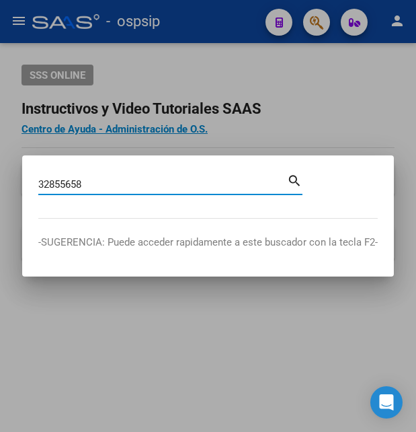
type input "32855658"
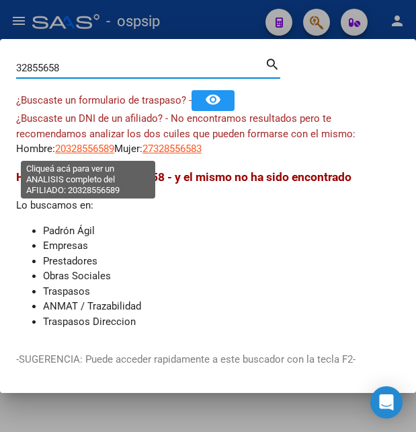
click at [98, 147] on span "20328556589" at bounding box center [84, 149] width 59 height 12
type textarea "20328556589"
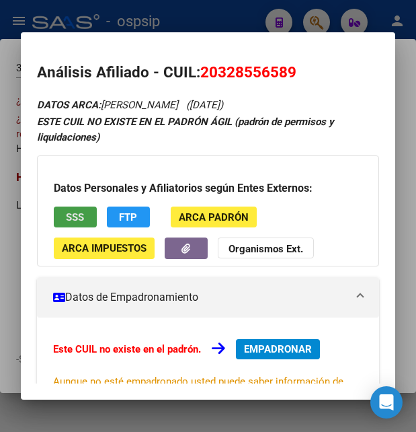
click at [81, 221] on span "SSS" at bounding box center [75, 217] width 18 height 12
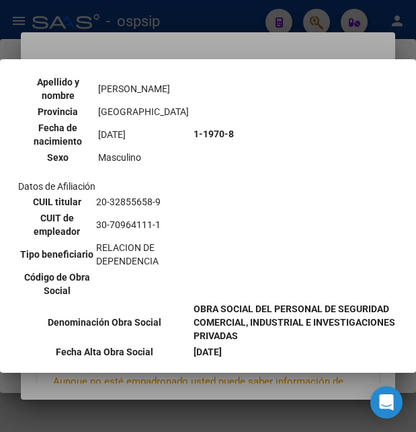
scroll to position [145, 0]
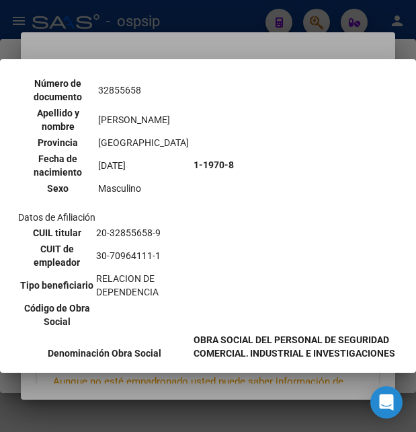
click at [260, 44] on div at bounding box center [208, 216] width 416 height 432
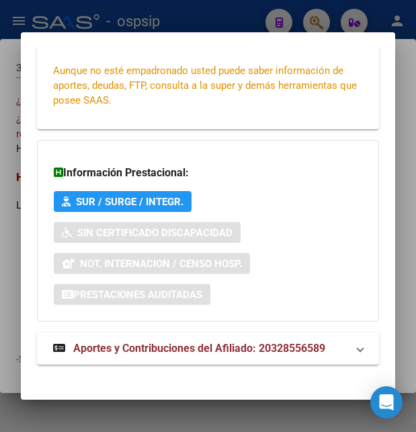
scroll to position [322, 0]
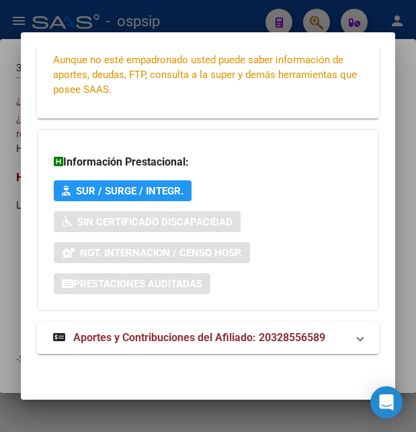
click at [151, 335] on span "Aportes y Contribuciones del Afiliado: 20328556589" at bounding box center [199, 337] width 252 height 13
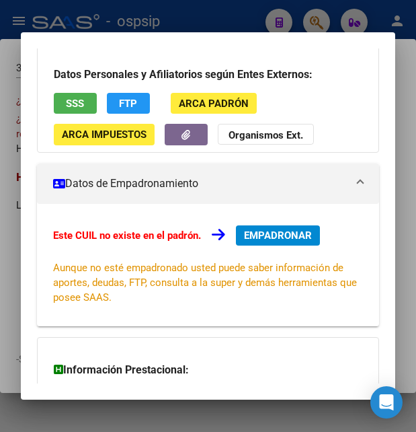
scroll to position [110, 0]
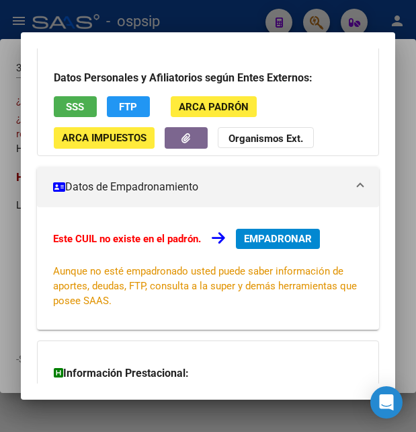
click at [174, 21] on div at bounding box center [208, 216] width 416 height 432
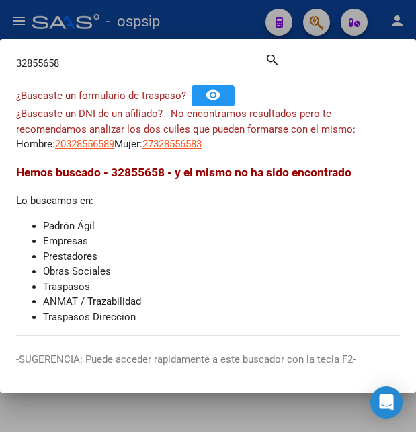
scroll to position [7, 0]
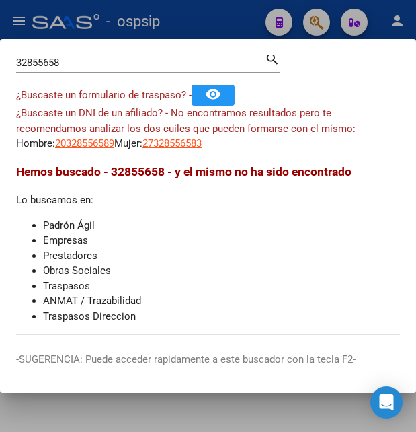
click at [147, 16] on div at bounding box center [208, 216] width 416 height 432
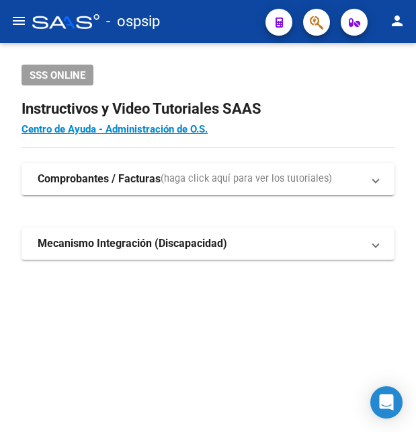
click at [323, 15] on span "button" at bounding box center [316, 23] width 13 height 28
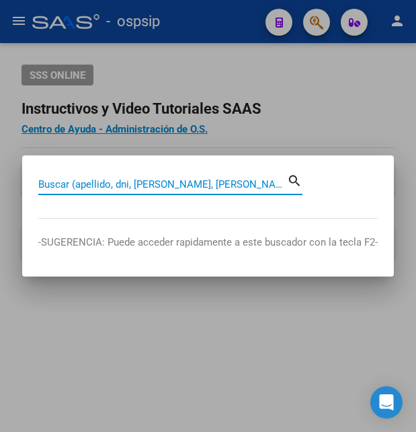
paste input "20328556589"
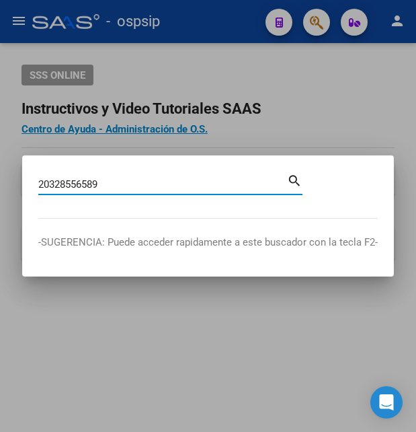
type input "20328556589"
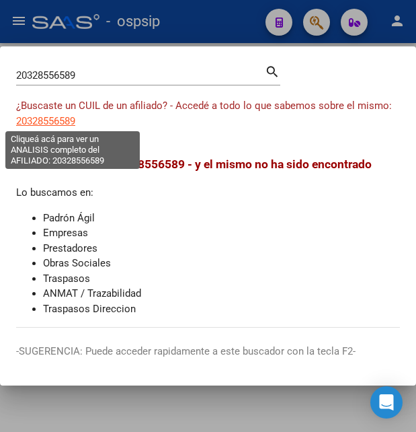
click at [35, 122] on span "20328556589" at bounding box center [45, 121] width 59 height 12
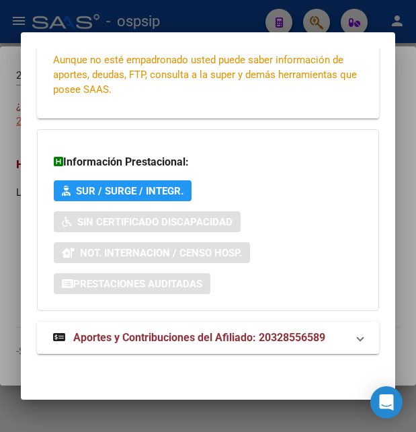
scroll to position [322, 0]
click at [147, 335] on span "Aportes y Contribuciones del Afiliado: 20328556589" at bounding box center [199, 337] width 252 height 13
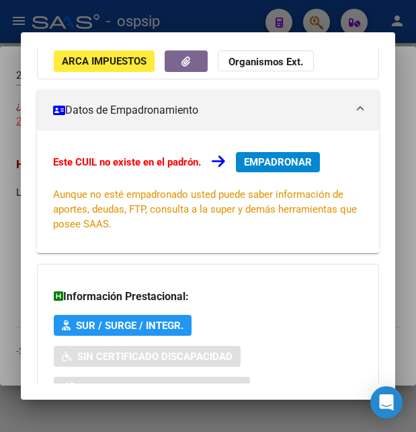
scroll to position [183, 0]
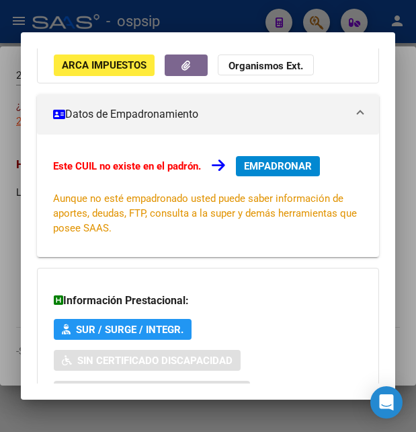
click at [243, 22] on div at bounding box center [208, 216] width 416 height 432
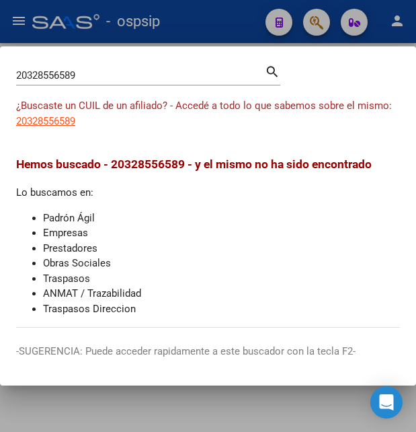
click at [243, 22] on div at bounding box center [208, 216] width 416 height 432
click at [243, 22] on div "- ospsip" at bounding box center [143, 22] width 223 height 30
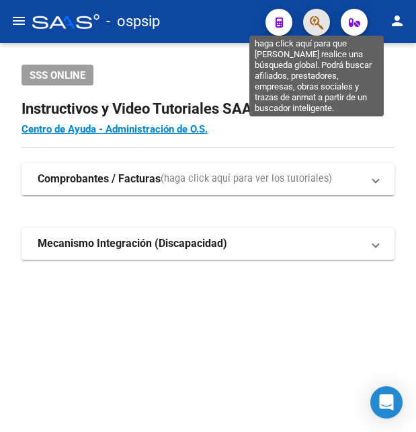
click at [318, 17] on icon "button" at bounding box center [316, 22] width 13 height 15
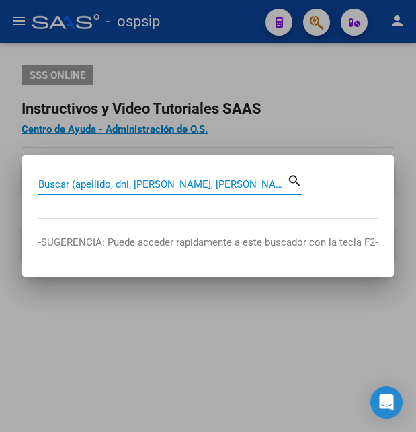
paste input "33675469"
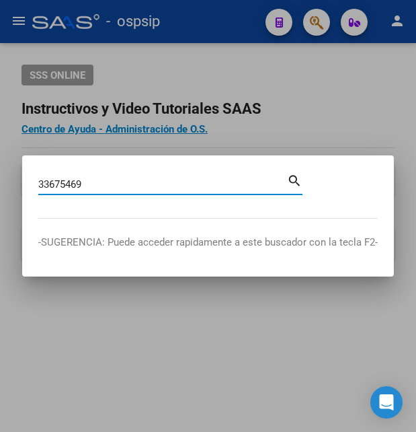
type input "33675469"
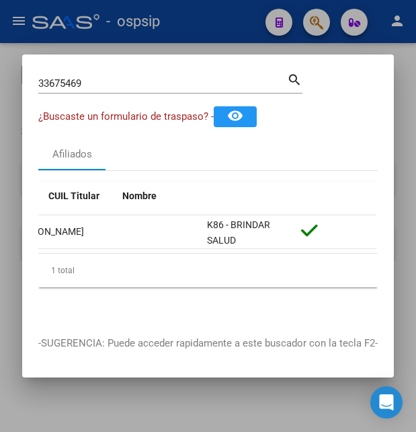
scroll to position [0, 0]
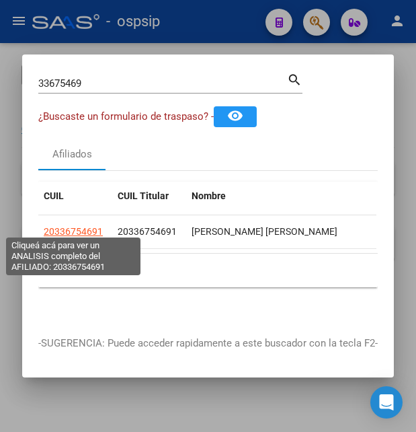
click at [65, 226] on span "20336754691" at bounding box center [73, 231] width 59 height 11
type textarea "20336754691"
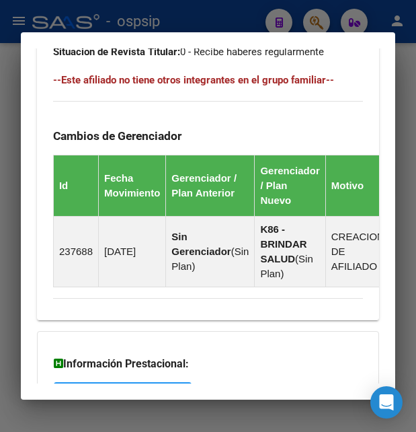
scroll to position [1084, 0]
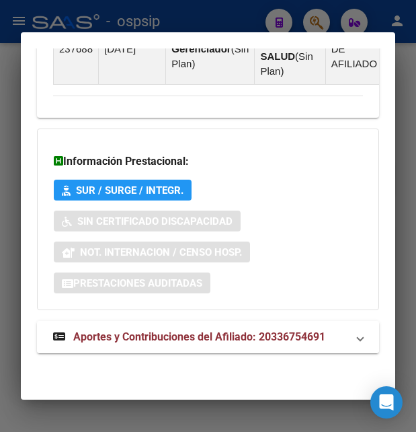
click at [147, 332] on span "Aportes y Contribuciones del Afiliado: 20336754691" at bounding box center [199, 336] width 252 height 13
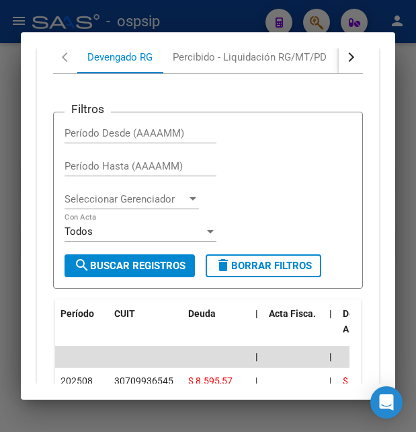
scroll to position [1453, 0]
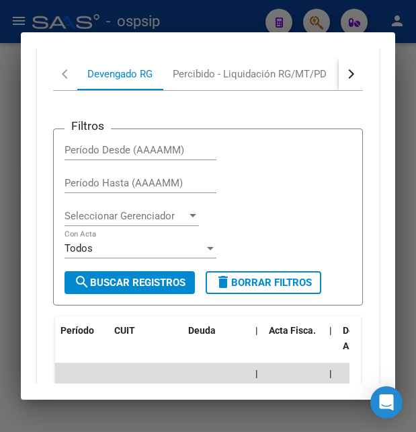
click at [182, 17] on div at bounding box center [208, 216] width 416 height 432
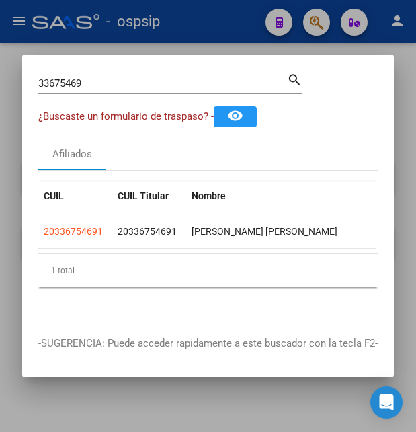
click at [184, 17] on div at bounding box center [208, 216] width 416 height 432
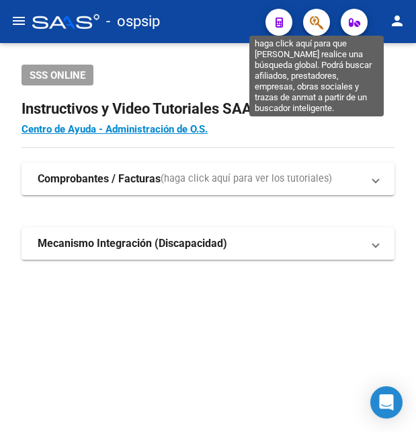
click at [315, 18] on icon "button" at bounding box center [316, 22] width 13 height 15
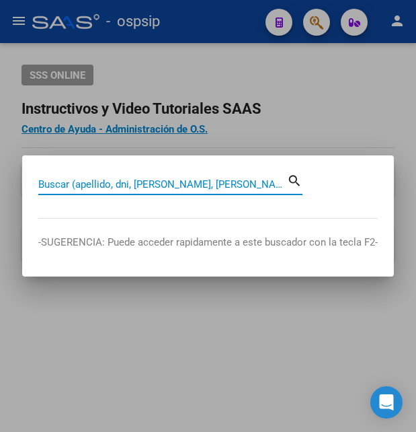
paste input "27133663"
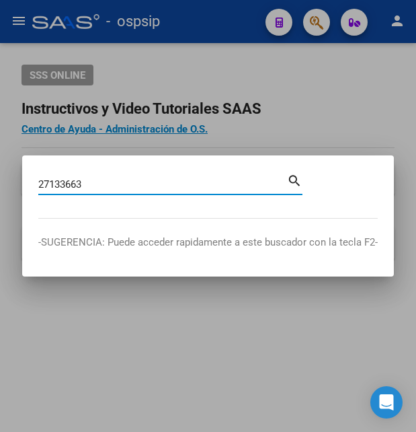
type input "27133663"
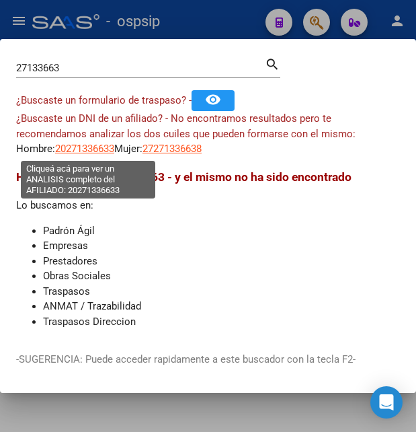
click at [100, 147] on span "20271336633" at bounding box center [84, 149] width 59 height 12
type textarea "20271336633"
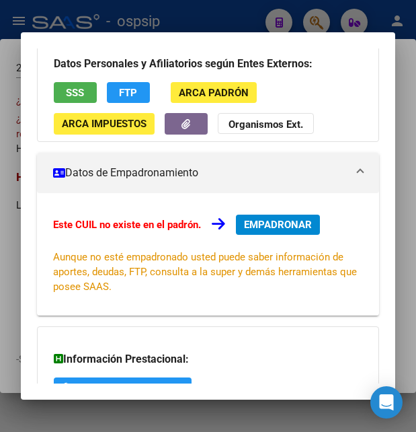
scroll to position [73, 0]
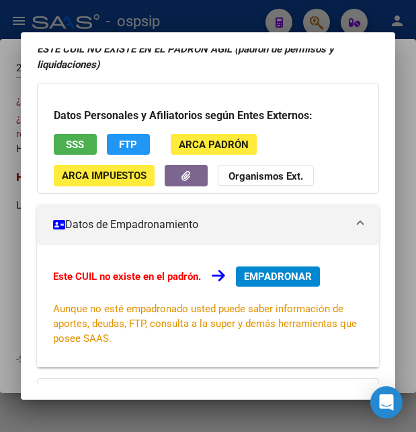
click at [82, 147] on span "SSS" at bounding box center [75, 145] width 18 height 12
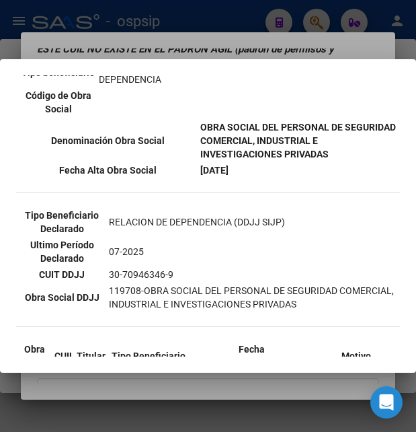
scroll to position [363, 0]
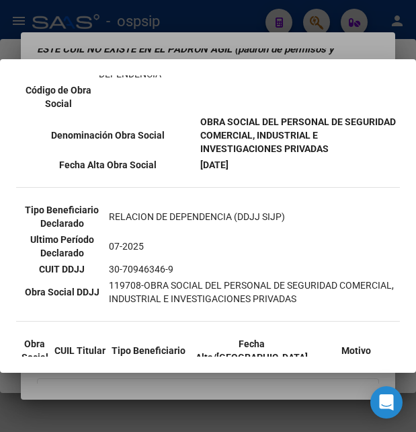
click at [235, 30] on div at bounding box center [208, 216] width 416 height 432
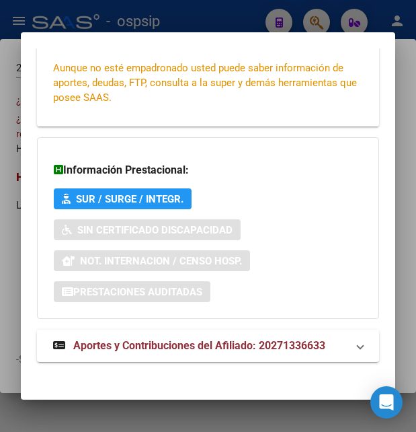
scroll to position [322, 0]
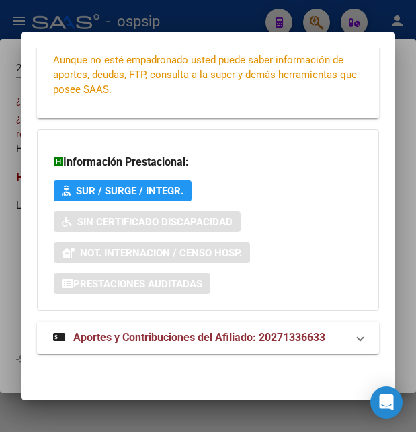
click at [165, 338] on span "Aportes y Contribuciones del Afiliado: 20271336633" at bounding box center [199, 337] width 252 height 13
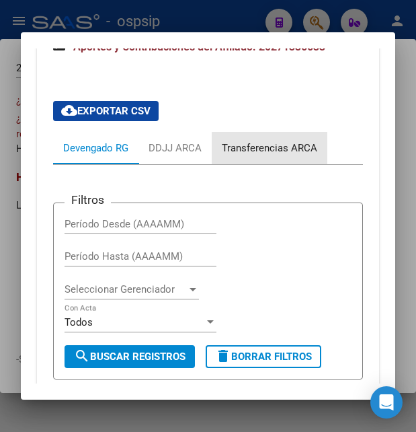
click at [274, 149] on div "Transferencias ARCA" at bounding box center [270, 148] width 96 height 15
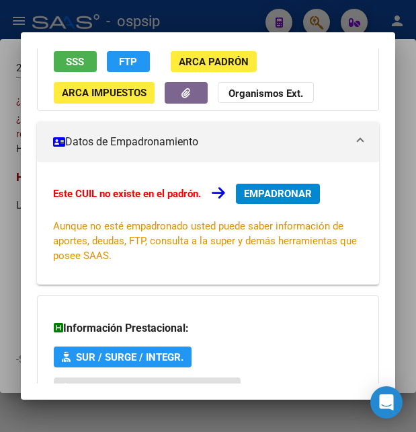
scroll to position [0, 0]
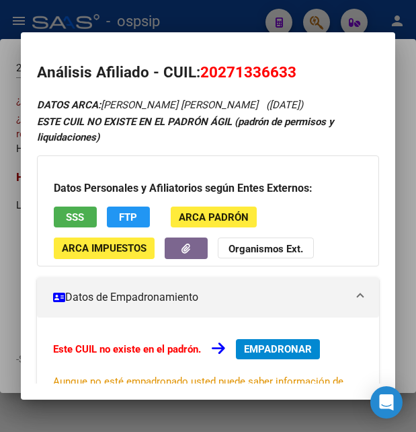
click at [77, 219] on span "SSS" at bounding box center [75, 217] width 18 height 12
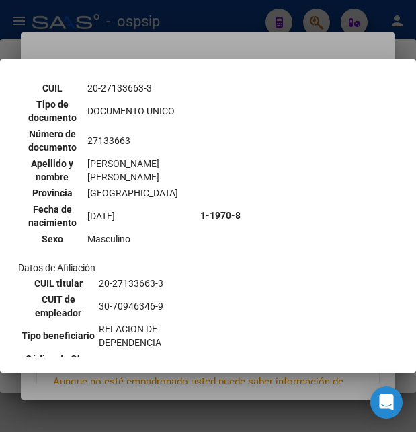
scroll to position [73, 0]
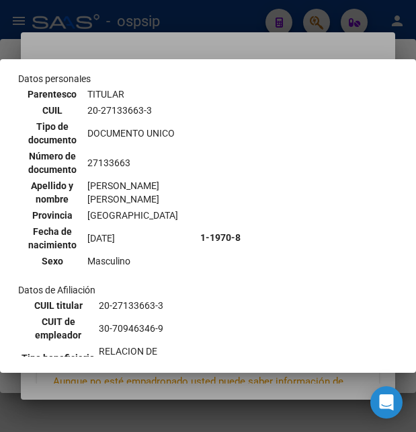
click at [264, 52] on div at bounding box center [208, 216] width 416 height 432
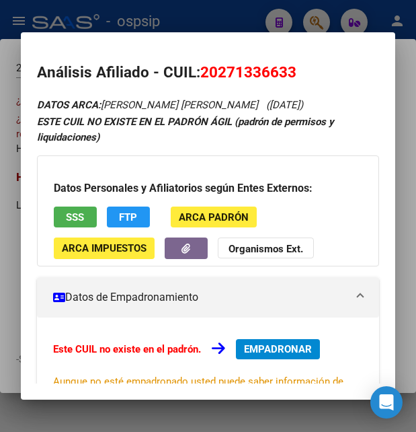
click at [264, 52] on mat-dialog-content "Análisis Afiliado - CUIL: 20271336633 DATOS ARCA: SEGOVIA GUSTAVO DANIEL FAUSTI…" at bounding box center [208, 215] width 375 height 335
click at [235, 28] on div at bounding box center [208, 216] width 416 height 432
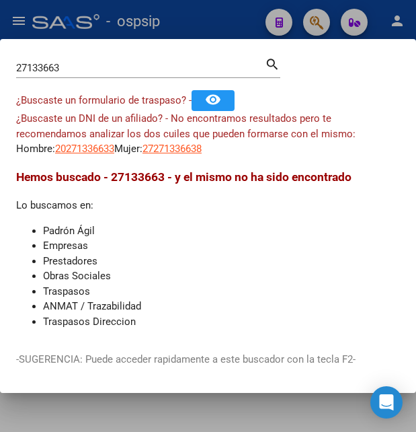
click at [235, 28] on div at bounding box center [208, 216] width 416 height 432
click at [235, 28] on div "- ospsip" at bounding box center [143, 22] width 223 height 30
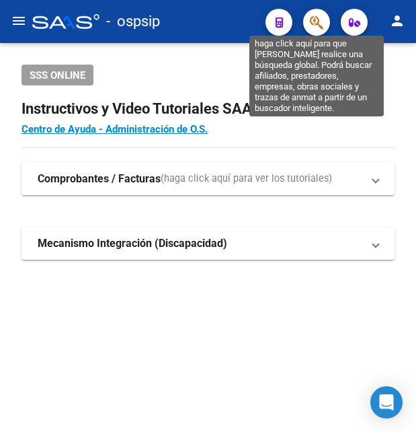
click at [311, 19] on icon "button" at bounding box center [316, 22] width 13 height 15
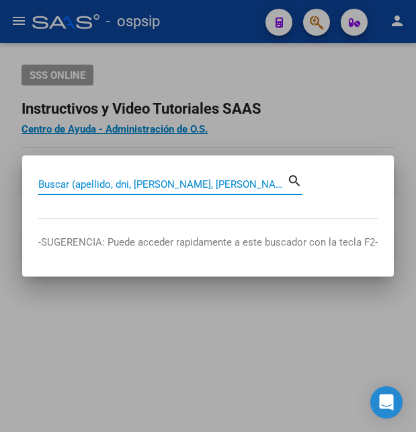
paste input "42370843"
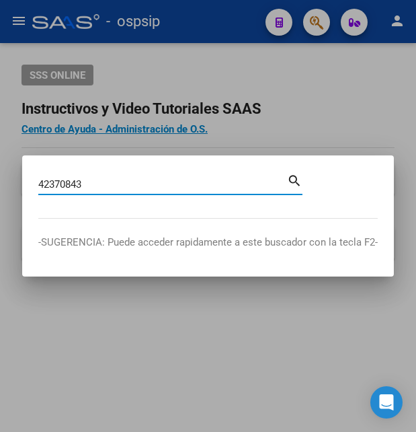
type input "42370843"
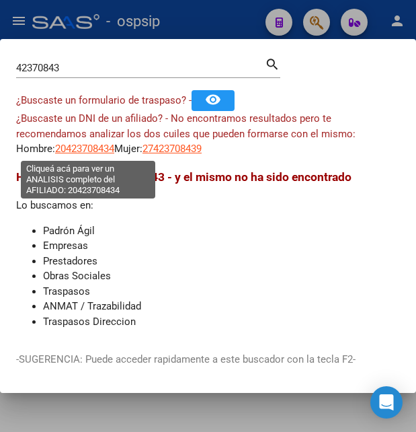
click at [96, 149] on span "20423708434" at bounding box center [84, 149] width 59 height 12
type textarea "20423708434"
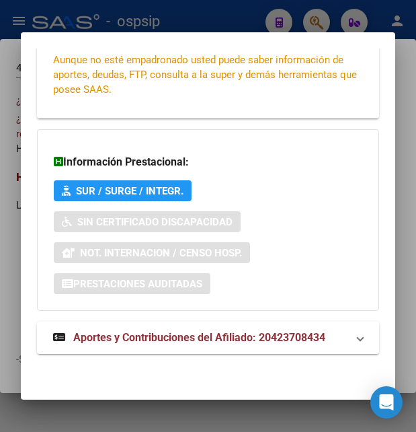
click at [133, 334] on span "Aportes y Contribuciones del Afiliado: 20423708434" at bounding box center [199, 337] width 252 height 13
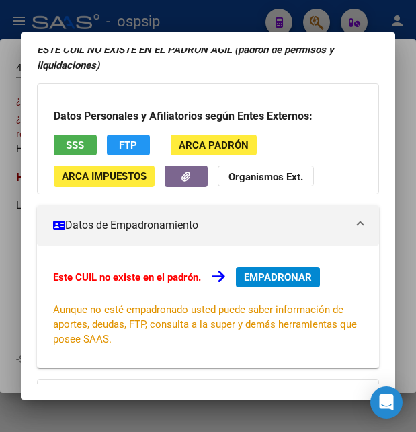
scroll to position [38, 0]
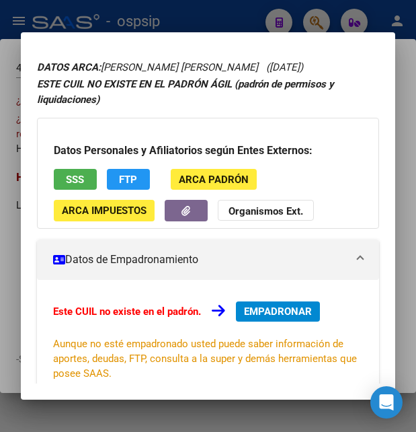
click at [81, 182] on span "SSS" at bounding box center [75, 180] width 18 height 12
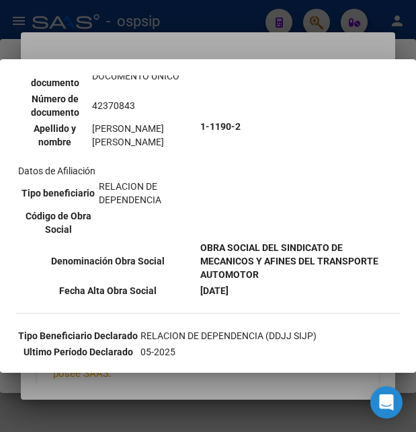
scroll to position [73, 0]
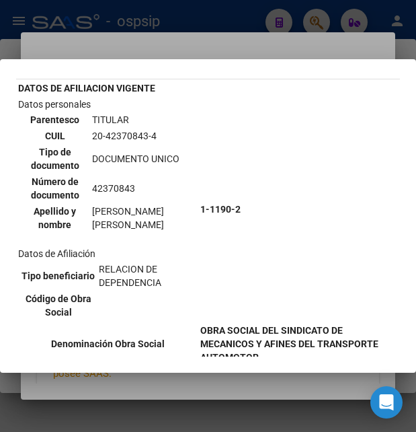
drag, startPoint x: 91, startPoint y: 136, endPoint x: 157, endPoint y: 139, distance: 65.3
click at [157, 139] on td "20-42370843-4" at bounding box center [143, 135] width 105 height 15
copy td "20-42370843-4"
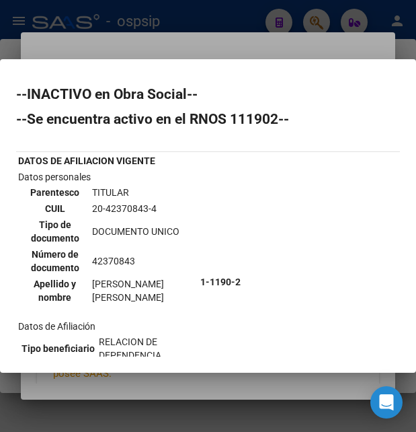
click at [107, 205] on td "20-42370843-4" at bounding box center [143, 208] width 105 height 15
click at [121, 212] on td "20-42370843-4" at bounding box center [143, 208] width 105 height 15
copy td "42370843"
click at [206, 53] on div at bounding box center [208, 216] width 416 height 432
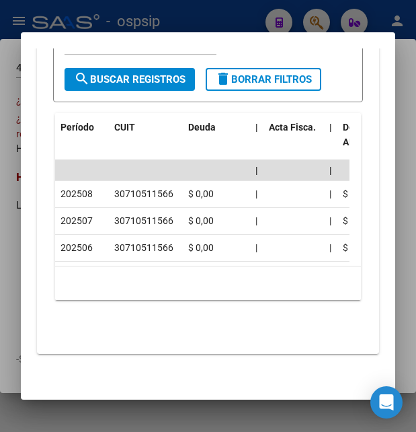
scroll to position [835, 0]
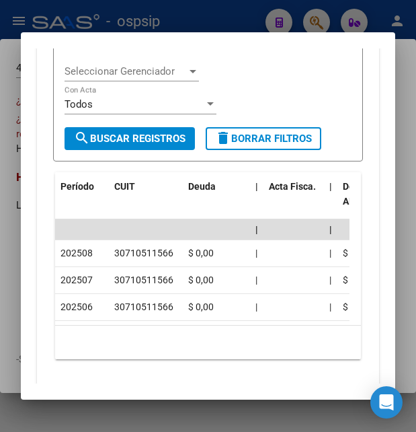
click at [241, 20] on div at bounding box center [208, 216] width 416 height 432
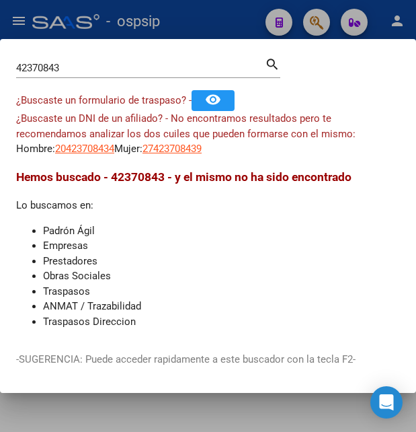
click at [241, 20] on div at bounding box center [208, 216] width 416 height 432
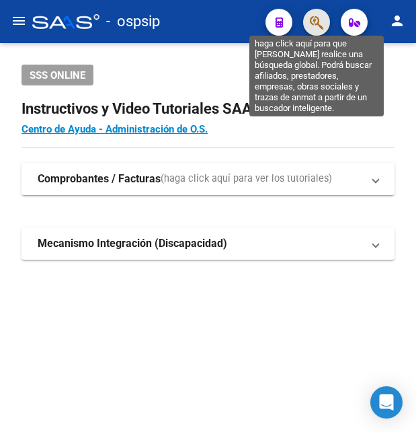
click at [322, 24] on icon "button" at bounding box center [316, 22] width 13 height 15
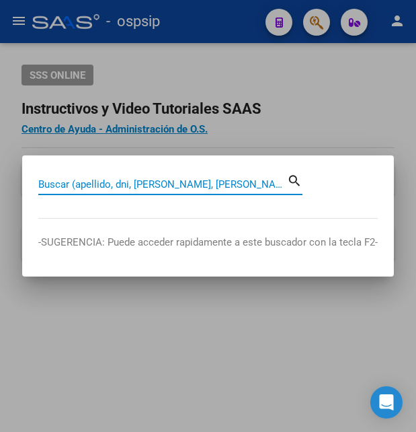
click at [161, 186] on input "Buscar (apellido, dni, [PERSON_NAME], [PERSON_NAME], cuit, obra social)" at bounding box center [162, 184] width 249 height 12
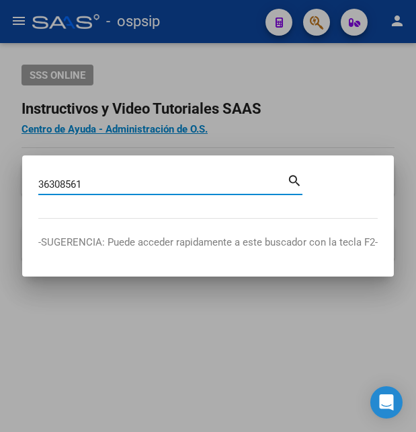
type input "36308561"
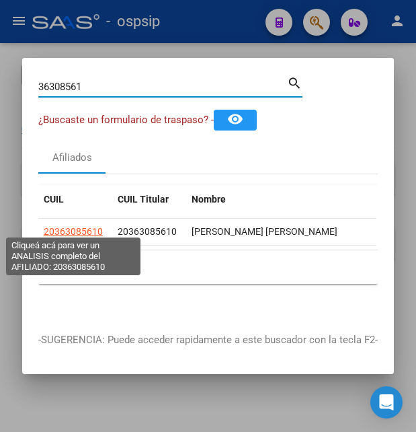
click at [69, 226] on span "20363085610" at bounding box center [73, 231] width 59 height 11
type textarea "20363085610"
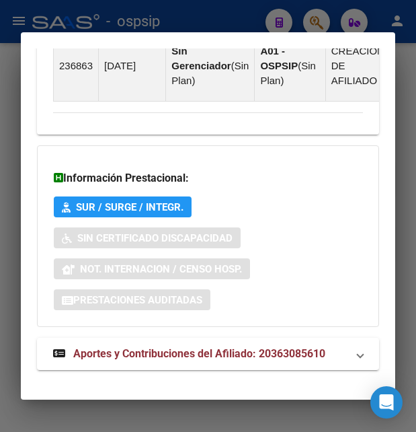
scroll to position [1069, 0]
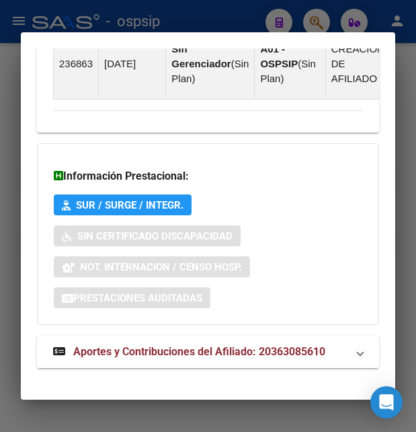
click at [150, 345] on span "Aportes y Contribuciones del Afiliado: 20363085610" at bounding box center [199, 351] width 252 height 13
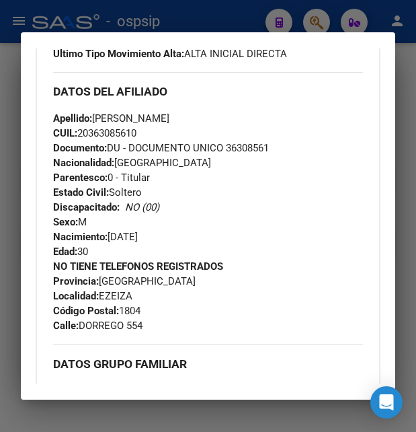
scroll to position [421, 0]
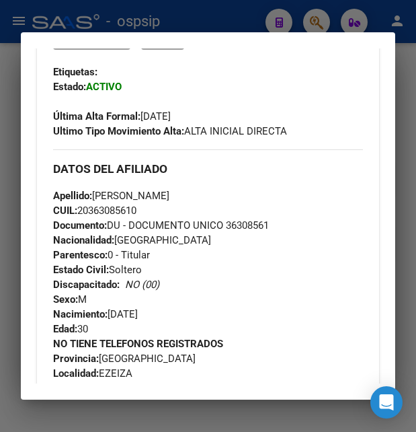
click at [233, 20] on div at bounding box center [208, 216] width 416 height 432
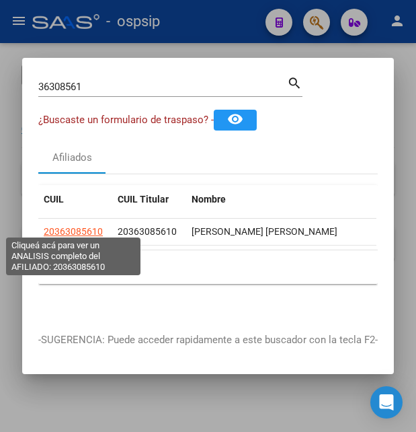
click at [92, 226] on span "20363085610" at bounding box center [73, 231] width 59 height 11
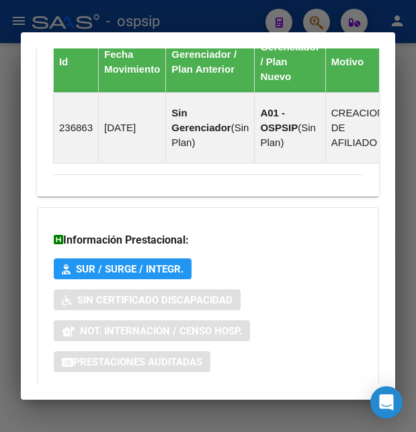
scroll to position [1069, 0]
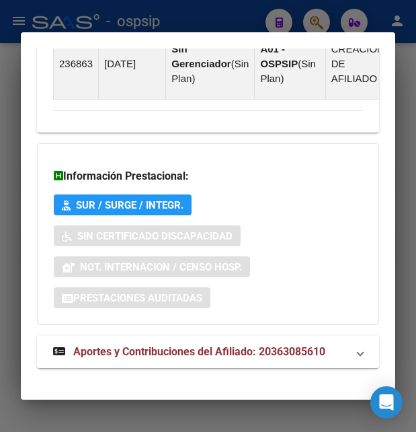
click at [159, 345] on span "Aportes y Contribuciones del Afiliado: 20363085610" at bounding box center [199, 351] width 252 height 13
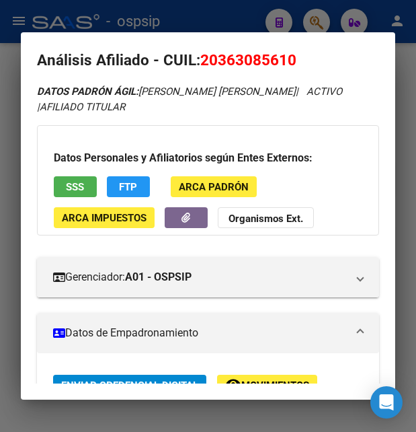
scroll to position [0, 0]
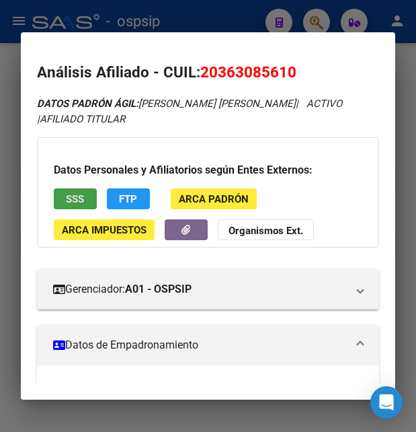
click at [77, 198] on span "SSS" at bounding box center [75, 199] width 18 height 12
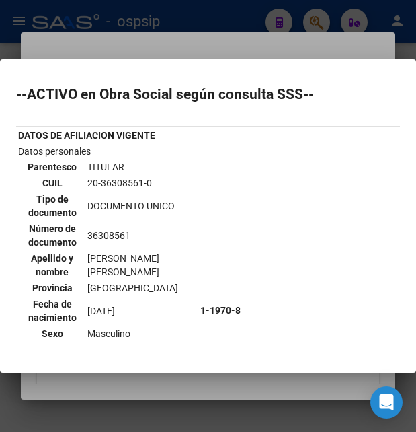
click at [270, 50] on div at bounding box center [208, 216] width 416 height 432
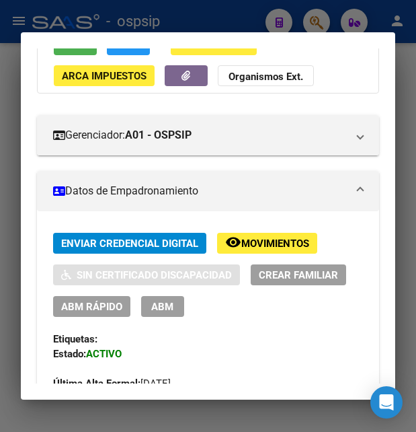
scroll to position [218, 0]
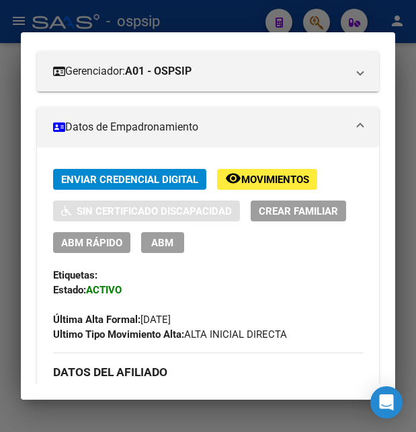
click at [165, 245] on span "ABM" at bounding box center [162, 243] width 22 height 12
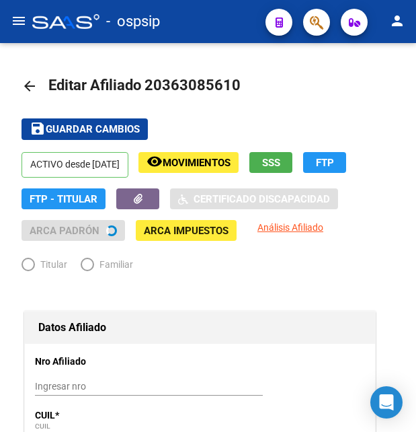
radio input "true"
type input "33-70921700-9"
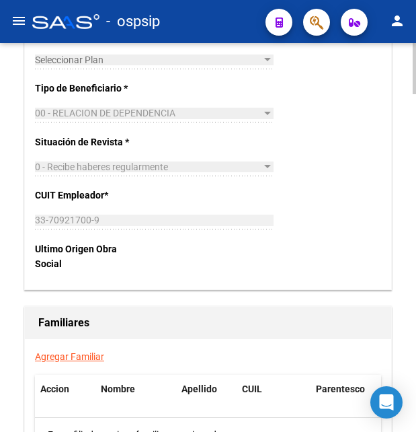
scroll to position [2333, 0]
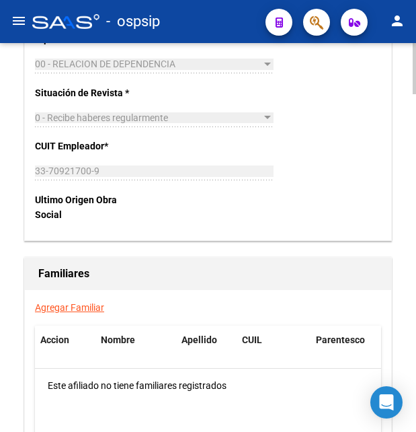
click at [67, 302] on link "Agregar Familiar" at bounding box center [69, 307] width 69 height 11
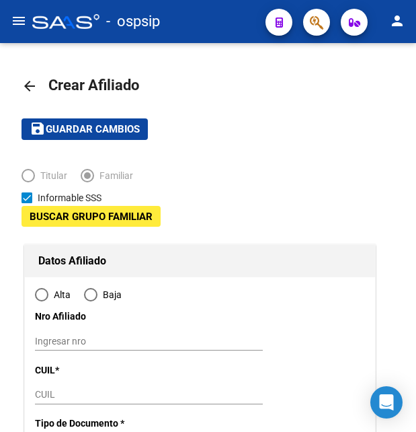
type input "33-70921700-9"
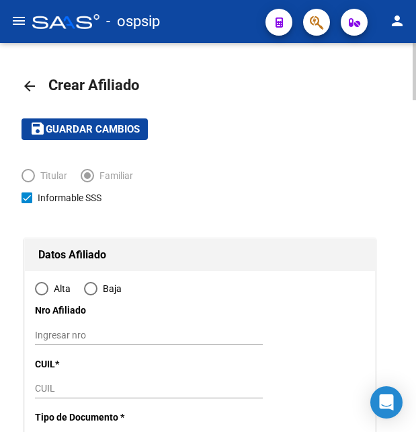
type input "EZEIZA"
type input "1804"
type input "DORREGO"
type input "554"
radio input "true"
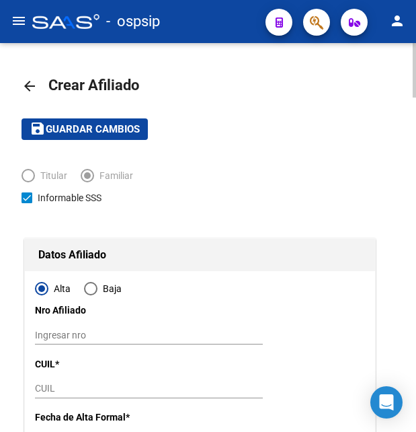
type input "33-70921700-9"
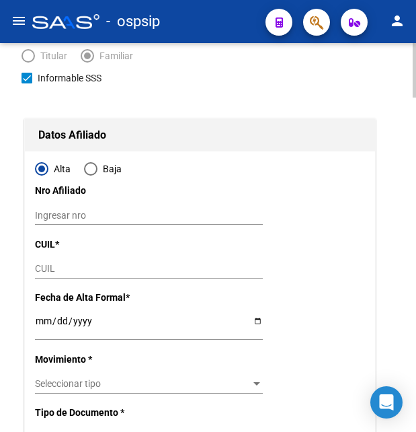
scroll to position [206, 0]
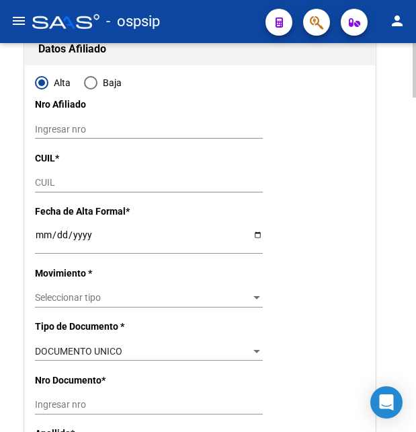
click at [46, 179] on input "CUIL" at bounding box center [149, 182] width 228 height 11
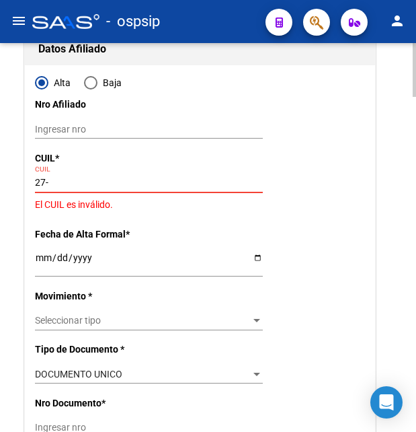
click at [77, 184] on input "27-" at bounding box center [149, 182] width 228 height 11
click at [59, 188] on div "27- CUIL" at bounding box center [149, 183] width 228 height 19
type input "27-57083741-4"
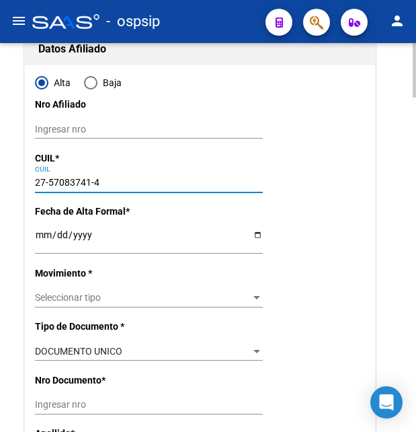
type input "57083741"
type input "DIAZ"
type input "FRANCESCA ISABEL"
type input "2018-05-30"
type input "EZEIZA"
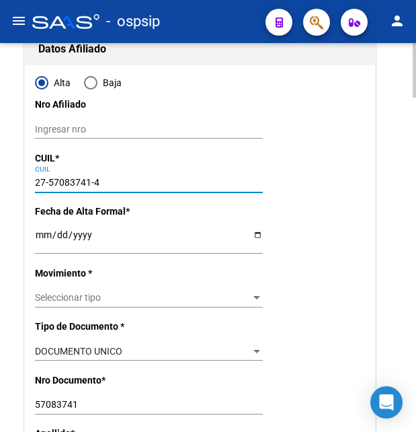
type input "27-57083741-4"
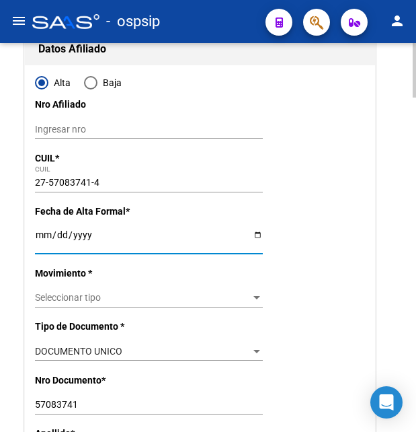
click at [48, 235] on input "Ingresar fecha" at bounding box center [149, 239] width 228 height 20
type input "2025-09-15"
click at [58, 289] on div "Seleccionar tipo Seleccionar tipo" at bounding box center [149, 298] width 228 height 19
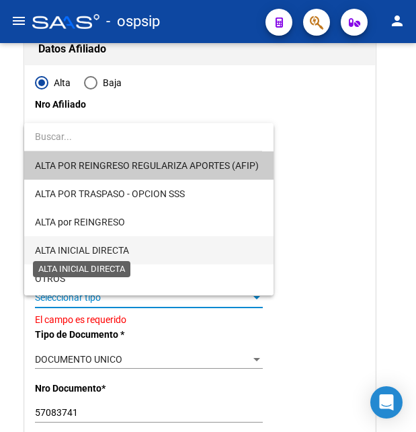
click at [105, 246] on span "ALTA INICIAL DIRECTA" at bounding box center [82, 250] width 94 height 11
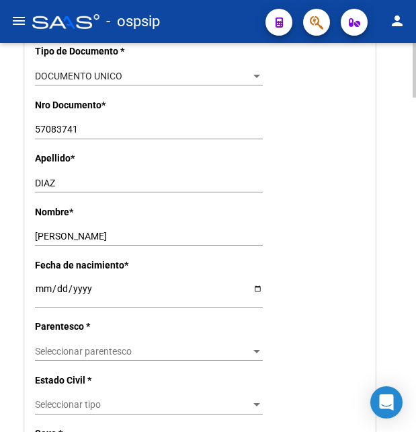
scroll to position [549, 0]
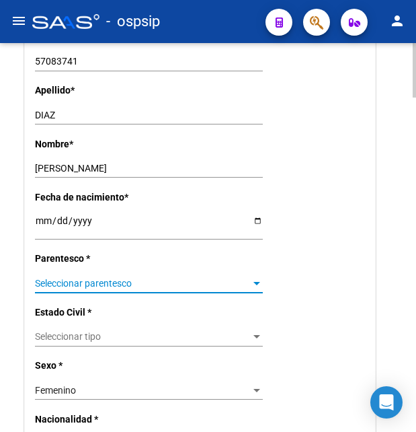
click at [81, 278] on span "Seleccionar parentesco" at bounding box center [143, 283] width 216 height 11
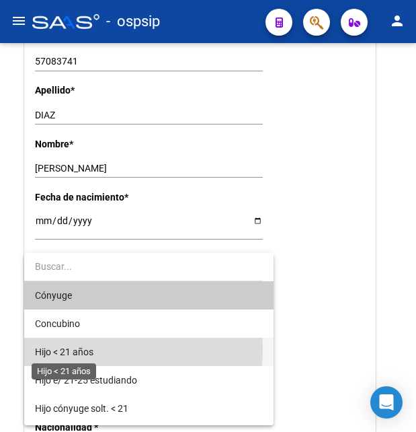
click at [65, 348] on span "Hijo < 21 años" at bounding box center [64, 351] width 59 height 11
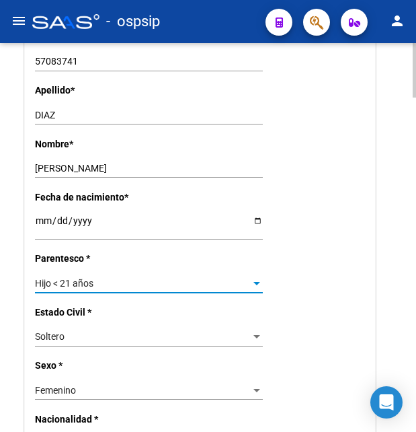
click at [204, 278] on div "Hijo < 21 años" at bounding box center [143, 283] width 216 height 11
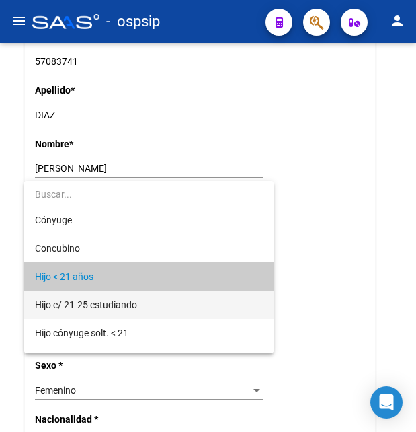
scroll to position [0, 0]
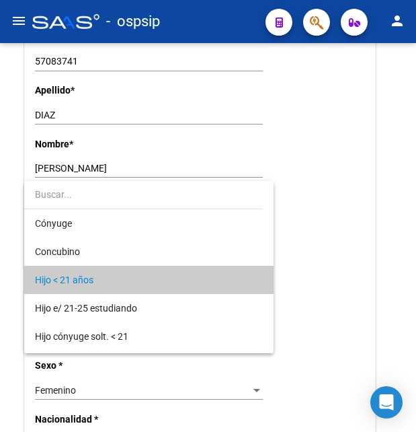
click at [65, 272] on span "Hijo < 21 años" at bounding box center [149, 280] width 228 height 28
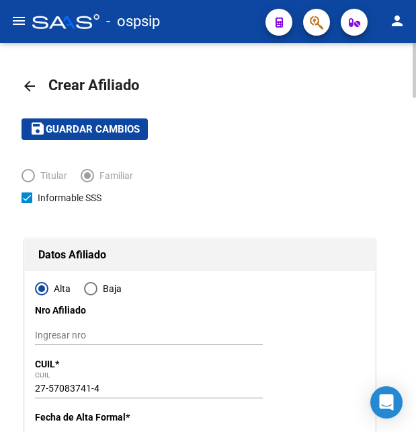
click at [116, 124] on span "Guardar cambios" at bounding box center [93, 130] width 94 height 12
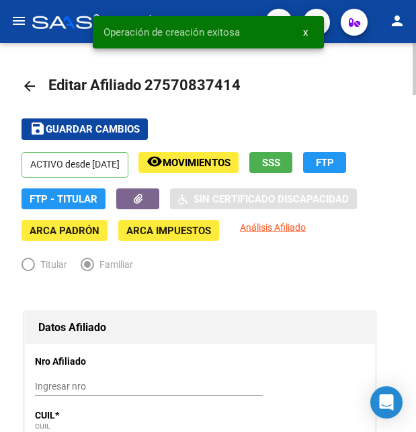
radio input "true"
type input "33-70921700-9"
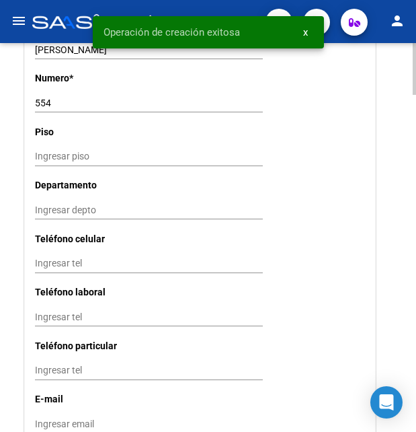
scroll to position [1441, 0]
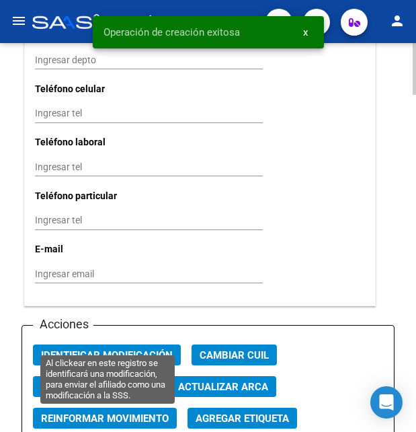
click at [119, 349] on span "Identificar Modificación" at bounding box center [107, 355] width 132 height 12
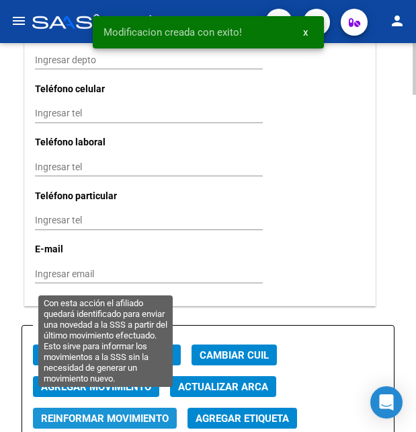
click at [132, 412] on span "Reinformar Movimiento" at bounding box center [105, 418] width 128 height 12
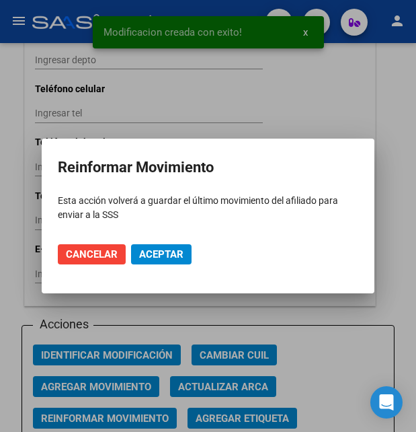
click at [174, 243] on mat-dialog-actions "Cancelar Aceptar" at bounding box center [208, 254] width 301 height 46
click at [172, 248] on button "Aceptar" at bounding box center [161, 254] width 61 height 20
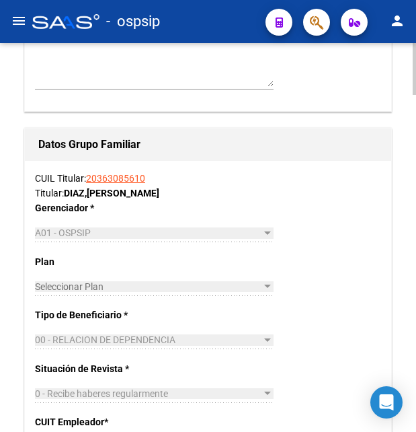
scroll to position [1921, 0]
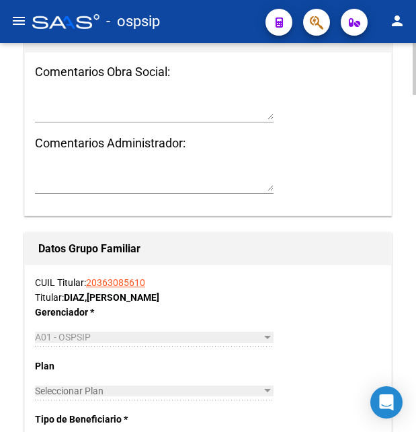
click at [106, 277] on link "20363085610" at bounding box center [115, 282] width 59 height 11
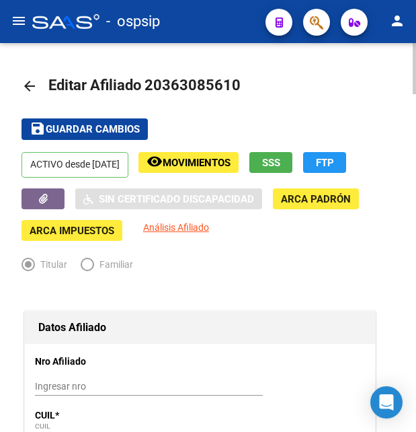
drag, startPoint x: 163, startPoint y: 85, endPoint x: 233, endPoint y: 93, distance: 69.7
click at [233, 93] on span "Editar Afiliado 20363085610" at bounding box center [144, 85] width 192 height 17
copy span "36308561"
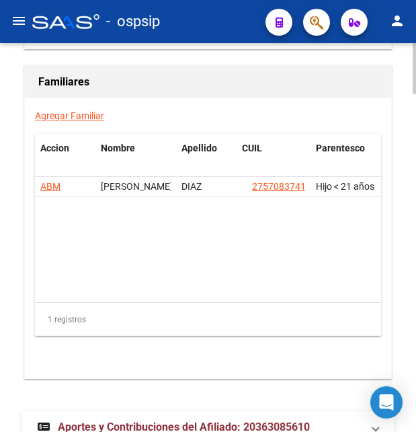
scroll to position [2538, 0]
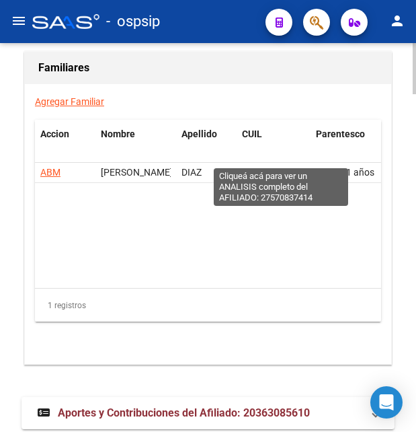
click at [295, 167] on span "27570837414" at bounding box center [281, 172] width 59 height 11
type textarea "27570837414"
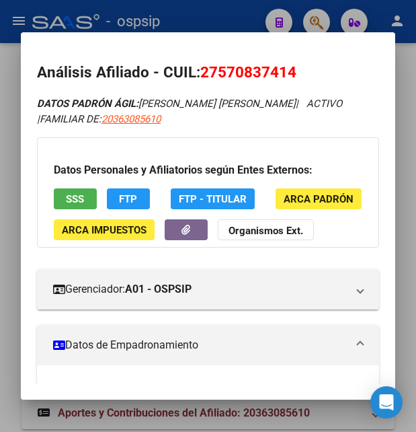
drag, startPoint x: 220, startPoint y: 71, endPoint x: 288, endPoint y: 69, distance: 68.0
click at [288, 69] on span "27570837414" at bounding box center [248, 71] width 96 height 17
drag, startPoint x: 163, startPoint y: 101, endPoint x: 263, endPoint y: 100, distance: 100.2
click at [263, 100] on icon "DATOS PADRÓN ÁGIL: DIAZ FRANCESCA ISABEL | ACTIVO | FAMILIAR DE: 20363085610" at bounding box center [192, 112] width 311 height 28
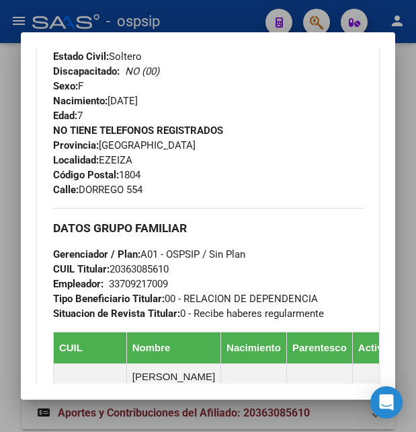
scroll to position [344, 0]
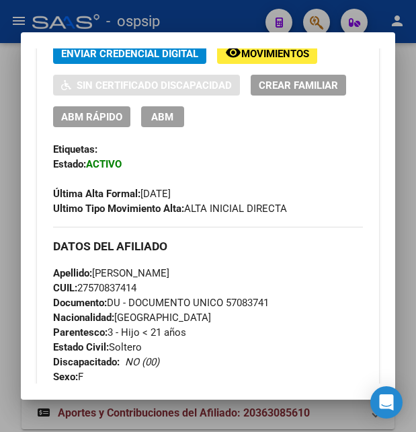
click at [154, 123] on span "ABM" at bounding box center [162, 117] width 22 height 12
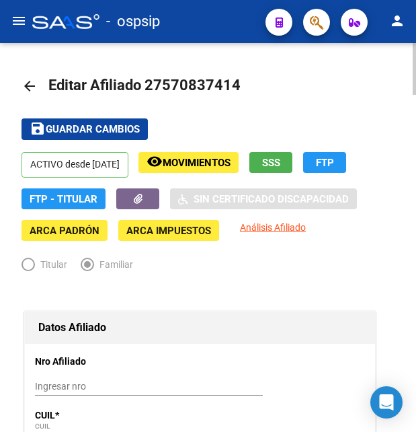
drag, startPoint x: 163, startPoint y: 84, endPoint x: 230, endPoint y: 82, distance: 67.3
click at [230, 82] on span "Editar Afiliado 27570837414" at bounding box center [144, 85] width 192 height 17
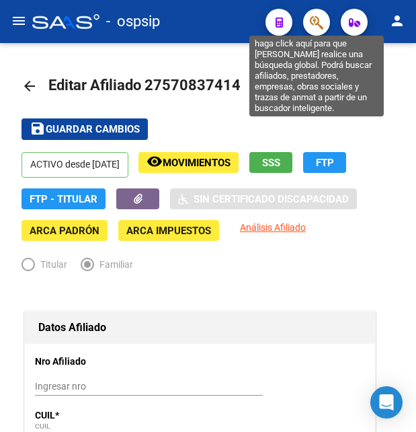
click at [317, 26] on icon "button" at bounding box center [316, 22] width 13 height 15
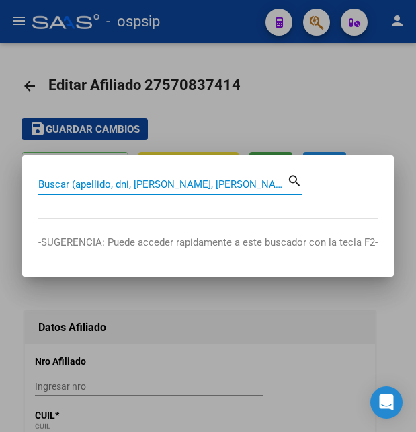
paste input "31695701"
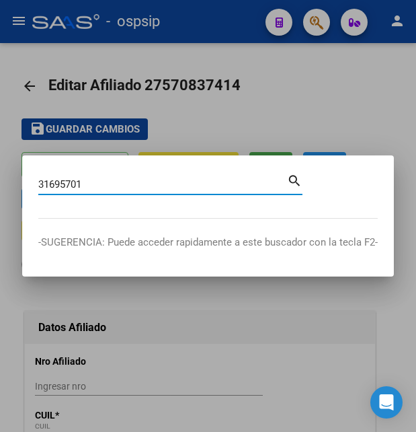
type input "31695701"
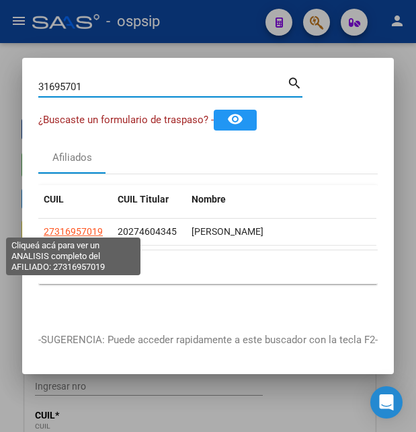
click at [61, 226] on span "27316957019" at bounding box center [73, 231] width 59 height 11
type textarea "27316957019"
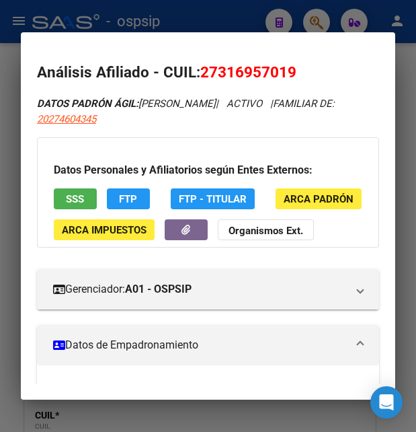
click at [67, 204] on span "SSS" at bounding box center [75, 199] width 18 height 12
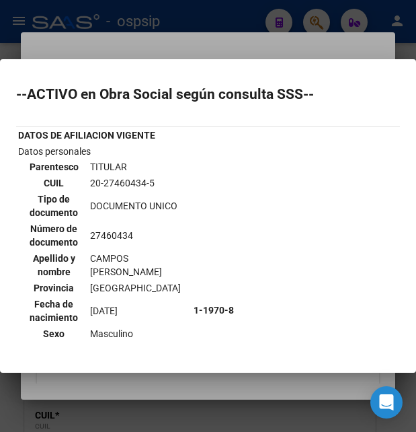
click at [251, 58] on div at bounding box center [208, 216] width 416 height 432
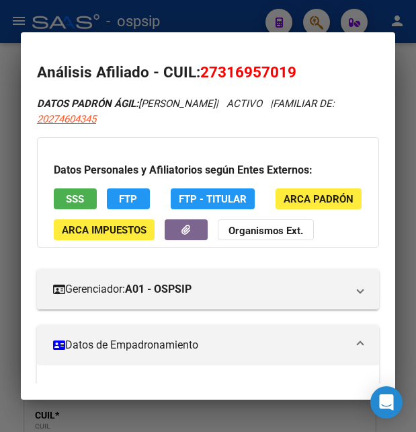
click at [204, 21] on div at bounding box center [208, 216] width 416 height 432
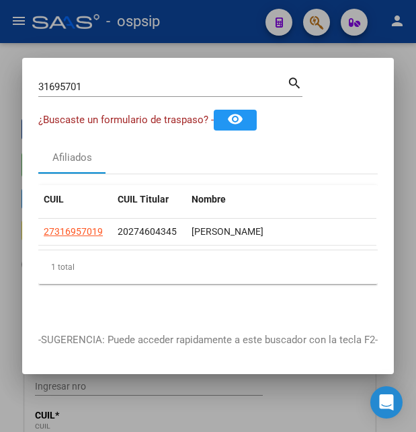
click at [204, 21] on div at bounding box center [208, 216] width 416 height 432
click at [204, 21] on div "- ospsip" at bounding box center [143, 22] width 223 height 30
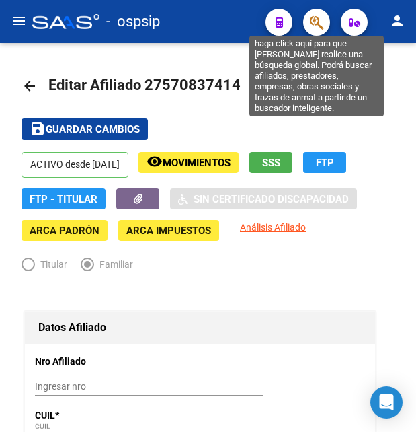
click at [316, 20] on icon "button" at bounding box center [316, 22] width 13 height 15
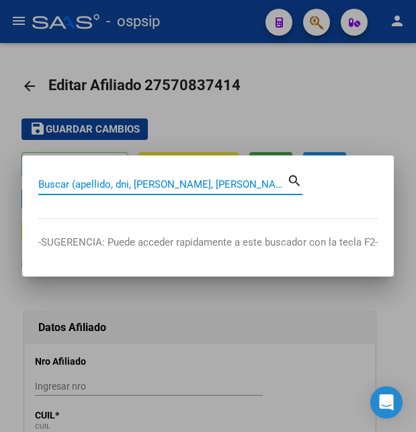
paste input "36097002"
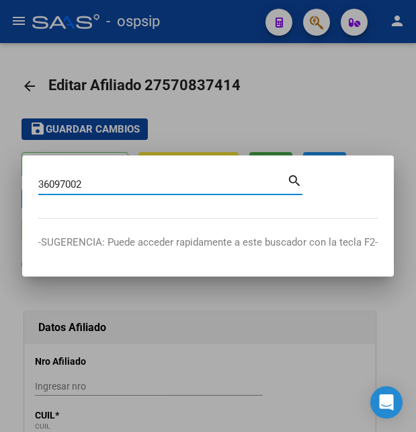
type input "36097002"
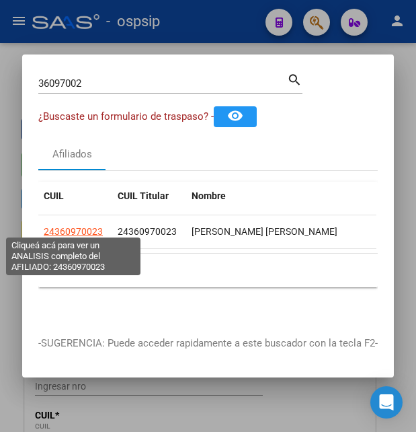
click at [83, 229] on span "24360970023" at bounding box center [73, 231] width 59 height 11
type textarea "24360970023"
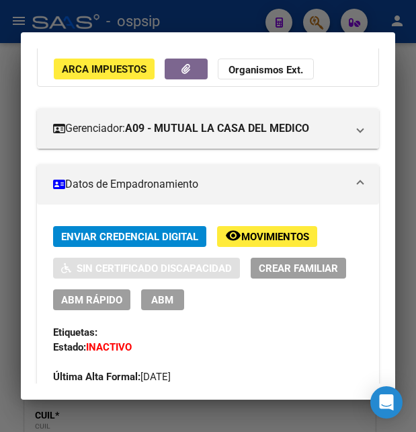
scroll to position [218, 0]
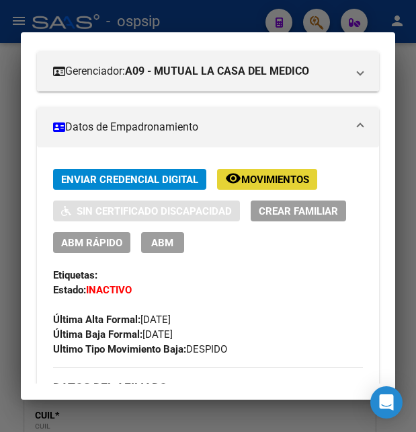
click at [281, 176] on span "Movimientos" at bounding box center [275, 180] width 68 height 12
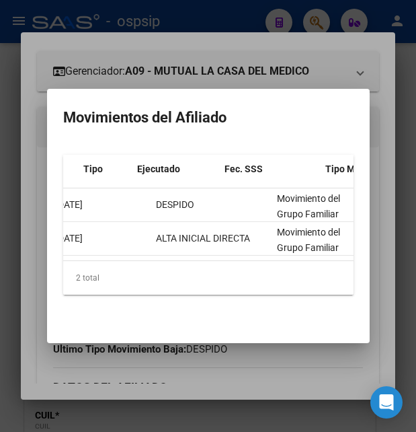
scroll to position [0, 0]
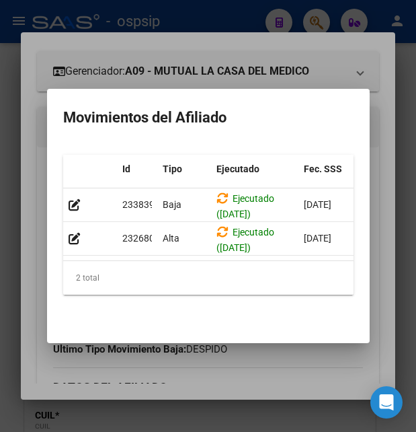
click at [215, 71] on div at bounding box center [208, 216] width 416 height 432
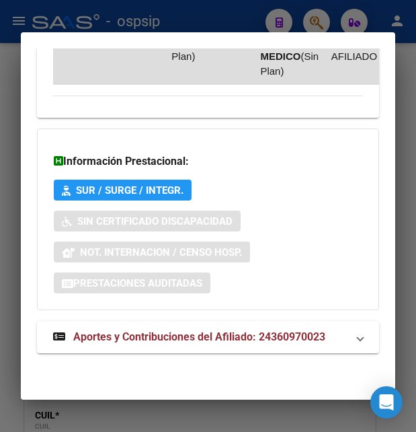
scroll to position [1143, 0]
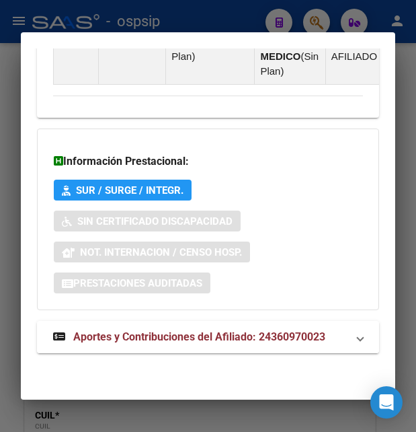
click at [223, 338] on span "Aportes y Contribuciones del Afiliado: 24360970023" at bounding box center [199, 336] width 252 height 13
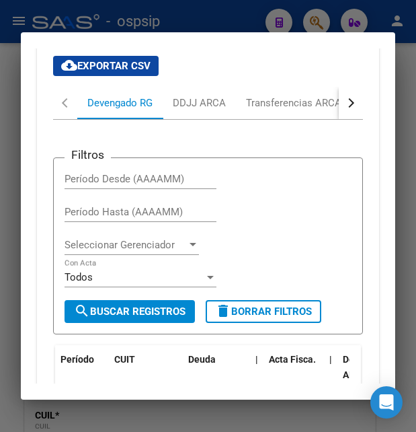
scroll to position [1338, 0]
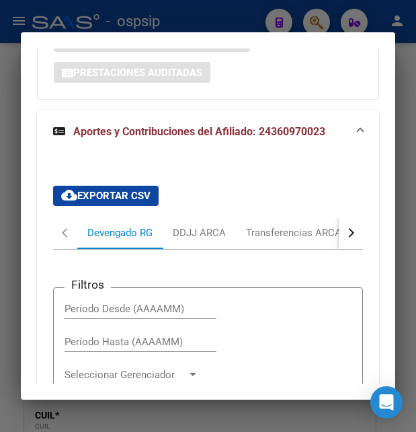
click at [345, 240] on button "button" at bounding box center [351, 233] width 24 height 32
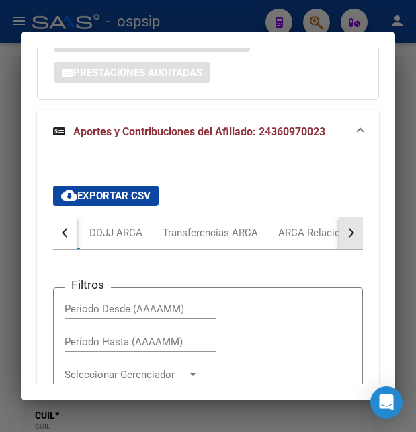
click at [345, 240] on button "button" at bounding box center [351, 233] width 24 height 32
click at [345, 241] on button "button" at bounding box center [351, 233] width 24 height 32
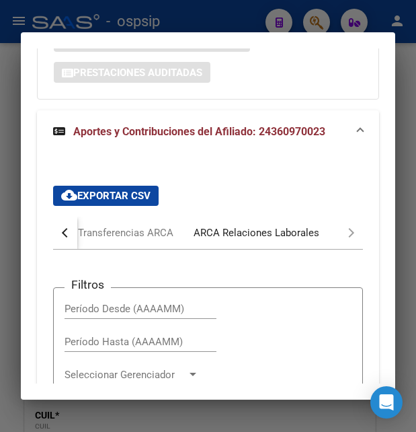
click at [276, 240] on div "ARCA Relaciones Laborales" at bounding box center [257, 232] width 126 height 15
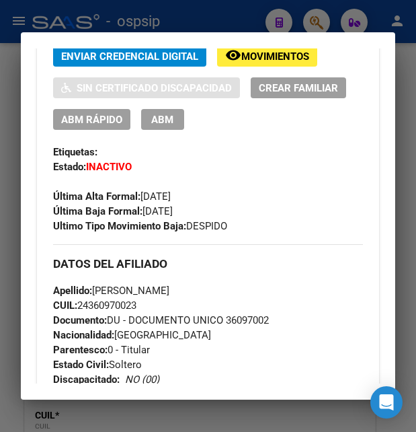
scroll to position [273, 0]
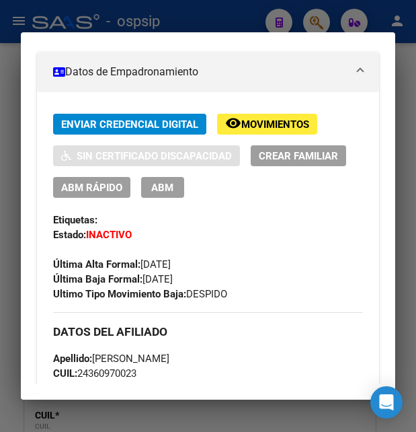
click at [264, 131] on button "remove_red_eye Movimientos" at bounding box center [267, 124] width 100 height 21
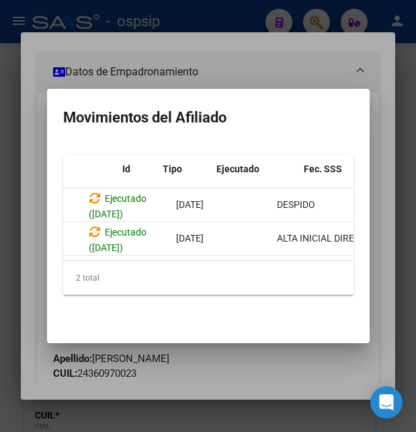
scroll to position [0, 0]
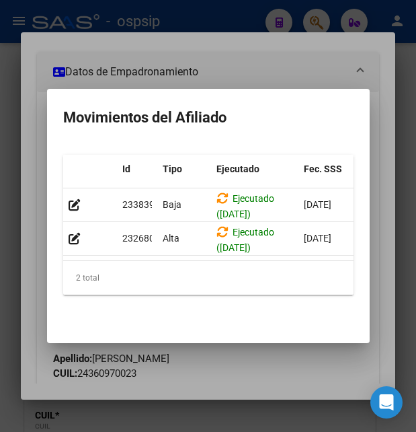
click at [265, 59] on div at bounding box center [208, 216] width 416 height 432
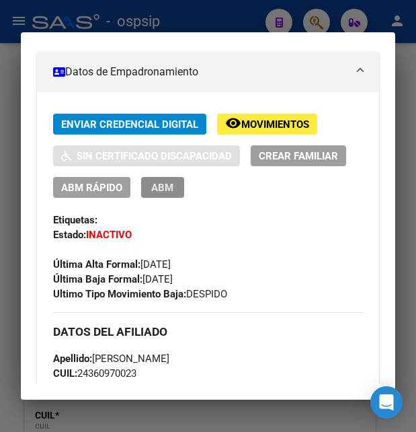
click at [161, 188] on span "ABM" at bounding box center [162, 188] width 22 height 12
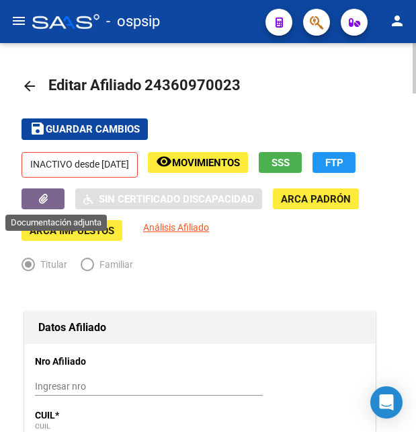
click at [59, 198] on button "button" at bounding box center [43, 198] width 43 height 21
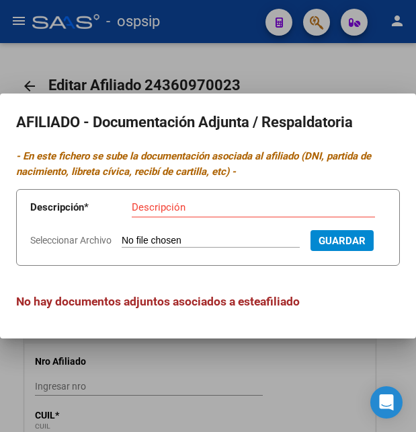
click at [309, 79] on div at bounding box center [208, 216] width 416 height 432
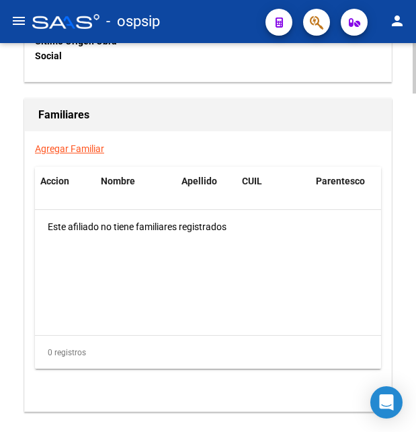
scroll to position [2615, 0]
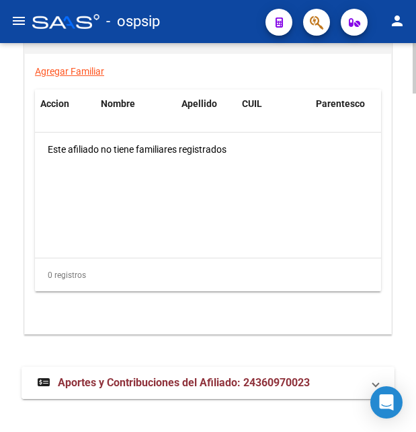
click at [141, 376] on span "Aportes y Contribuciones del Afiliado: 24360970023" at bounding box center [184, 382] width 252 height 13
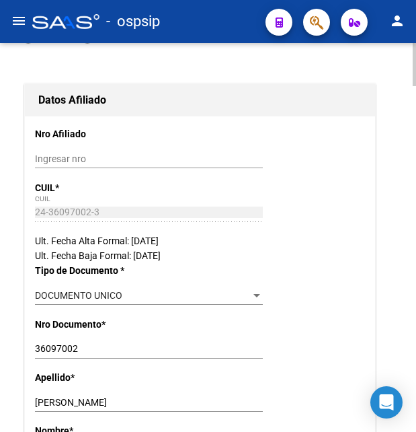
scroll to position [0, 0]
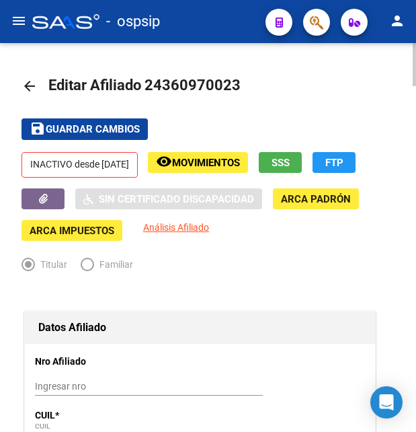
click at [240, 165] on span "Movimientos" at bounding box center [206, 163] width 68 height 12
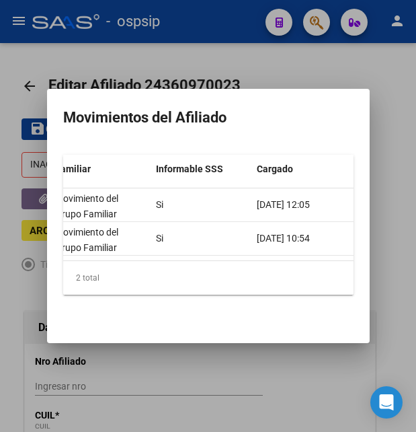
scroll to position [0, 473]
click at [217, 61] on div at bounding box center [208, 216] width 416 height 432
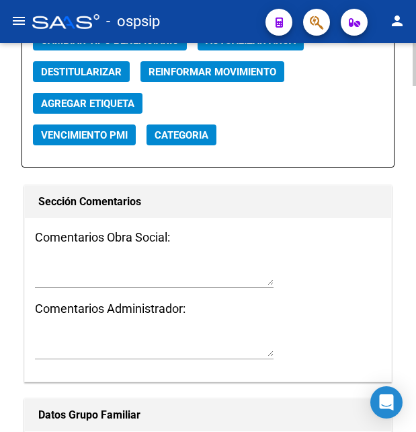
scroll to position [1668, 0]
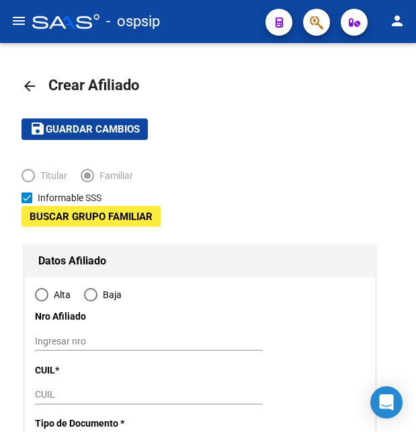
type input "33-70921700-9"
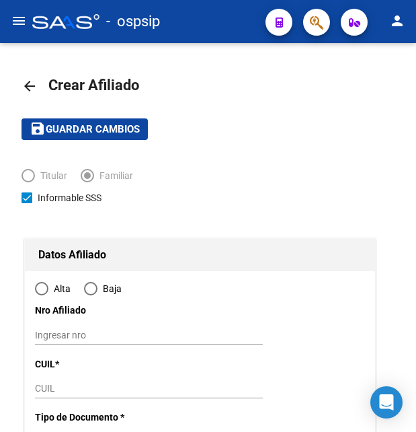
type input "EZEIZA"
type input "1804"
type input "DORREGO"
type input "554"
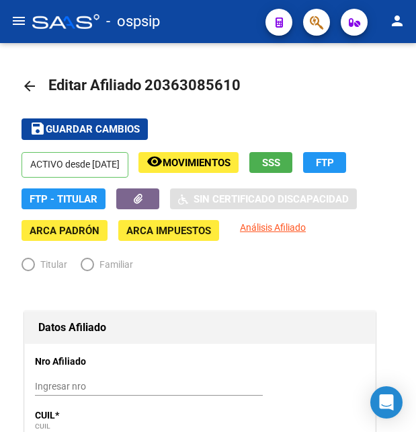
radio input "true"
type input "33-70921700-9"
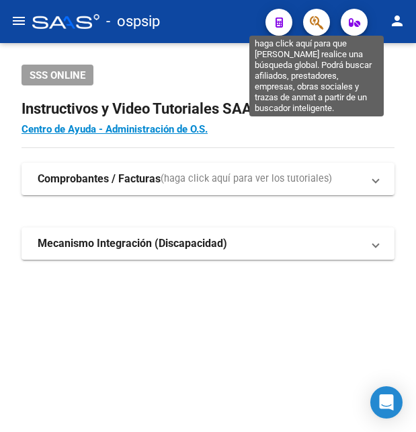
click at [318, 22] on icon "button" at bounding box center [316, 22] width 13 height 15
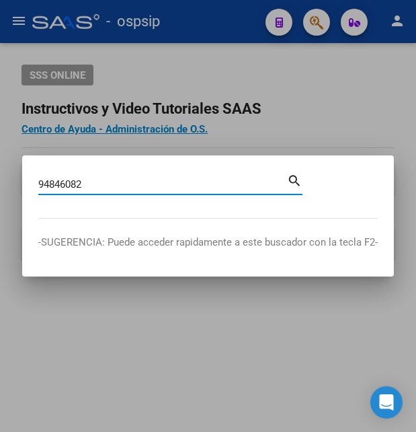
type input "94846082"
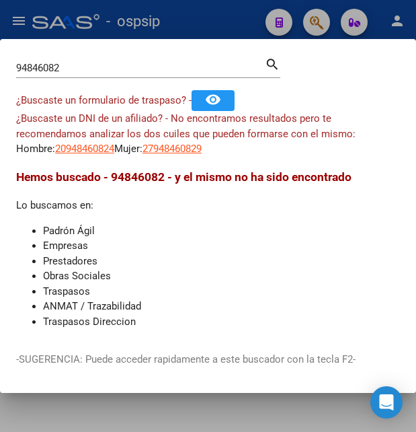
click at [76, 142] on app-link-go-to "20948460824" at bounding box center [84, 148] width 59 height 15
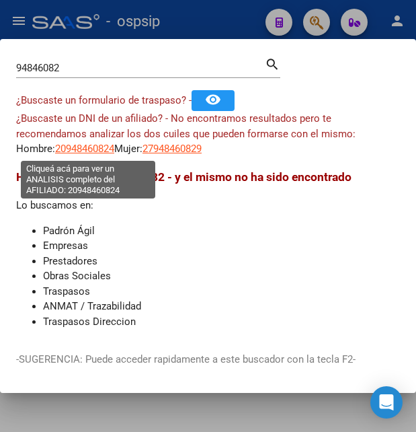
click at [75, 146] on span "20948460824" at bounding box center [84, 149] width 59 height 12
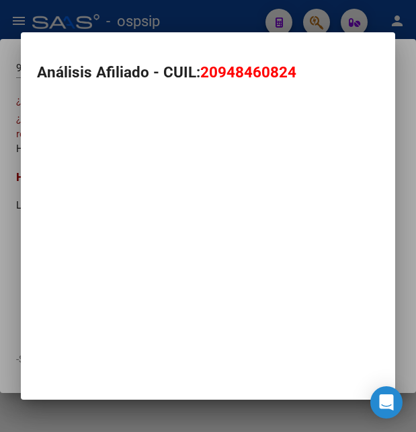
type textarea "20948460824"
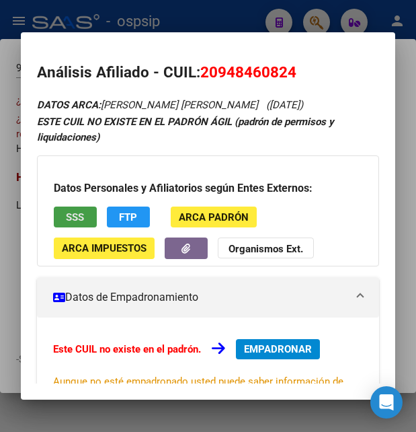
click at [79, 223] on span "SSS" at bounding box center [75, 217] width 18 height 12
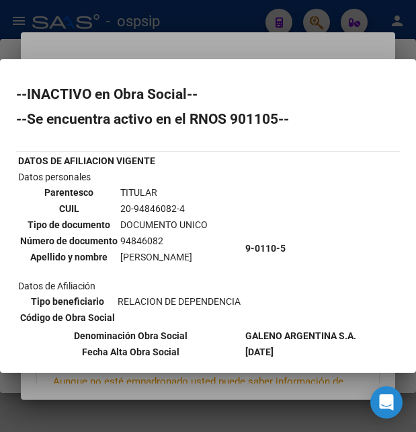
click at [291, 48] on div at bounding box center [208, 216] width 416 height 432
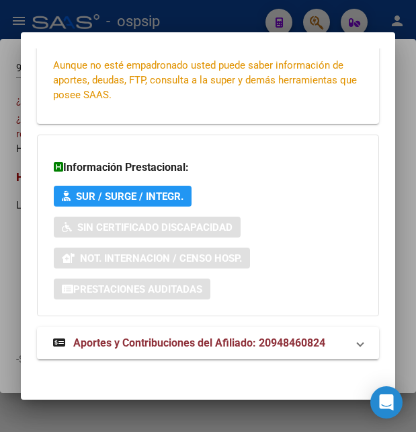
scroll to position [340, 0]
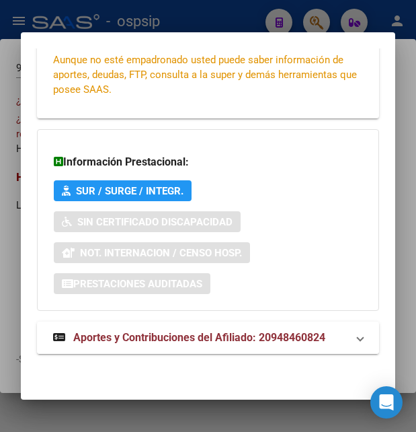
click at [213, 331] on span "Aportes y Contribuciones del Afiliado: 20948460824" at bounding box center [199, 337] width 252 height 13
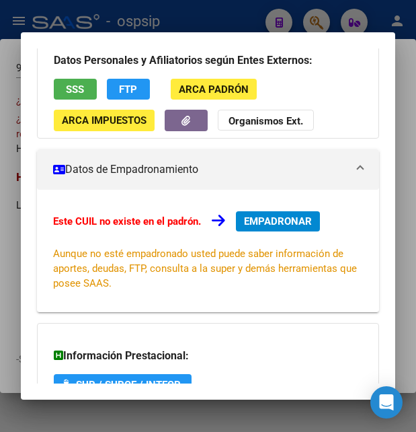
scroll to position [0, 0]
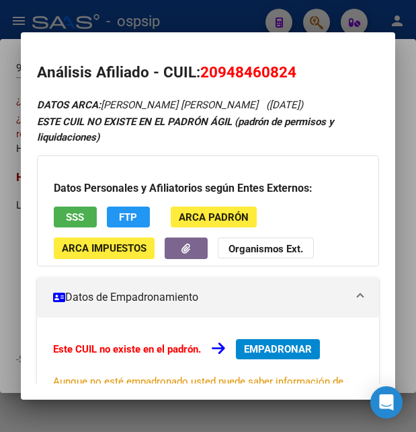
click at [93, 227] on button "SSS" at bounding box center [75, 216] width 43 height 21
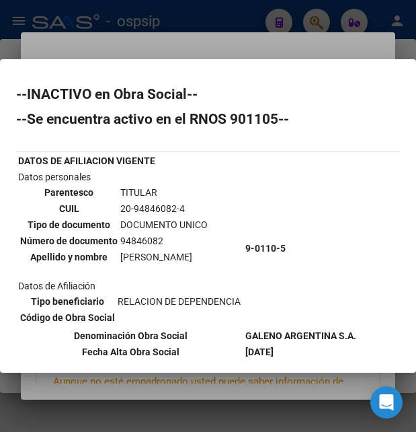
click at [268, 56] on div at bounding box center [208, 216] width 416 height 432
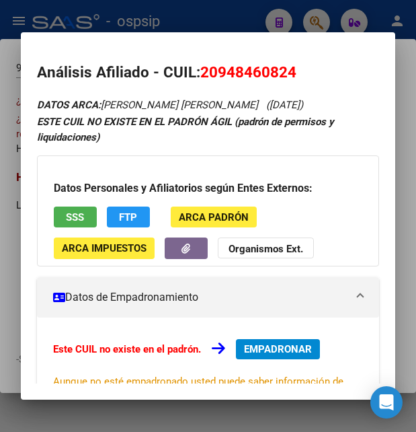
click at [137, 223] on span "FTP" at bounding box center [128, 217] width 18 height 12
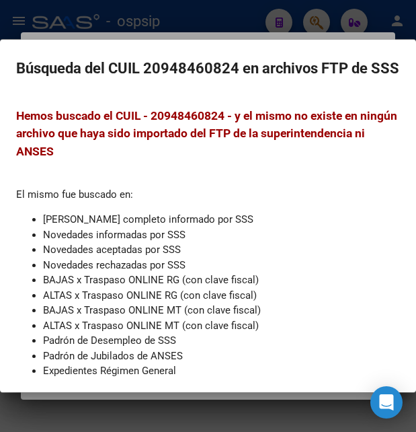
click at [149, 20] on div at bounding box center [208, 216] width 416 height 432
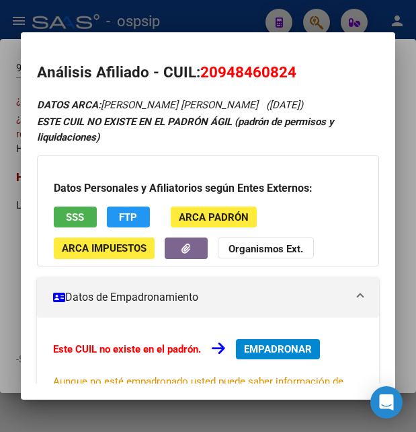
click at [149, 20] on div at bounding box center [208, 216] width 416 height 432
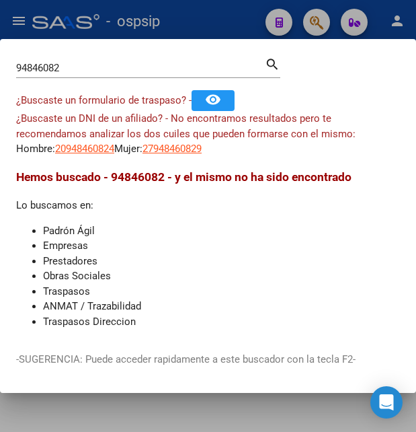
click at [149, 20] on div at bounding box center [208, 216] width 416 height 432
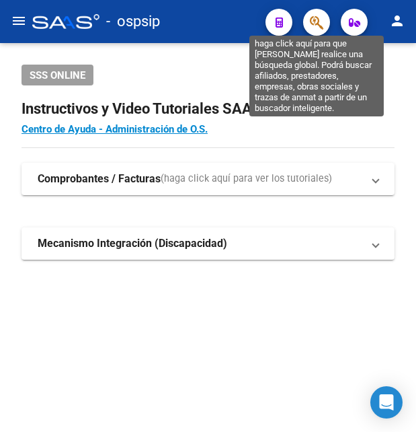
click at [317, 22] on icon "button" at bounding box center [316, 22] width 13 height 15
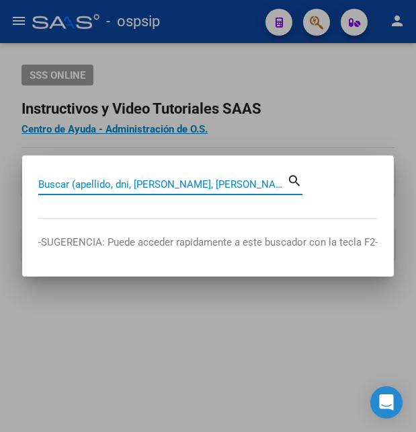
paste input "41330490"
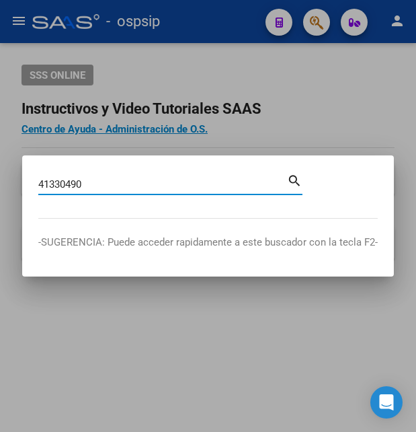
type input "41330490"
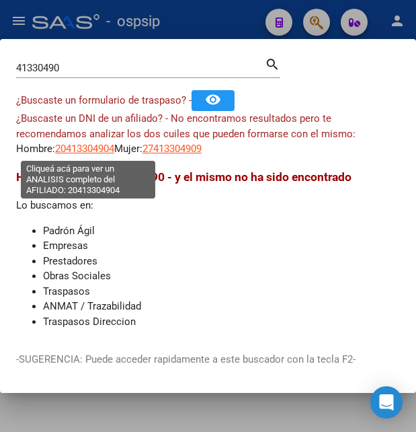
click at [89, 149] on span "20413304904" at bounding box center [84, 149] width 59 height 12
type textarea "20413304904"
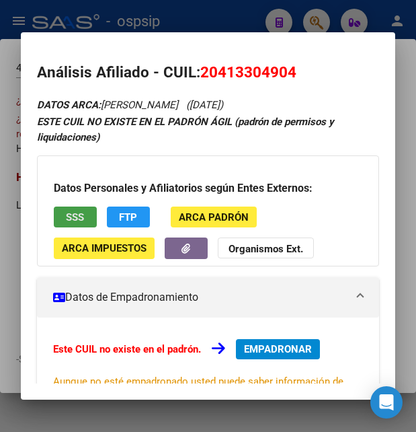
click at [84, 220] on span "SSS" at bounding box center [75, 217] width 18 height 12
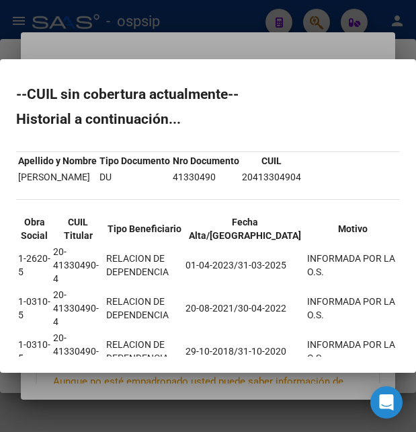
click at [256, 41] on div at bounding box center [208, 216] width 416 height 432
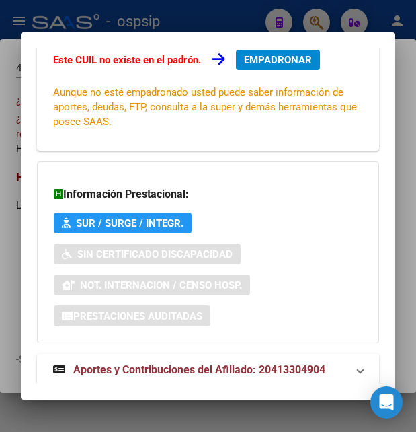
scroll to position [322, 0]
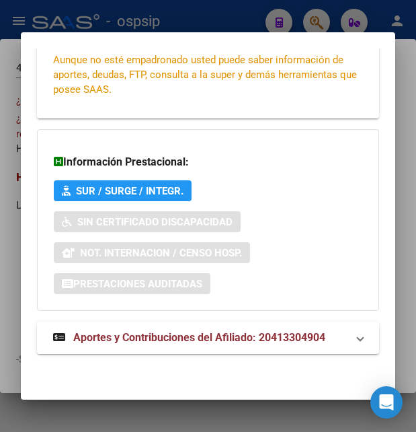
click at [172, 336] on span "Aportes y Contribuciones del Afiliado: 20413304904" at bounding box center [199, 337] width 252 height 13
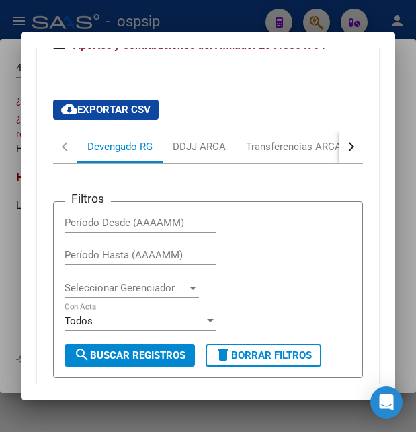
scroll to position [613, 0]
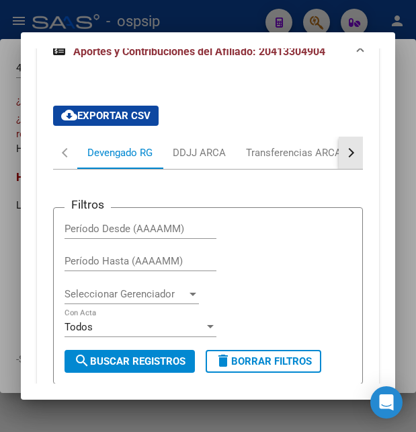
click at [350, 156] on button "button" at bounding box center [351, 153] width 24 height 32
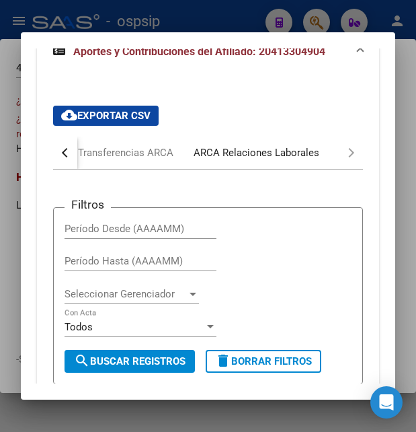
click at [300, 148] on div "ARCA Relaciones Laborales" at bounding box center [257, 152] width 126 height 15
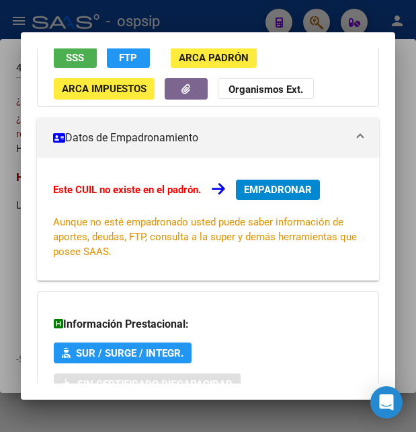
scroll to position [0, 0]
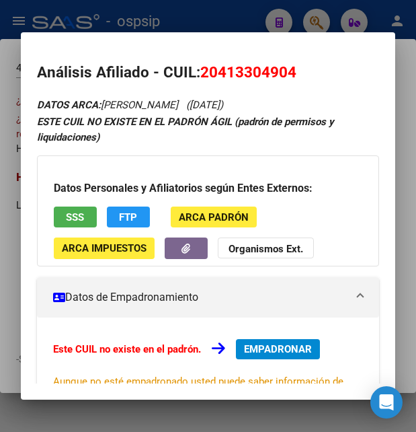
drag, startPoint x: 199, startPoint y: 69, endPoint x: 348, endPoint y: 69, distance: 148.6
click at [348, 69] on h2 "Análisis Afiliado - CUIL: 20413304904" at bounding box center [208, 72] width 342 height 23
drag, startPoint x: 221, startPoint y: 69, endPoint x: 289, endPoint y: 67, distance: 68.0
click at [289, 67] on span "20413304904" at bounding box center [248, 71] width 96 height 17
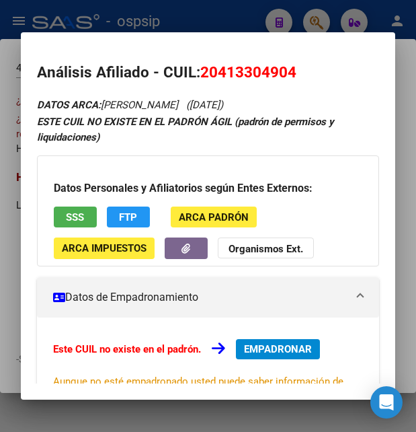
click at [104, 17] on div at bounding box center [208, 216] width 416 height 432
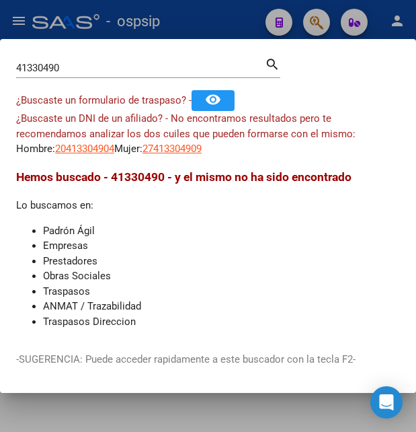
click at [104, 17] on div at bounding box center [208, 216] width 416 height 432
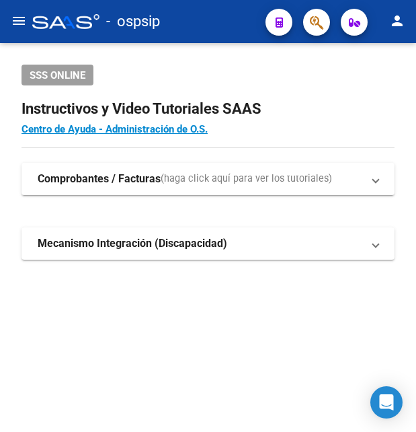
click at [104, 17] on div "- ospsip" at bounding box center [143, 22] width 223 height 30
click at [309, 23] on button "button" at bounding box center [316, 22] width 27 height 27
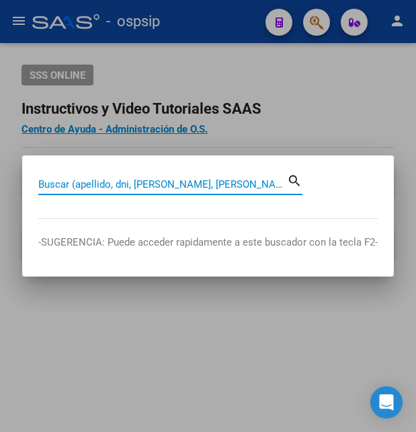
paste input "41581461"
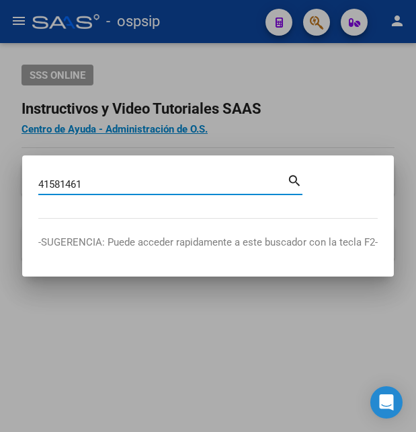
type input "41581461"
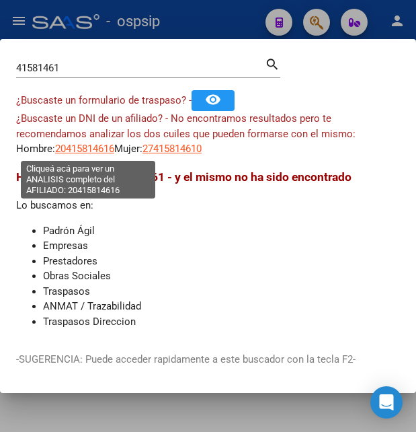
click at [91, 149] on span "20415814616" at bounding box center [84, 149] width 59 height 12
type textarea "20415814616"
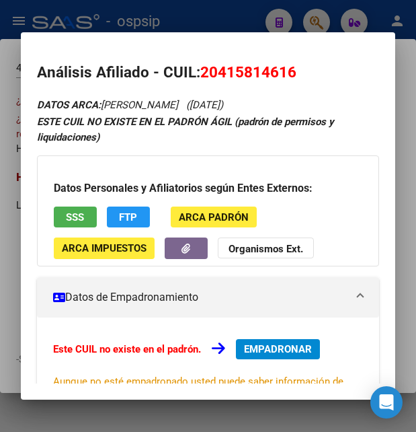
click at [69, 225] on button "SSS" at bounding box center [75, 216] width 43 height 21
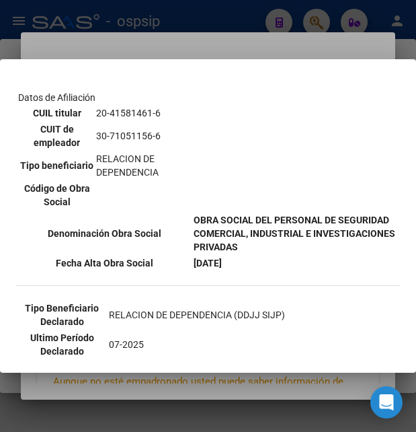
scroll to position [291, 0]
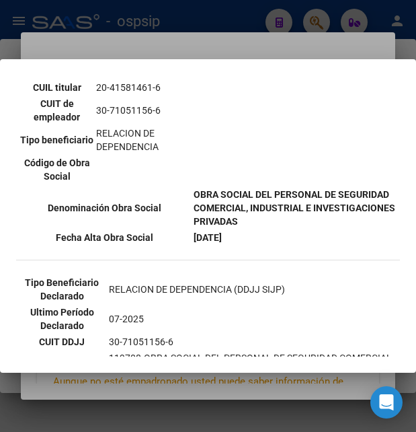
click at [236, 41] on div at bounding box center [208, 216] width 416 height 432
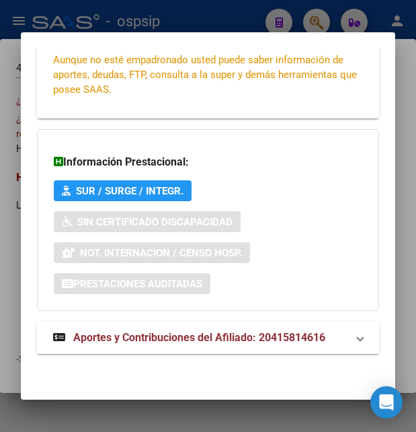
click at [186, 334] on span "Aportes y Contribuciones del Afiliado: 20415814616" at bounding box center [199, 337] width 252 height 13
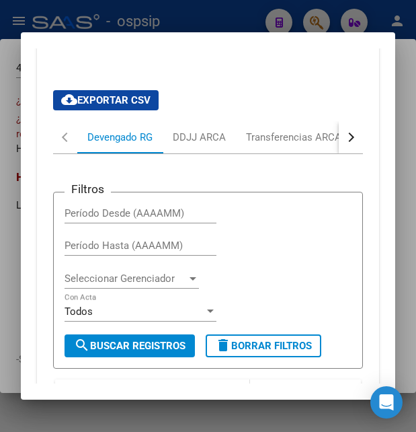
scroll to position [619, 0]
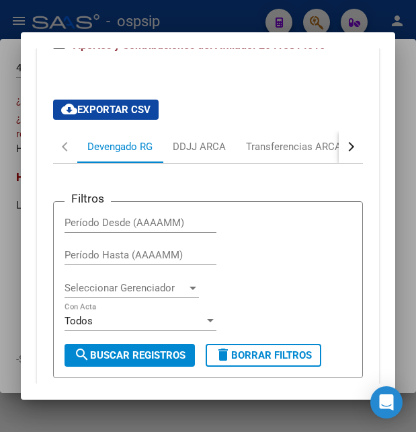
click at [345, 148] on div "button" at bounding box center [349, 146] width 9 height 9
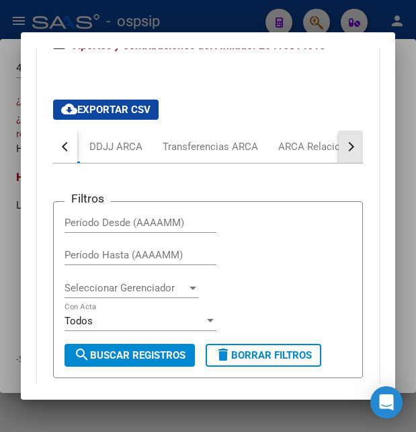
click at [345, 148] on div "button" at bounding box center [349, 146] width 9 height 9
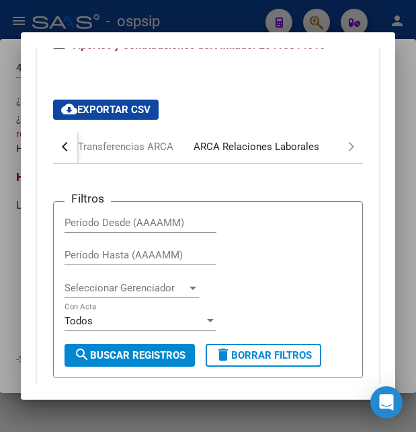
click at [276, 151] on div "ARCA Relaciones Laborales" at bounding box center [257, 146] width 126 height 15
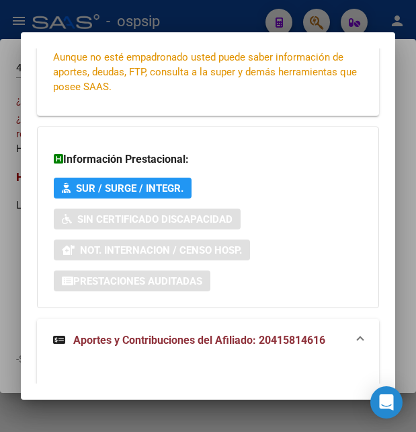
scroll to position [0, 0]
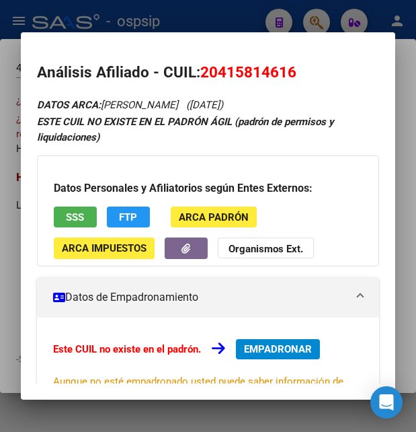
drag, startPoint x: 221, startPoint y: 71, endPoint x: 286, endPoint y: 69, distance: 65.3
click at [286, 69] on span "20415814616" at bounding box center [248, 71] width 96 height 17
click at [75, 213] on span "SSS" at bounding box center [75, 217] width 18 height 12
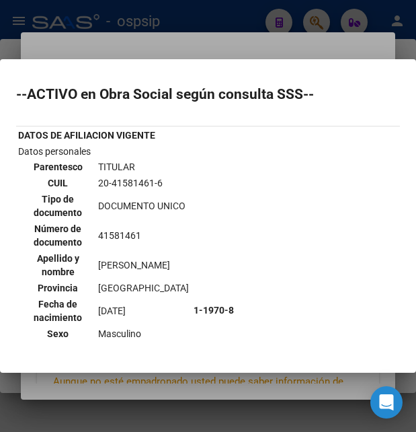
click at [274, 19] on div at bounding box center [208, 216] width 416 height 432
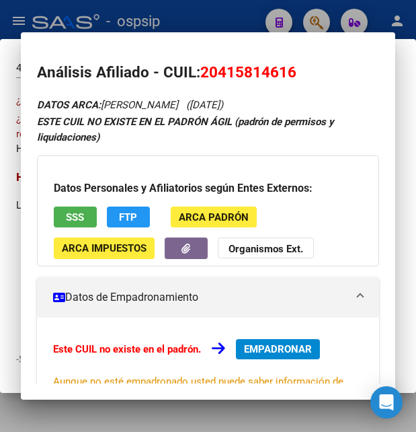
click at [274, 19] on div at bounding box center [208, 216] width 416 height 432
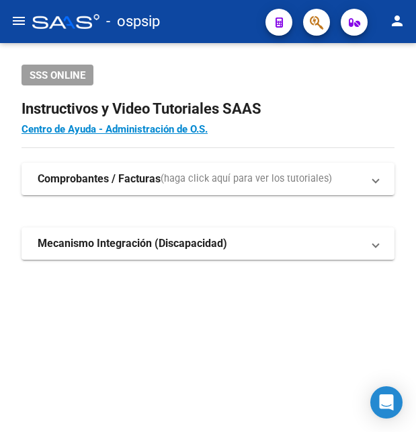
click at [248, 20] on div "- ospsip" at bounding box center [143, 22] width 223 height 30
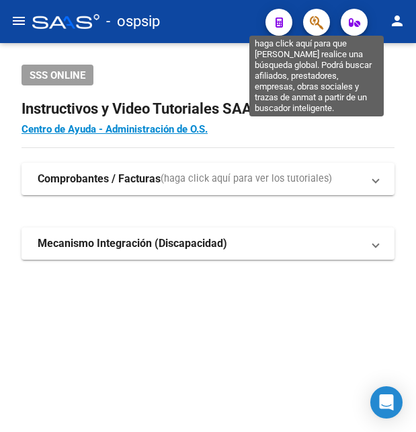
click at [313, 28] on icon "button" at bounding box center [316, 22] width 13 height 15
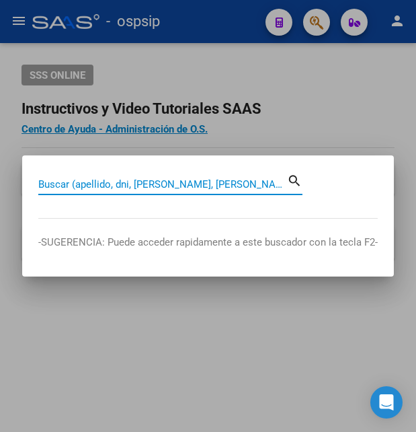
click at [88, 185] on input "Buscar (apellido, dni, [PERSON_NAME], [PERSON_NAME], cuit, obra social)" at bounding box center [162, 184] width 249 height 12
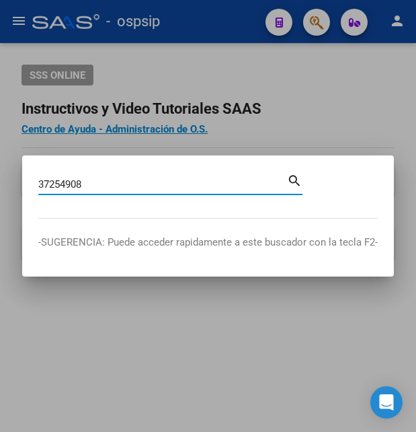
type input "37254908"
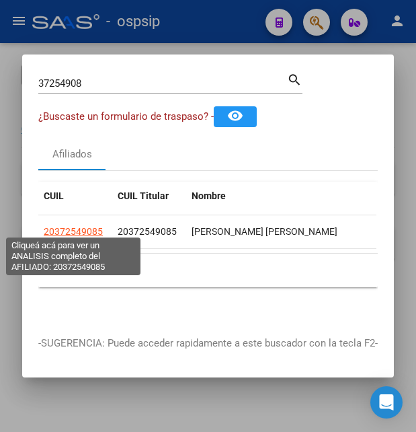
click at [60, 227] on span "20372549085" at bounding box center [73, 231] width 59 height 11
type textarea "20372549085"
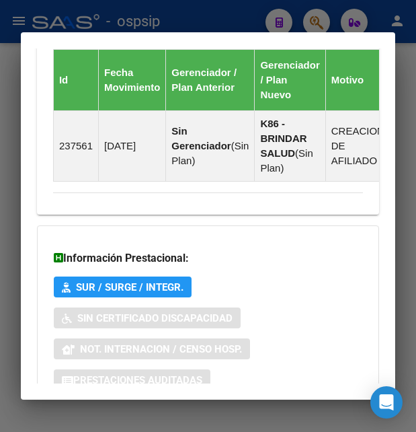
scroll to position [1090, 0]
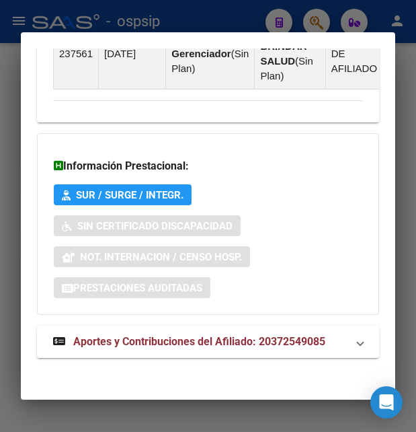
click at [176, 343] on span "Aportes y Contribuciones del Afiliado: 20372549085" at bounding box center [199, 341] width 252 height 13
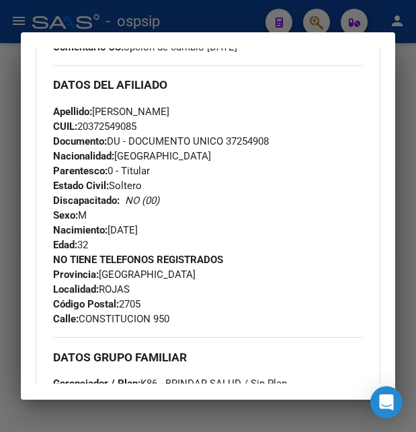
scroll to position [301, 0]
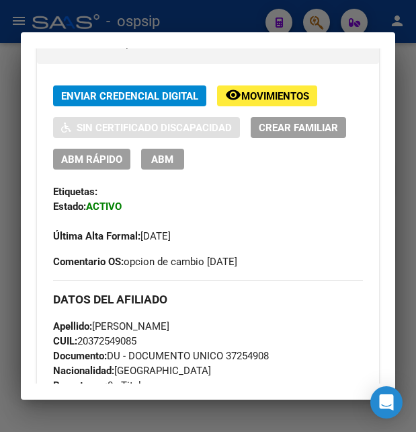
click at [165, 162] on span "ABM" at bounding box center [162, 159] width 22 height 12
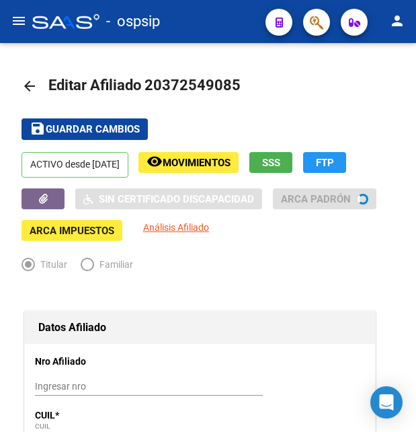
radio input "true"
type input "30-52316317-1"
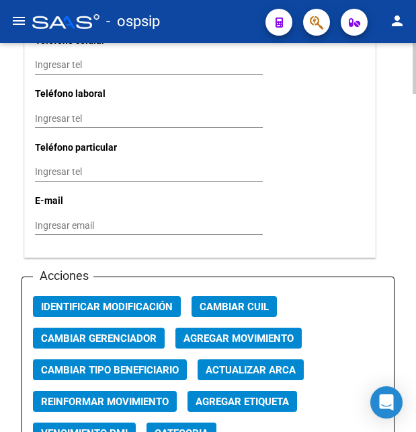
scroll to position [1509, 0]
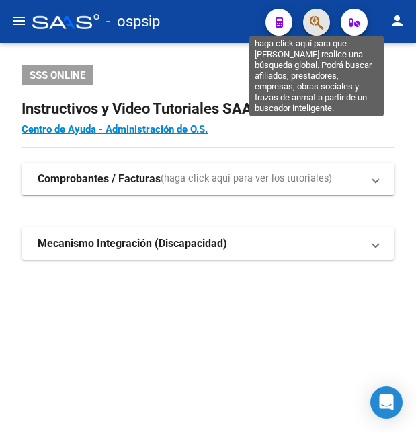
click at [322, 26] on icon "button" at bounding box center [316, 22] width 13 height 15
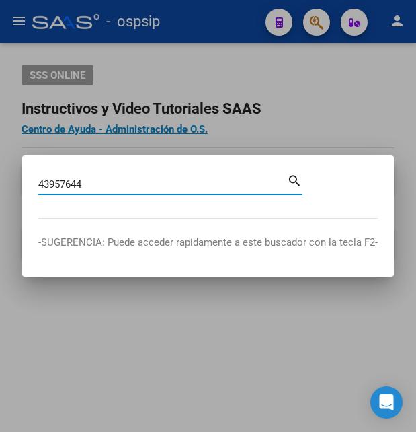
type input "43957644"
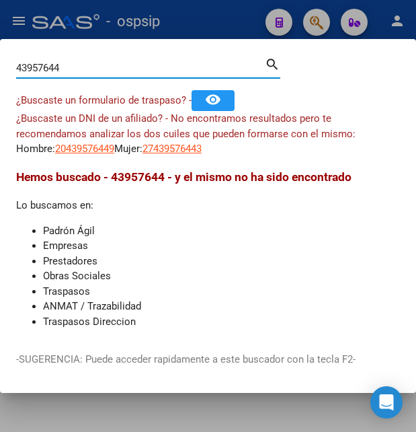
click at [96, 155] on app-link-go-to "20439576449" at bounding box center [84, 148] width 59 height 15
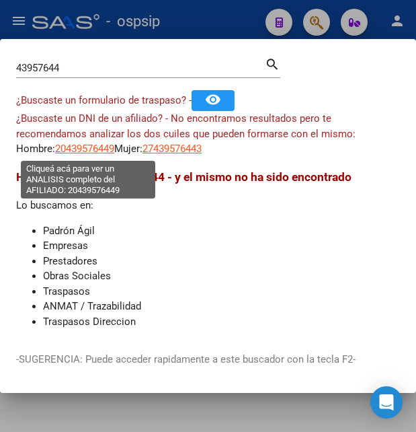
click at [96, 151] on span "20439576449" at bounding box center [84, 149] width 59 height 12
type textarea "20439576449"
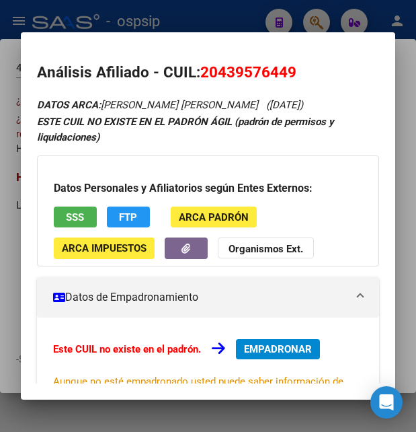
click at [61, 223] on button "SSS" at bounding box center [75, 216] width 43 height 21
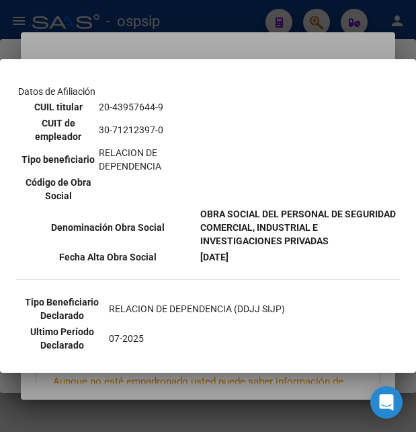
scroll to position [291, 0]
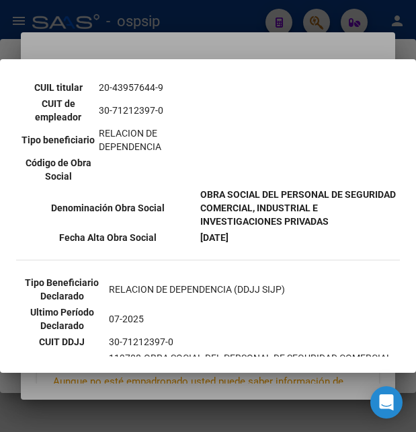
click at [248, 52] on div at bounding box center [208, 216] width 416 height 432
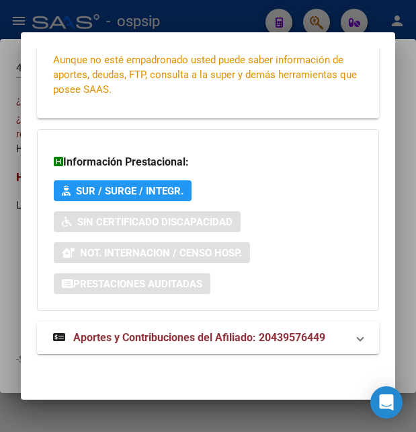
click at [178, 334] on span "Aportes y Contribuciones del Afiliado: 20439576449" at bounding box center [199, 337] width 252 height 13
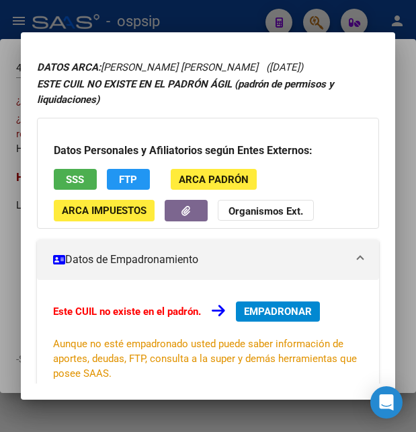
scroll to position [0, 0]
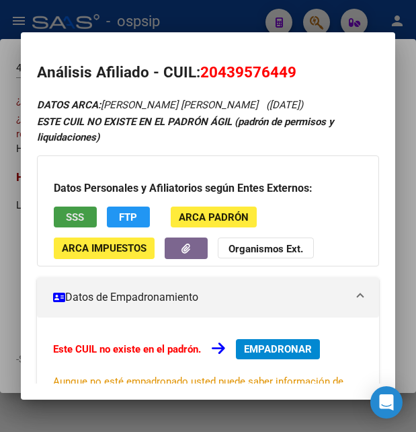
click at [83, 211] on span "SSS" at bounding box center [75, 217] width 18 height 12
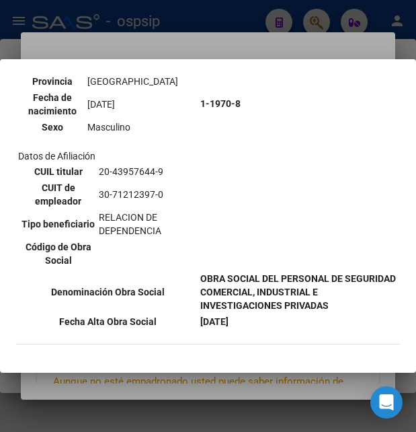
scroll to position [182, 0]
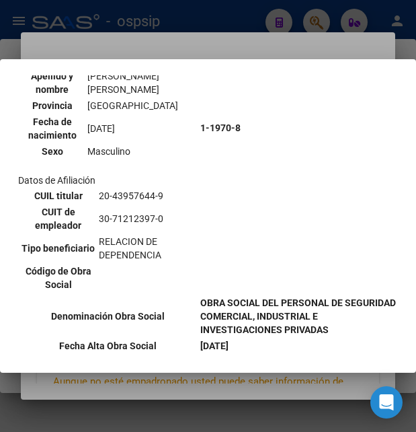
click at [233, 56] on div at bounding box center [208, 216] width 416 height 432
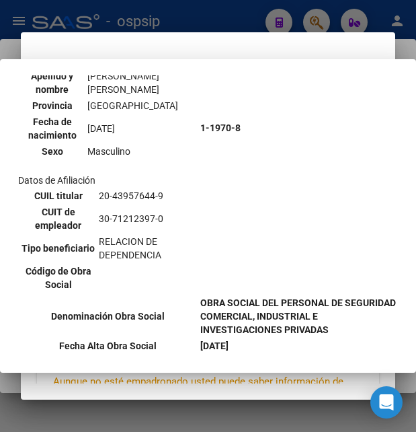
click at [235, 52] on mat-dialog-content "Análisis Afiliado - CUIL: 20439576449 DATOS ARCA: FERNANDEZ JOEL MANUEL (21/02/…" at bounding box center [208, 215] width 375 height 335
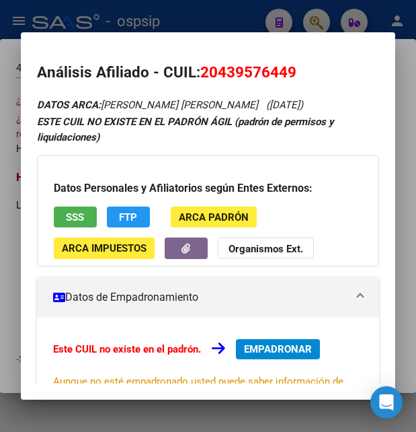
click at [237, 50] on mat-dialog-content "Análisis Afiliado - CUIL: 20439576449 DATOS ARCA: FERNANDEZ JOEL MANUEL (21/02/…" at bounding box center [208, 215] width 375 height 335
click at [251, 21] on div at bounding box center [208, 216] width 416 height 432
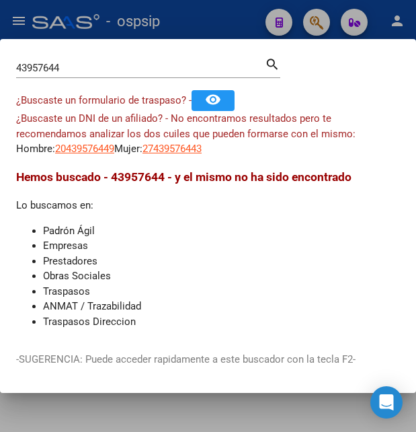
click at [251, 21] on div at bounding box center [208, 216] width 416 height 432
click at [251, 21] on div "- ospsip" at bounding box center [143, 22] width 223 height 30
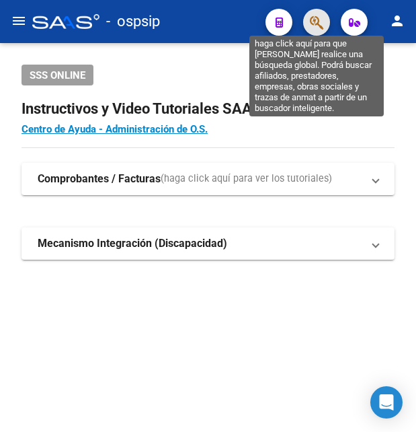
click at [313, 25] on icon "button" at bounding box center [316, 22] width 13 height 15
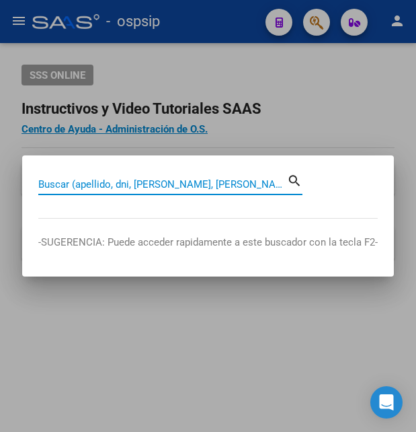
paste input "41330490"
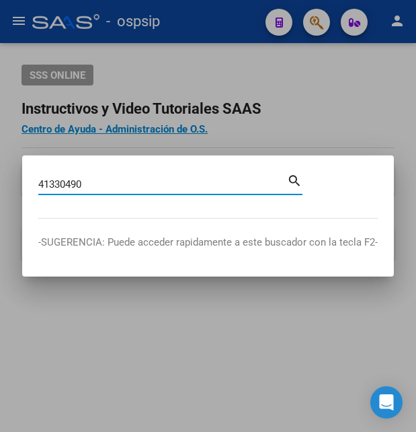
type input "41330490"
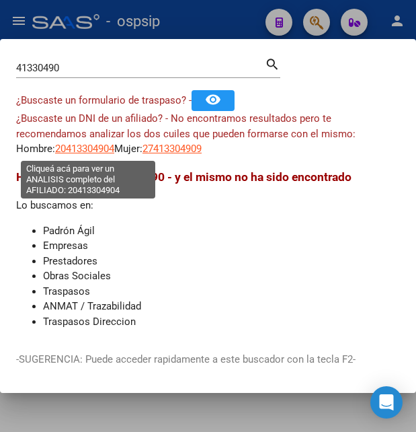
click at [84, 151] on span "20413304904" at bounding box center [84, 149] width 59 height 12
type textarea "20413304904"
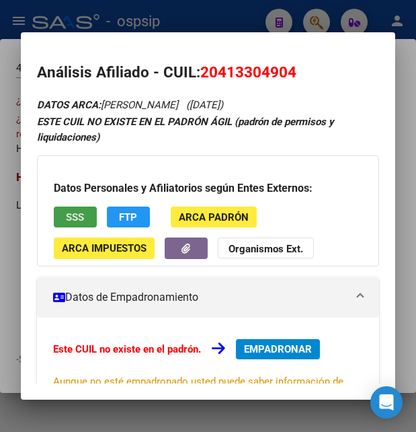
click at [73, 215] on span "SSS" at bounding box center [75, 217] width 18 height 12
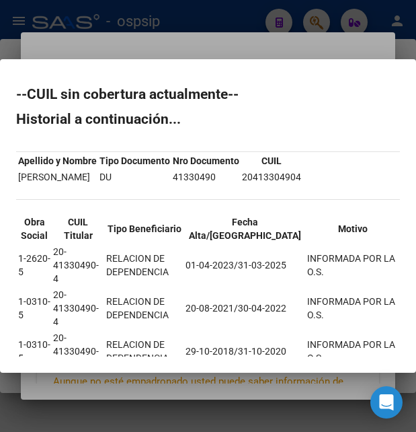
click at [229, 40] on div at bounding box center [208, 216] width 416 height 432
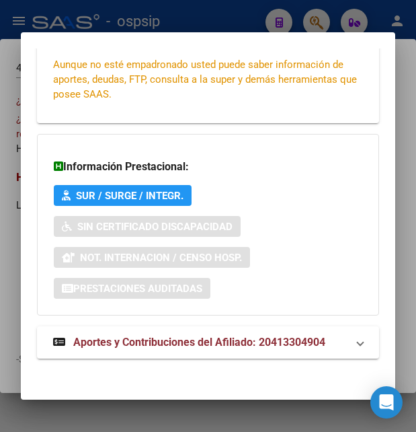
scroll to position [322, 0]
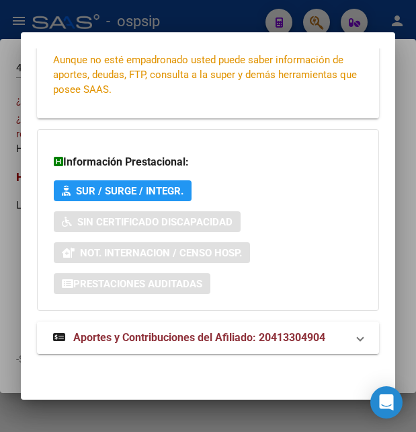
click at [137, 334] on span "Aportes y Contribuciones del Afiliado: 20413304904" at bounding box center [199, 337] width 252 height 13
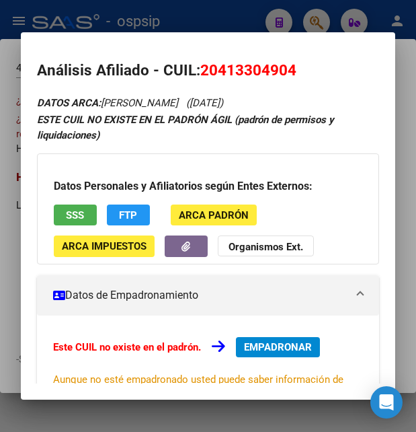
scroll to position [0, 0]
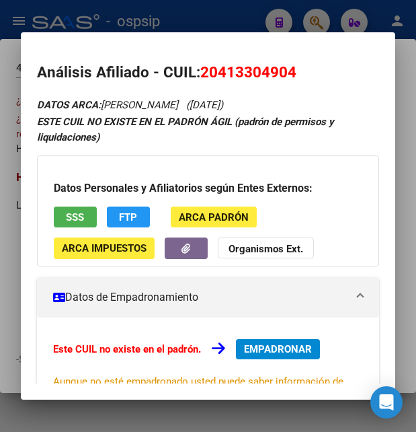
click at [248, 28] on div at bounding box center [208, 216] width 416 height 432
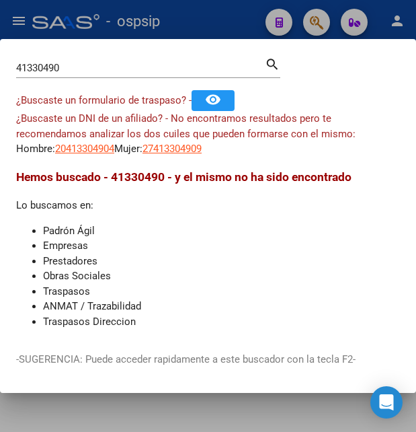
click at [248, 27] on div at bounding box center [208, 216] width 416 height 432
click at [248, 27] on div "- ospsip" at bounding box center [143, 22] width 223 height 30
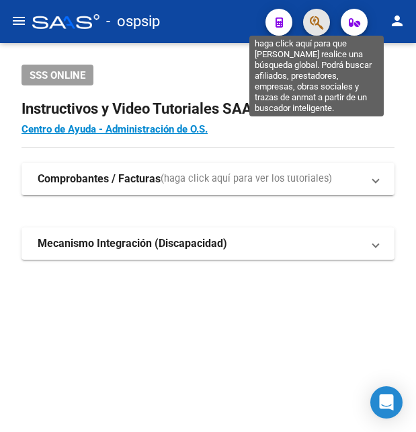
click at [313, 19] on icon "button" at bounding box center [316, 22] width 13 height 15
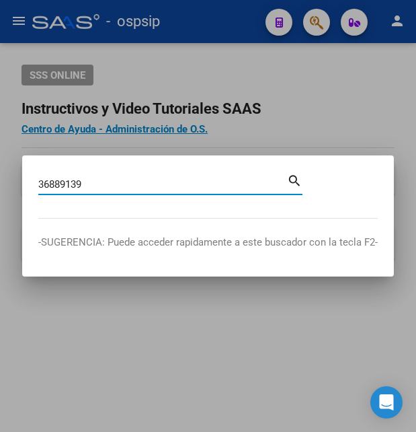
type input "36889139"
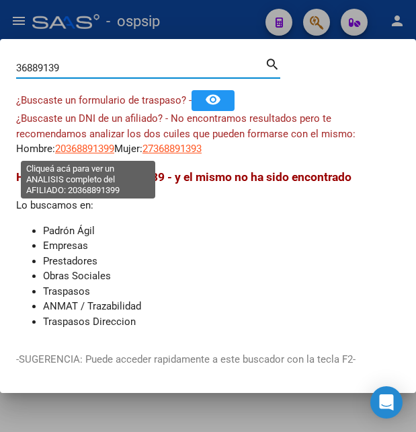
click at [98, 148] on span "20368891399" at bounding box center [84, 149] width 59 height 12
type textarea "20368891399"
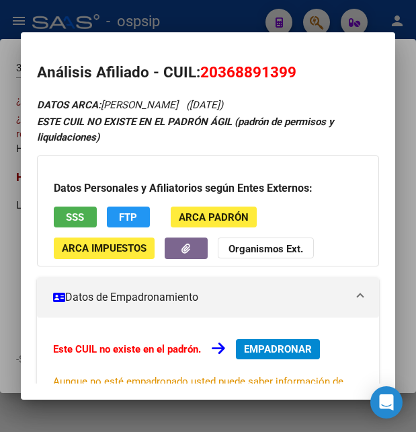
click at [85, 199] on div "Datos Personales y Afiliatorios según Entes Externos: SSS FTP ARCA Padrón ARCA …" at bounding box center [208, 210] width 342 height 110
click at [82, 209] on button "SSS" at bounding box center [75, 216] width 43 height 21
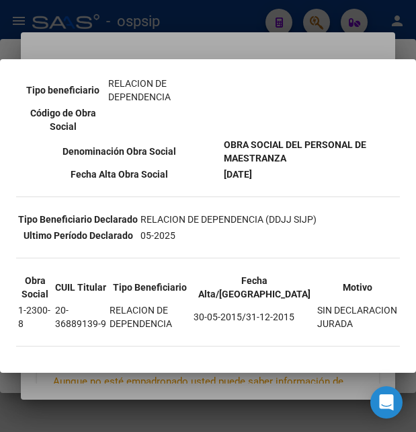
scroll to position [275, 0]
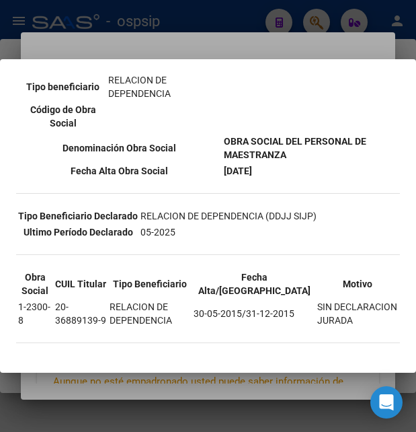
click at [237, 52] on div at bounding box center [208, 216] width 416 height 432
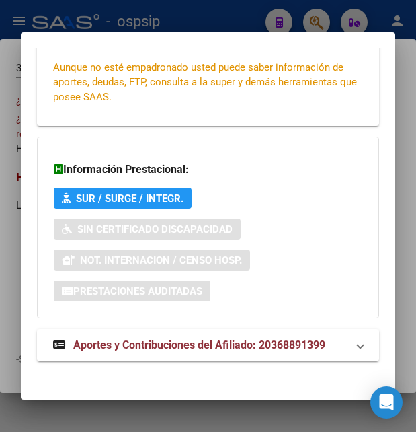
scroll to position [322, 0]
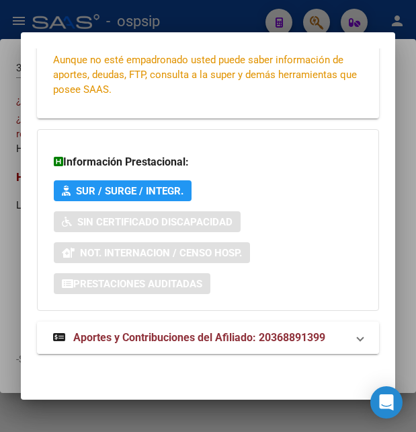
click at [182, 337] on span "Aportes y Contribuciones del Afiliado: 20368891399" at bounding box center [199, 337] width 252 height 13
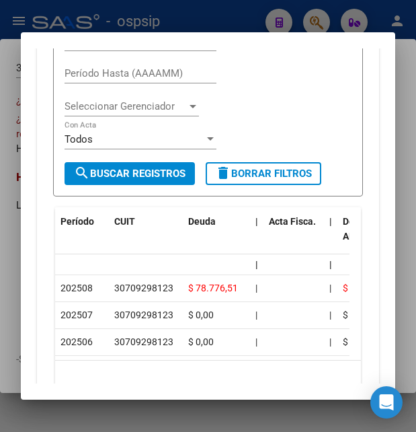
scroll to position [685, 0]
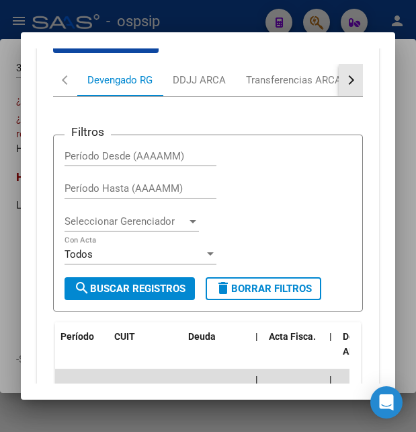
click at [345, 80] on div "button" at bounding box center [349, 79] width 9 height 9
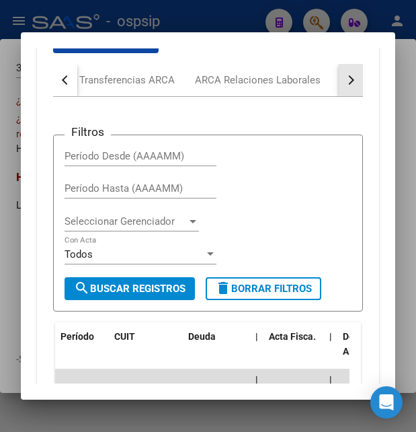
click at [345, 80] on div "button" at bounding box center [349, 79] width 9 height 9
click at [317, 83] on div "ARCA Relaciones Laborales" at bounding box center [257, 80] width 126 height 15
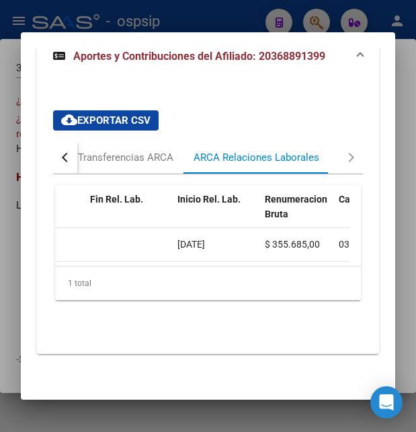
scroll to position [0, 535]
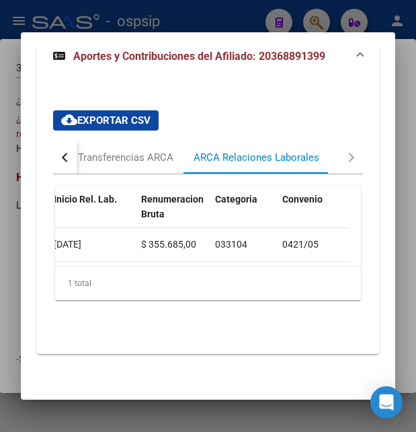
click at [233, 17] on div at bounding box center [208, 216] width 416 height 432
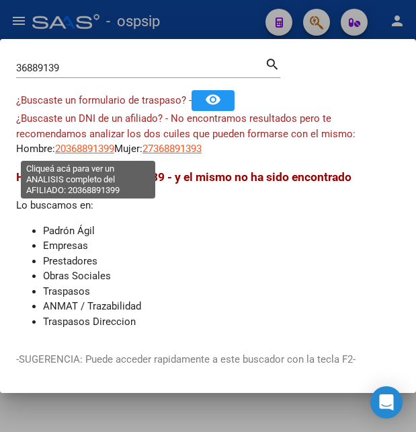
click at [108, 150] on span "20368891399" at bounding box center [84, 149] width 59 height 12
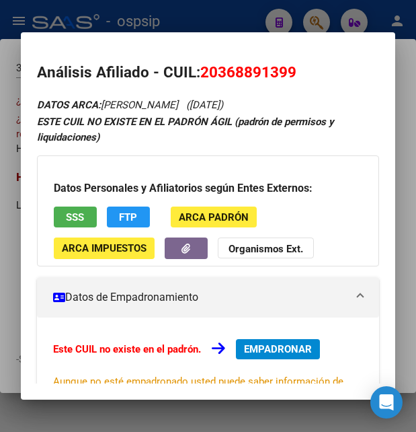
drag, startPoint x: 201, startPoint y: 73, endPoint x: 323, endPoint y: 73, distance: 121.7
click at [323, 73] on h2 "Análisis Afiliado - CUIL: 20368891399" at bounding box center [208, 72] width 342 height 23
click at [82, 219] on span "SSS" at bounding box center [75, 217] width 18 height 12
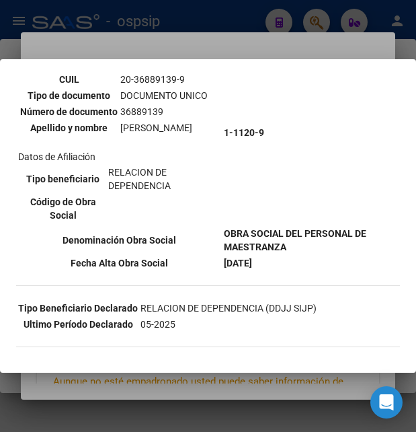
scroll to position [145, 0]
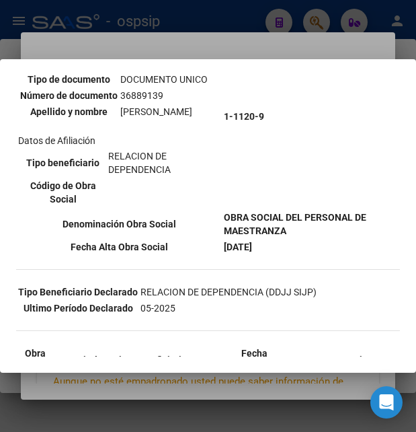
click at [231, 54] on div at bounding box center [208, 216] width 416 height 432
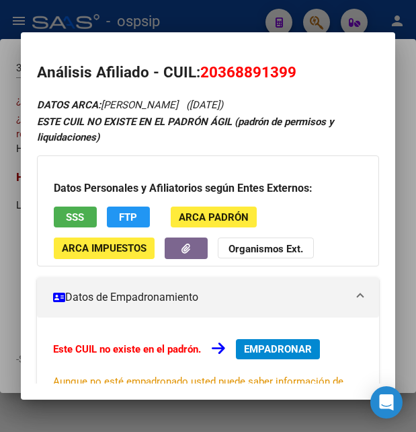
drag, startPoint x: 219, startPoint y: 67, endPoint x: 289, endPoint y: 65, distance: 70.7
click at [289, 65] on span "20368891399" at bounding box center [248, 71] width 96 height 17
click at [246, 15] on div at bounding box center [208, 216] width 416 height 432
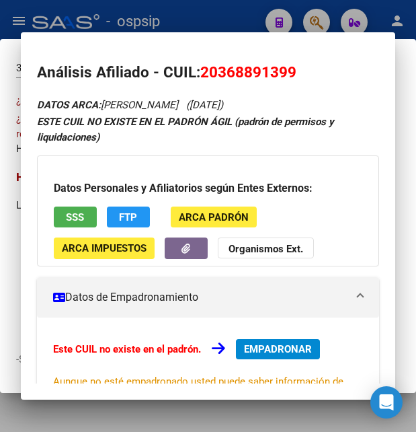
click at [246, 15] on div at bounding box center [208, 216] width 416 height 432
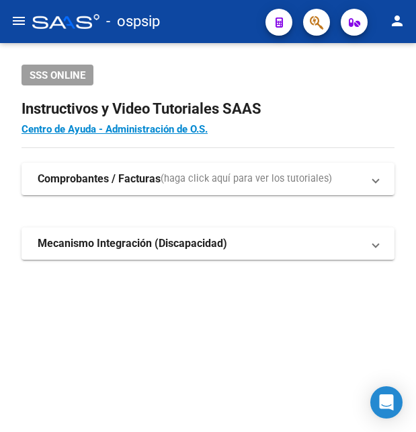
click at [246, 15] on div "- ospsip" at bounding box center [143, 22] width 223 height 30
click at [245, 16] on div "- ospsip" at bounding box center [143, 22] width 223 height 30
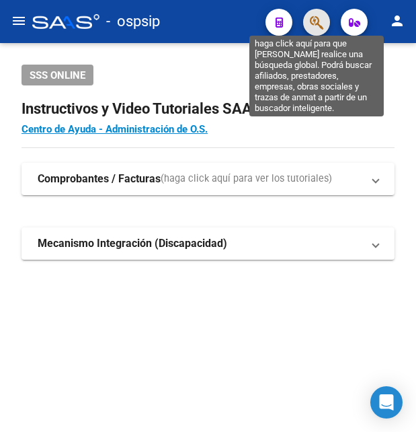
click at [315, 20] on icon "button" at bounding box center [316, 22] width 13 height 15
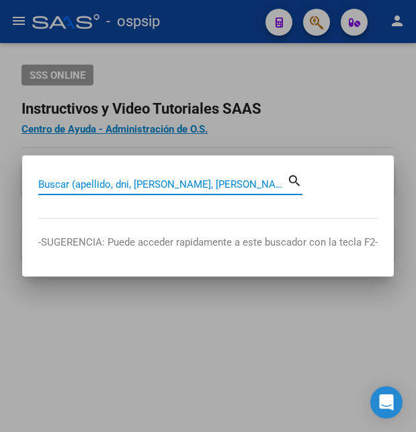
paste input "41581461"
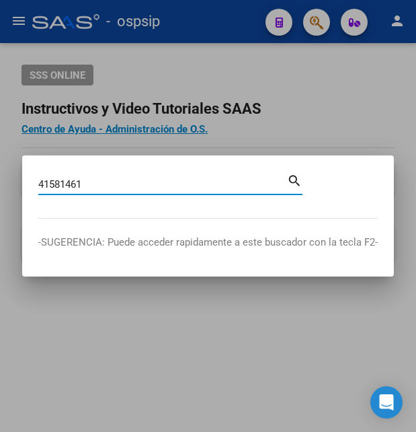
type input "41581461"
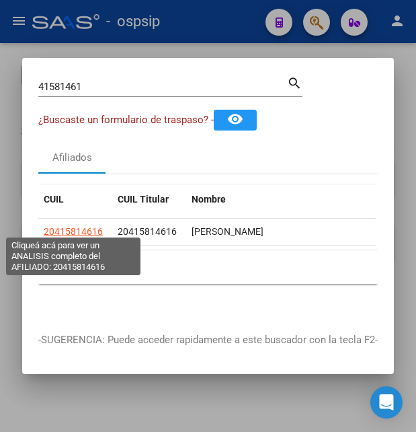
click at [85, 229] on span "20415814616" at bounding box center [73, 231] width 59 height 11
type textarea "20415814616"
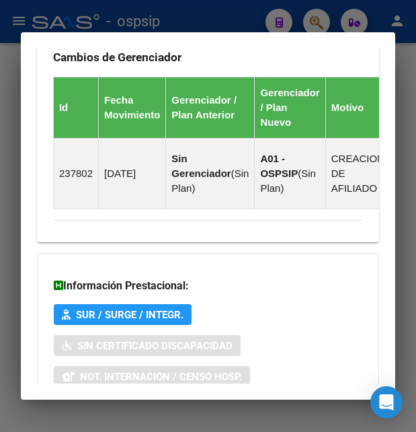
scroll to position [1069, 0]
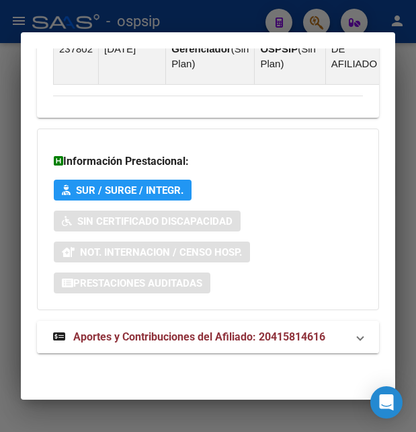
click at [167, 348] on mat-expansion-panel-header "Aportes y Contribuciones del Afiliado: 20415814616" at bounding box center [208, 337] width 342 height 32
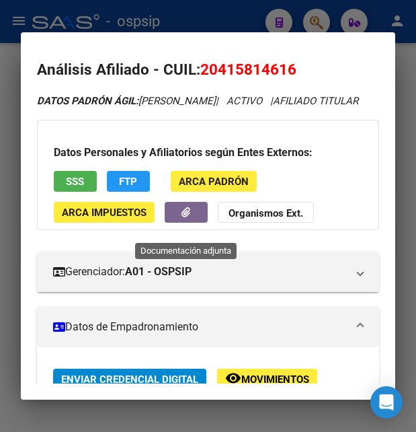
scroll to position [0, 0]
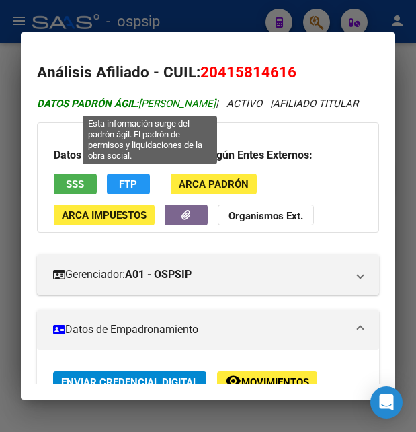
drag, startPoint x: 143, startPoint y: 104, endPoint x: 260, endPoint y: 102, distance: 117.7
click at [216, 102] on span "DATOS PADRÓN ÁGIL: AVALOS SERGIO ESTEBAN" at bounding box center [126, 104] width 179 height 12
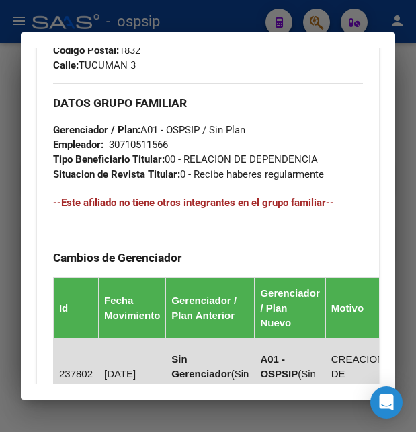
scroll to position [726, 0]
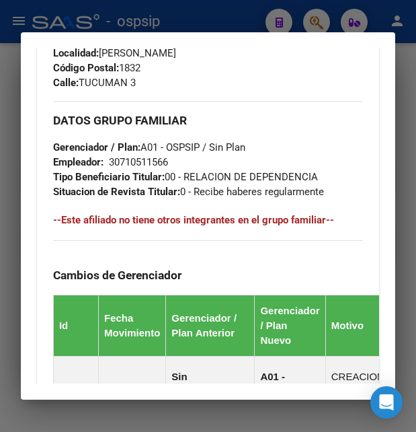
click at [166, 23] on div at bounding box center [208, 216] width 416 height 432
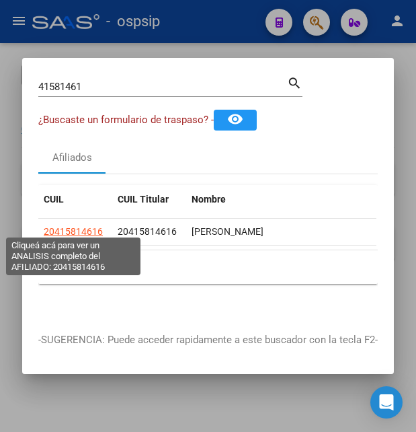
click at [78, 227] on span "20415814616" at bounding box center [73, 231] width 59 height 11
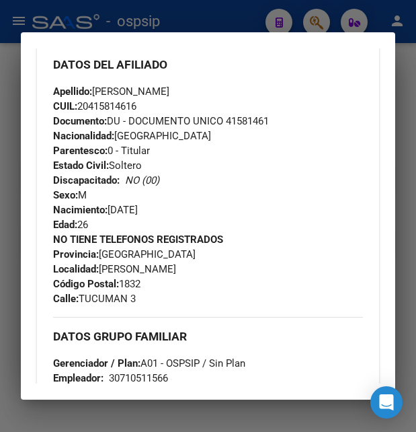
scroll to position [508, 0]
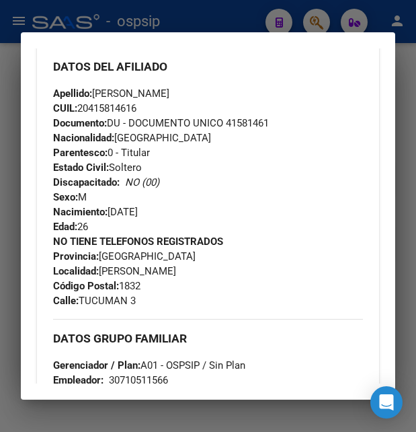
click at [202, 10] on div at bounding box center [208, 216] width 416 height 432
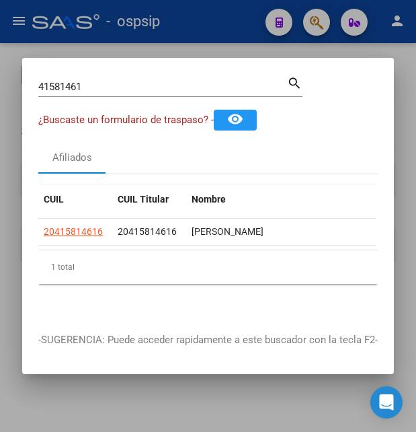
click at [202, 13] on div at bounding box center [208, 216] width 416 height 432
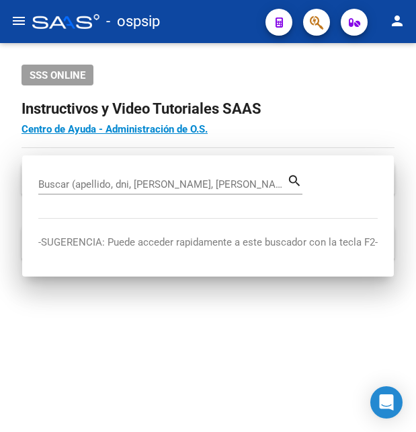
click at [202, 13] on div "- ospsip" at bounding box center [143, 22] width 223 height 30
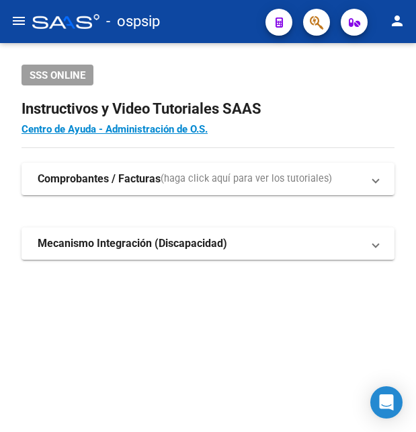
click at [202, 13] on div "- ospsip" at bounding box center [143, 22] width 223 height 30
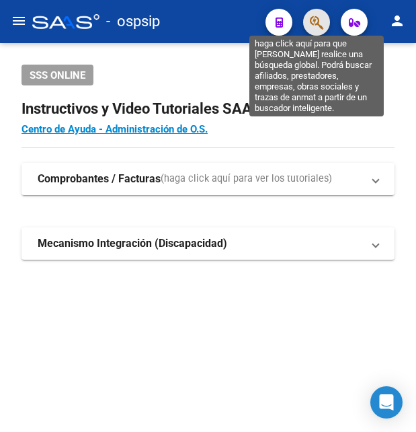
click at [317, 25] on icon "button" at bounding box center [316, 22] width 13 height 15
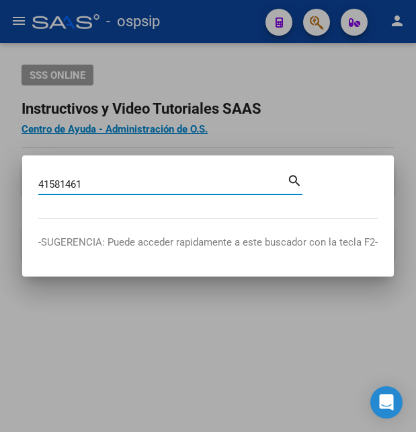
type input "41581461"
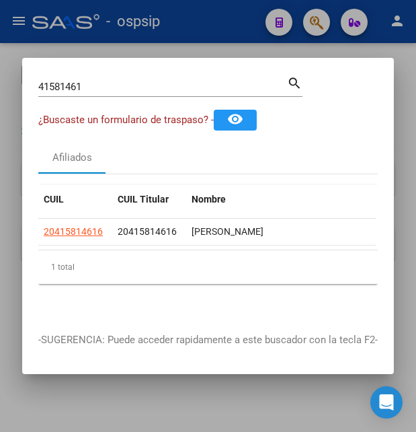
click at [227, 38] on div at bounding box center [208, 216] width 416 height 432
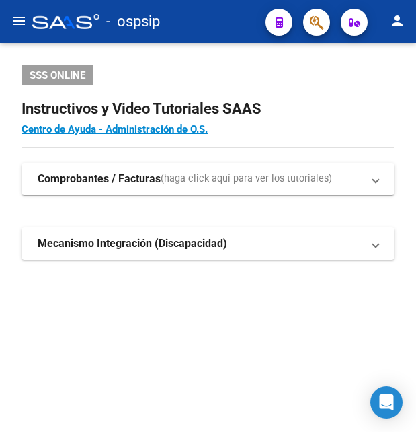
click at [227, 38] on mat-toolbar "menu - ospsip person" at bounding box center [208, 21] width 416 height 43
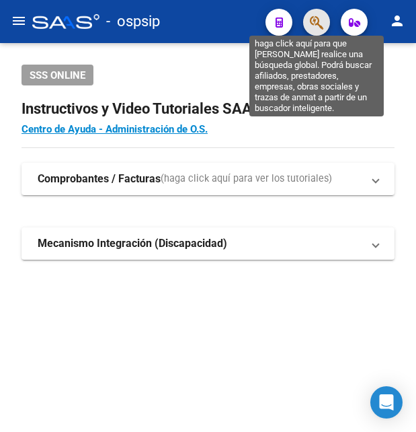
click at [319, 18] on icon "button" at bounding box center [316, 22] width 13 height 15
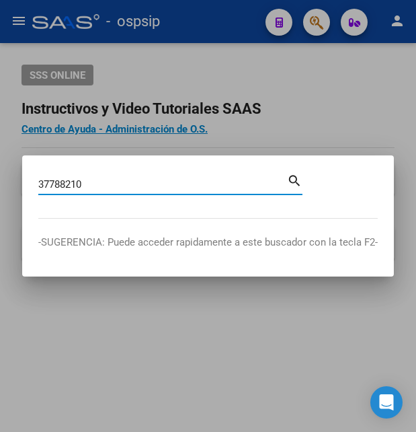
type input "37788210"
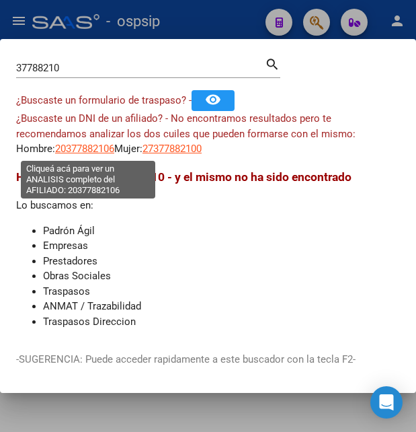
click at [100, 147] on span "20377882106" at bounding box center [84, 149] width 59 height 12
type textarea "20377882106"
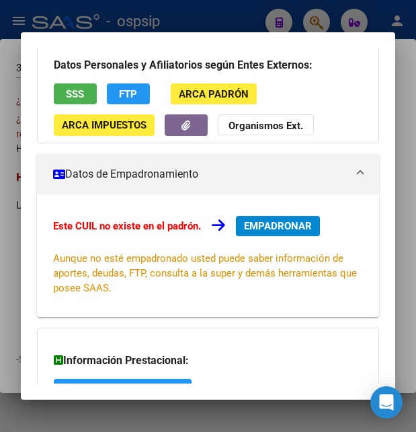
scroll to position [73, 0]
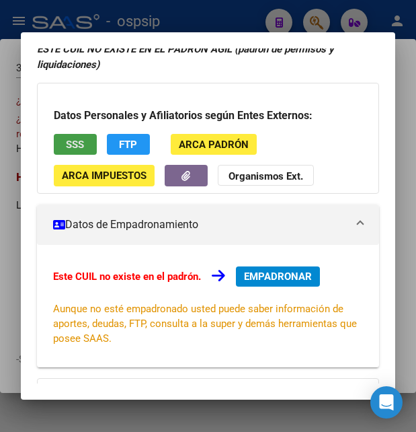
click at [81, 139] on span "SSS" at bounding box center [75, 144] width 18 height 12
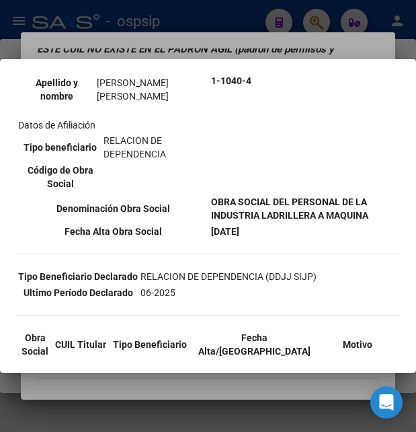
scroll to position [218, 0]
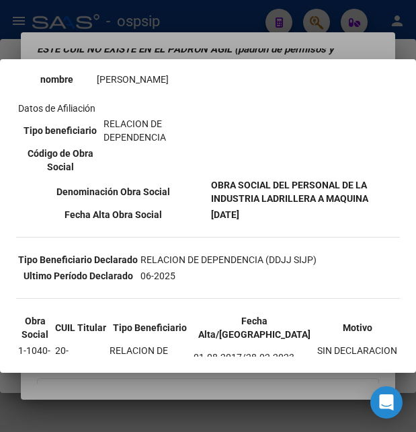
click at [206, 47] on div at bounding box center [208, 216] width 416 height 432
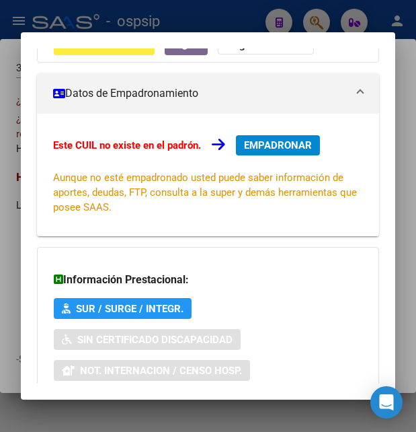
scroll to position [322, 0]
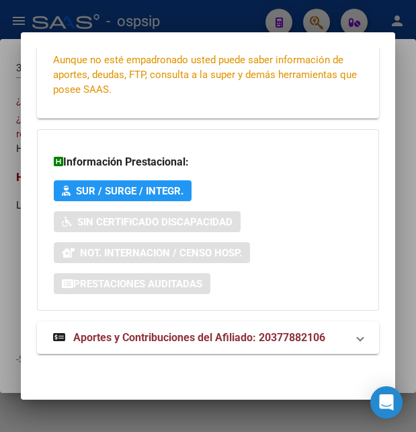
click at [176, 342] on span "Aportes y Contribuciones del Afiliado: 20377882106" at bounding box center [199, 337] width 252 height 13
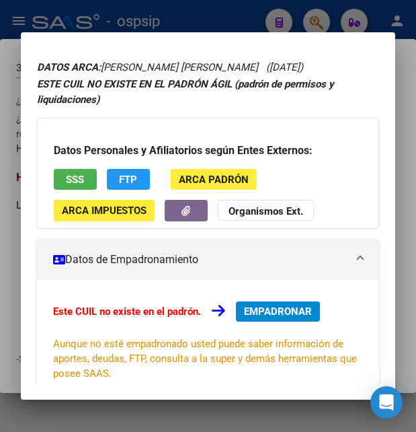
scroll to position [0, 0]
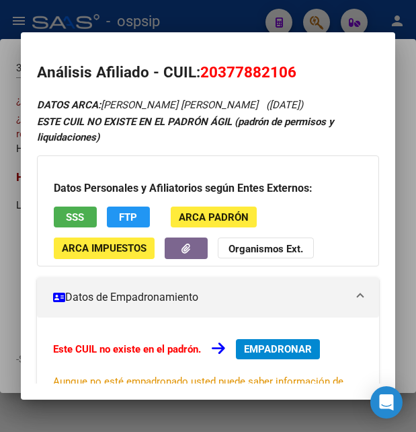
drag, startPoint x: 202, startPoint y: 69, endPoint x: 306, endPoint y: 70, distance: 104.3
click at [306, 70] on h2 "Análisis Afiliado - CUIL: 20377882106" at bounding box center [208, 72] width 342 height 23
click at [204, 27] on div at bounding box center [208, 216] width 416 height 432
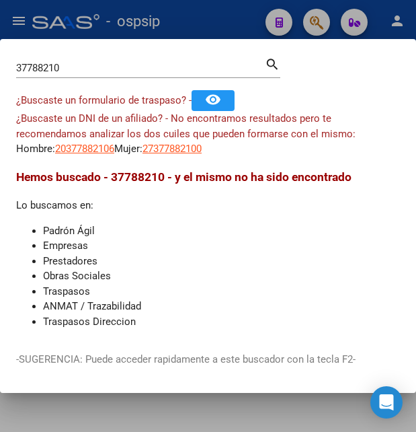
click at [208, 25] on div at bounding box center [208, 216] width 416 height 432
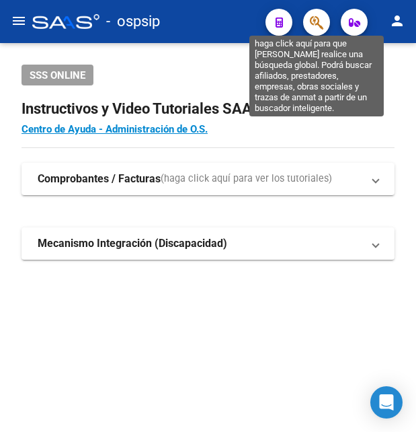
click at [320, 27] on icon "button" at bounding box center [316, 22] width 13 height 15
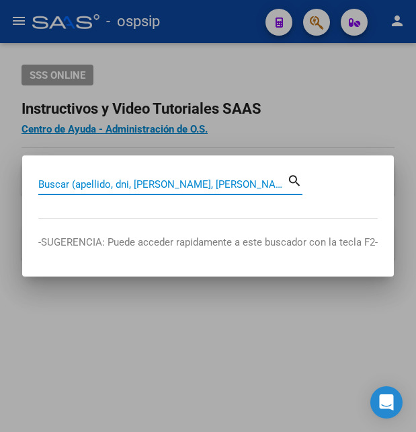
click at [139, 185] on input "Buscar (apellido, dni, [PERSON_NAME], [PERSON_NAME], cuit, obra social)" at bounding box center [162, 184] width 249 height 12
